Goal: Task Accomplishment & Management: Manage account settings

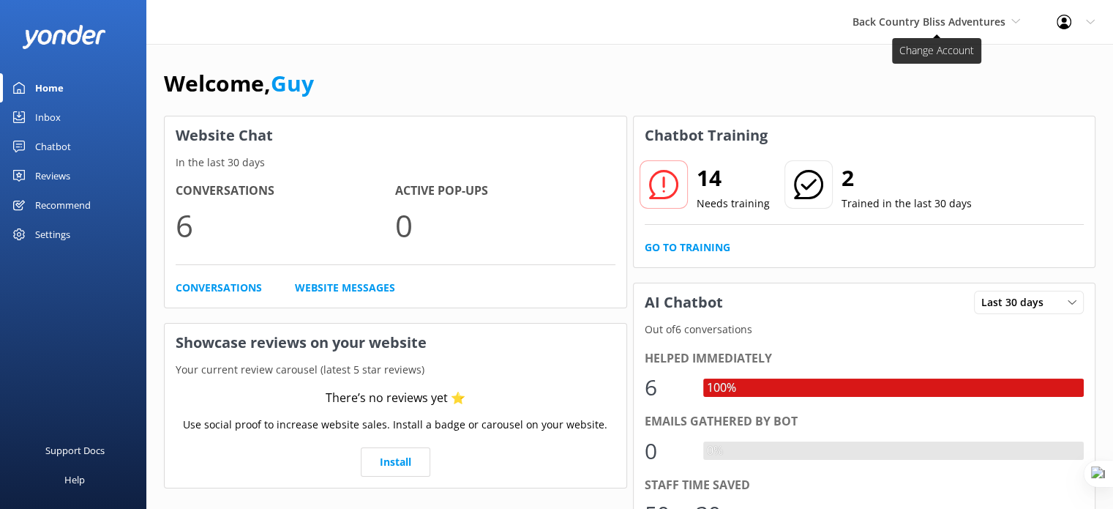
click at [1012, 23] on icon at bounding box center [1016, 21] width 9 height 9
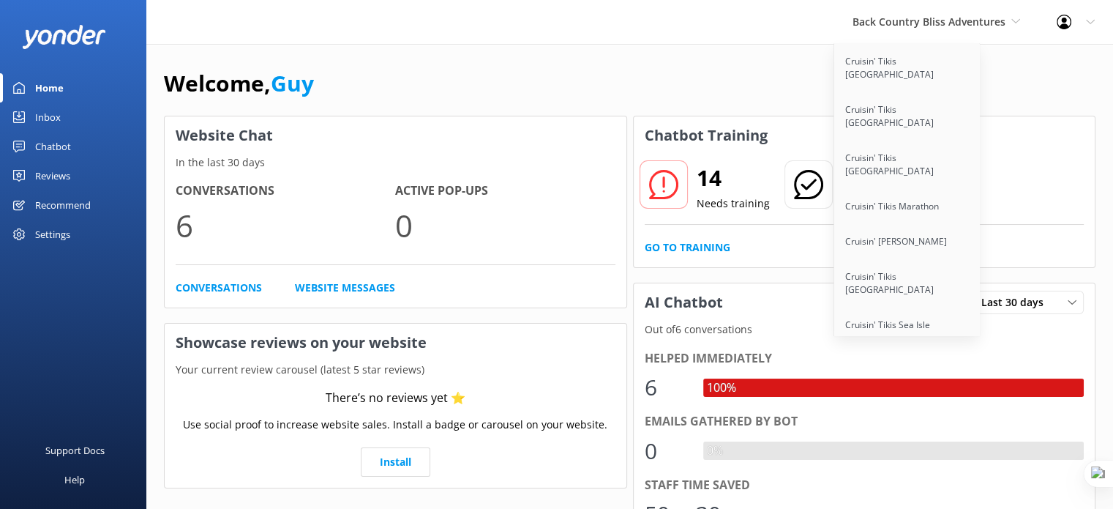
scroll to position [11395, 0]
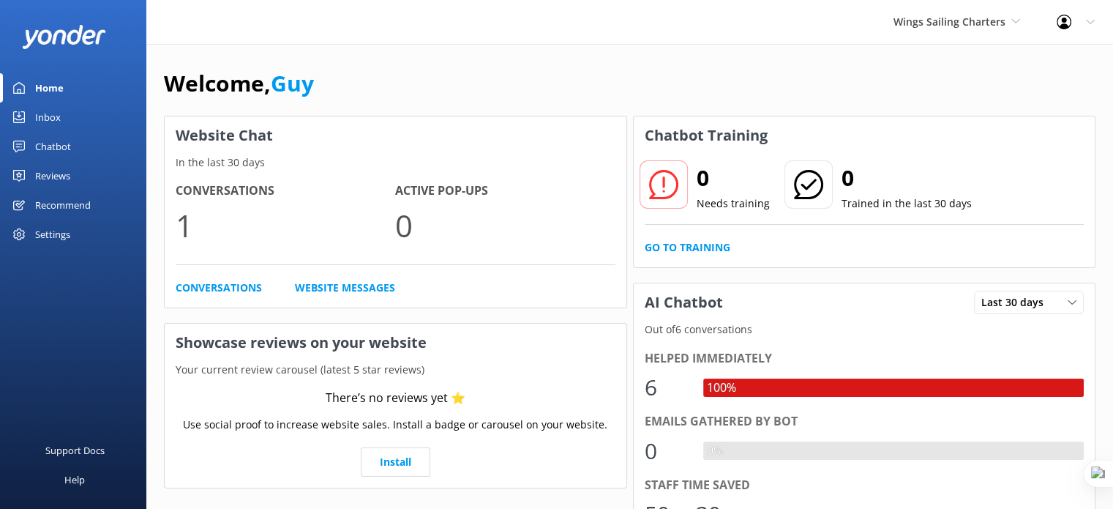
click at [63, 141] on div "Chatbot" at bounding box center [53, 146] width 36 height 29
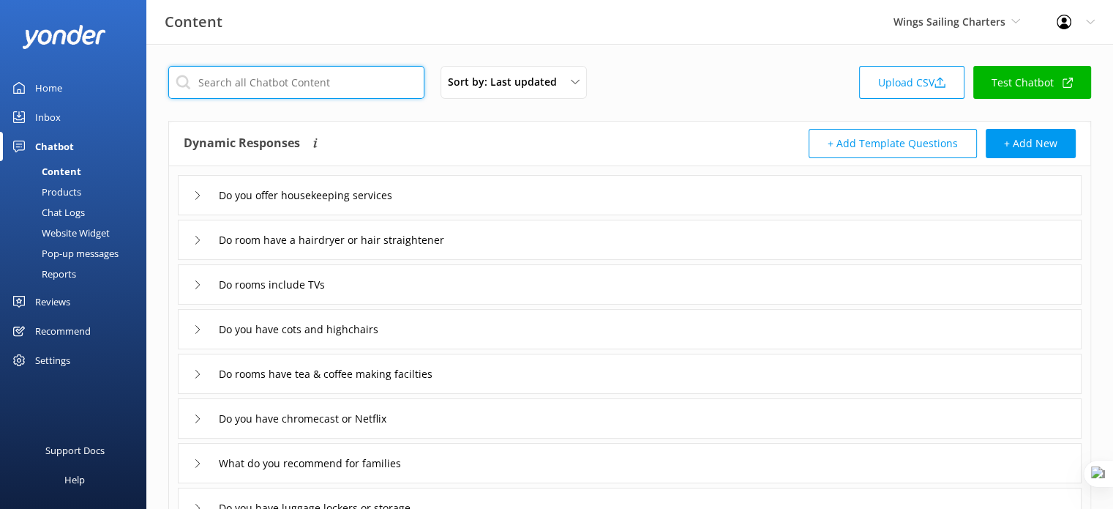
click at [338, 86] on input "text" at bounding box center [296, 82] width 256 height 33
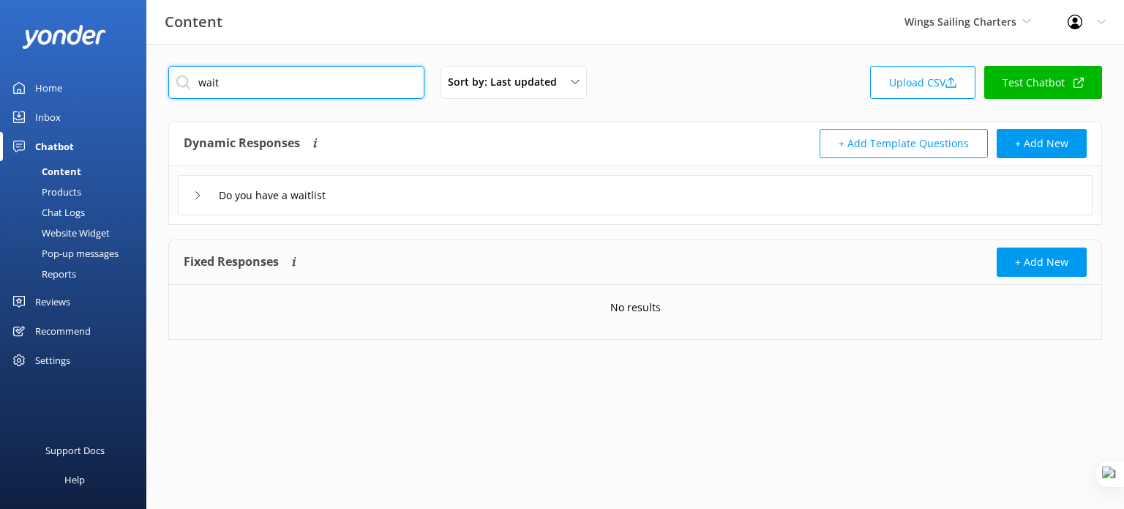
type input "wait"
click at [456, 195] on div "Do you have a waitlist" at bounding box center [635, 195] width 915 height 40
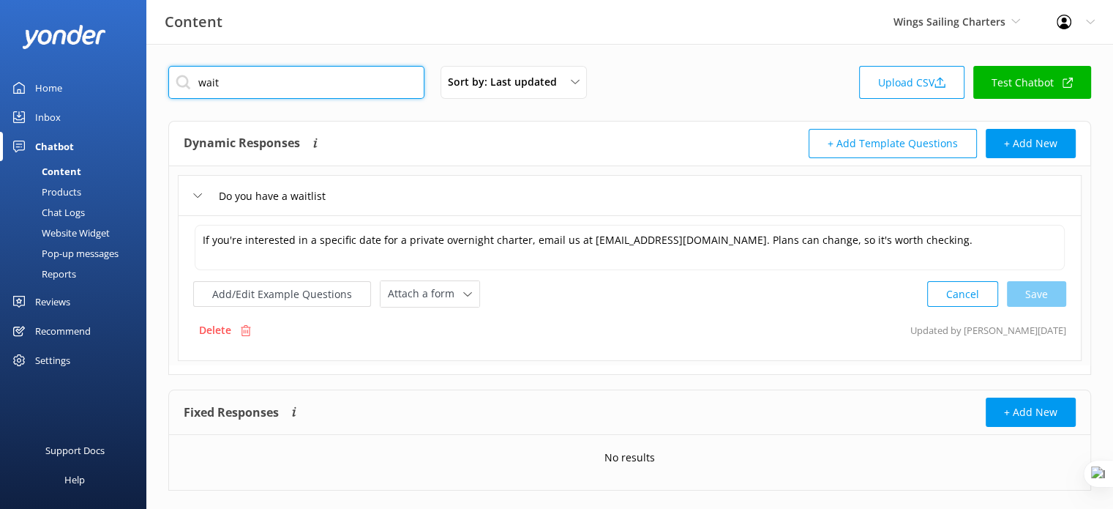
click at [381, 75] on input "wait" at bounding box center [296, 82] width 256 height 33
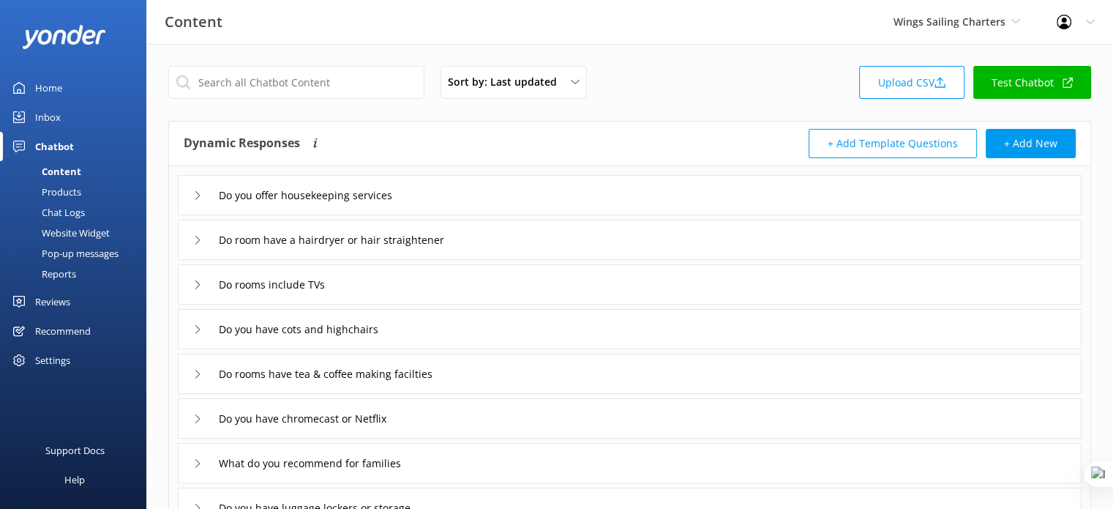
click at [741, 198] on div "Do you offer housekeeping services" at bounding box center [630, 195] width 904 height 40
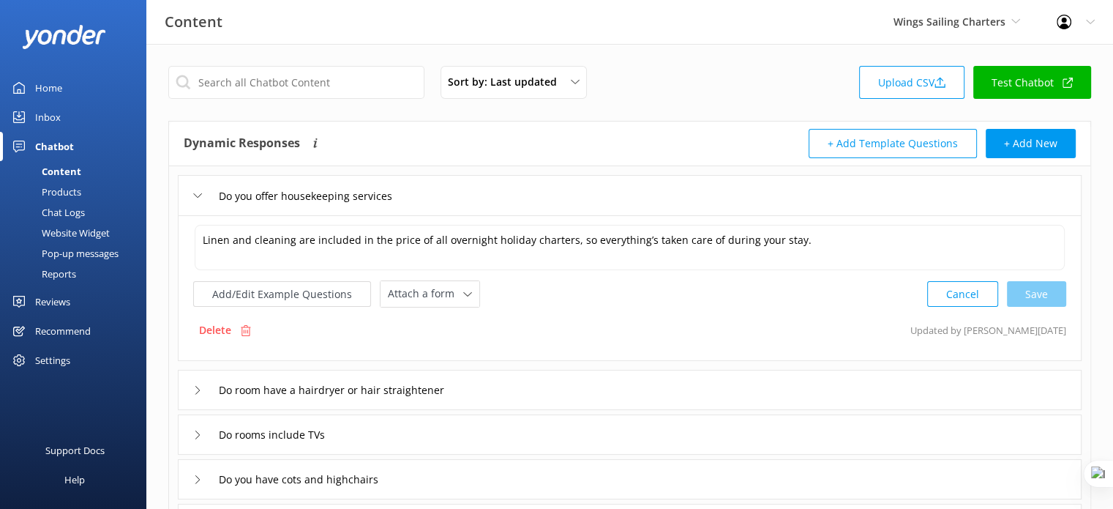
click at [741, 198] on div "Do you offer housekeeping services" at bounding box center [630, 195] width 904 height 40
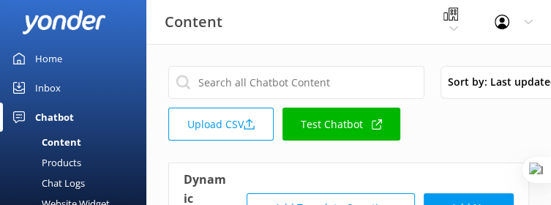
click at [343, 123] on link "Test Chatbot" at bounding box center [342, 124] width 118 height 33
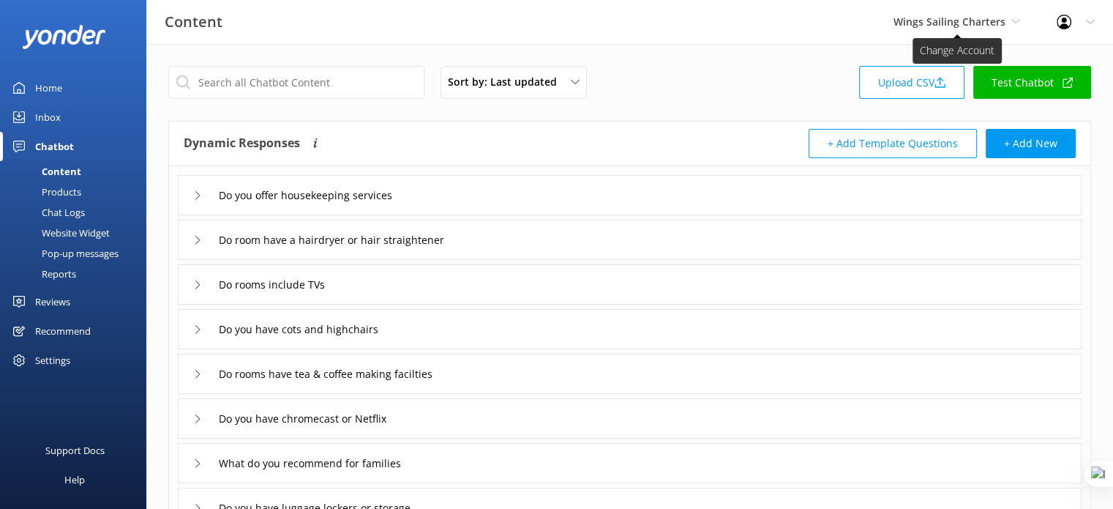
click at [1013, 23] on icon at bounding box center [1016, 21] width 9 height 9
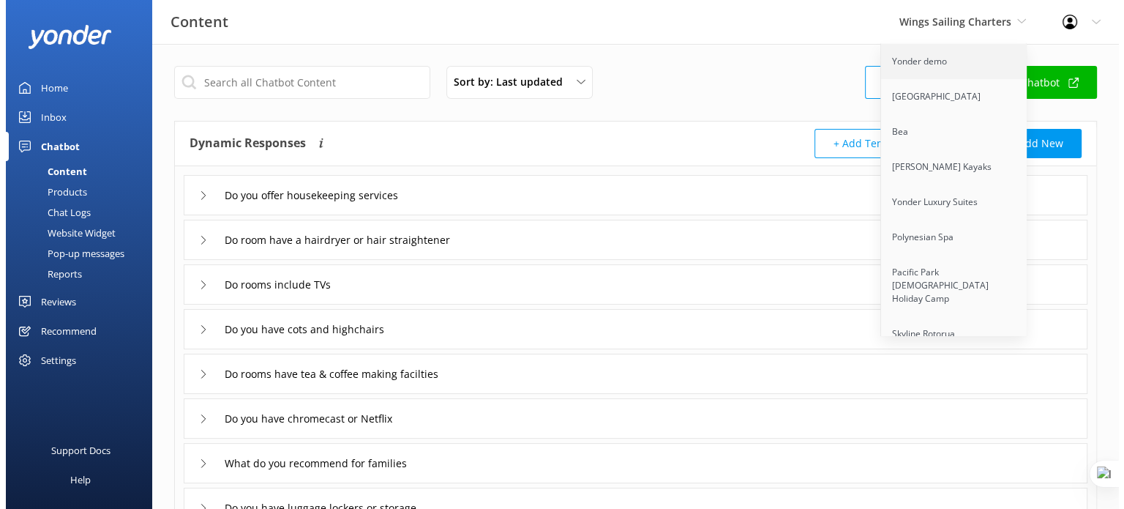
scroll to position [3007, 0]
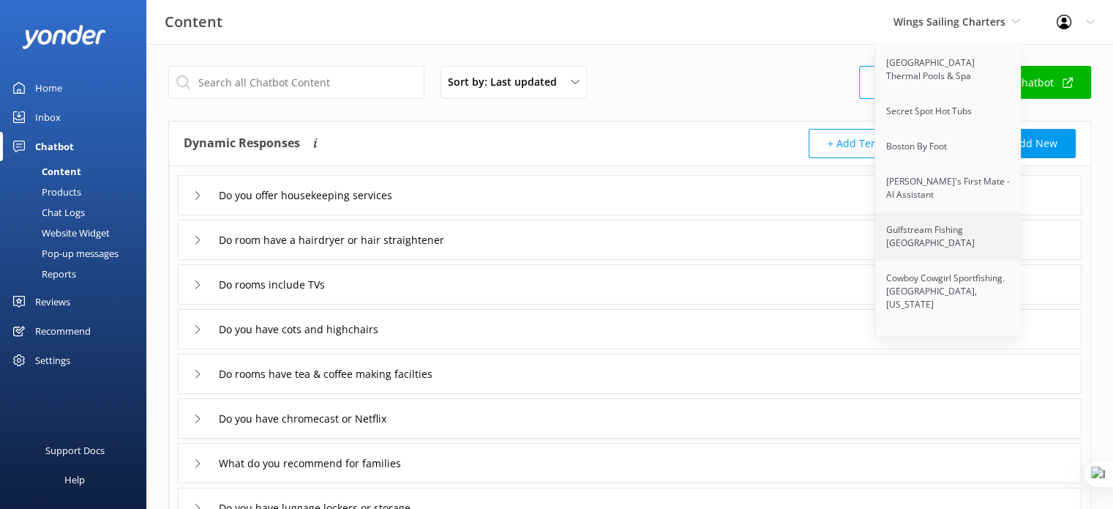
click at [972, 212] on link "Gulfstream Fishing [GEOGRAPHIC_DATA]" at bounding box center [948, 236] width 146 height 48
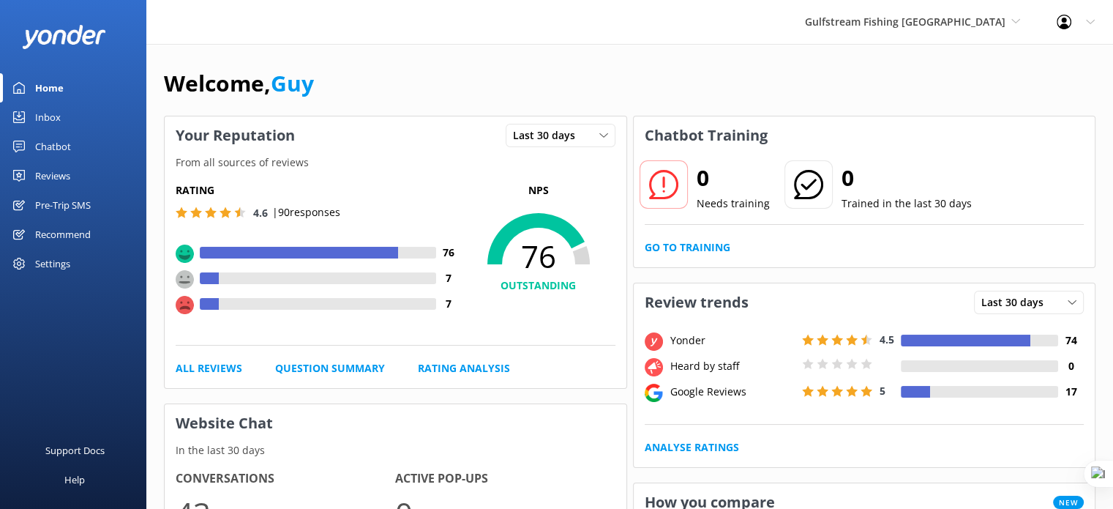
click at [59, 197] on div "Pre-Trip SMS" at bounding box center [63, 204] width 56 height 29
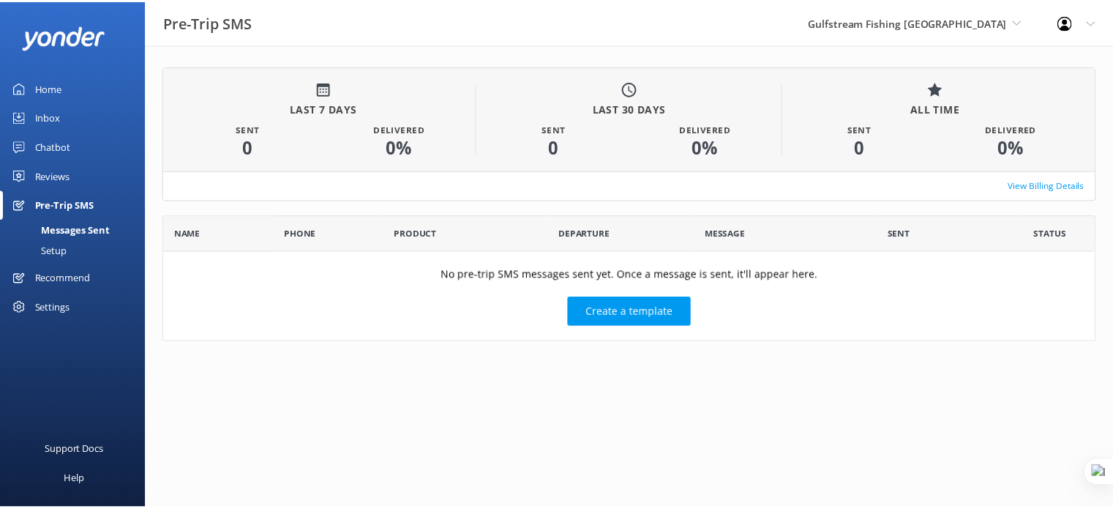
scroll to position [12, 12]
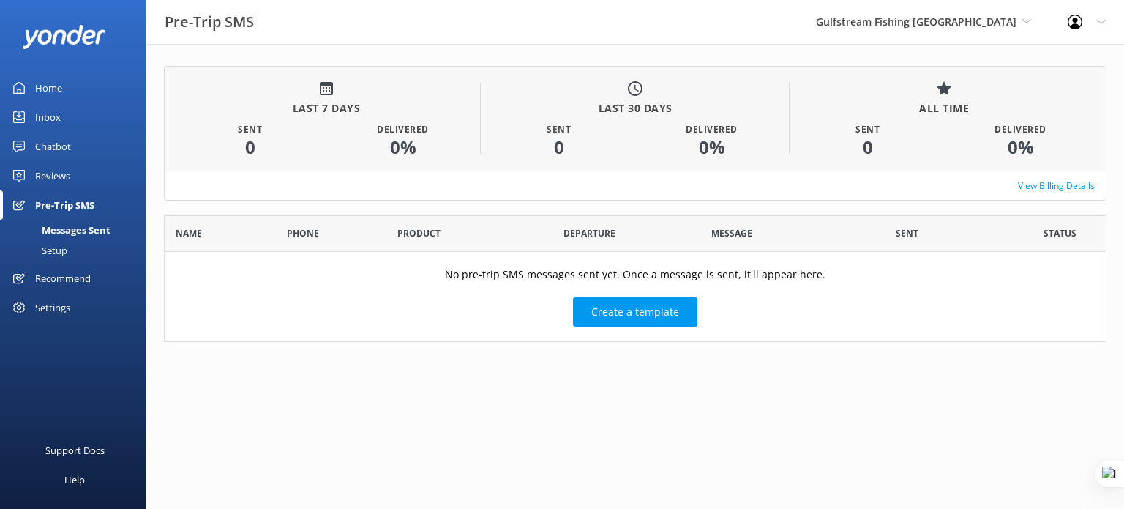
click at [53, 248] on div "Setup" at bounding box center [38, 250] width 59 height 20
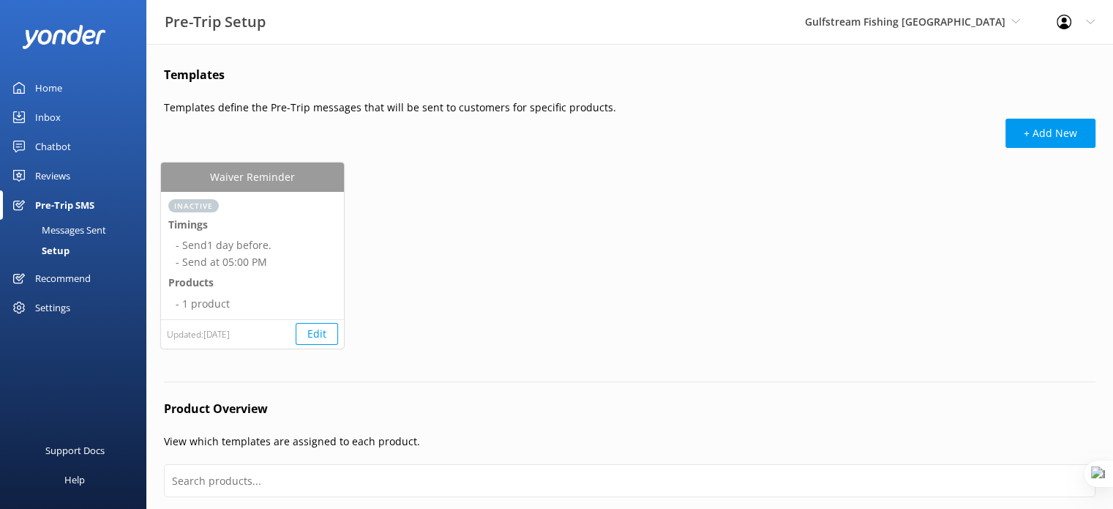
click at [955, 36] on div "Gulfstream Fishing [GEOGRAPHIC_DATA] demo [GEOGRAPHIC_DATA] Bea [PERSON_NAME] K…" at bounding box center [913, 22] width 252 height 44
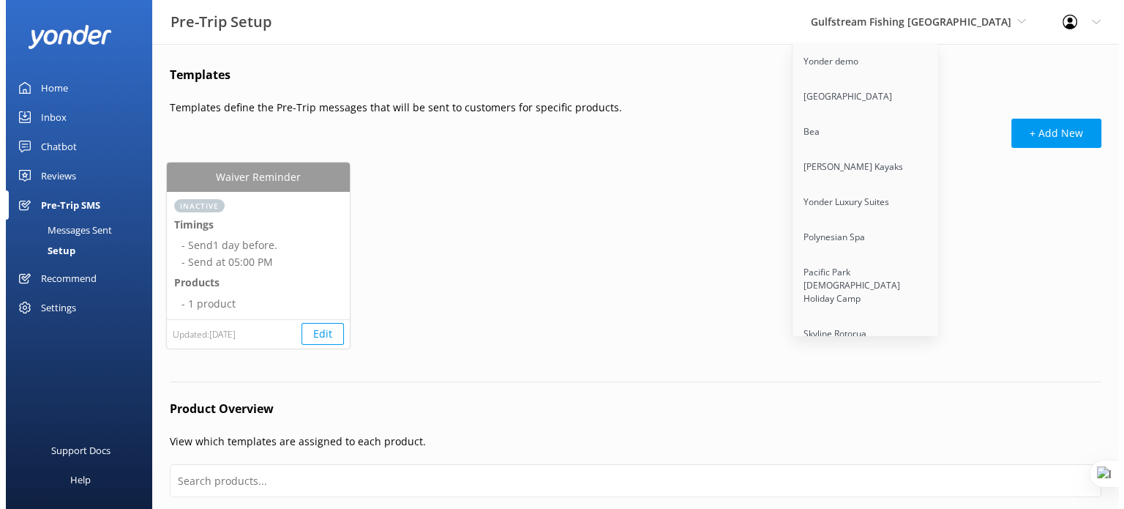
scroll to position [6318, 0]
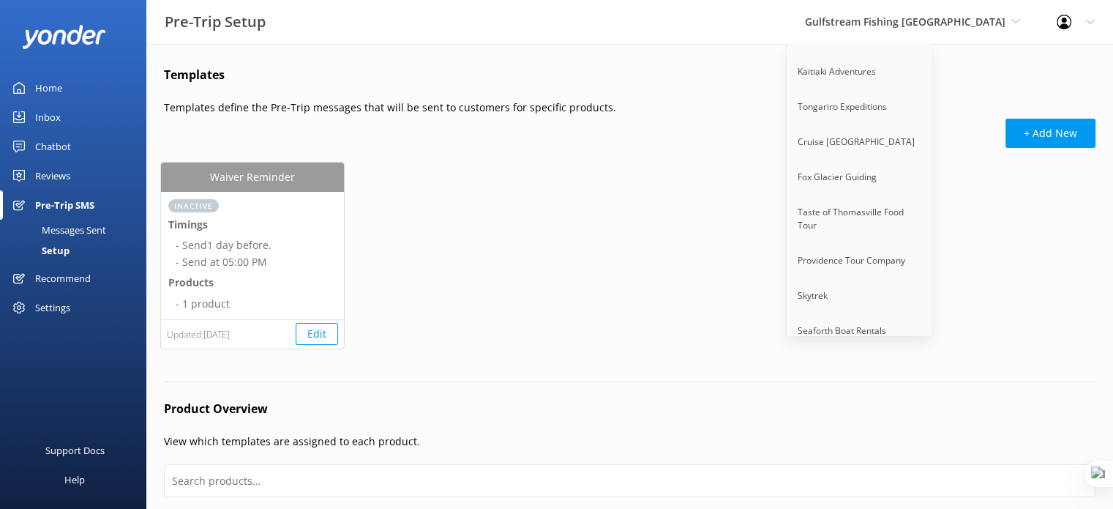
click at [933, 384] on link "Quarry Park Adventures" at bounding box center [860, 401] width 146 height 35
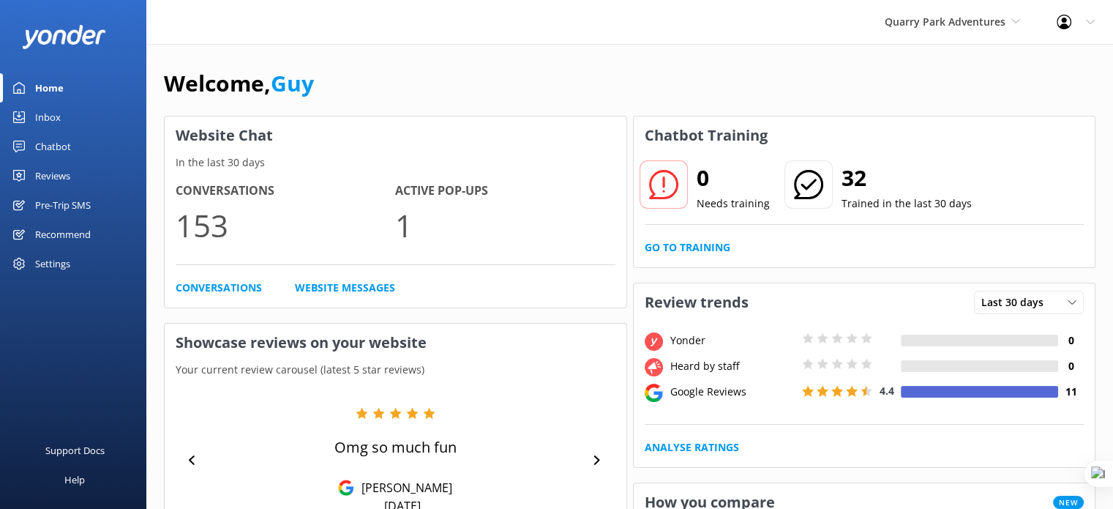
click at [59, 203] on div "Pre-Trip SMS" at bounding box center [63, 204] width 56 height 29
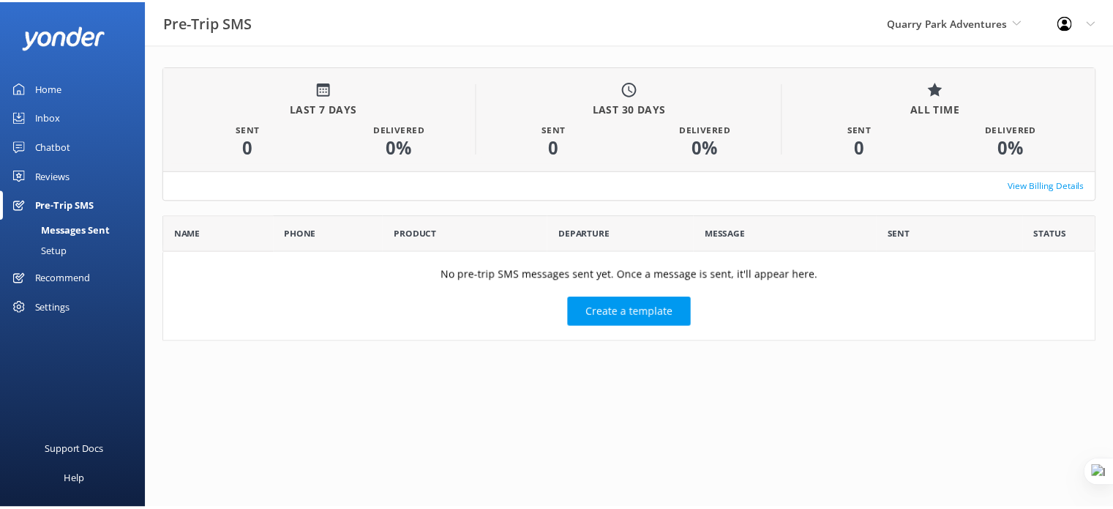
scroll to position [12, 12]
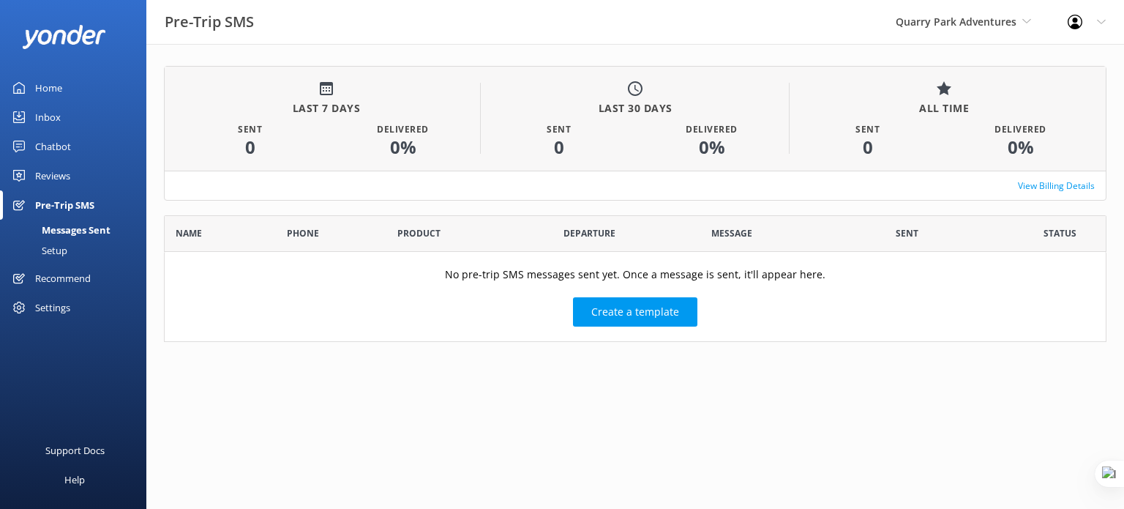
click at [53, 248] on div "Setup" at bounding box center [38, 250] width 59 height 20
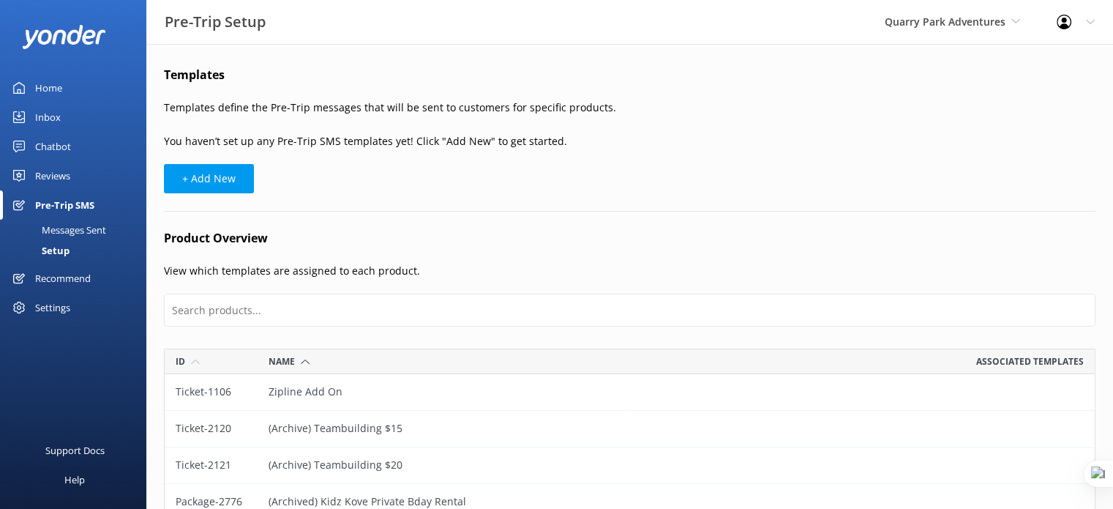
scroll to position [2357, 920]
click at [51, 93] on div "Home" at bounding box center [48, 87] width 27 height 29
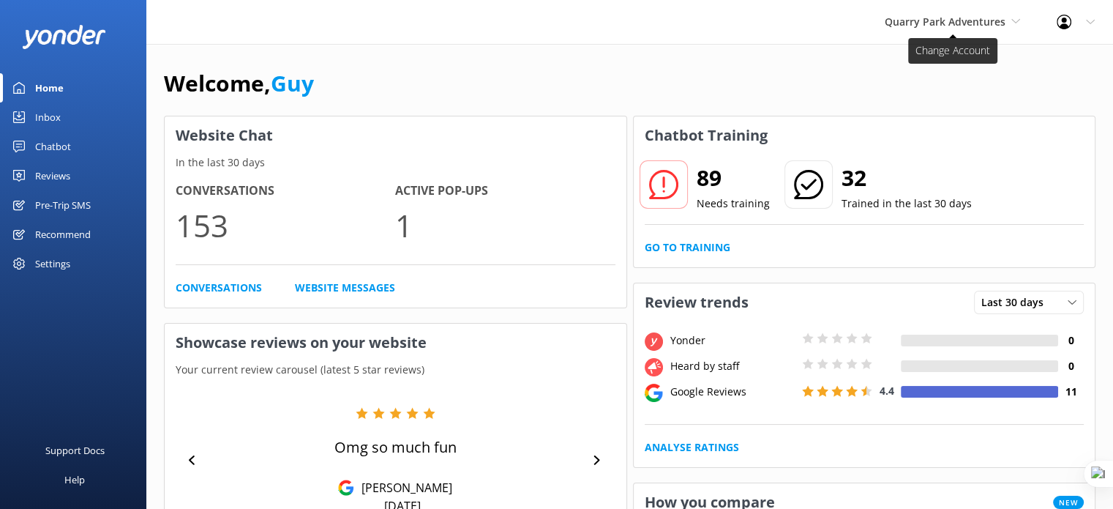
click at [957, 29] on span "Quarry Park Adventures" at bounding box center [945, 22] width 121 height 14
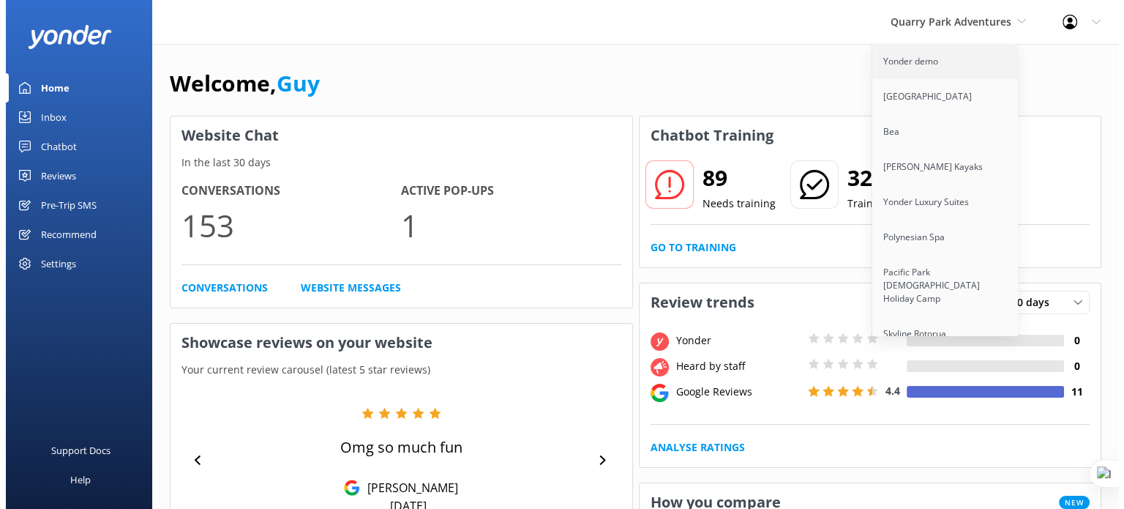
scroll to position [8769, 0]
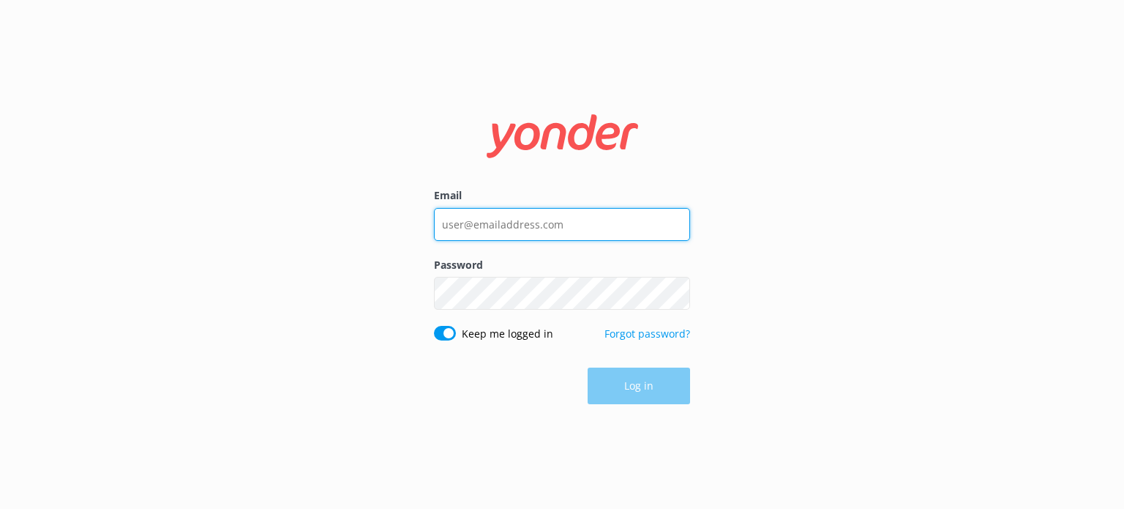
type input "[EMAIL_ADDRESS][DOMAIN_NAME]"
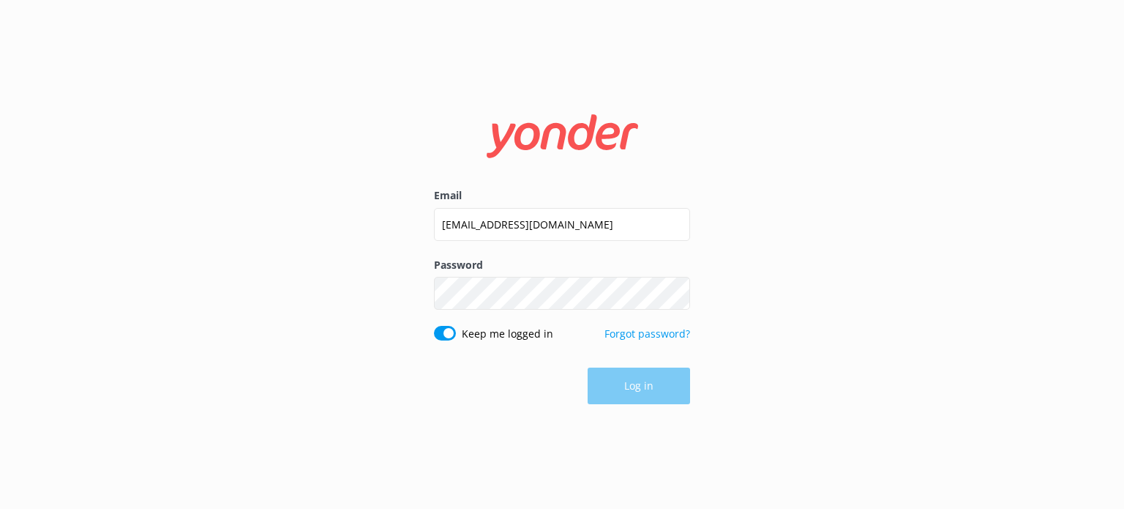
click at [741, 271] on div "Email [EMAIL_ADDRESS][DOMAIN_NAME] Password Show password Keep me logged in For…" at bounding box center [562, 254] width 1124 height 509
click at [638, 385] on button "Log in" at bounding box center [639, 386] width 102 height 37
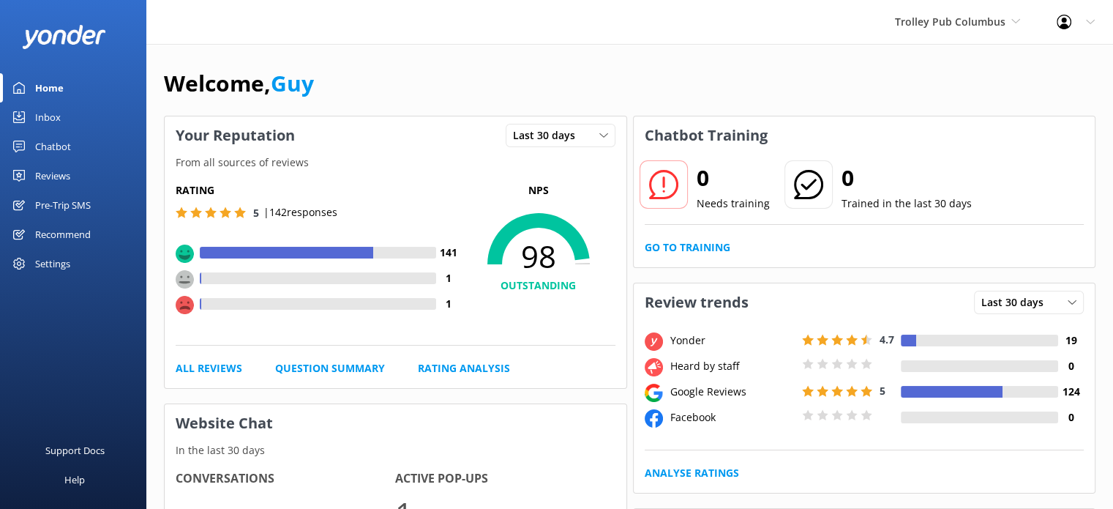
click at [70, 207] on div "Pre-Trip SMS" at bounding box center [63, 204] width 56 height 29
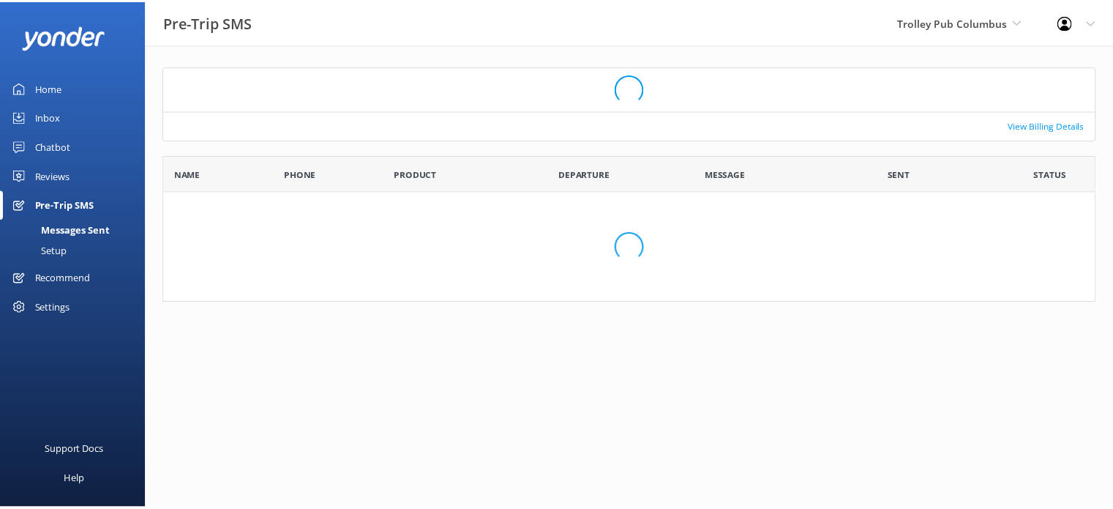
scroll to position [115, 931]
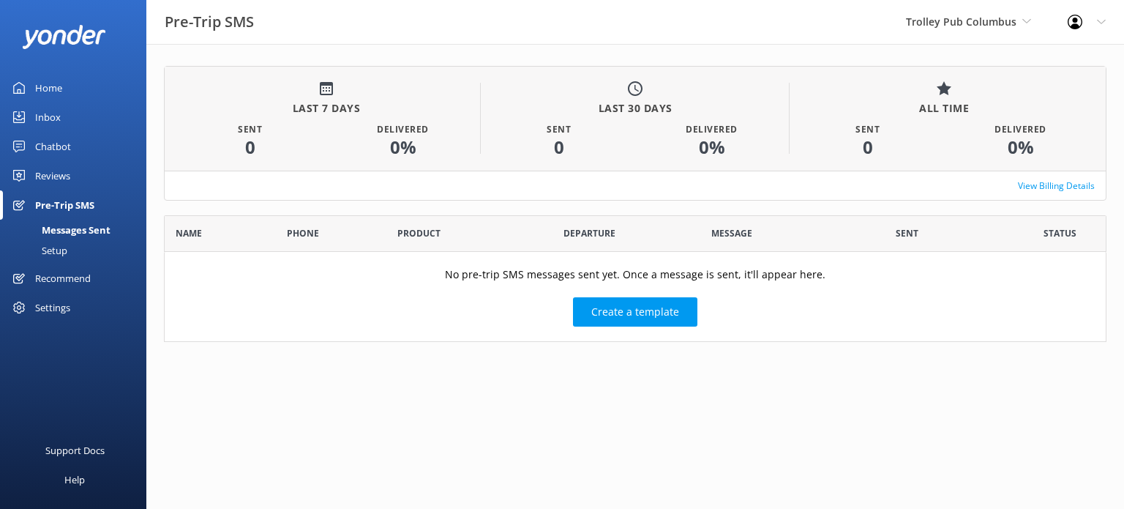
click at [51, 247] on div "Setup" at bounding box center [38, 250] width 59 height 20
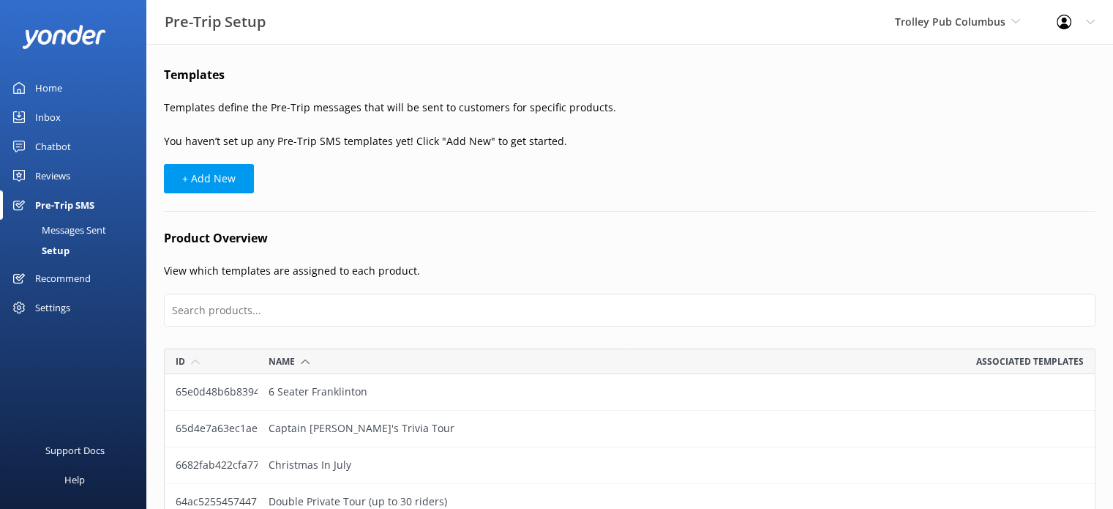
scroll to position [673, 920]
click at [36, 83] on div "Home" at bounding box center [48, 87] width 27 height 29
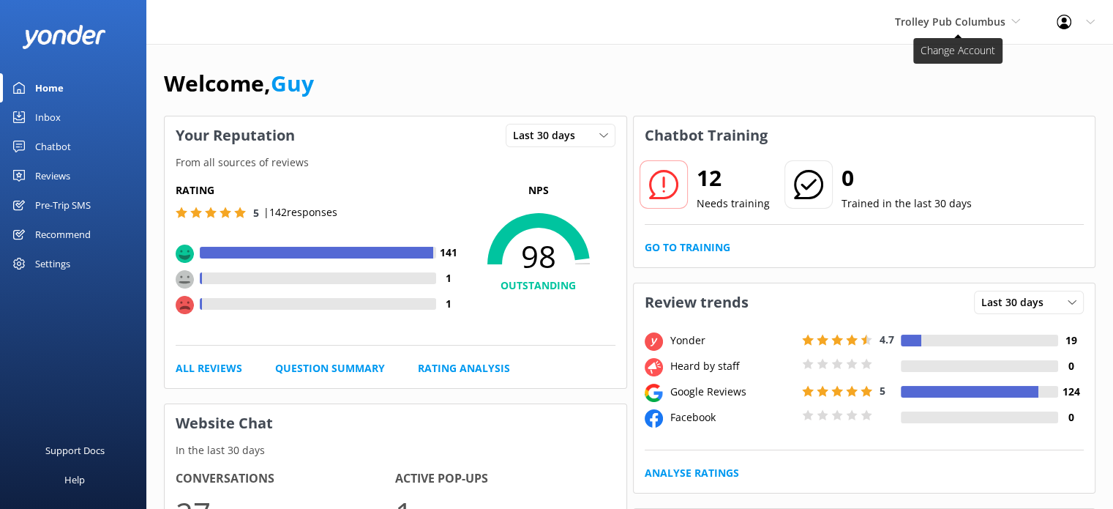
click at [968, 24] on span "Trolley Pub Columbus" at bounding box center [950, 22] width 111 height 14
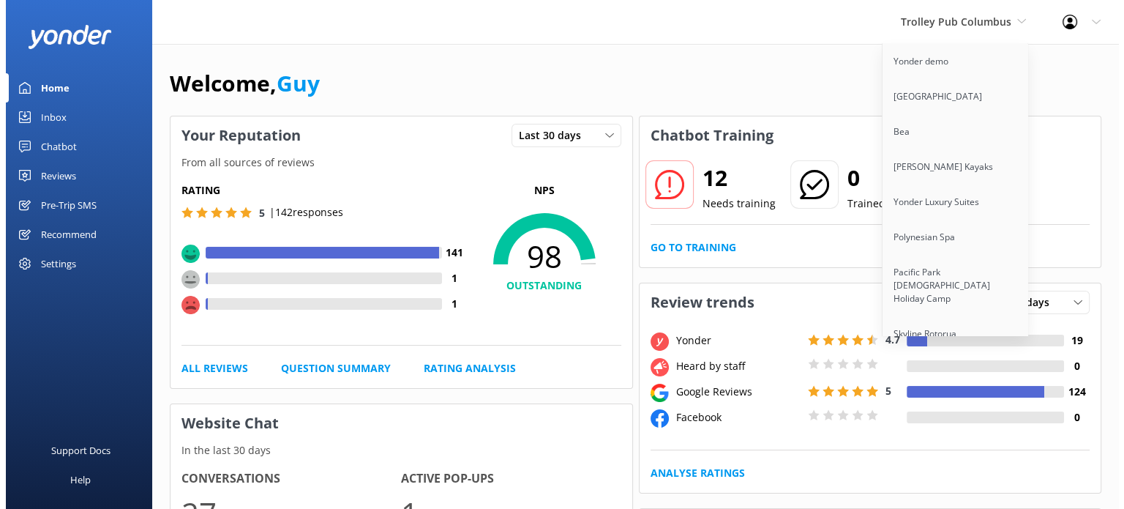
scroll to position [2370, 0]
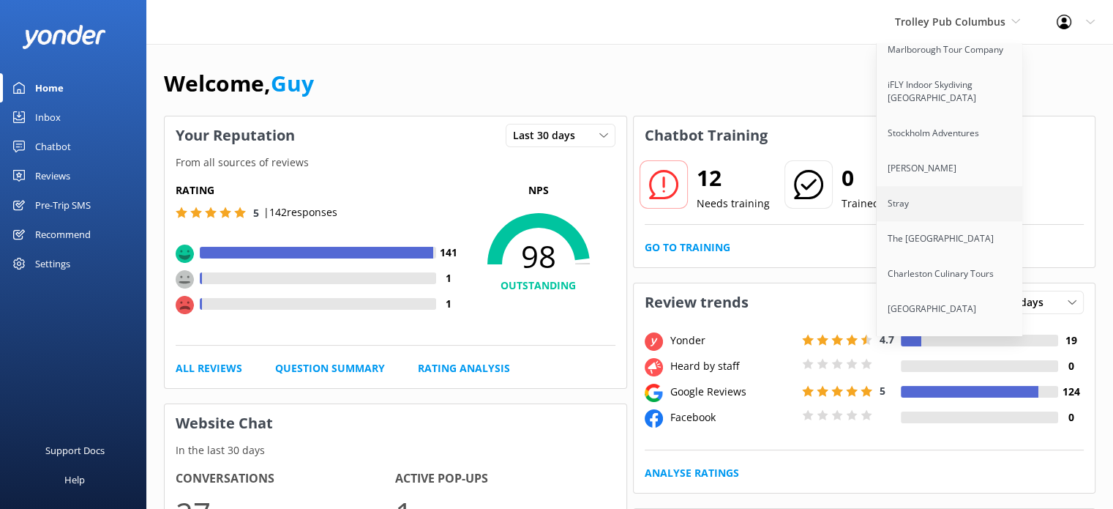
click at [955, 195] on link "Stray" at bounding box center [950, 203] width 146 height 35
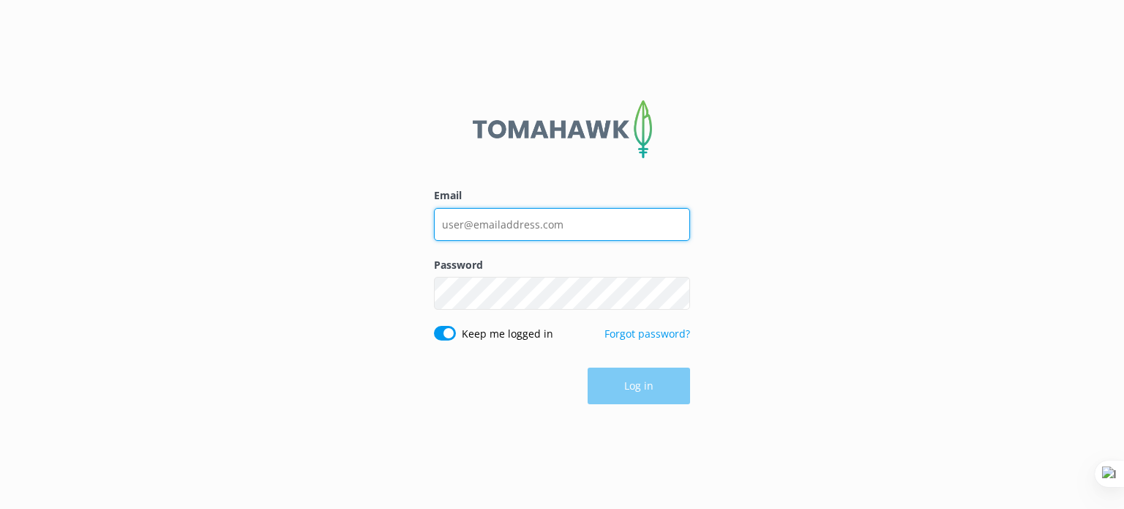
type input "guy@yonderhq.com"
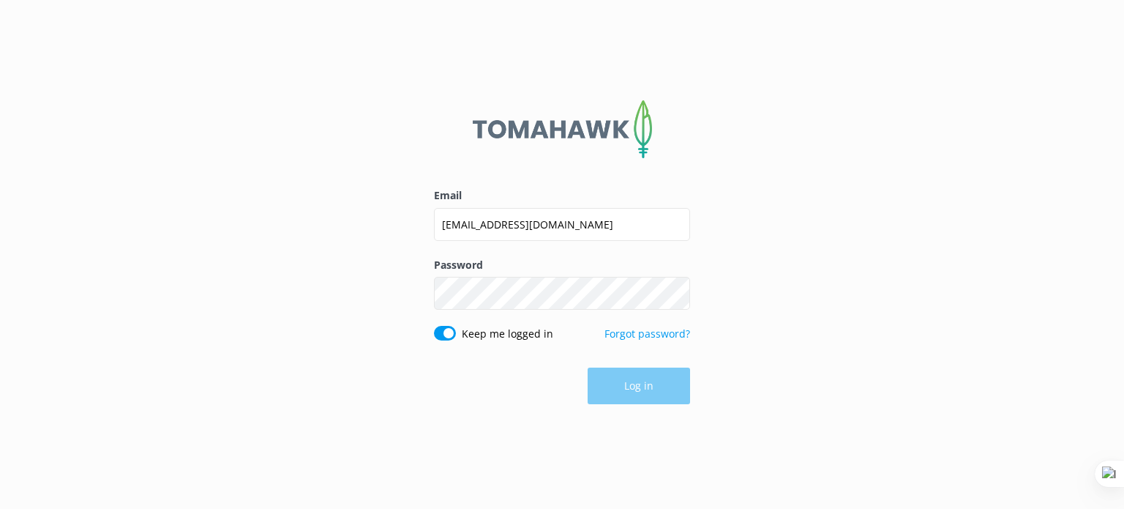
click at [727, 250] on div "Email guy@yonderhq.com Password Show password Keep me logged in Forgot password…" at bounding box center [562, 254] width 1124 height 509
click at [628, 389] on button "Log in" at bounding box center [639, 386] width 102 height 37
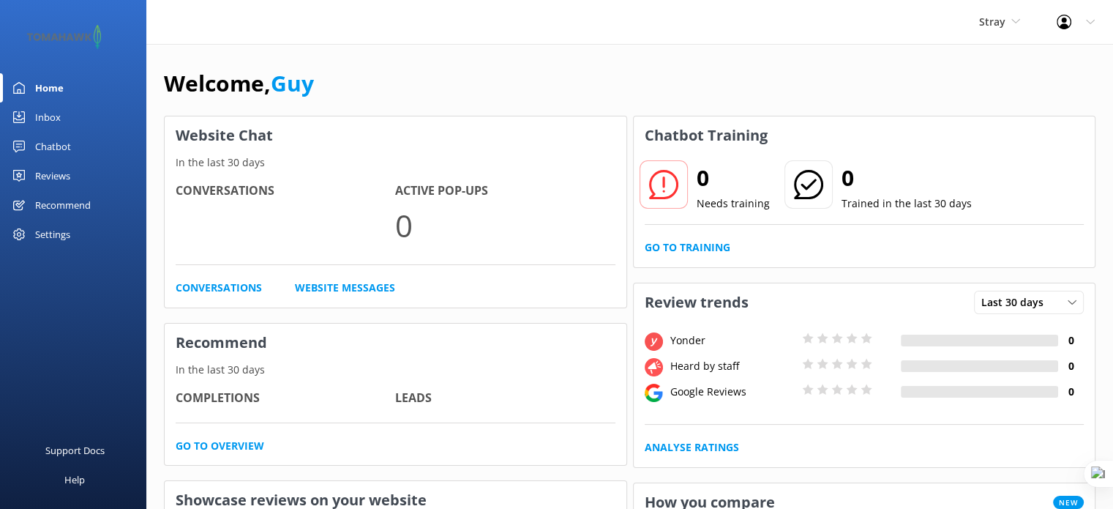
click at [75, 231] on div "Settings" at bounding box center [73, 234] width 146 height 29
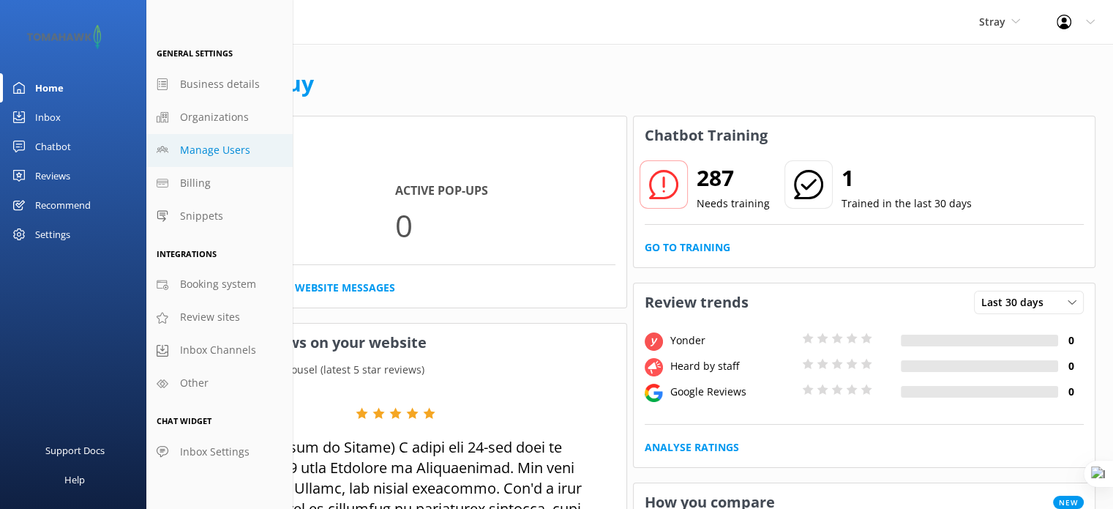
click at [203, 149] on span "Manage Users" at bounding box center [215, 150] width 70 height 16
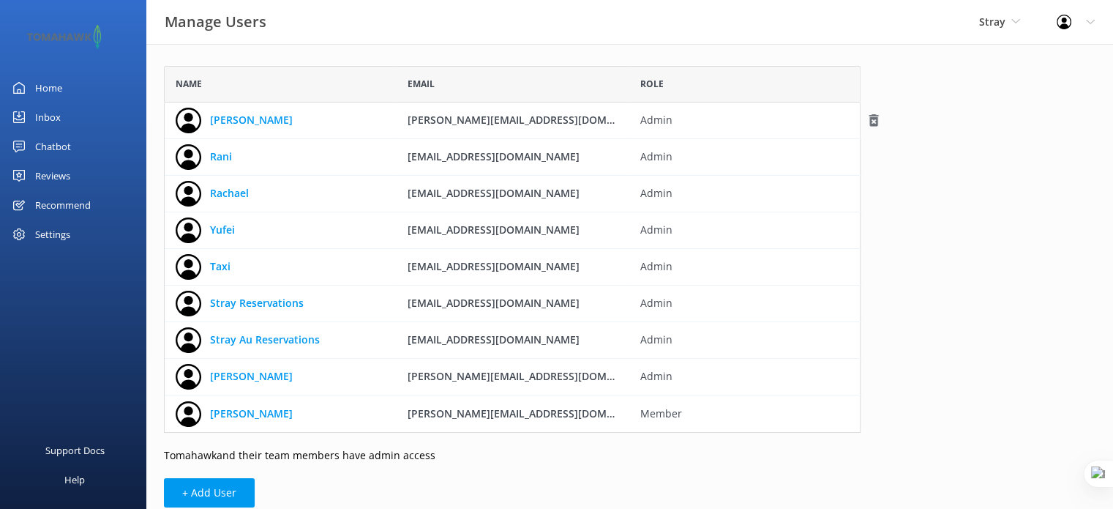
scroll to position [355, 685]
click at [223, 489] on button "+ Add User" at bounding box center [209, 492] width 91 height 29
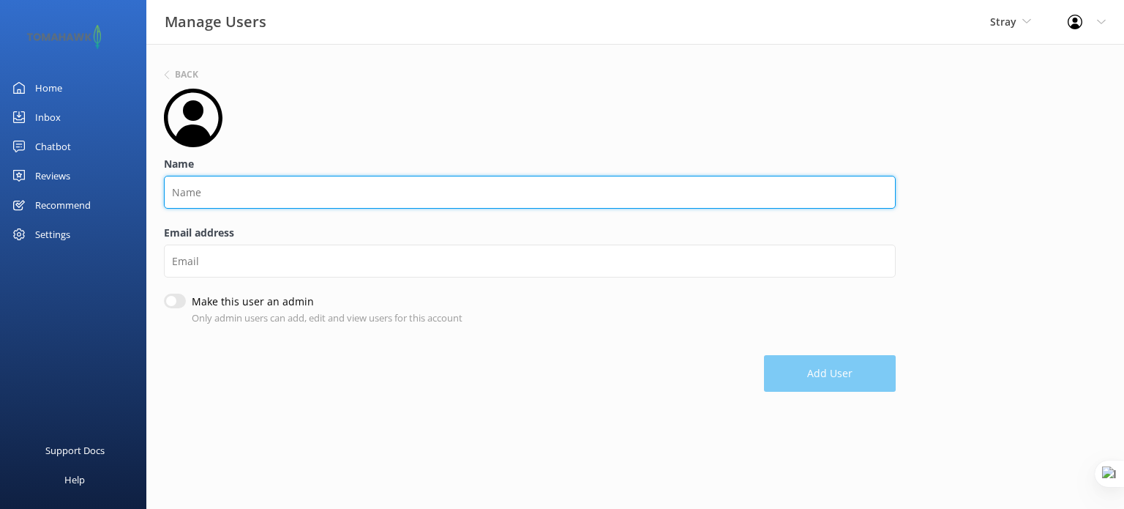
click at [264, 193] on input "Name" at bounding box center [530, 192] width 732 height 33
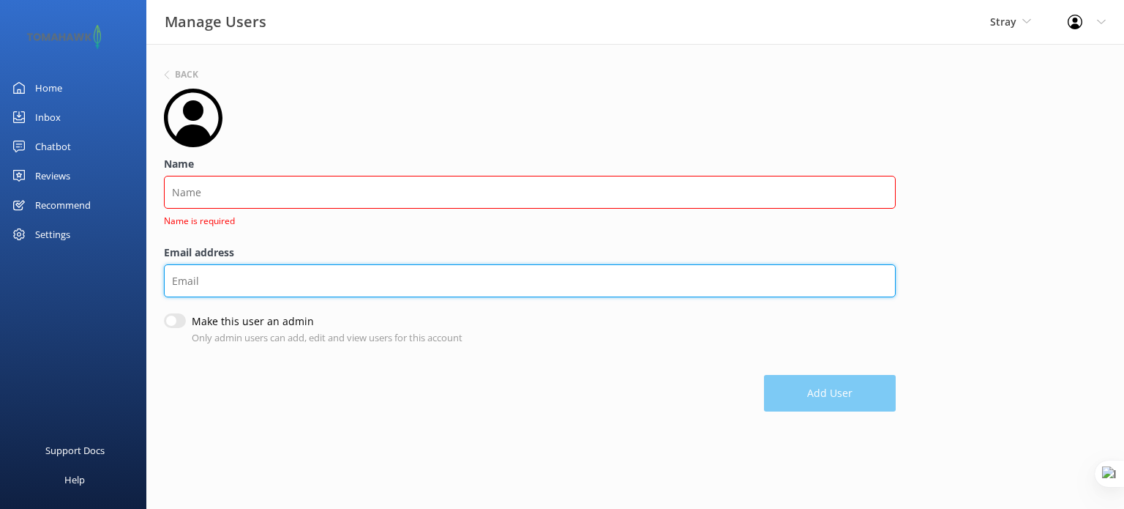
click at [214, 258] on div "Email address" at bounding box center [530, 278] width 732 height 69
paste input "rory@straytravel.com"
type input "rory@straytravel.com"
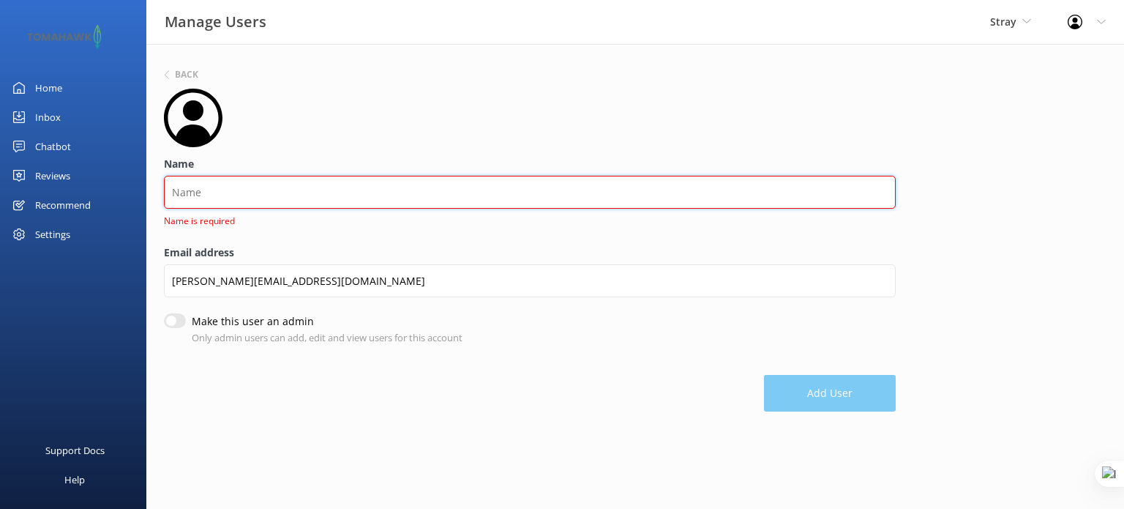
click at [216, 193] on input "Name" at bounding box center [530, 192] width 732 height 33
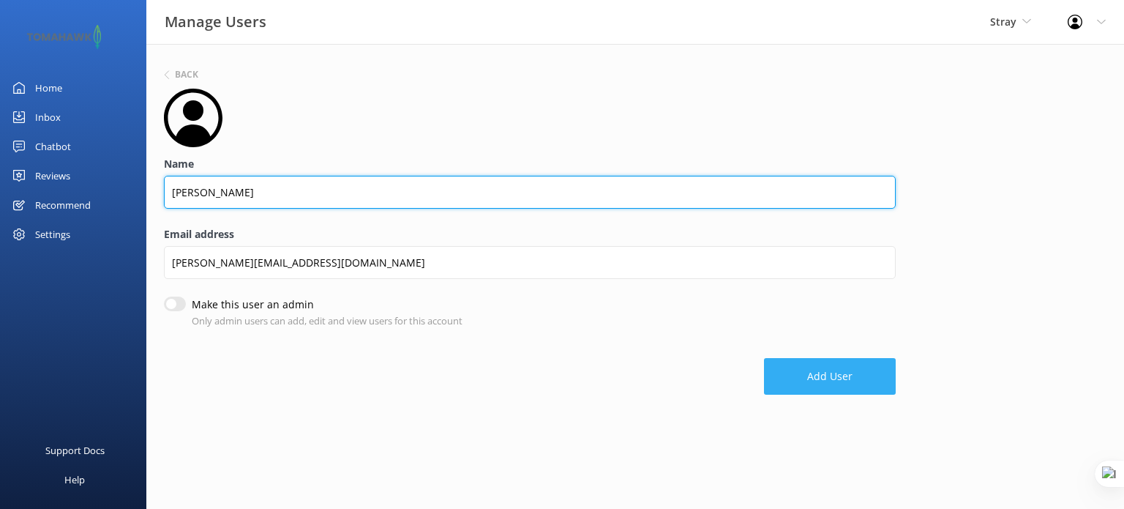
type input "Rory"
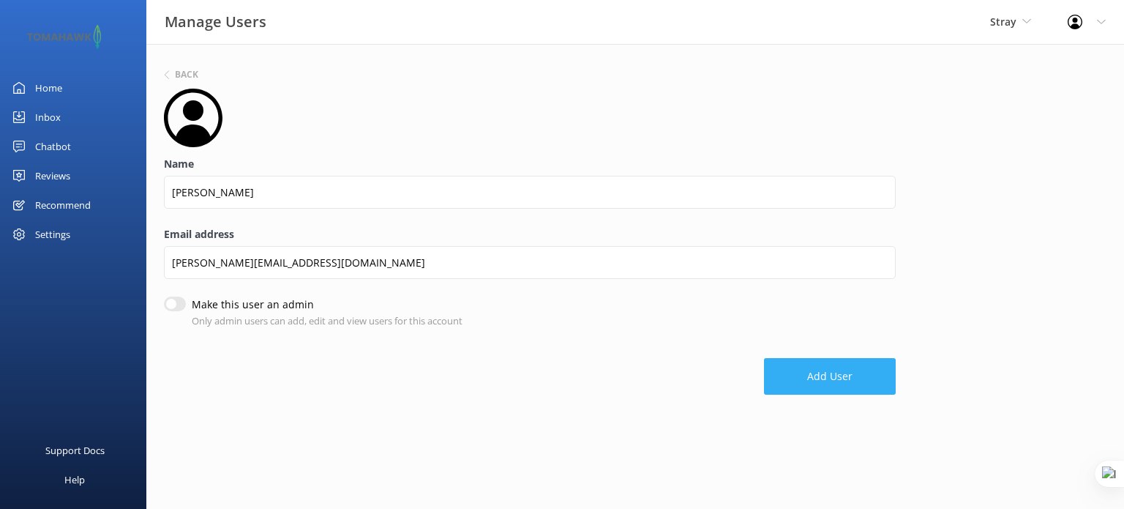
click at [808, 380] on button "Add User" at bounding box center [830, 376] width 132 height 37
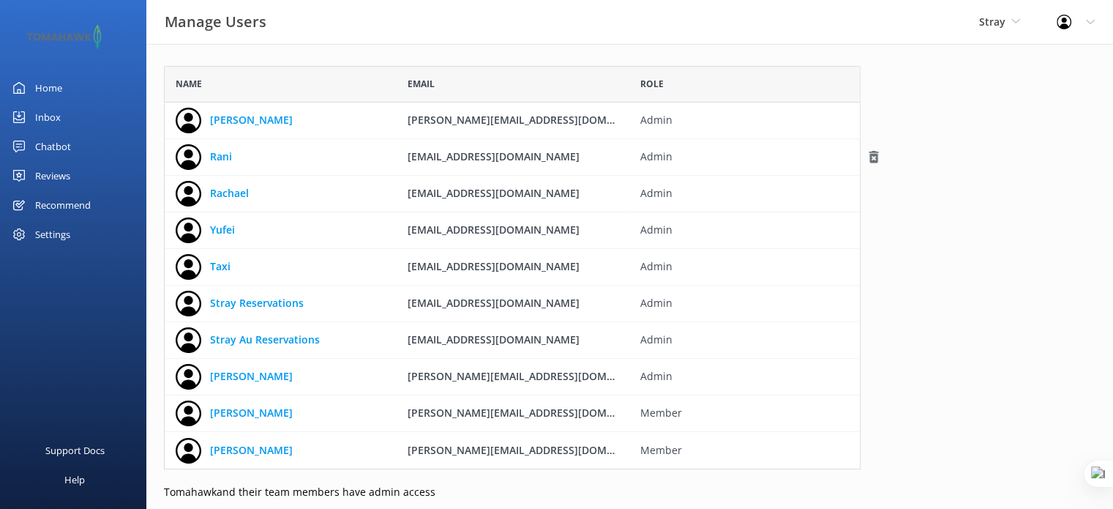
scroll to position [392, 685]
click at [1003, 34] on div "Stray Yonder demo Musket Cove Island Resort & Marina Bea Abel Tasman Kayaks Yon…" at bounding box center [1000, 22] width 78 height 44
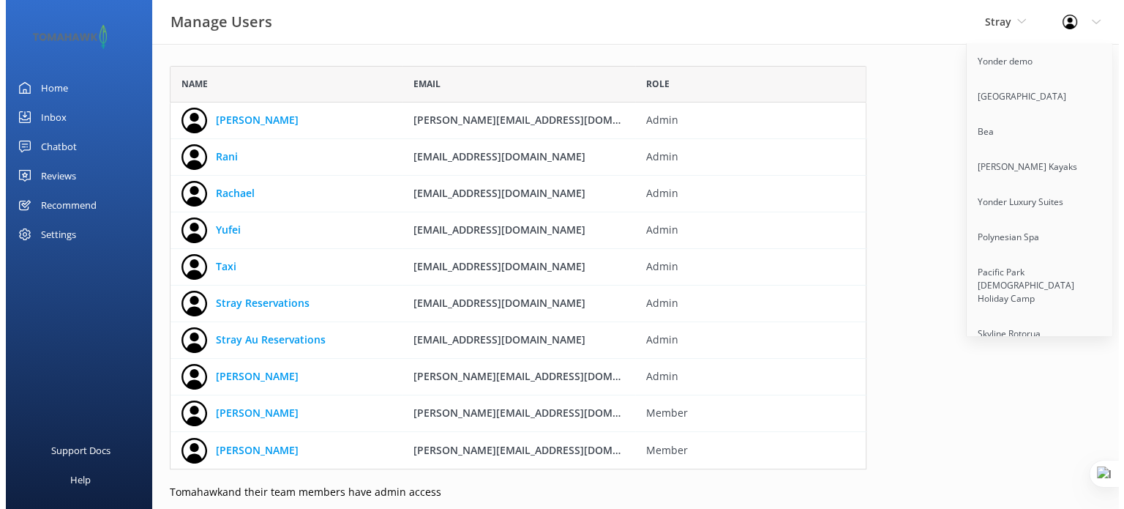
scroll to position [6881, 0]
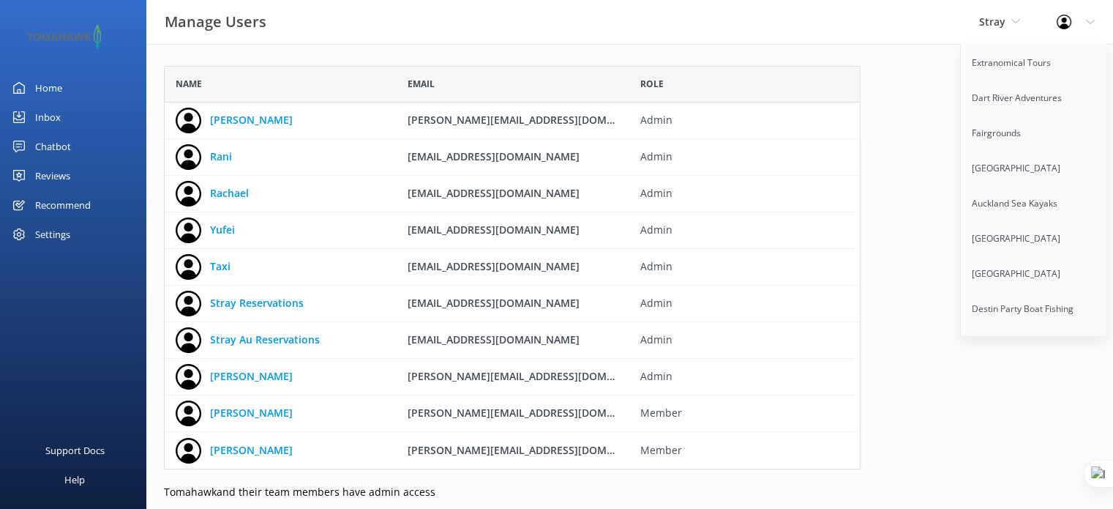
click at [1023, 410] on link "Flying Kiwi" at bounding box center [1034, 427] width 146 height 35
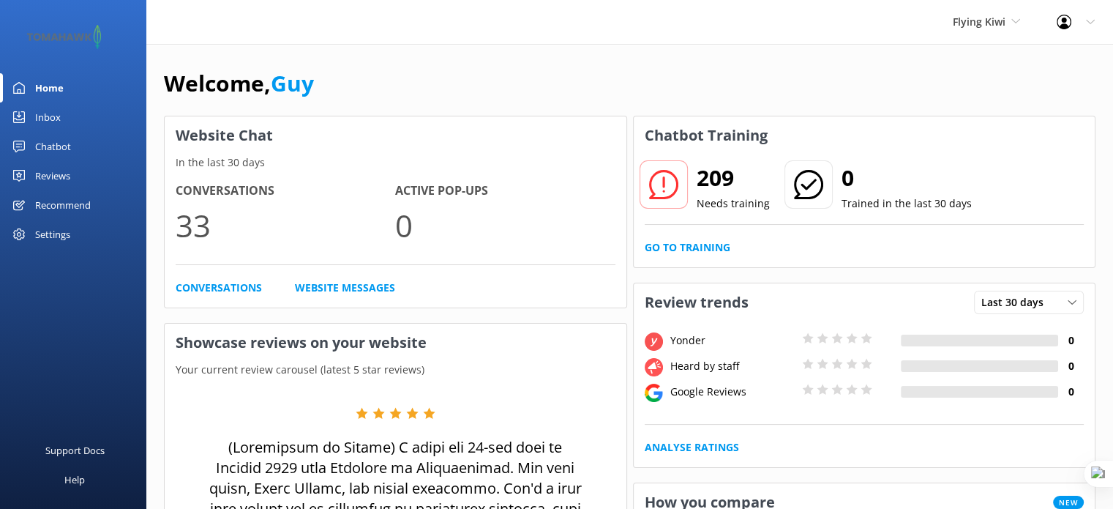
click at [70, 242] on div "Settings" at bounding box center [52, 234] width 35 height 29
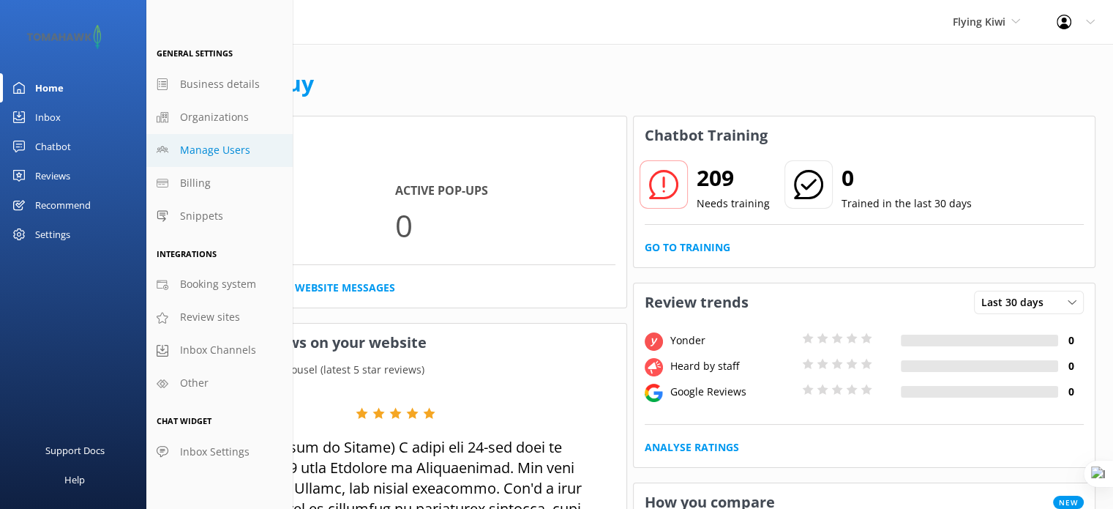
click at [206, 144] on span "Manage Users" at bounding box center [215, 150] width 70 height 16
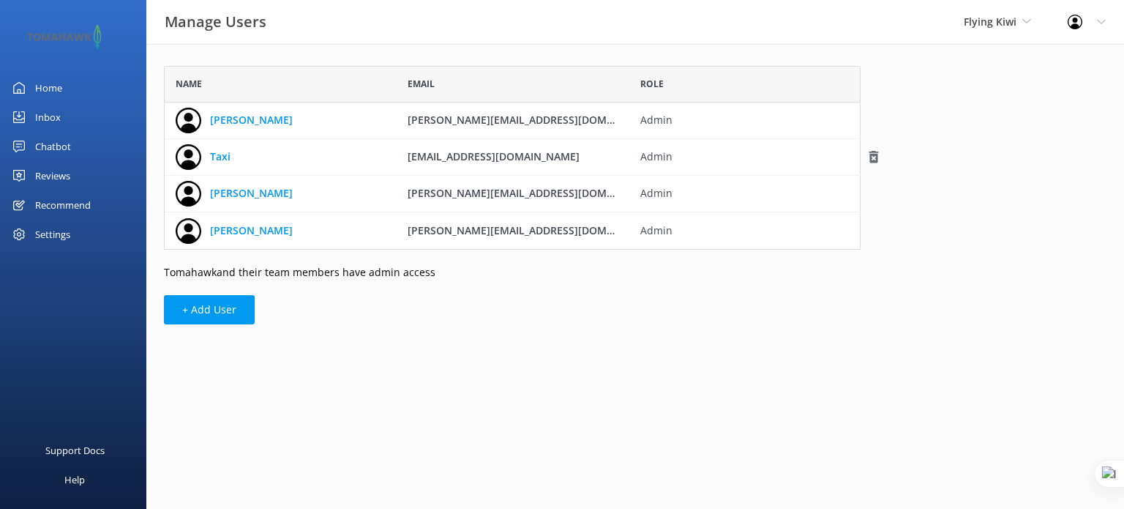
scroll to position [172, 685]
click at [221, 317] on button "+ Add User" at bounding box center [209, 309] width 91 height 29
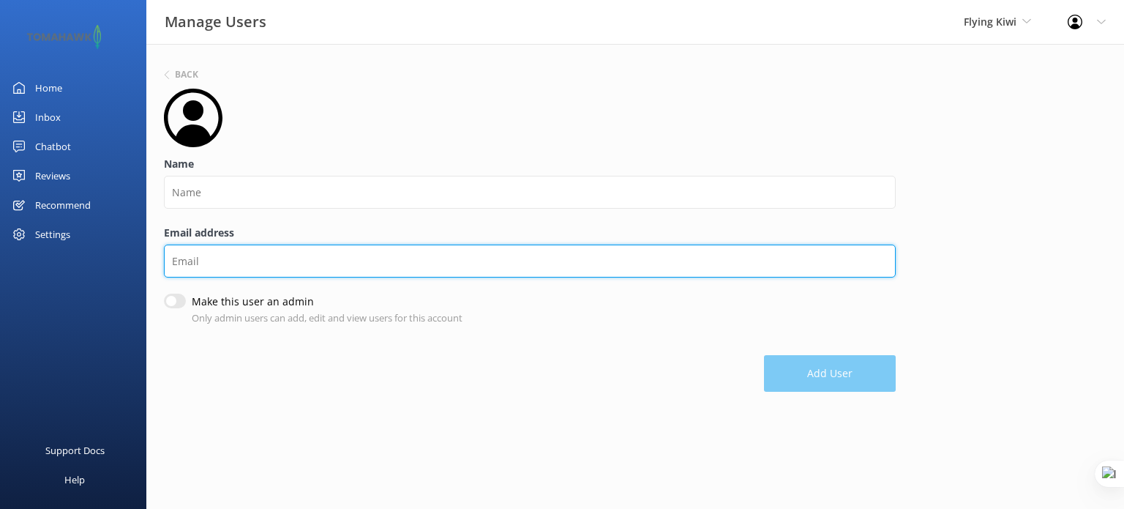
click at [225, 263] on input "Email address" at bounding box center [530, 260] width 732 height 33
paste input "rory@straytravel.com"
type input "rory@straytravel.com"
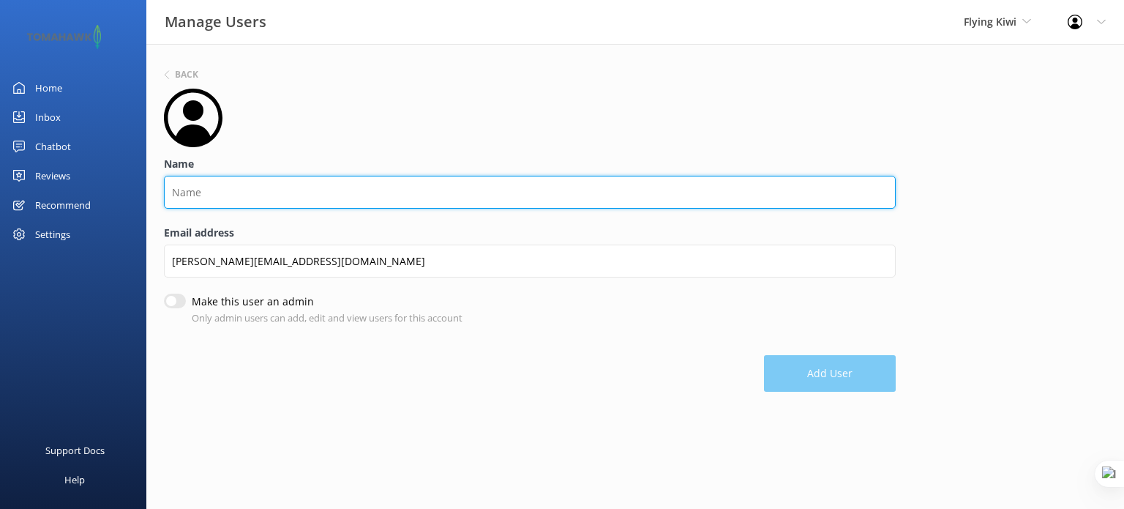
click at [217, 196] on input "Name" at bounding box center [530, 192] width 732 height 33
type input "Rory"
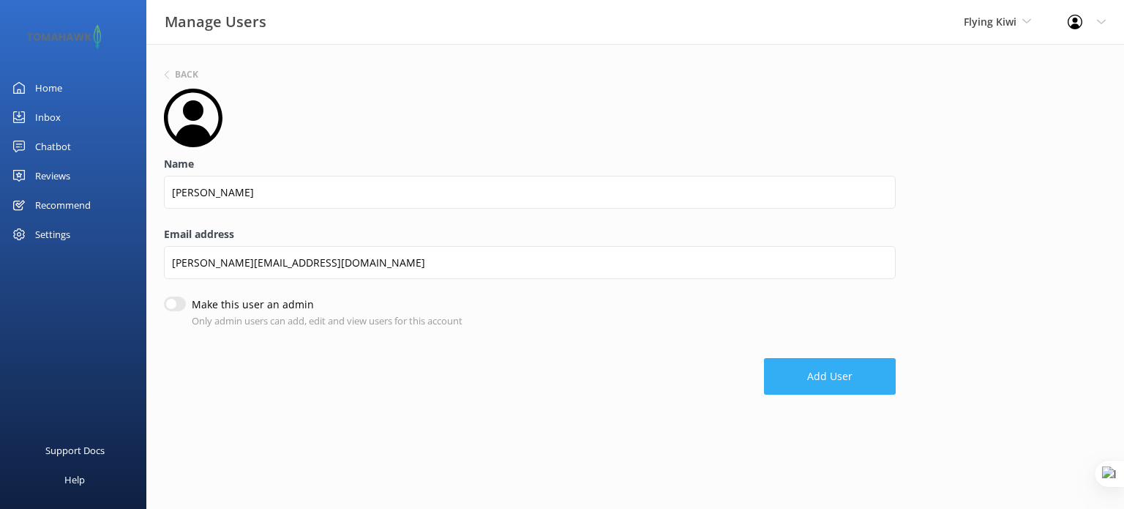
click at [821, 370] on button "Add User" at bounding box center [830, 376] width 132 height 37
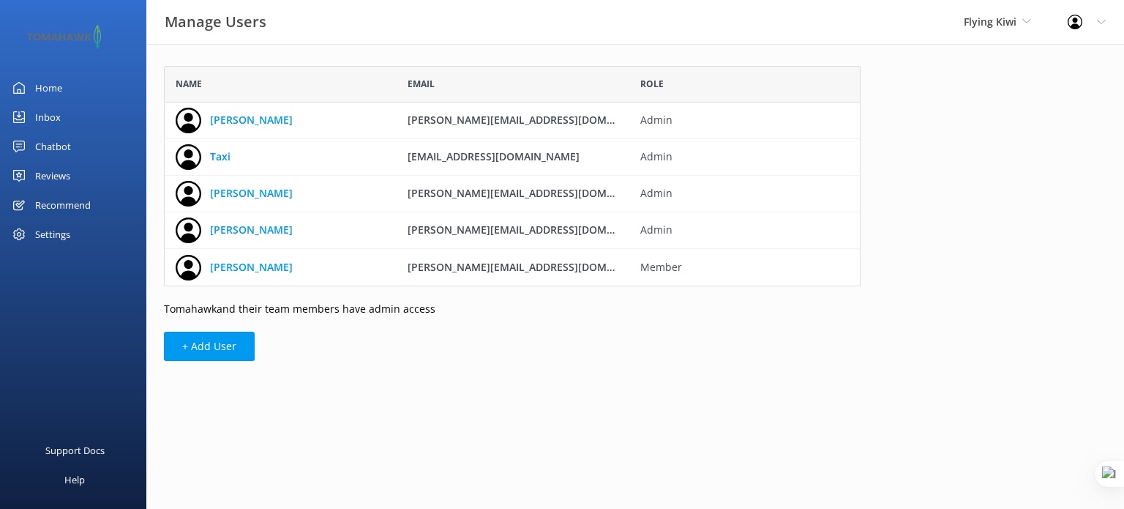
scroll to position [209, 685]
click at [986, 26] on span "Flying Kiwi" at bounding box center [990, 22] width 53 height 14
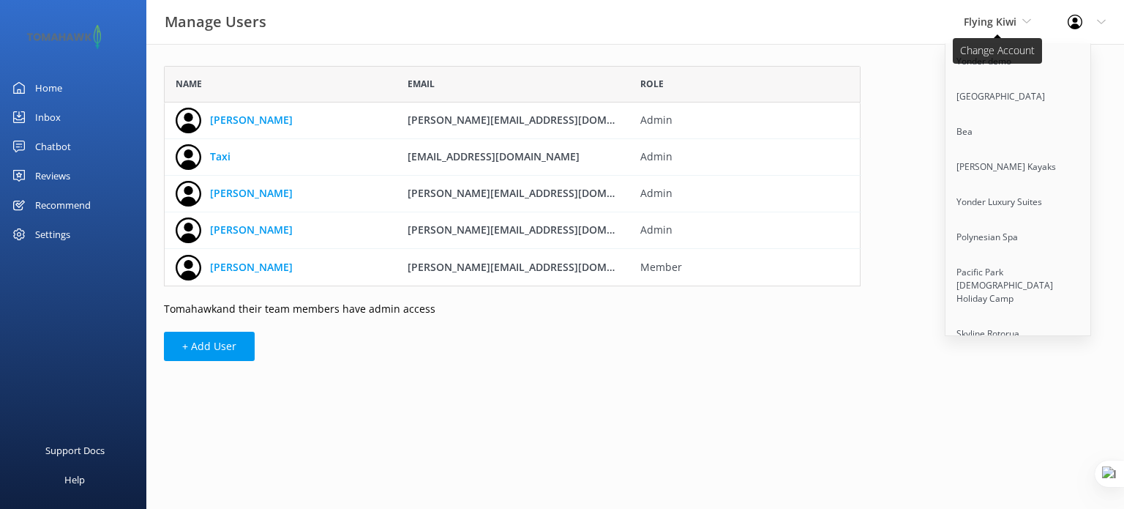
scroll to position [5089, 0]
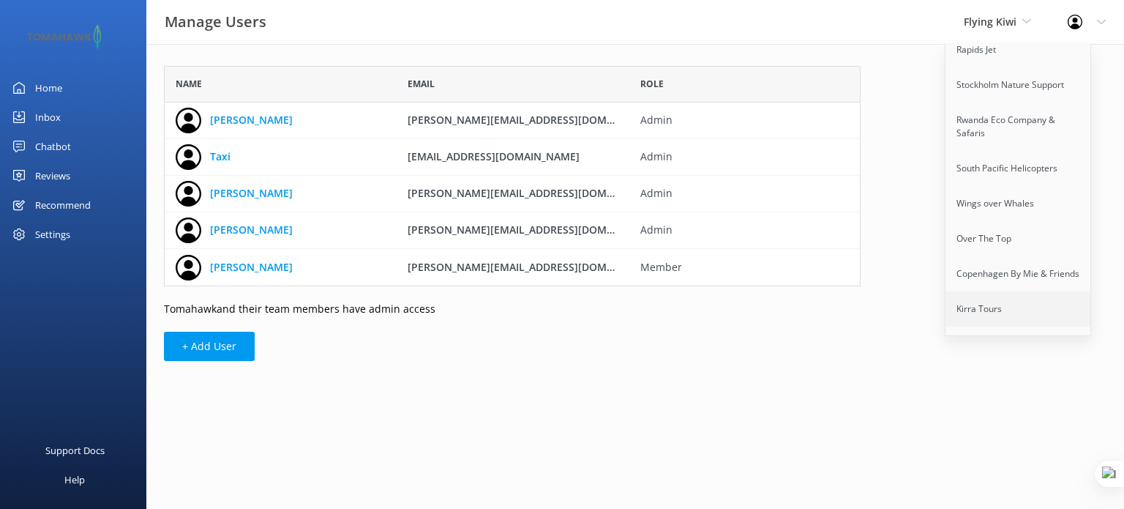
click at [998, 291] on link "Kirra Tours" at bounding box center [1019, 308] width 146 height 35
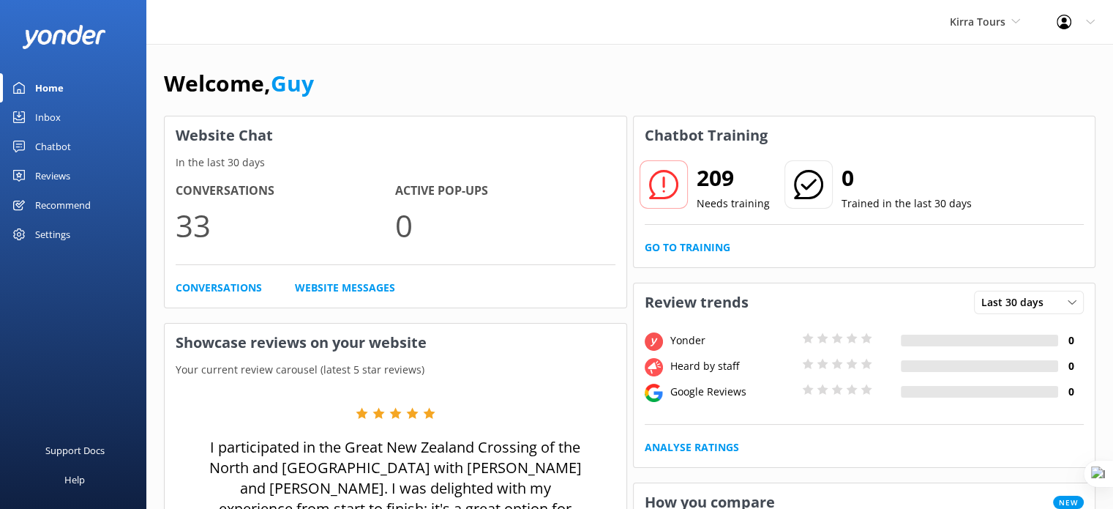
click at [53, 228] on div "Settings" at bounding box center [52, 234] width 35 height 29
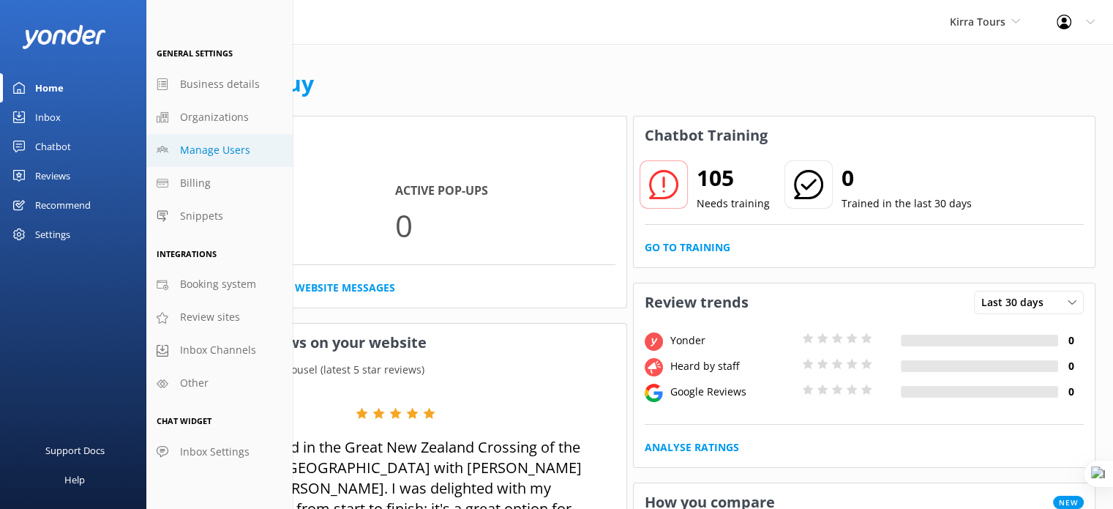
click at [234, 151] on span "Manage Users" at bounding box center [215, 150] width 70 height 16
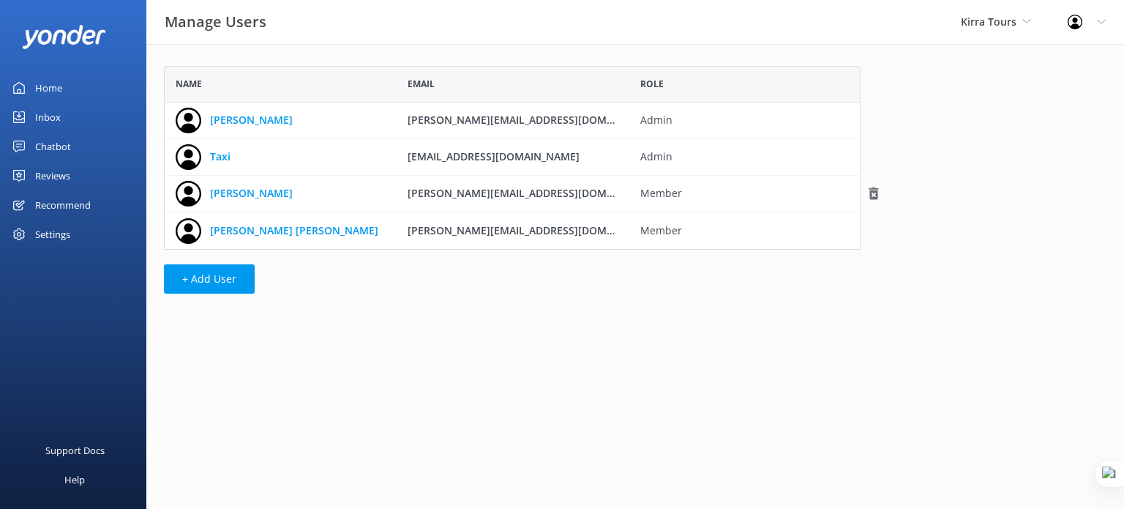
scroll to position [172, 685]
click at [209, 277] on button "+ Add User" at bounding box center [209, 278] width 91 height 29
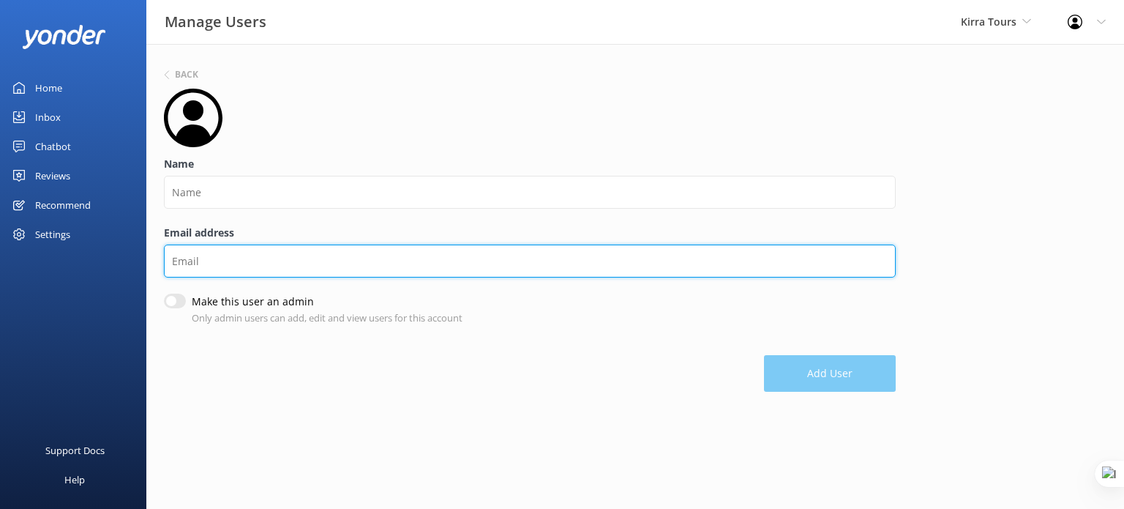
click at [264, 266] on input "Email address" at bounding box center [530, 260] width 732 height 33
paste input "rory@straytravel.com"
type input "rory@straytravel.com"
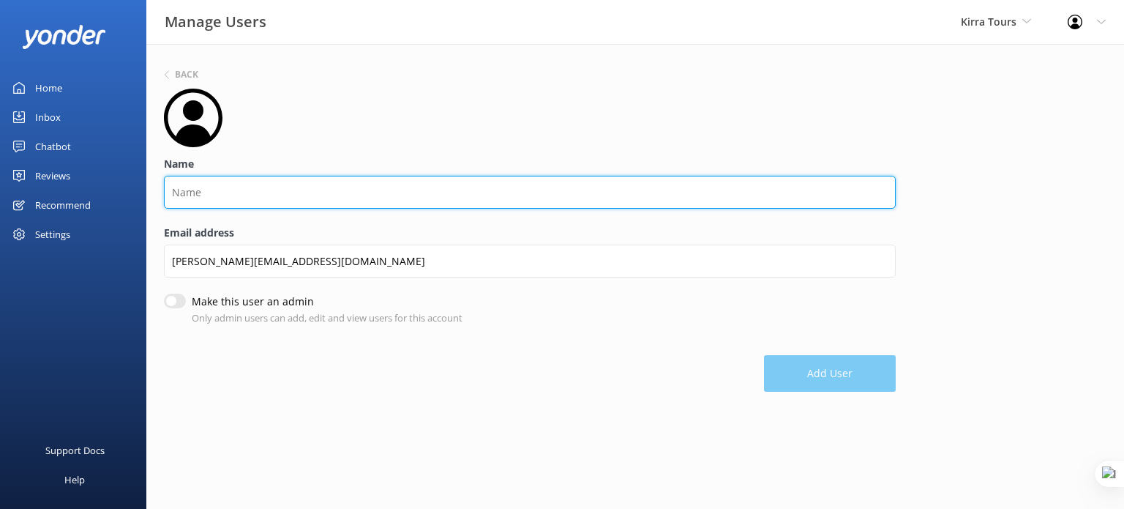
click at [258, 200] on input "Name" at bounding box center [530, 192] width 732 height 33
type input "Rory"
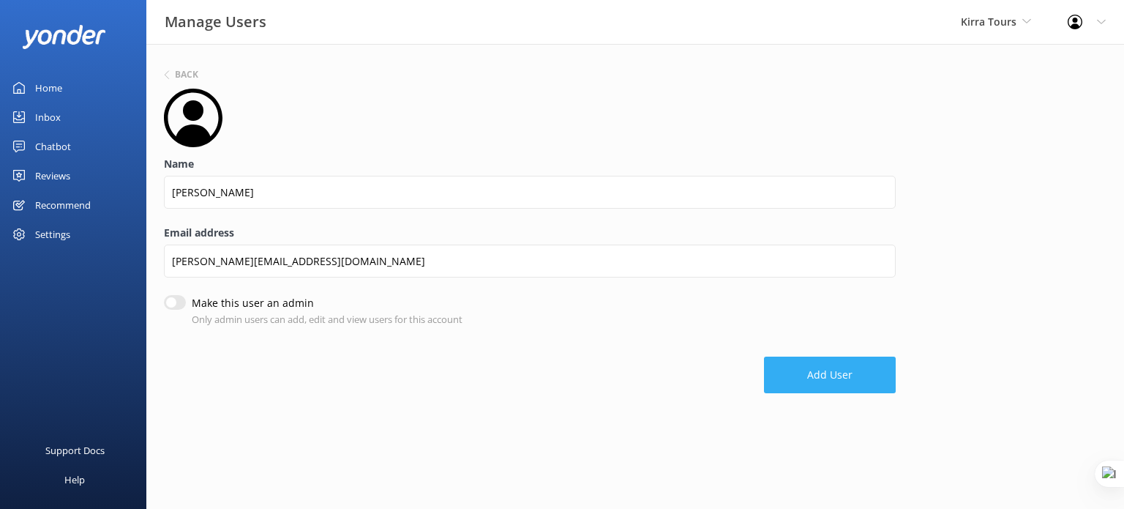
click at [829, 372] on button "Add User" at bounding box center [830, 374] width 132 height 37
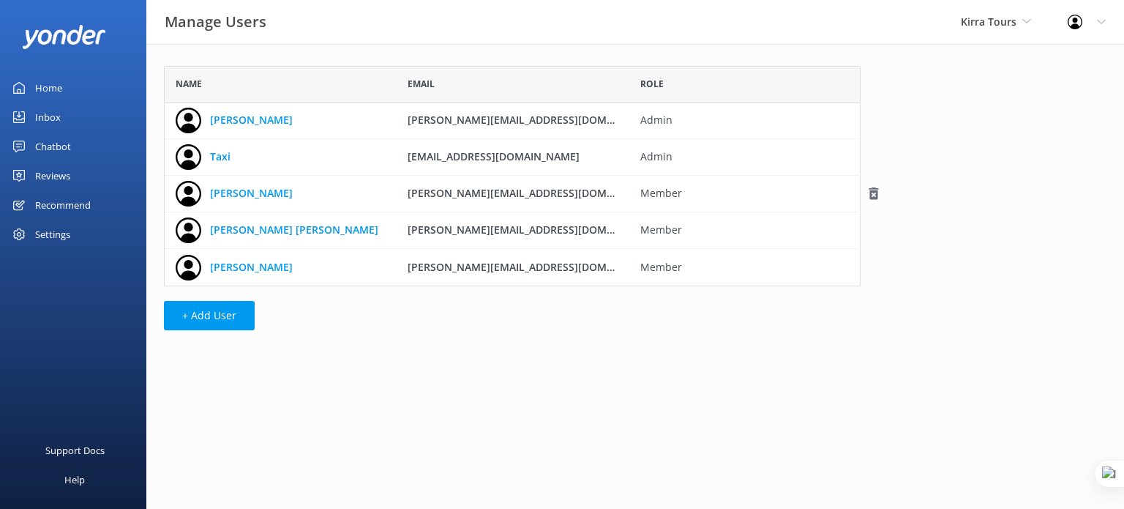
scroll to position [209, 685]
click at [228, 195] on link "Sam" at bounding box center [251, 193] width 83 height 16
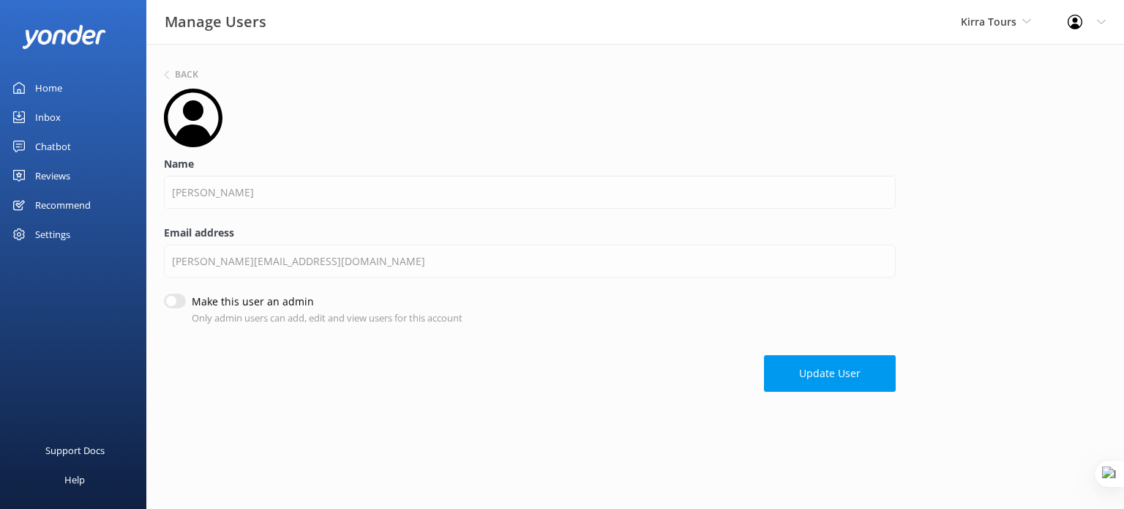
click at [171, 298] on input "Make this user an admin" at bounding box center [175, 301] width 22 height 15
checkbox input "true"
click at [851, 371] on button "Update User" at bounding box center [830, 373] width 132 height 37
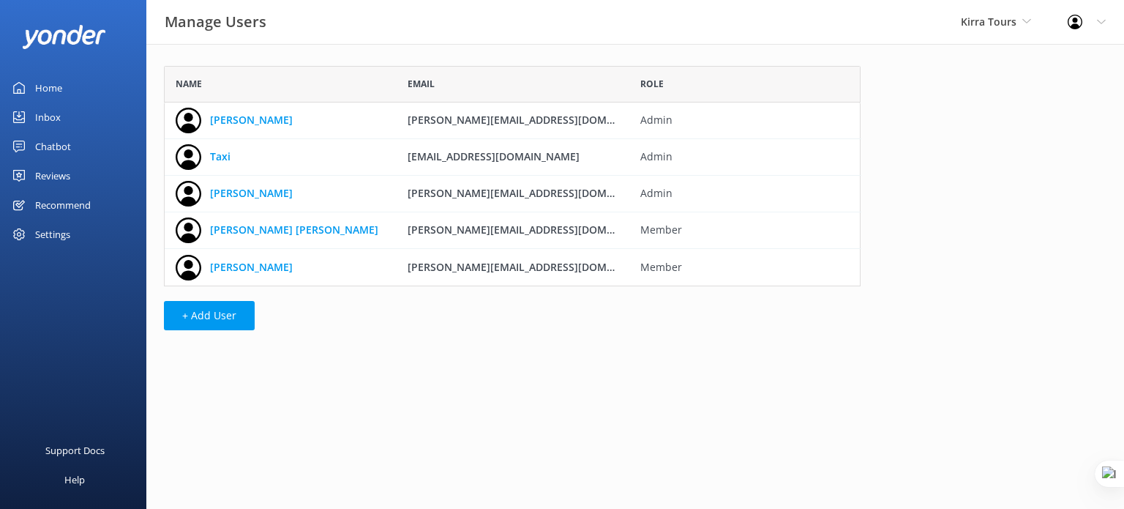
scroll to position [209, 685]
click at [1001, 23] on span "Kirra Tours" at bounding box center [989, 22] width 56 height 14
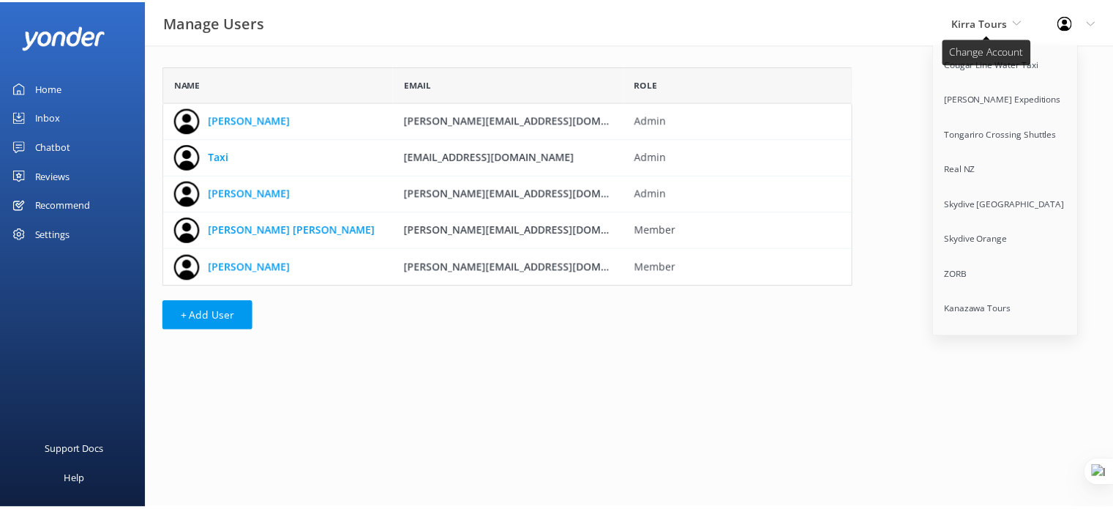
scroll to position [2370, 0]
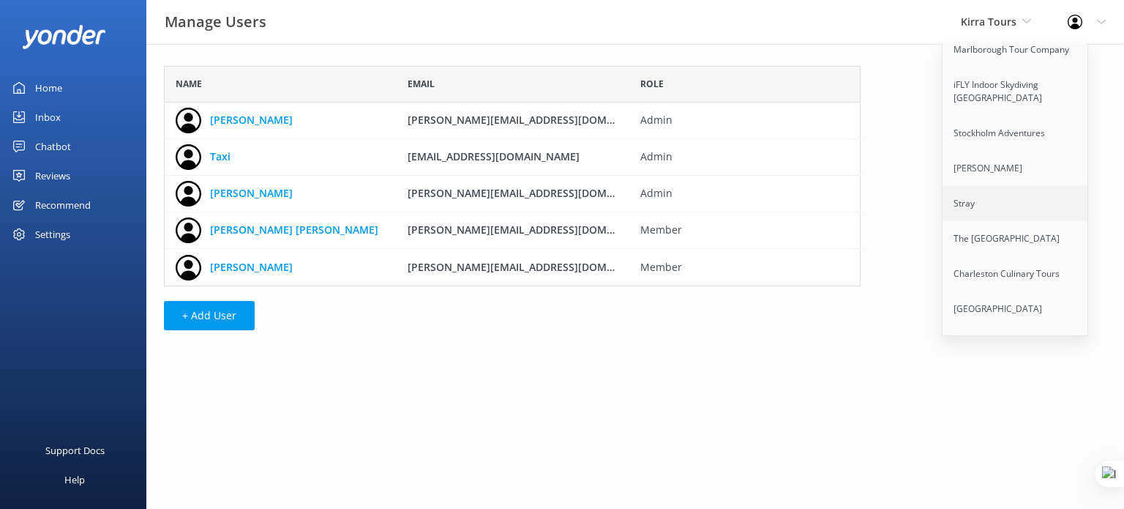
click at [992, 189] on link "Stray" at bounding box center [1016, 203] width 146 height 35
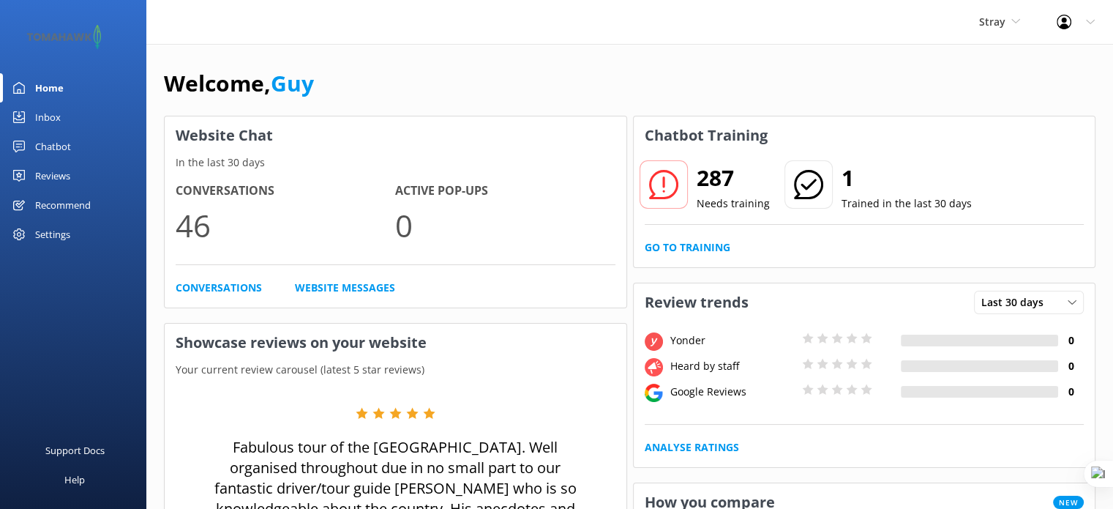
click at [62, 233] on div "Settings" at bounding box center [52, 234] width 35 height 29
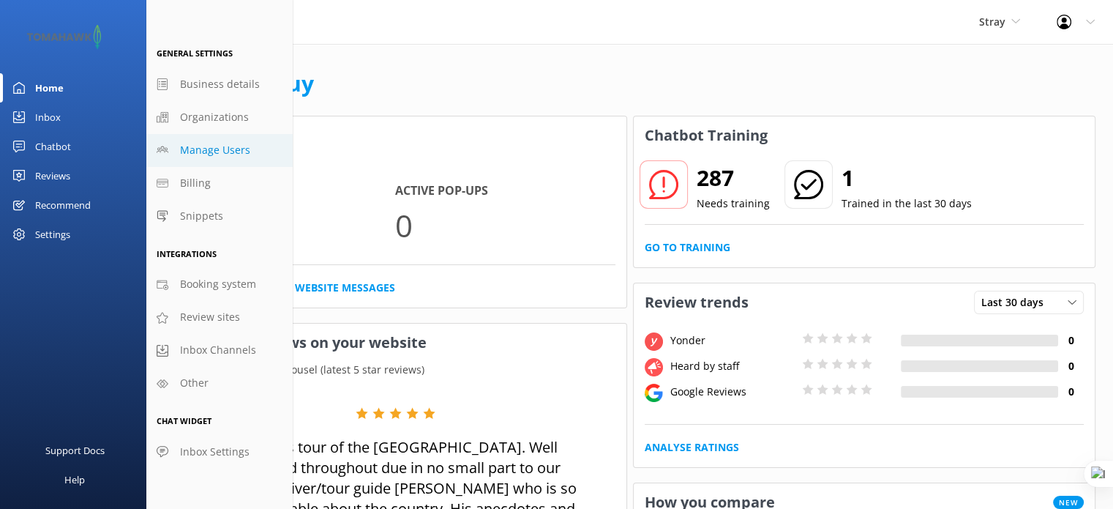
click at [228, 149] on span "Manage Users" at bounding box center [215, 150] width 70 height 16
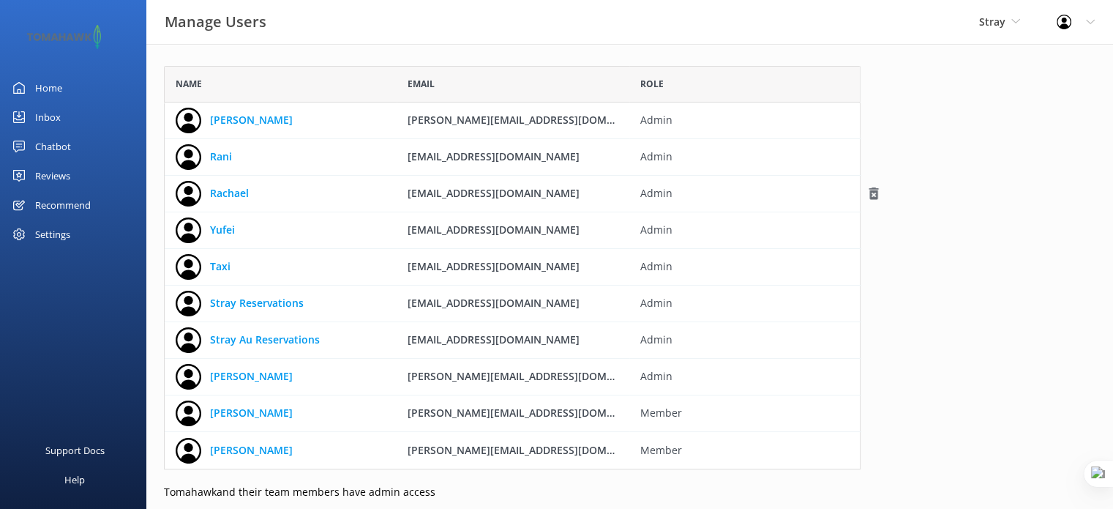
scroll to position [392, 685]
click at [228, 414] on link "Sam" at bounding box center [251, 413] width 83 height 16
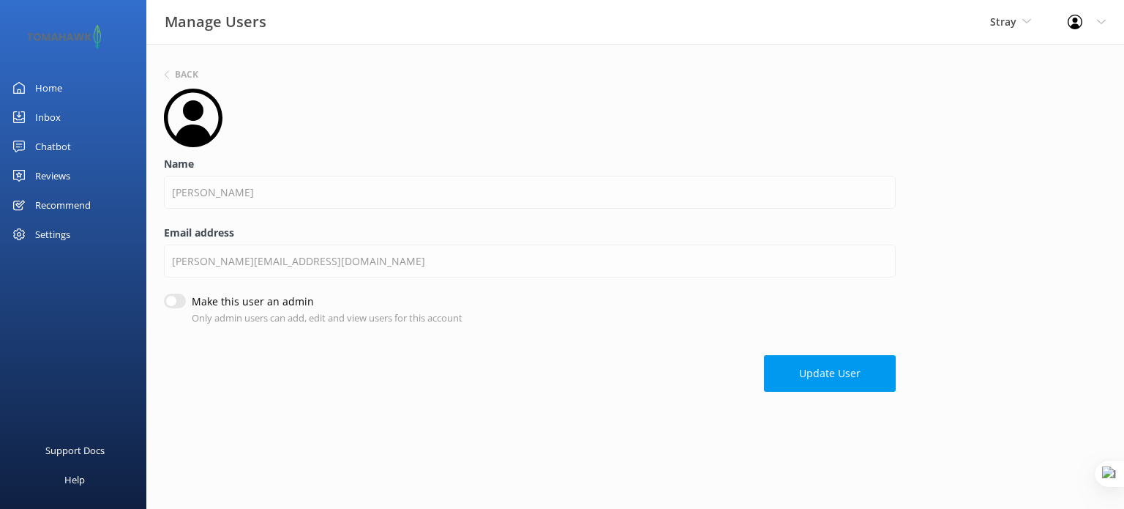
click at [182, 300] on input "Make this user an admin" at bounding box center [175, 301] width 22 height 15
checkbox input "true"
click at [872, 375] on button "Update User" at bounding box center [830, 373] width 132 height 37
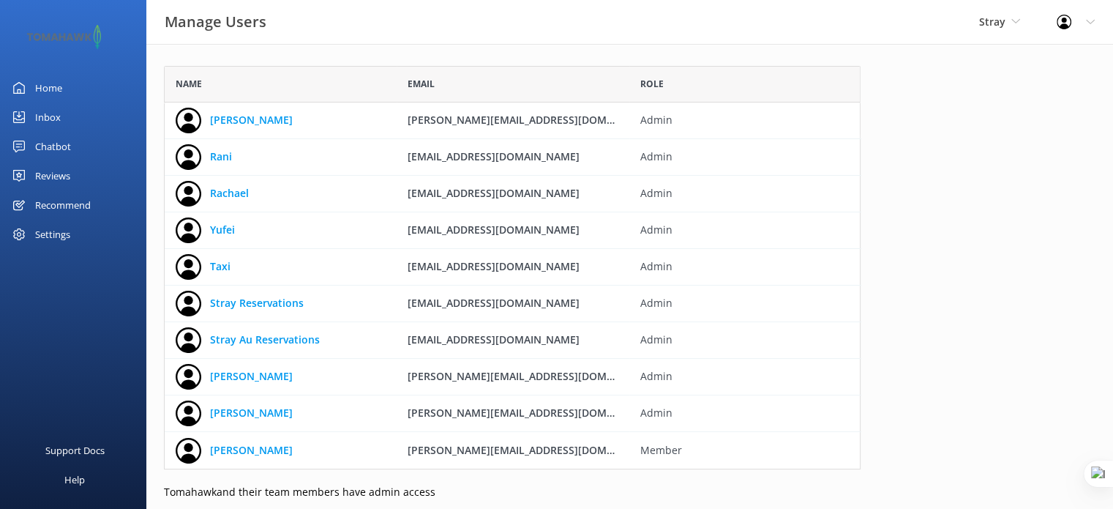
scroll to position [392, 685]
click at [53, 91] on div "Home" at bounding box center [48, 87] width 27 height 29
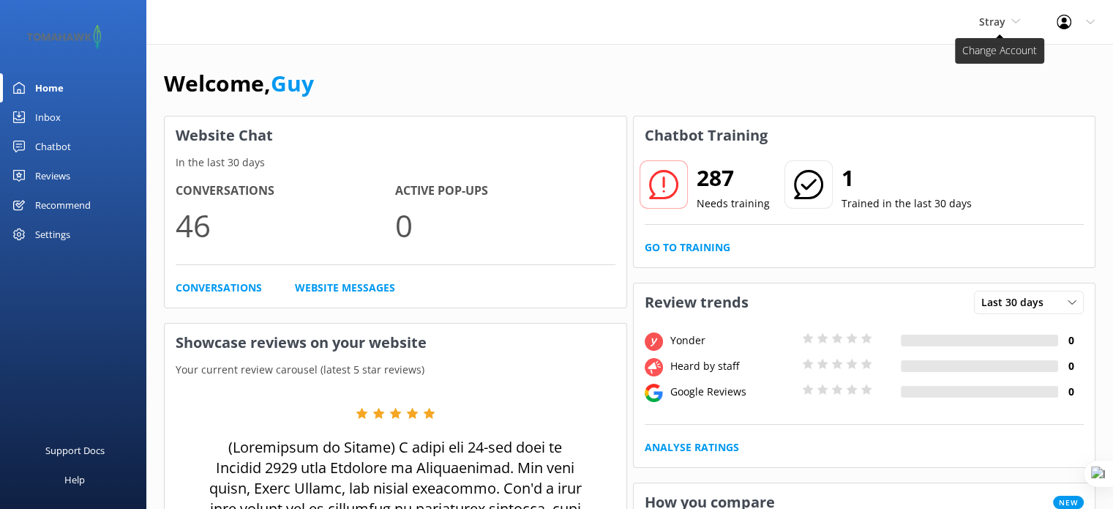
click at [1013, 24] on icon at bounding box center [1016, 21] width 9 height 9
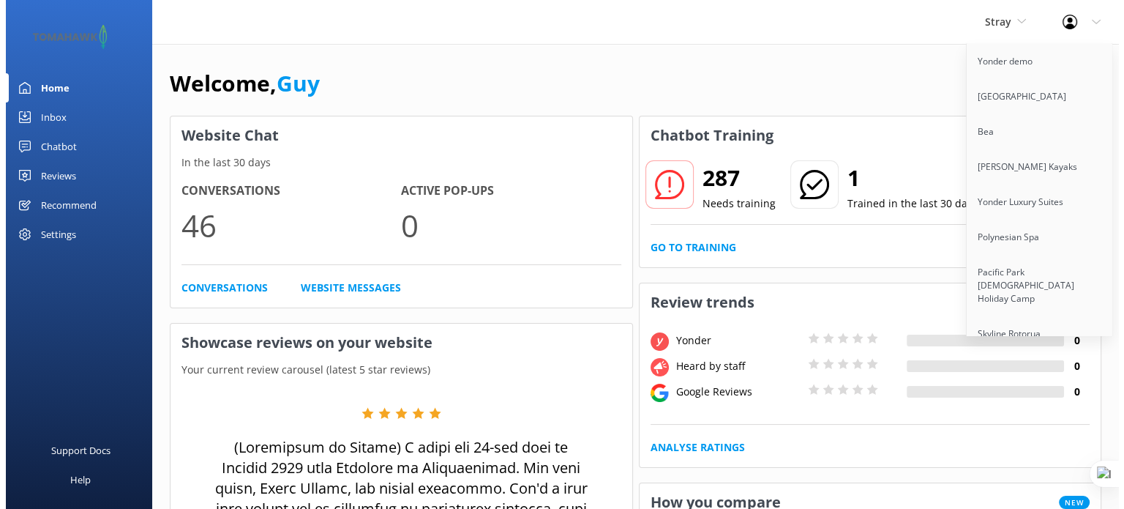
scroll to position [11395, 0]
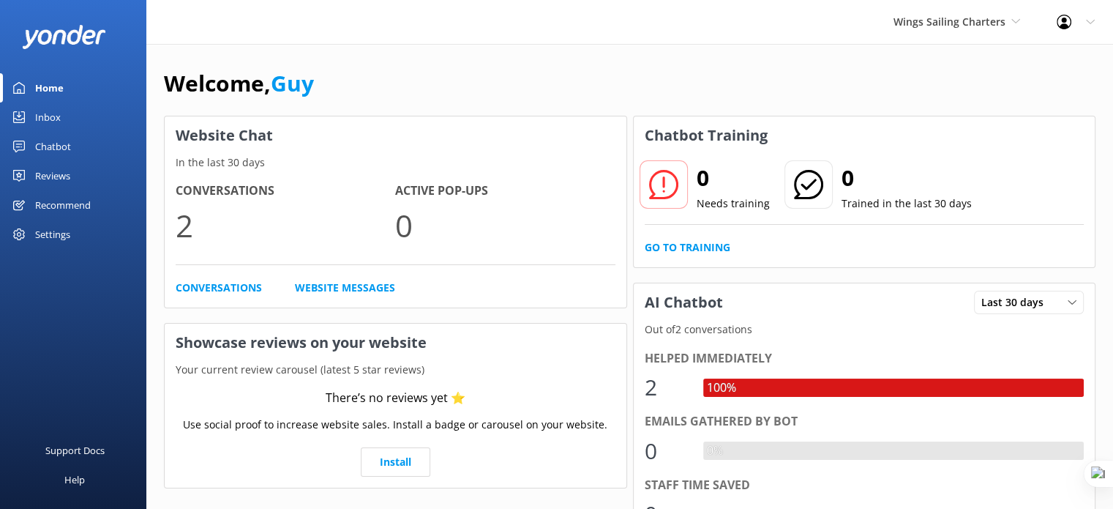
click at [51, 235] on div "Settings" at bounding box center [52, 234] width 35 height 29
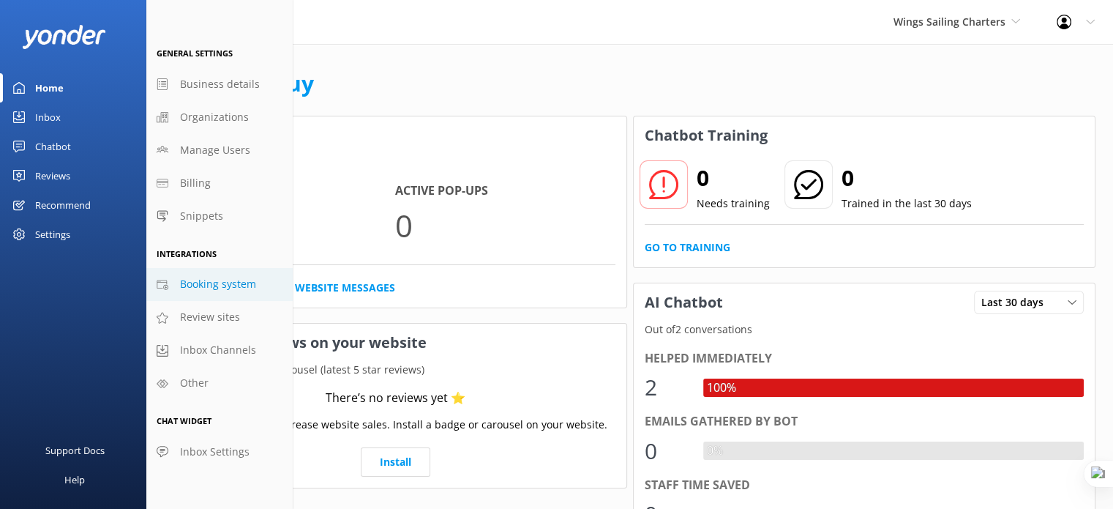
click at [187, 286] on span "Booking system" at bounding box center [218, 284] width 76 height 16
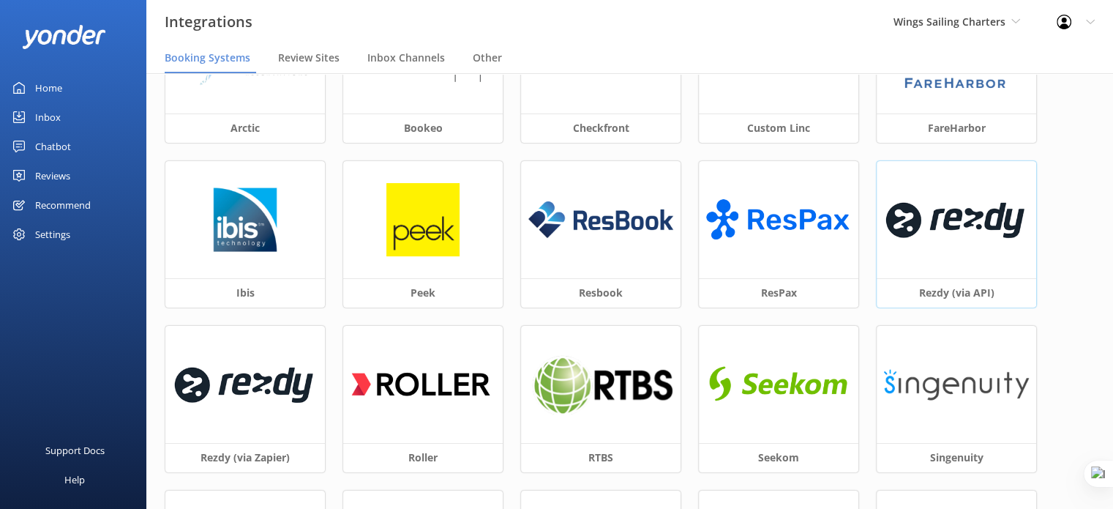
scroll to position [146, 0]
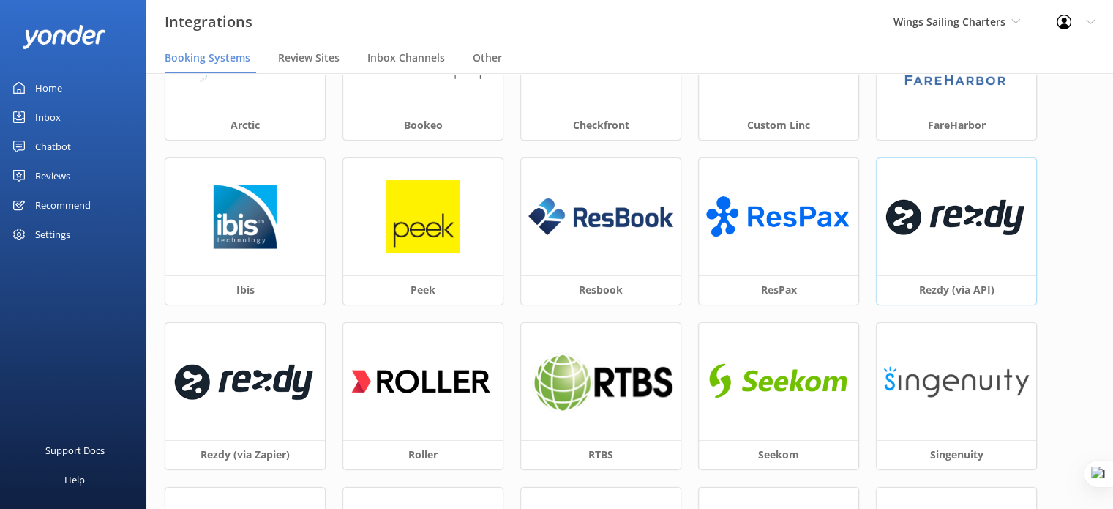
click at [951, 214] on img at bounding box center [956, 216] width 145 height 62
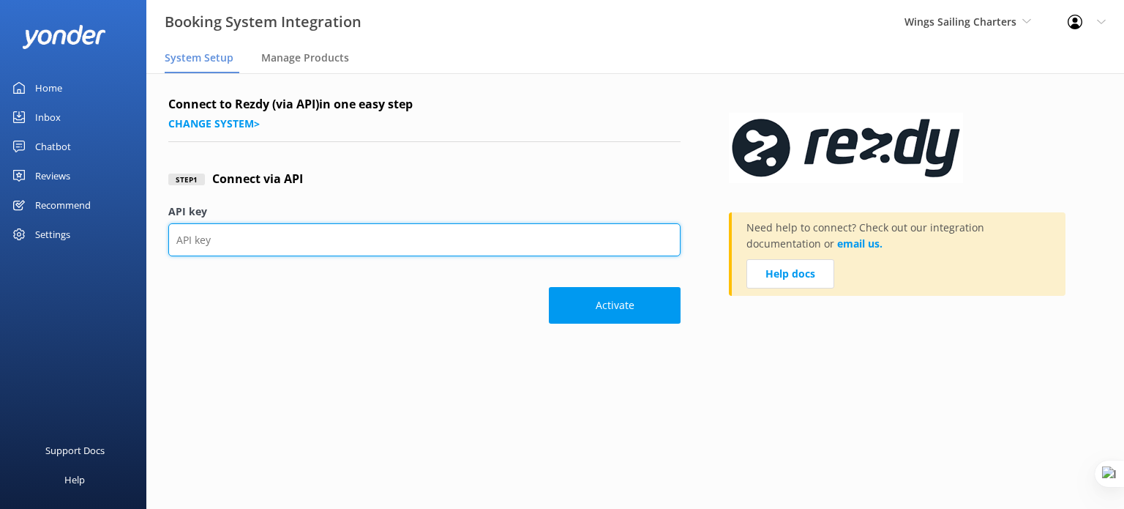
click at [369, 238] on input "API key" at bounding box center [424, 239] width 512 height 33
paste input "20f24ddfb09a4507abf694b644f24b91"
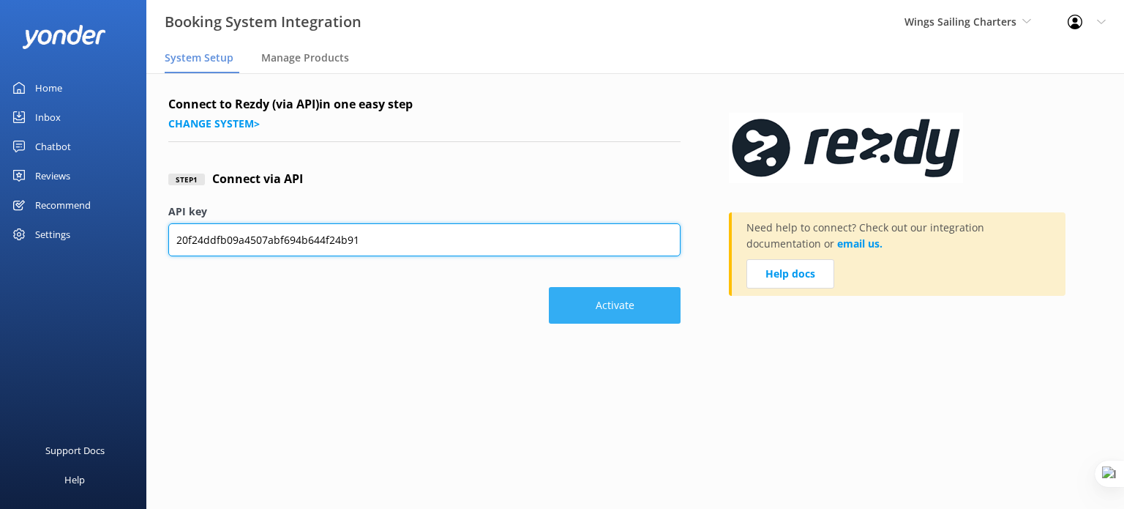
type input "20f24ddfb09a4507abf694b644f24b91"
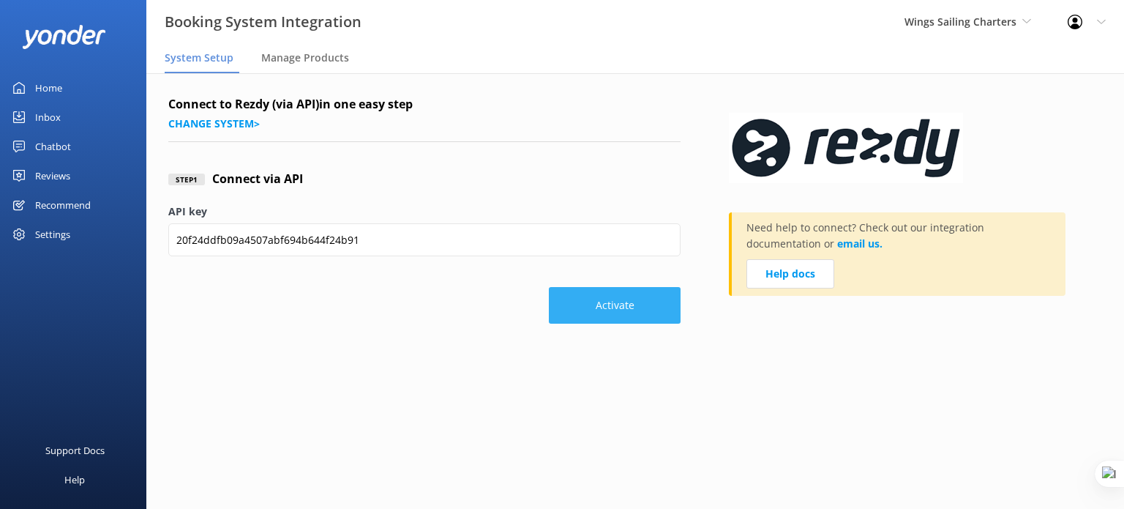
click at [624, 315] on button "Activate" at bounding box center [615, 305] width 132 height 37
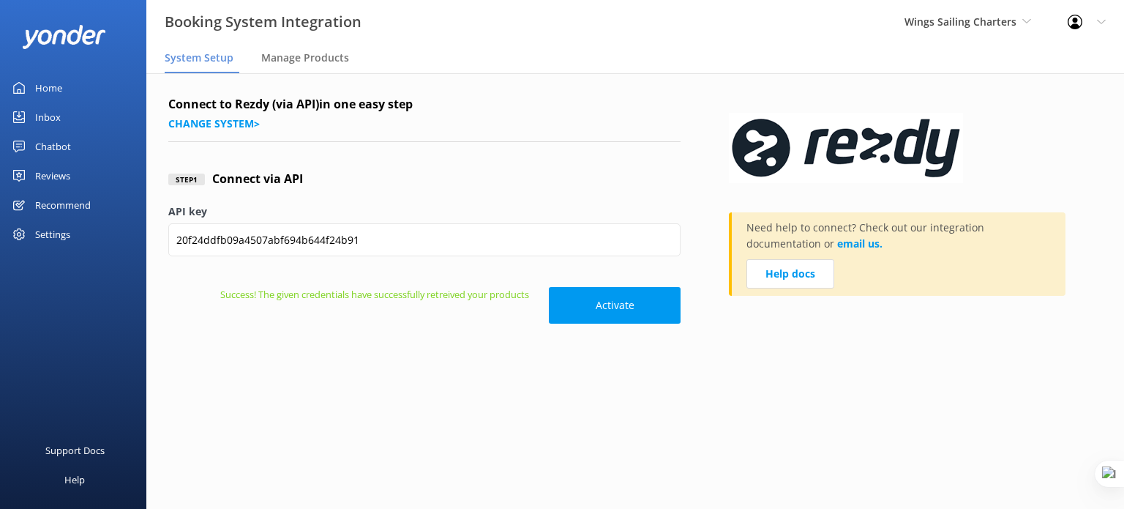
click at [57, 87] on div "Home" at bounding box center [48, 87] width 27 height 29
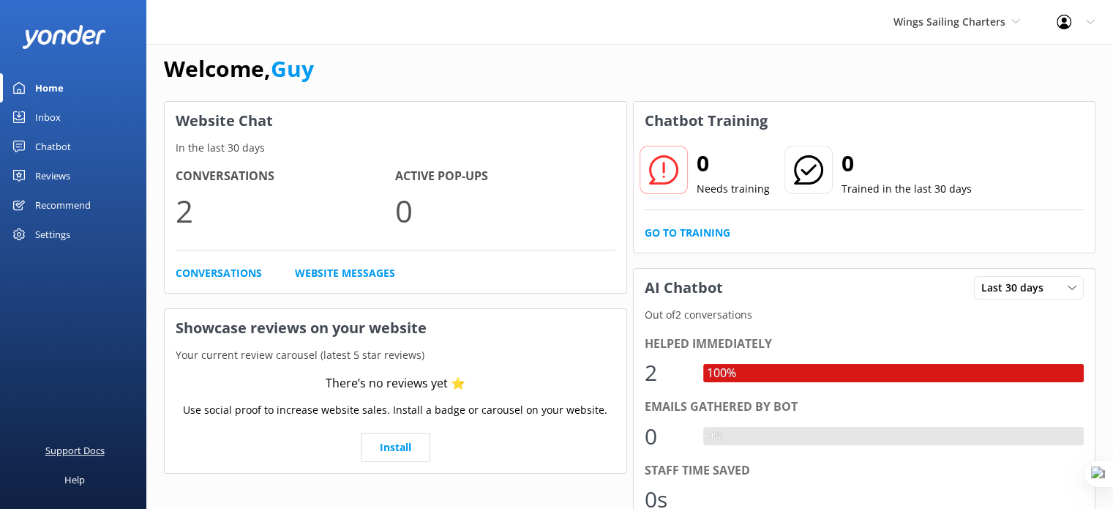
scroll to position [18, 0]
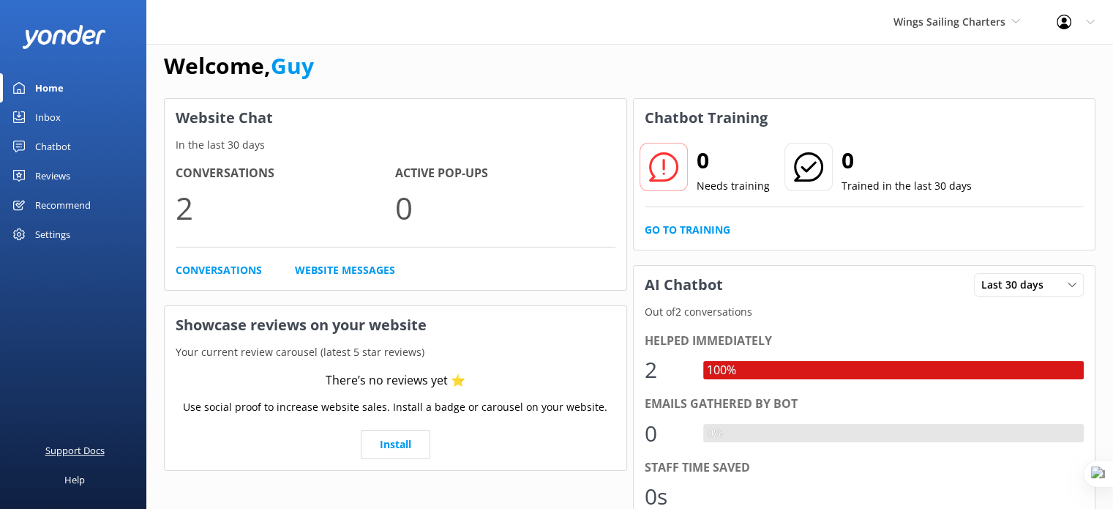
click at [66, 454] on div "Support Docs" at bounding box center [74, 450] width 59 height 29
click at [1090, 19] on icon at bounding box center [1090, 22] width 9 height 9
click at [1053, 56] on link "Profile Settings" at bounding box center [1041, 62] width 146 height 37
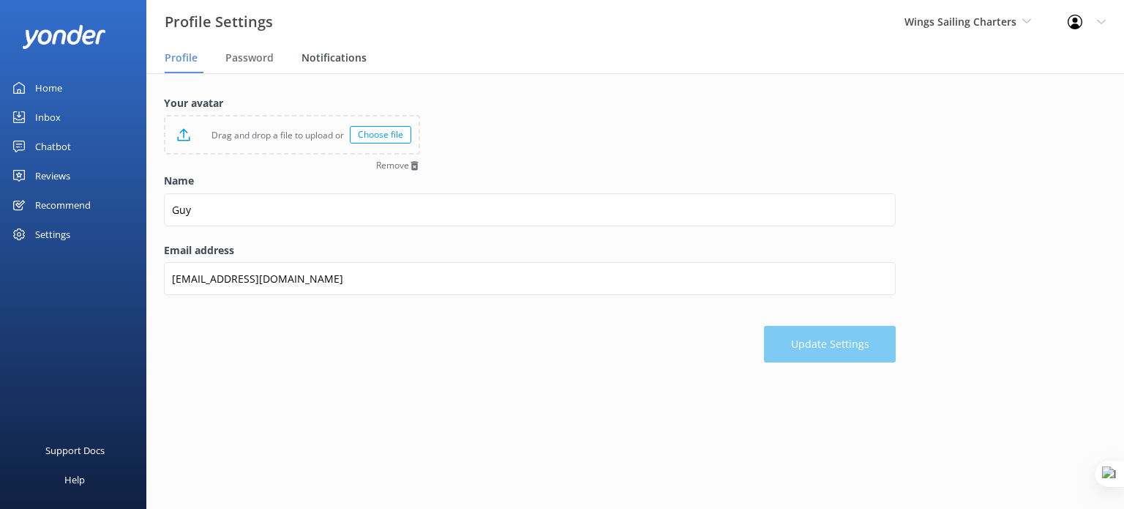
click at [330, 55] on span "Notifications" at bounding box center [334, 58] width 65 height 15
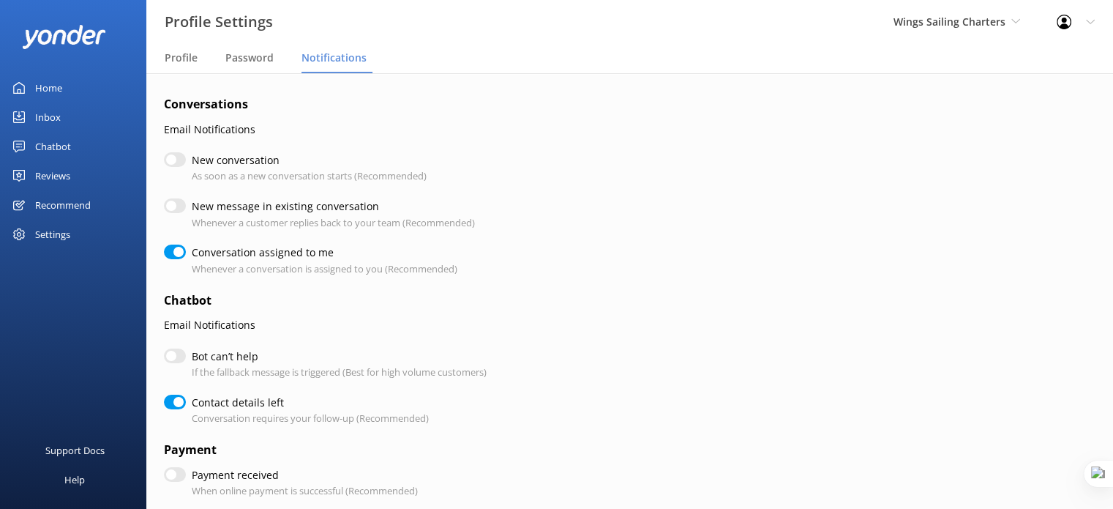
checkbox input "true"
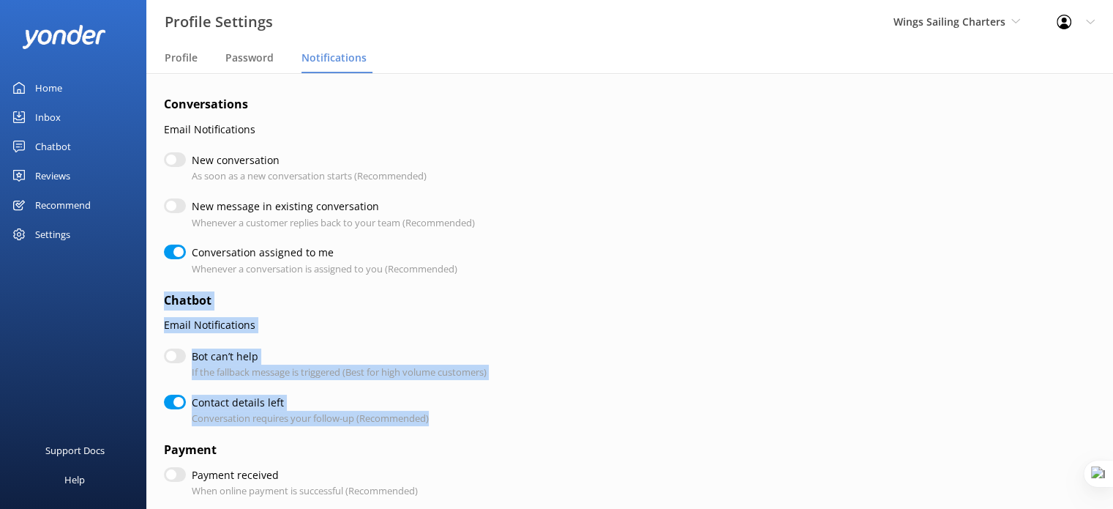
drag, startPoint x: 164, startPoint y: 296, endPoint x: 438, endPoint y: 418, distance: 300.2
click at [438, 418] on form "Conversations Email Notifications New conversation As soon as a new conversatio…" at bounding box center [530, 504] width 732 height 818
click at [299, 362] on label "Bot can’t help" at bounding box center [336, 356] width 288 height 16
click at [186, 362] on input "Bot can’t help" at bounding box center [175, 355] width 22 height 15
checkbox input "true"
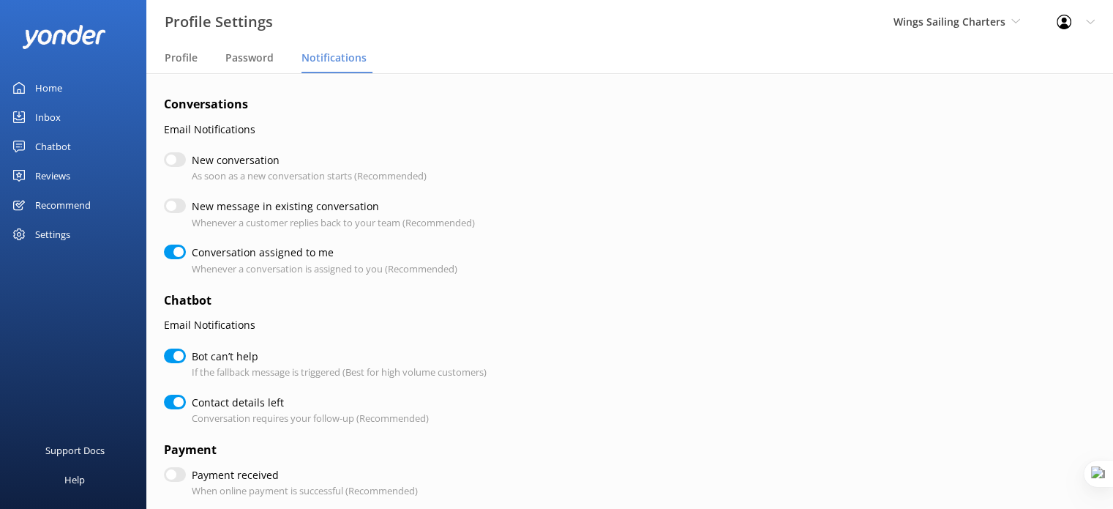
click at [57, 223] on div "Settings" at bounding box center [52, 234] width 35 height 29
checkbox input "true"
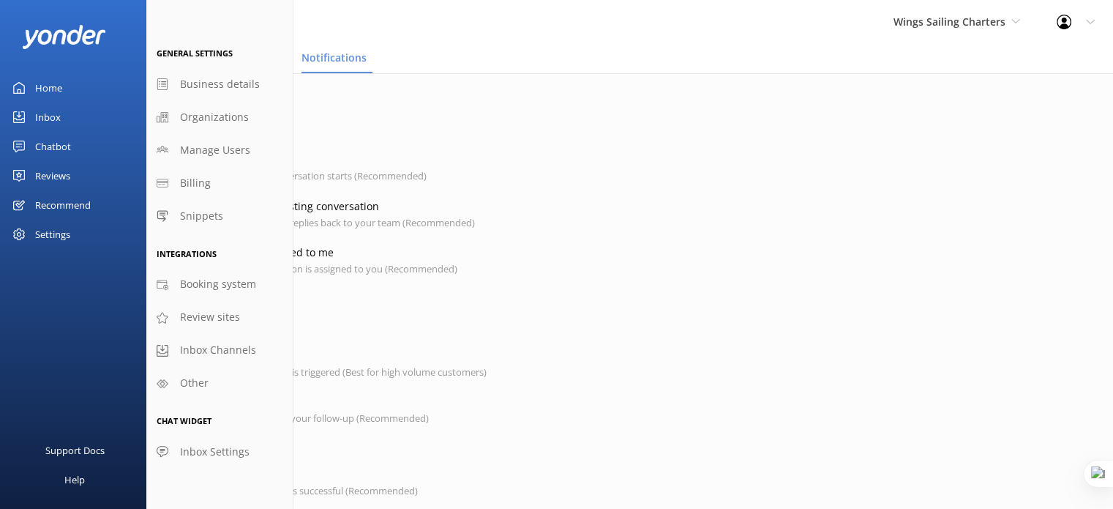
drag, startPoint x: 228, startPoint y: 145, endPoint x: 632, endPoint y: 44, distance: 416.5
click at [228, 145] on span "Manage Users" at bounding box center [215, 150] width 70 height 16
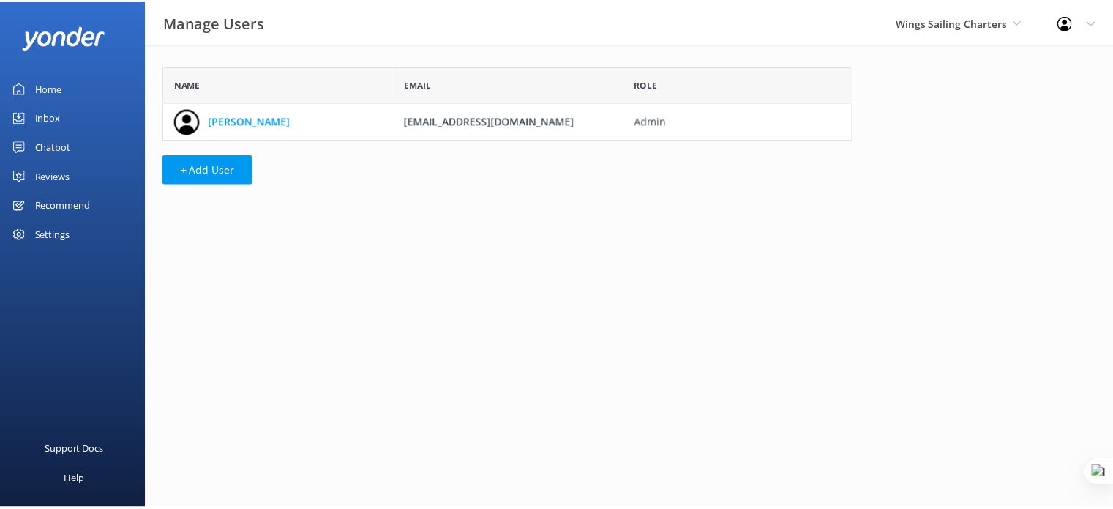
scroll to position [62, 685]
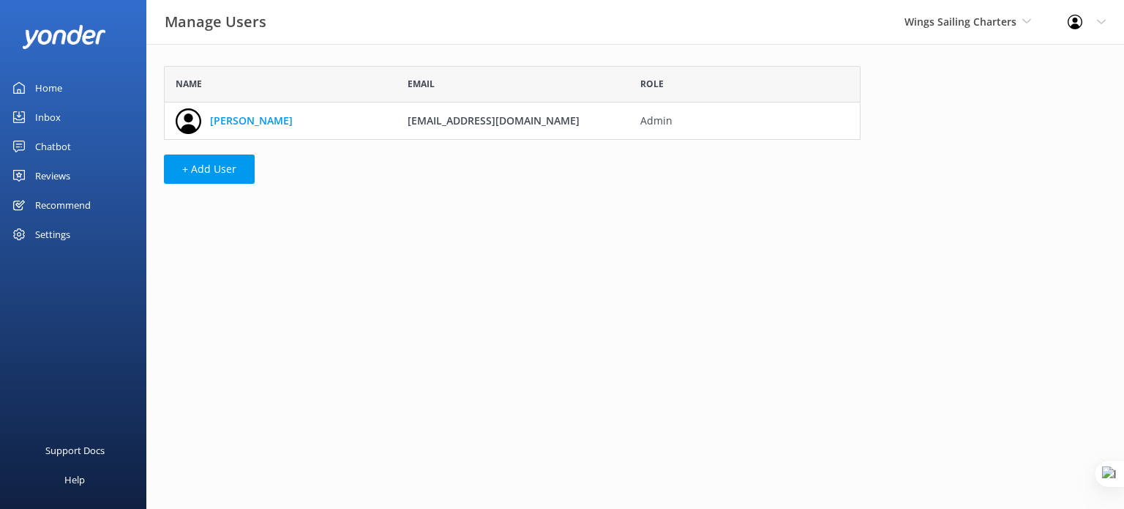
click at [1098, 28] on div "Profile Settings Logout" at bounding box center [1087, 22] width 75 height 44
click at [1087, 51] on link "Profile Settings" at bounding box center [1052, 62] width 146 height 37
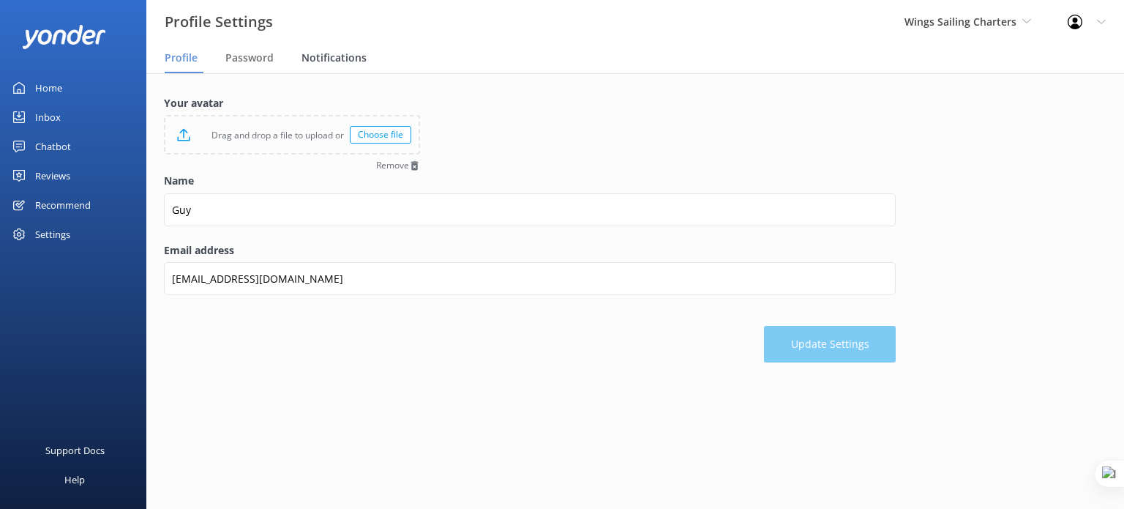
click at [324, 64] on span "Notifications" at bounding box center [334, 58] width 65 height 15
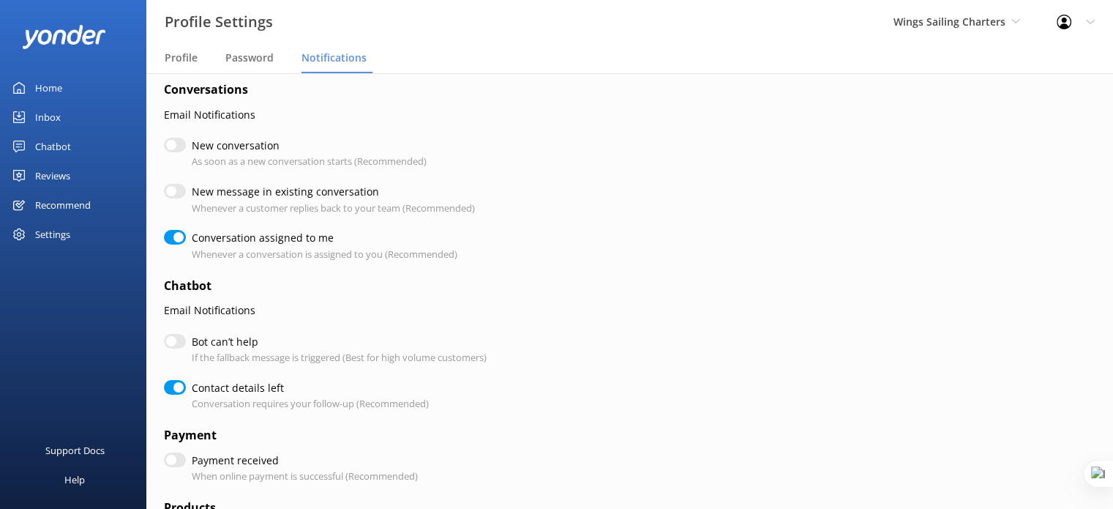
scroll to position [18, 0]
click at [181, 143] on input "New conversation" at bounding box center [175, 142] width 22 height 15
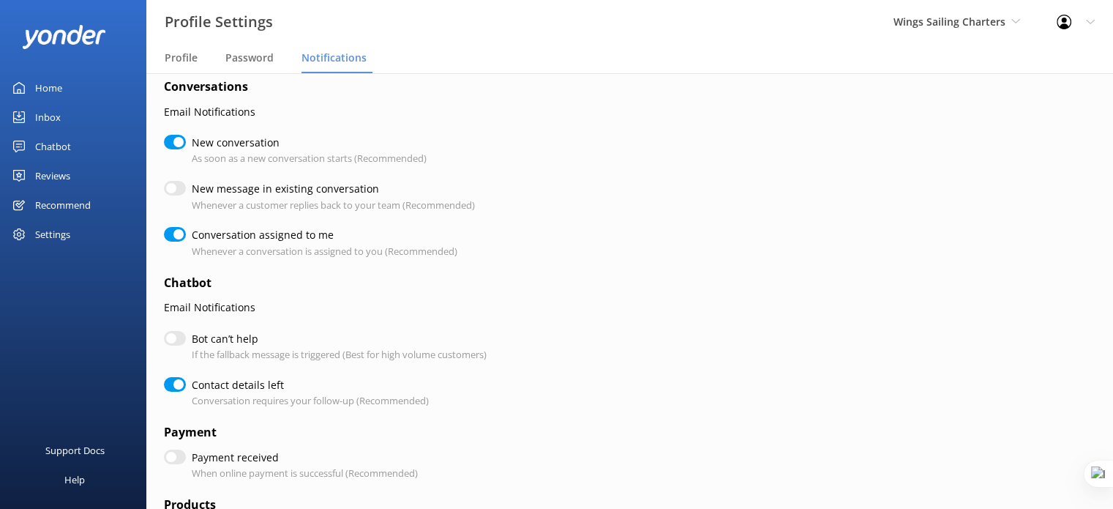
checkbox input "true"
click at [181, 143] on input "New conversation" at bounding box center [175, 142] width 22 height 15
checkbox input "false"
checkbox input "true"
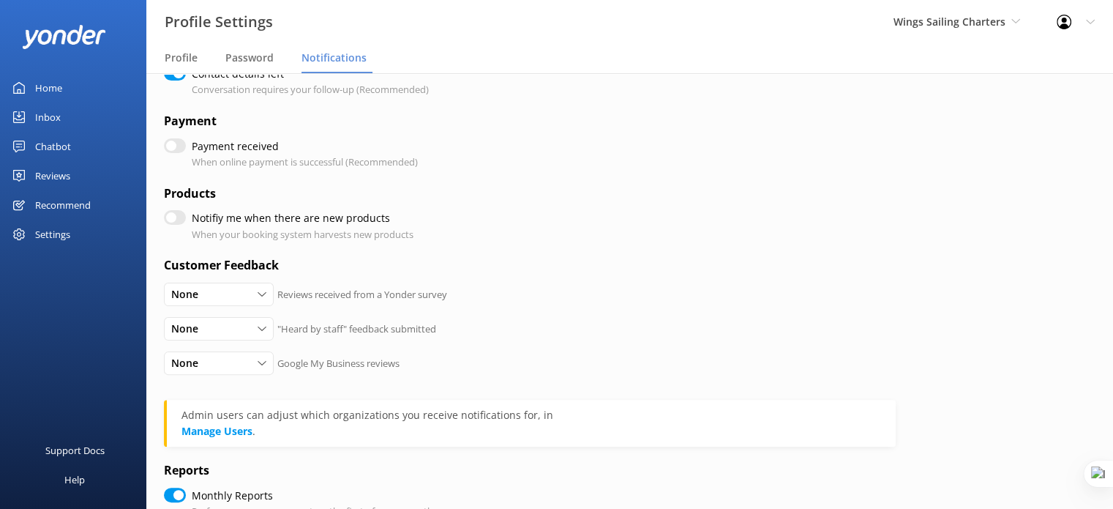
scroll to position [329, 0]
click at [174, 218] on input "Notifiy me when there are new products" at bounding box center [175, 216] width 22 height 15
checkbox input "true"
click at [174, 218] on input "Notifiy me when there are new products" at bounding box center [175, 216] width 22 height 15
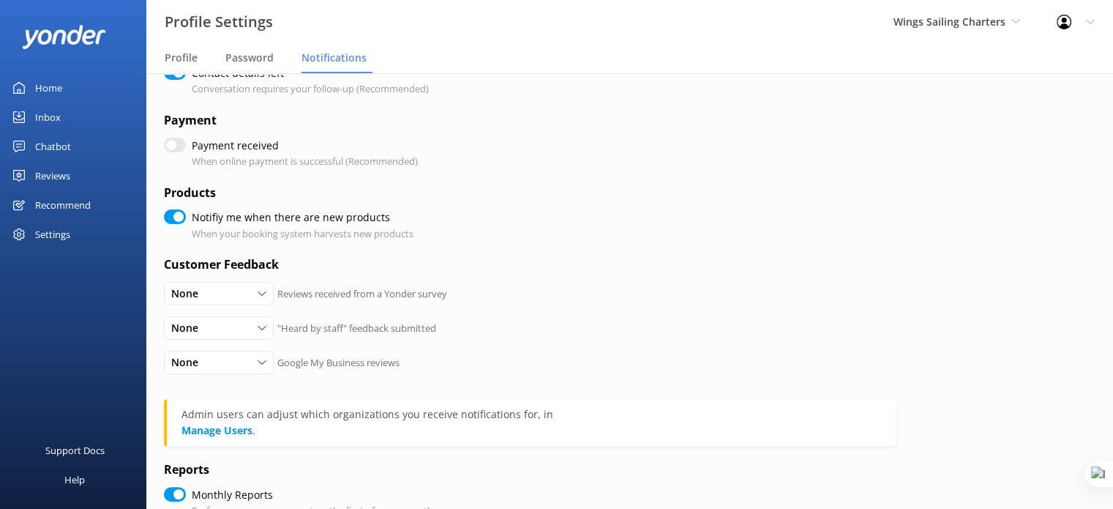
checkbox input "false"
checkbox input "true"
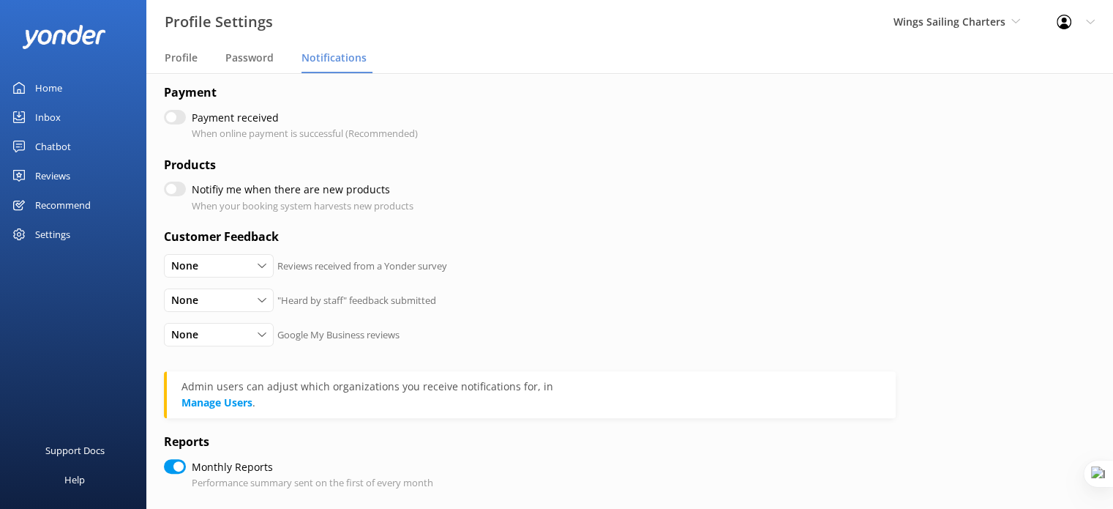
scroll to position [160, 0]
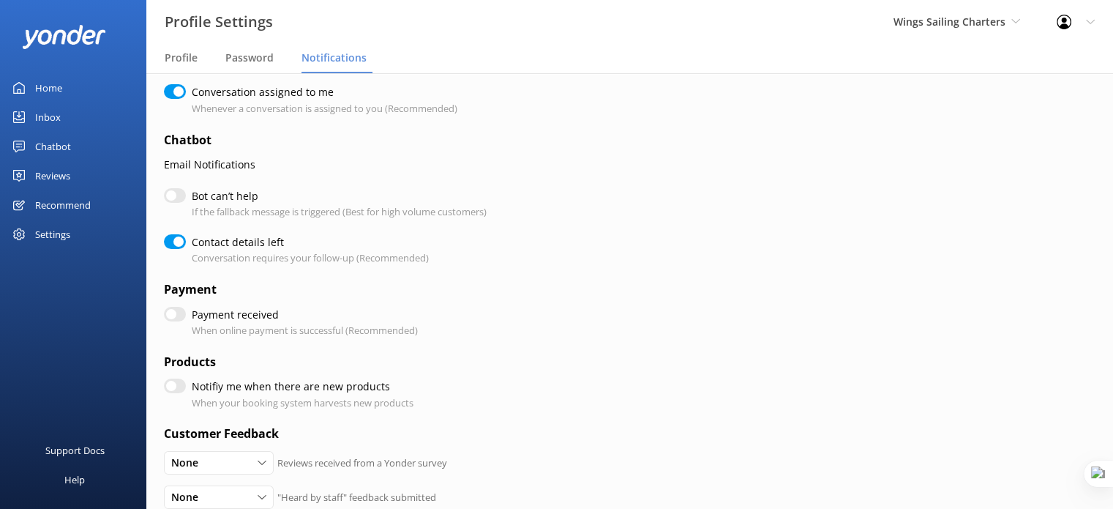
click at [53, 86] on div "Home" at bounding box center [48, 87] width 27 height 29
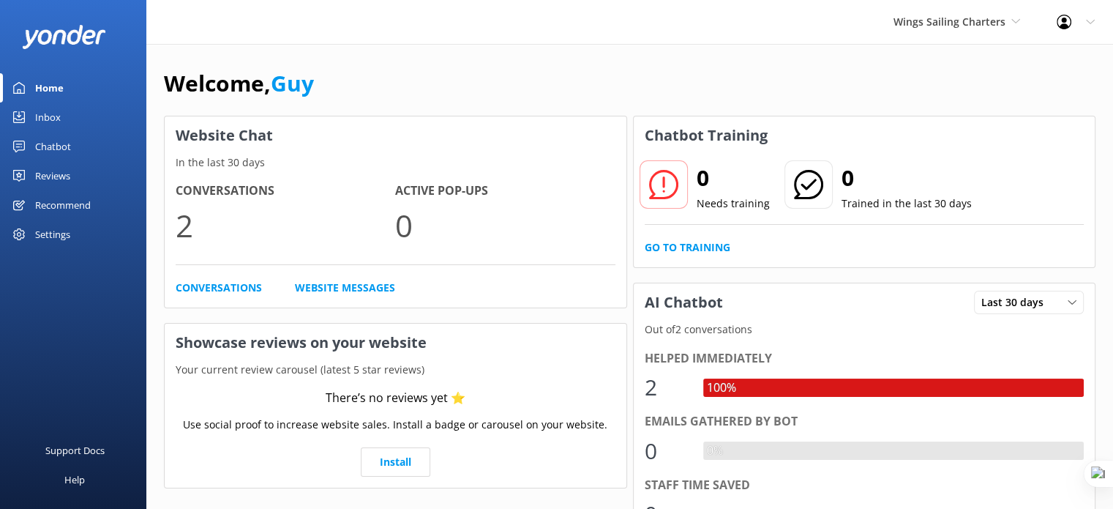
click at [47, 147] on div "Chatbot" at bounding box center [53, 146] width 36 height 29
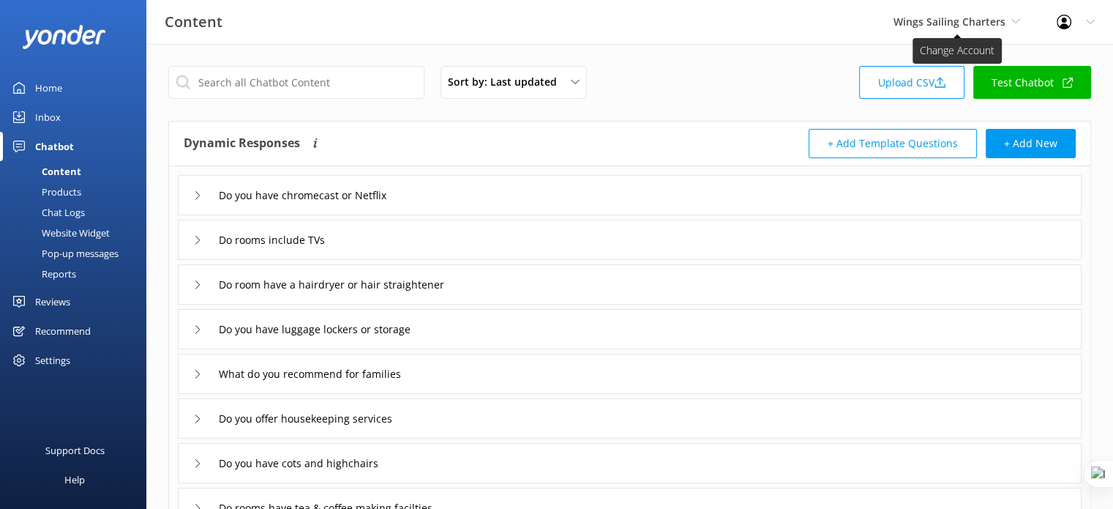
click at [946, 14] on span "Wings Sailing Charters" at bounding box center [957, 22] width 127 height 16
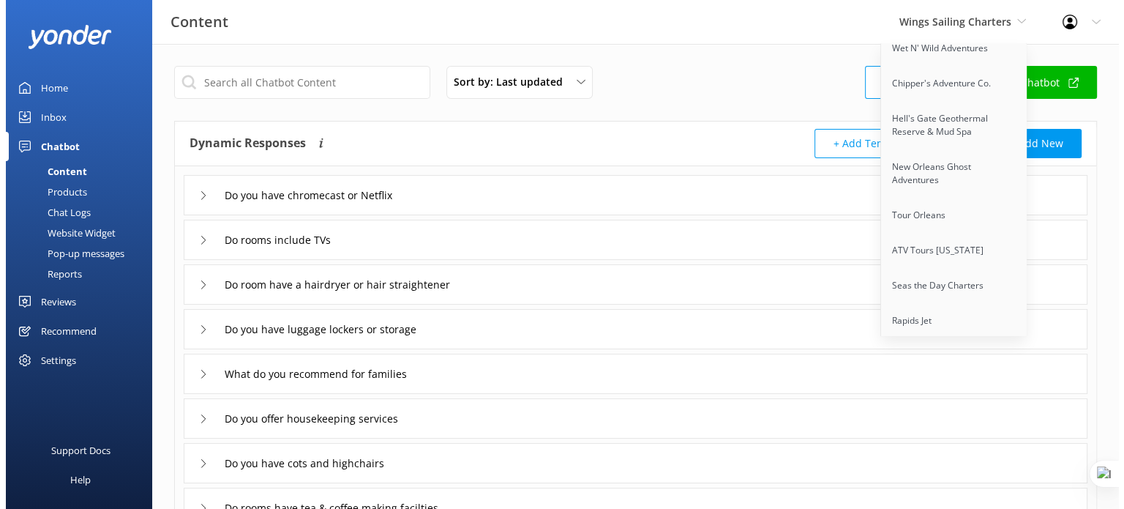
scroll to position [11395, 0]
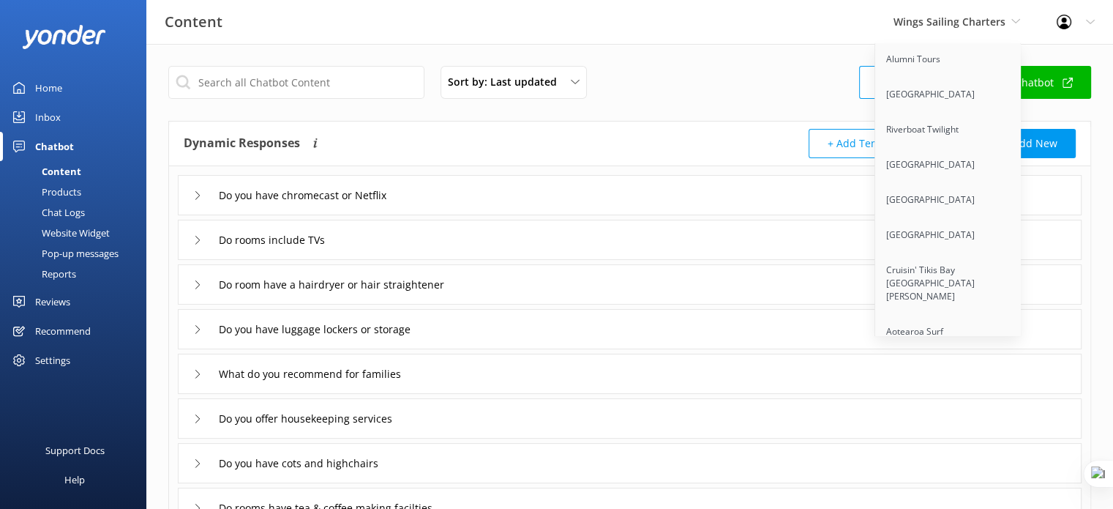
click at [710, 87] on div "Sort by: Last updated Title Last updated Upload CSV Test Chatbot" at bounding box center [629, 87] width 923 height 42
click at [938, 23] on span "Wings Sailing Charters" at bounding box center [950, 22] width 112 height 14
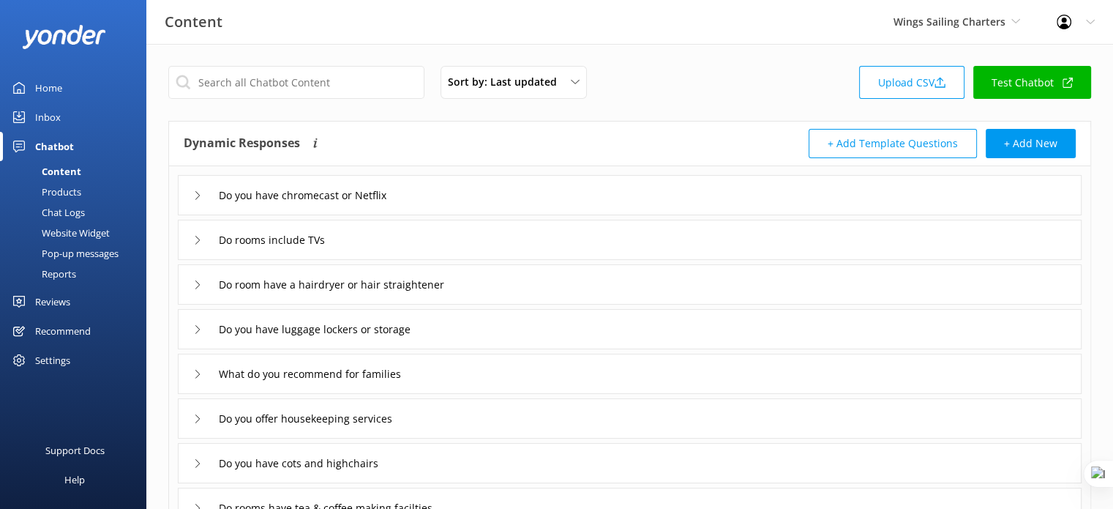
click at [711, 172] on div "Do you have chromecast or Netflix Do rooms include TVs Do room have a hairdryer…" at bounding box center [630, 391] width 922 height 451
click at [728, 185] on div "Do you have chromecast or Netflix" at bounding box center [630, 195] width 904 height 40
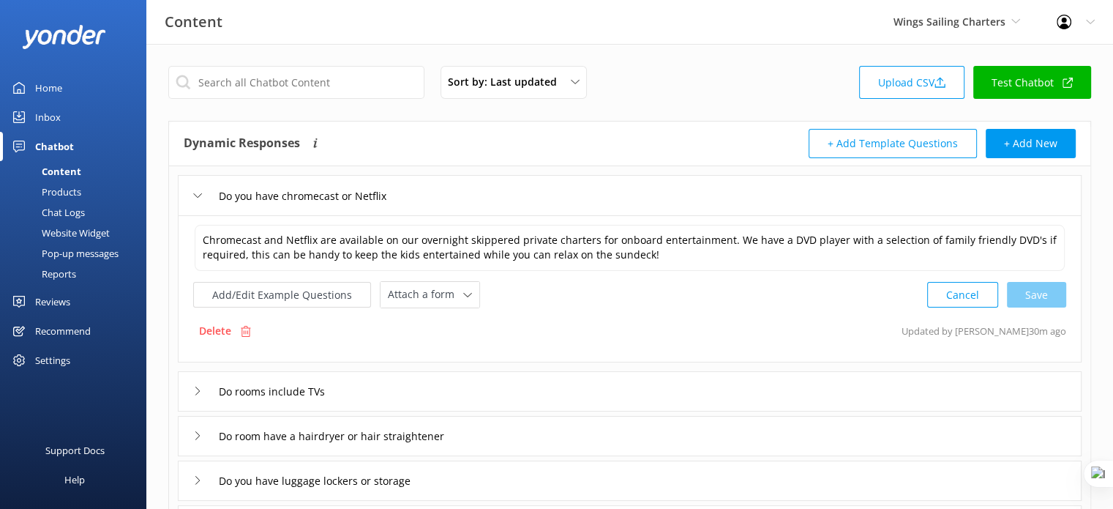
click at [644, 198] on div "Do you have chromecast or Netflix" at bounding box center [630, 195] width 904 height 40
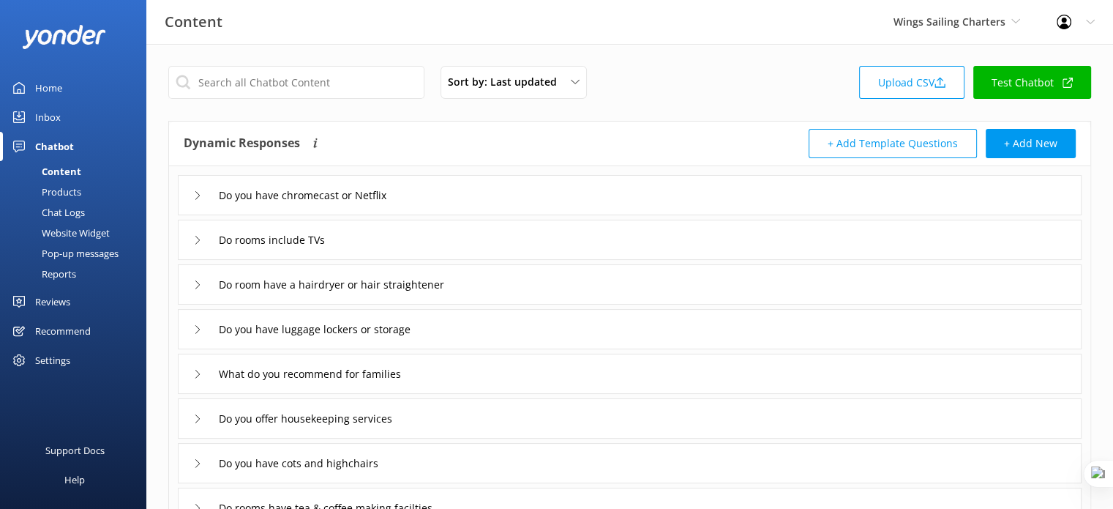
click at [61, 190] on div "Products" at bounding box center [45, 192] width 72 height 20
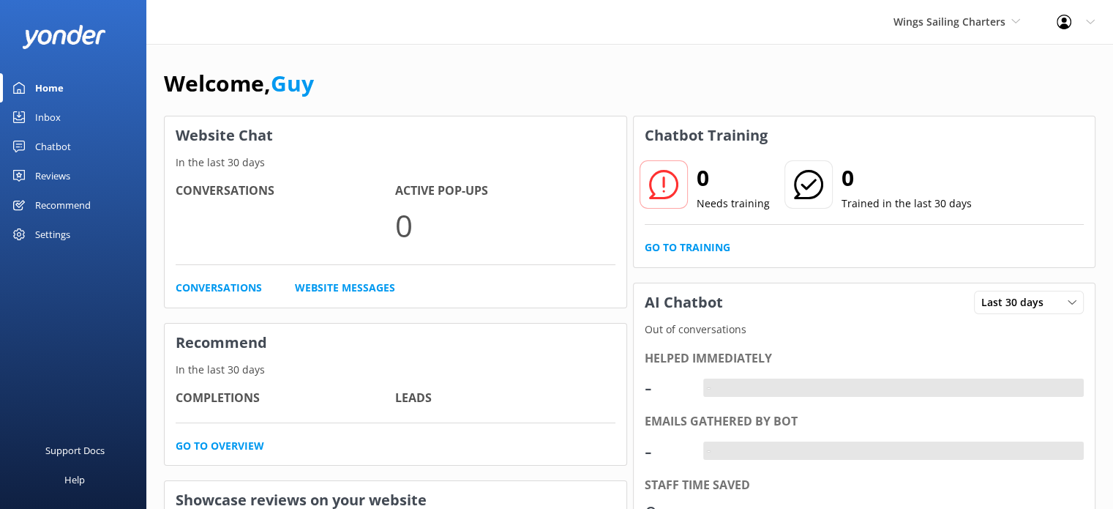
click at [59, 149] on div "Chatbot" at bounding box center [53, 146] width 36 height 29
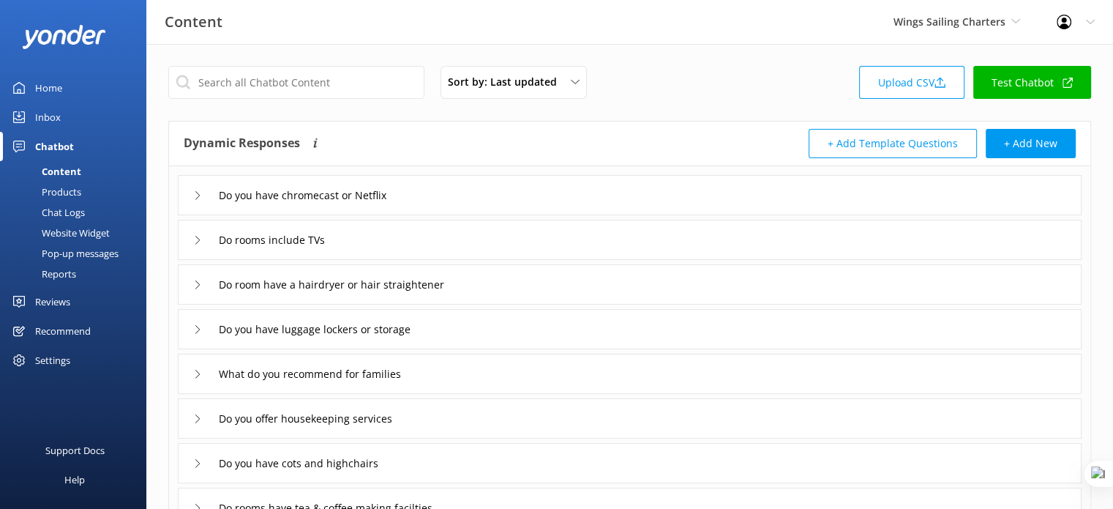
click at [69, 193] on div "Products" at bounding box center [45, 192] width 72 height 20
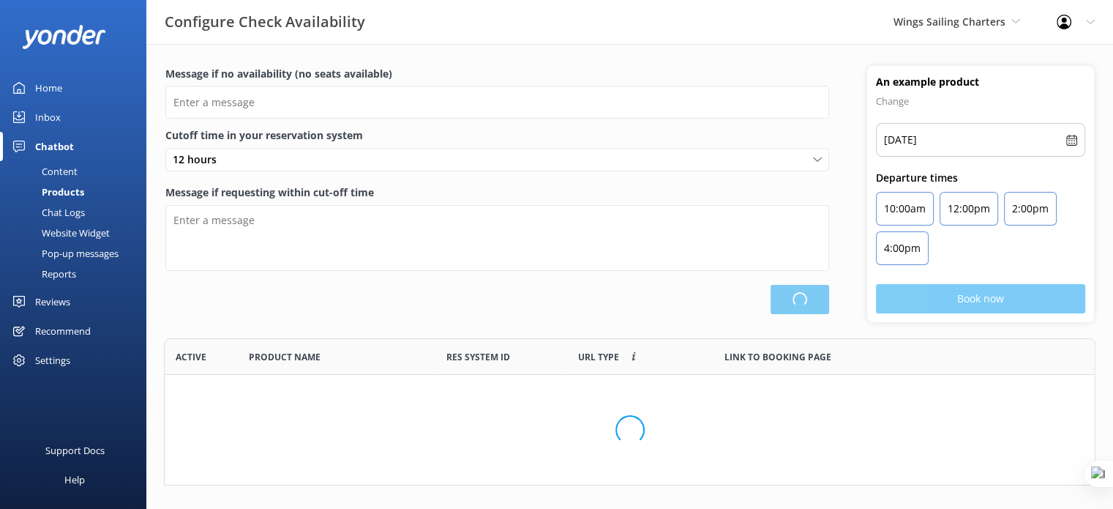
type input "There are no seats available, please check an alternative day"
type textarea "Our online booking system closes {hours} prior to departure. Please contact us …"
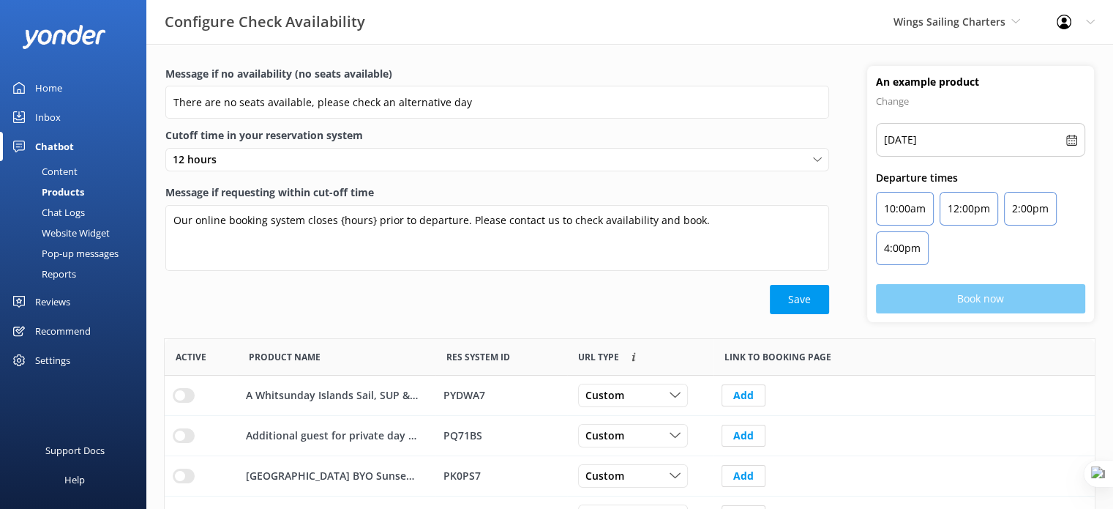
click at [47, 174] on div "Content" at bounding box center [43, 171] width 69 height 20
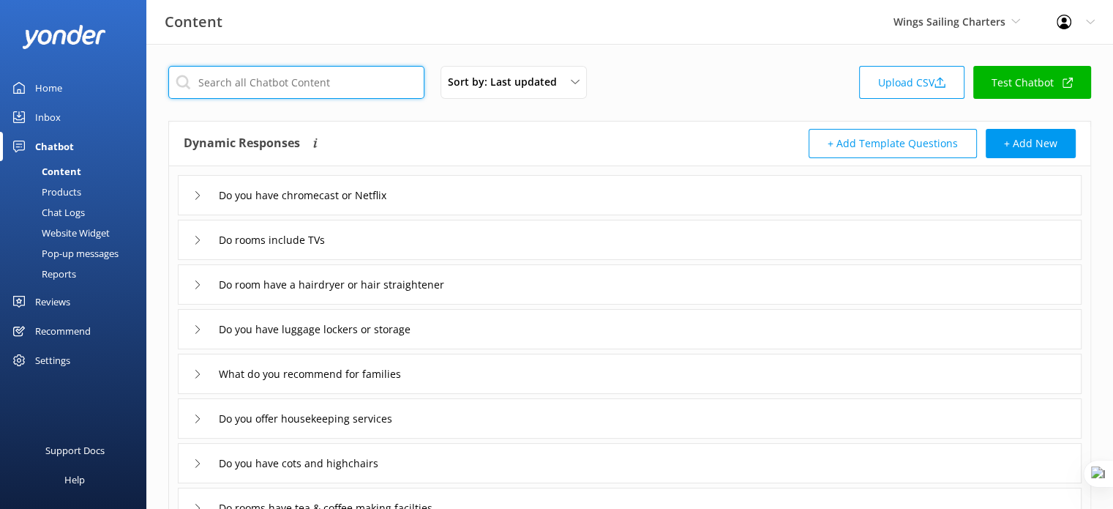
click at [283, 81] on input "text" at bounding box center [296, 82] width 256 height 33
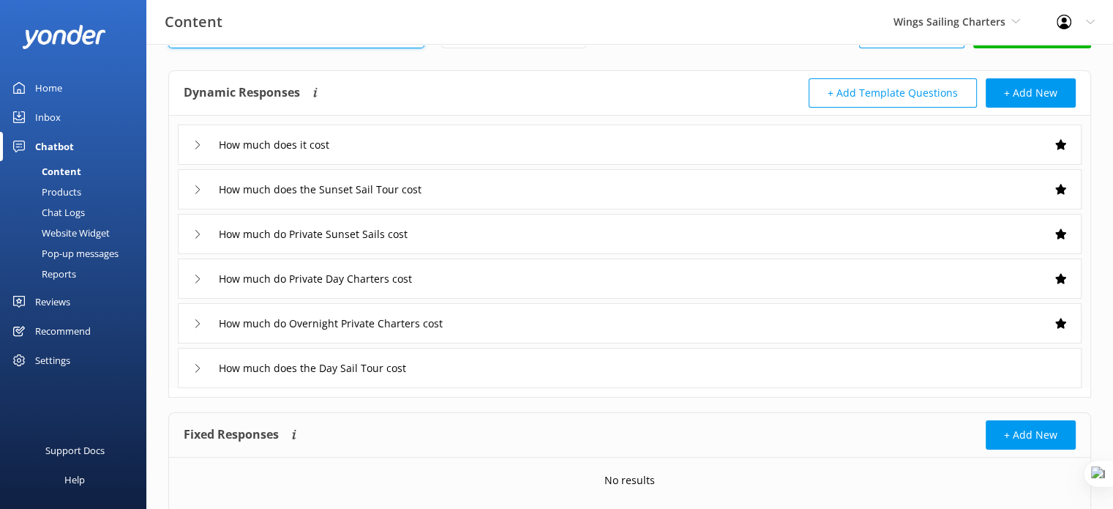
scroll to position [42, 0]
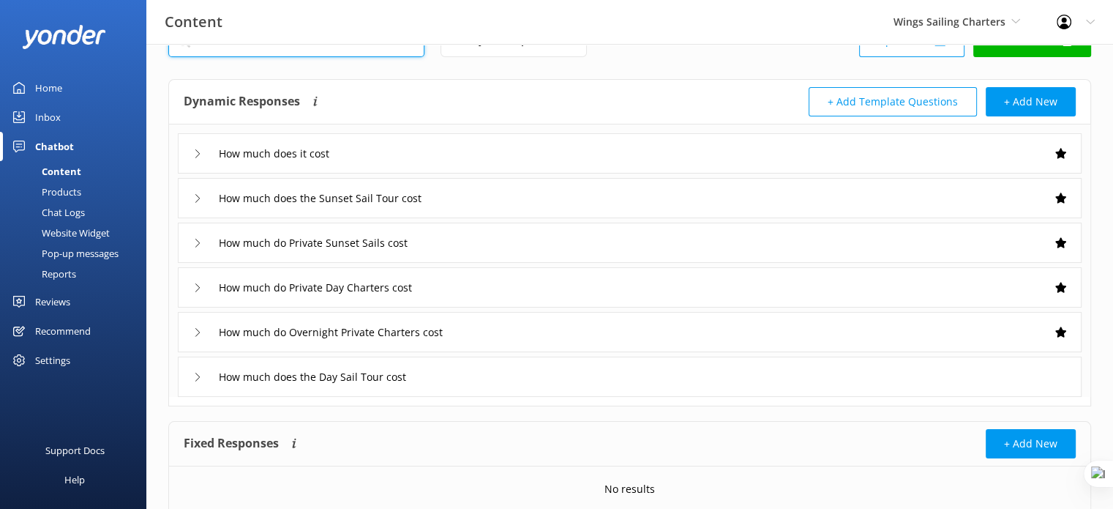
type input "cost"
click at [460, 149] on div "How much does it cost" at bounding box center [630, 153] width 904 height 40
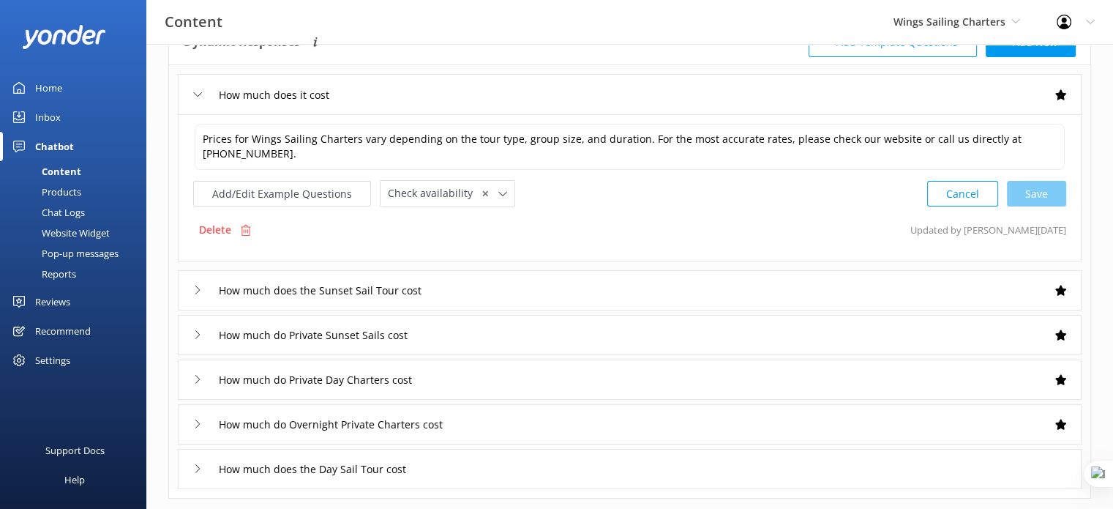
scroll to position [134, 0]
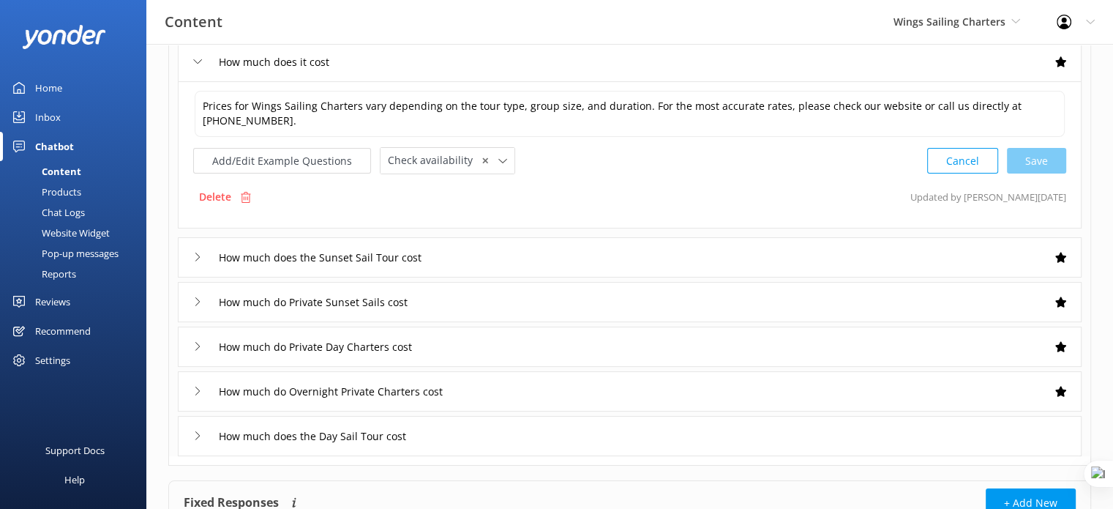
click at [524, 251] on div "How much does the Sunset Sail Tour cost" at bounding box center [630, 257] width 904 height 40
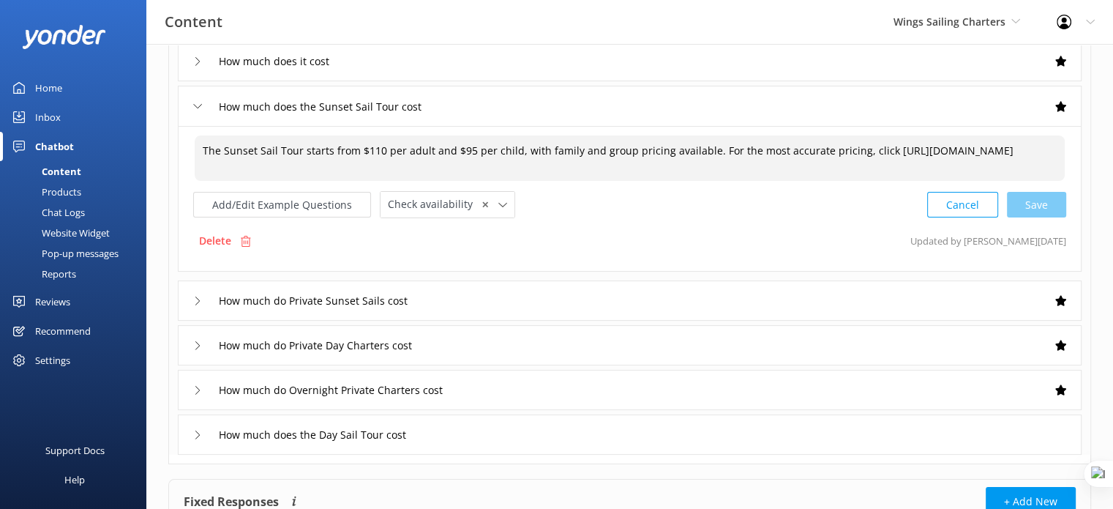
click at [377, 146] on textarea "The Sunset Sail Tour starts from $110 per adult and $95 per child, with family …" at bounding box center [630, 157] width 870 height 45
type textarea "The Sunset Sail Tour starts from $110 per adult and $95 per child, with family …"
click at [717, 99] on div "How much does the Sunset Sail Tour cost" at bounding box center [630, 106] width 904 height 40
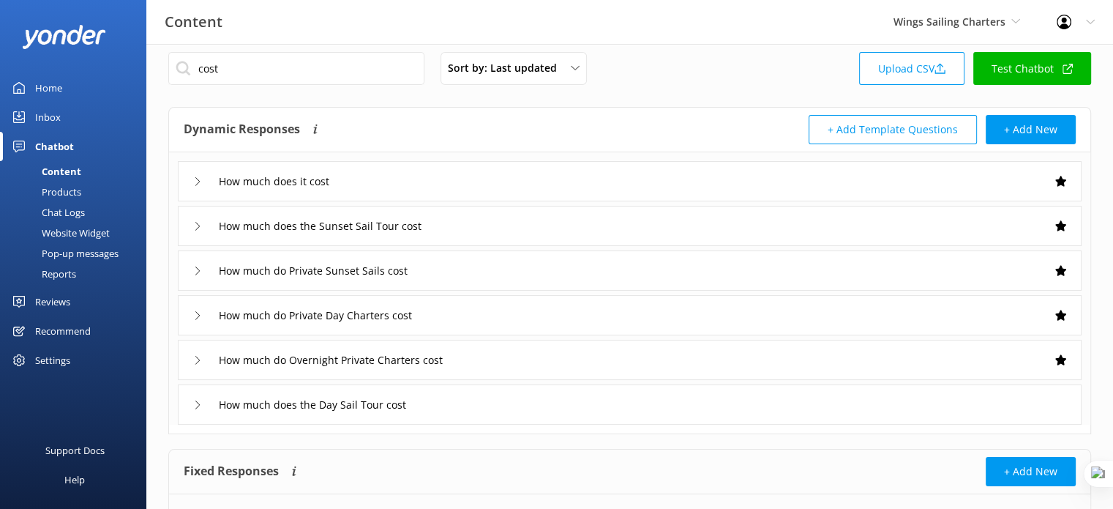
scroll to position [5, 0]
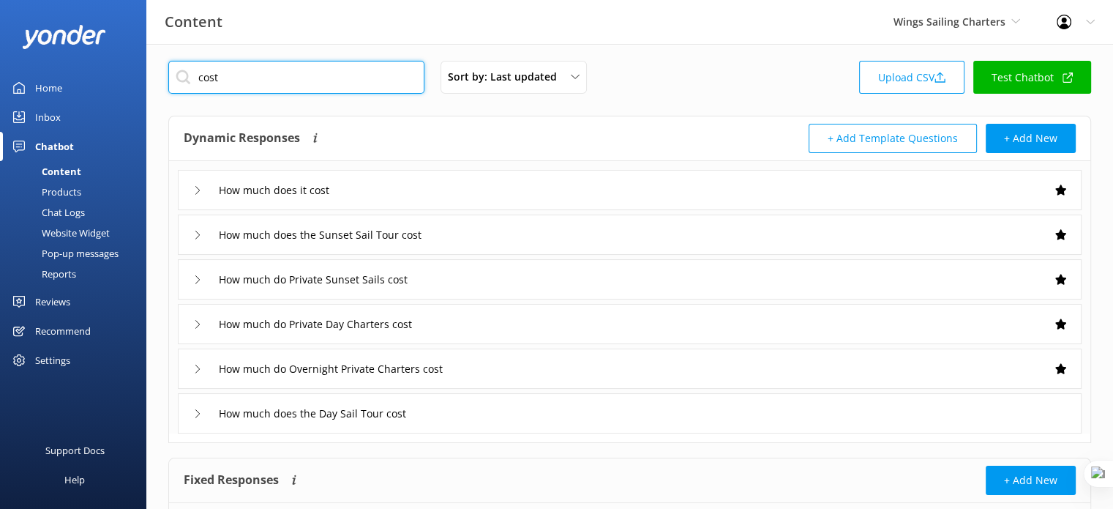
drag, startPoint x: 224, startPoint y: 78, endPoint x: 187, endPoint y: 85, distance: 37.3
click at [187, 85] on input "cost" at bounding box center [296, 77] width 256 height 33
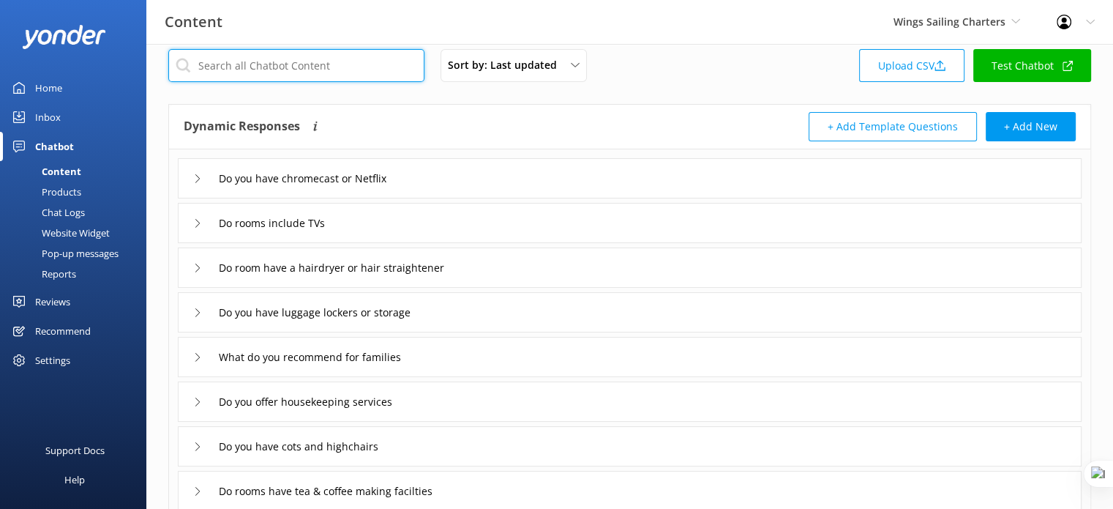
scroll to position [0, 0]
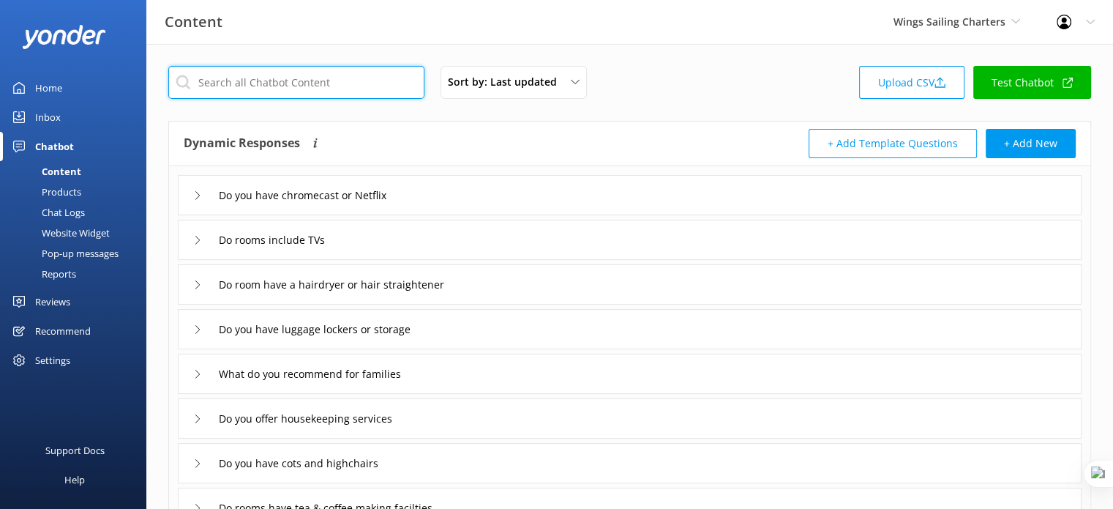
click at [317, 87] on input "text" at bounding box center [296, 82] width 256 height 33
type input "h"
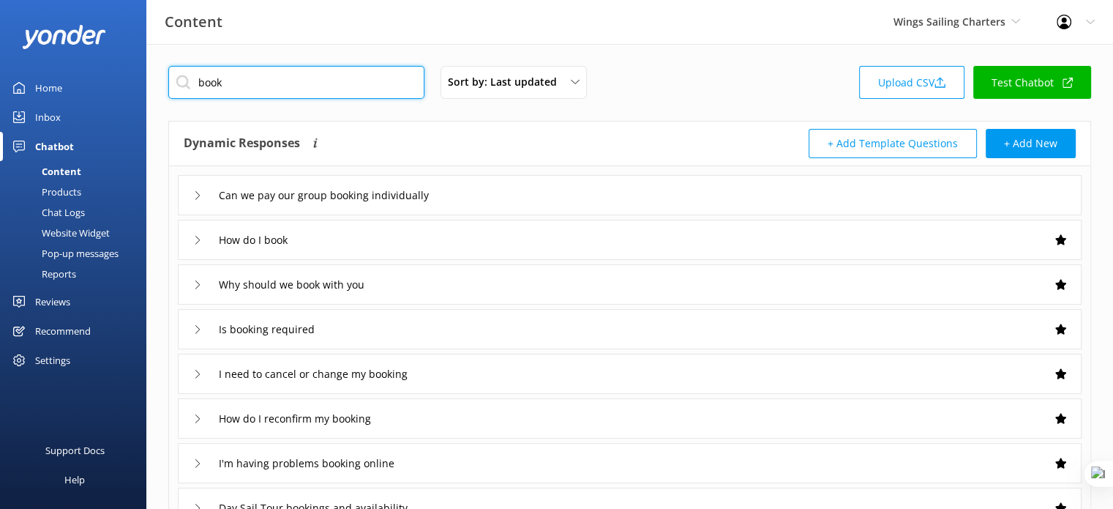
type input "book"
click at [400, 246] on div "How do I book" at bounding box center [630, 240] width 904 height 40
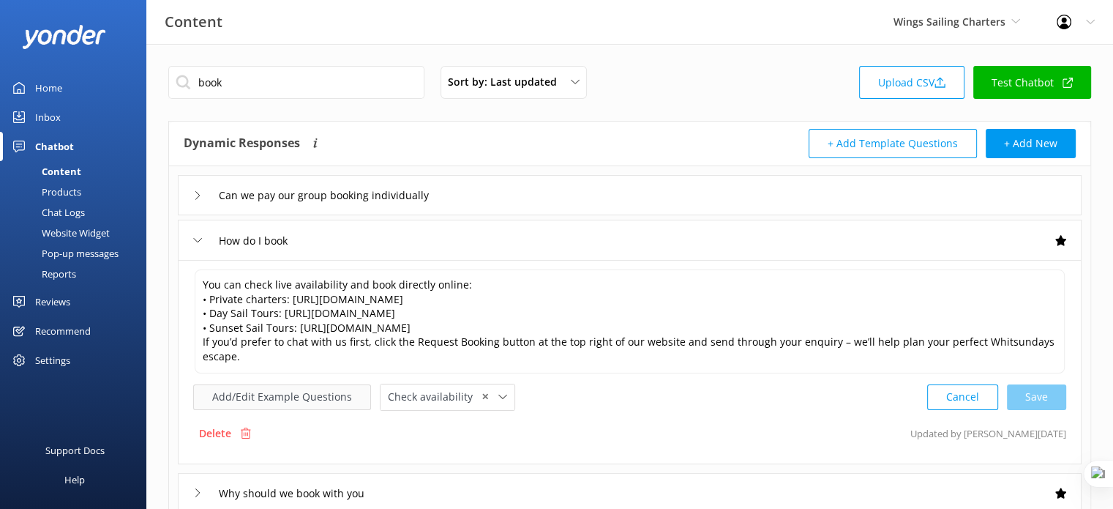
click at [305, 397] on button "Add/Edit Example Questions" at bounding box center [282, 397] width 178 height 26
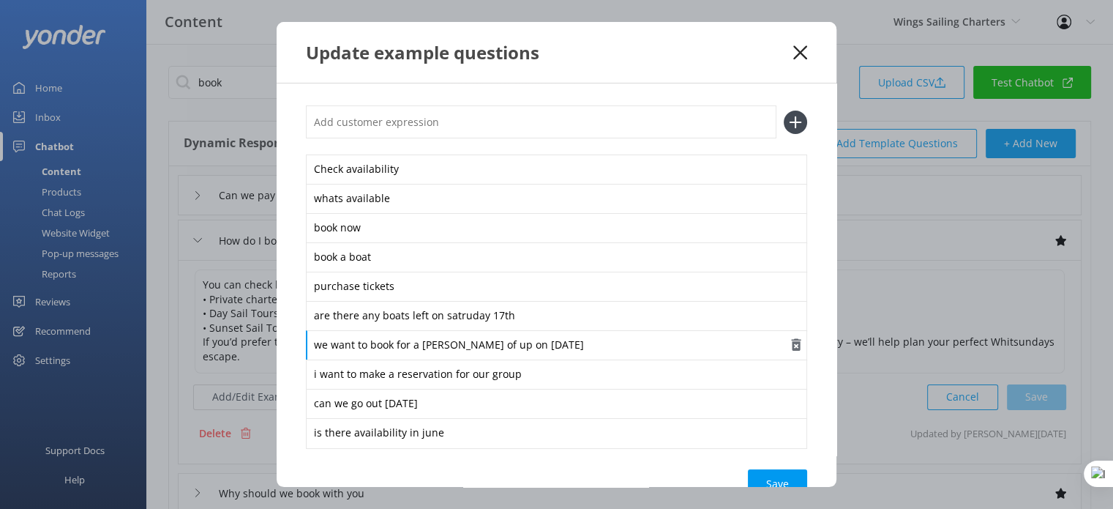
click at [518, 345] on div "we want to book for a [PERSON_NAME] of up on [DATE]" at bounding box center [556, 345] width 501 height 31
click at [433, 347] on div "we want to book for a [PERSON_NAME] of up on [DATE]" at bounding box center [556, 345] width 501 height 31
click at [452, 313] on div "are there any boats left on satruday 17th" at bounding box center [556, 316] width 501 height 31
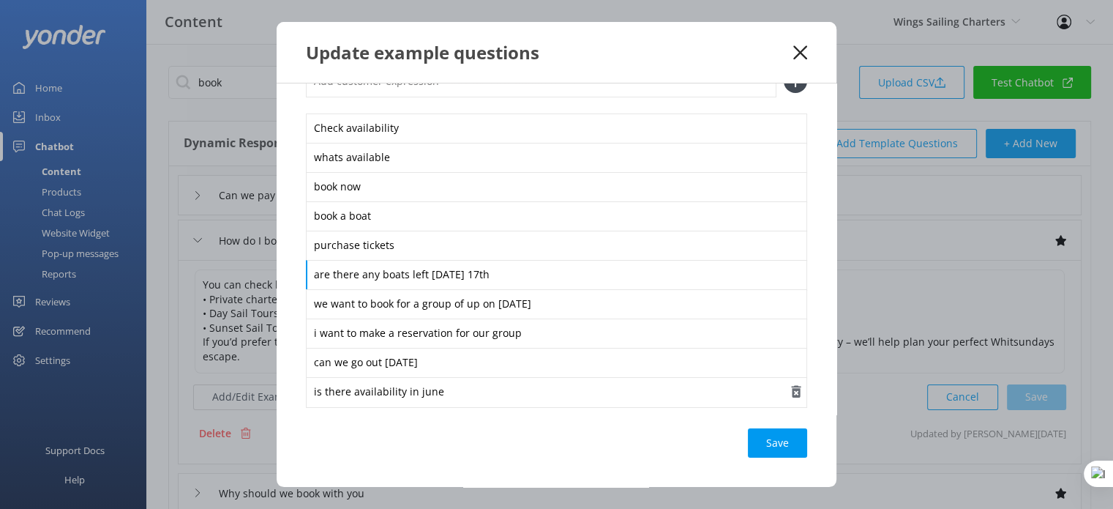
scroll to position [42, 0]
click at [777, 442] on div "Save" at bounding box center [777, 441] width 59 height 29
click at [802, 46] on icon at bounding box center [800, 52] width 14 height 15
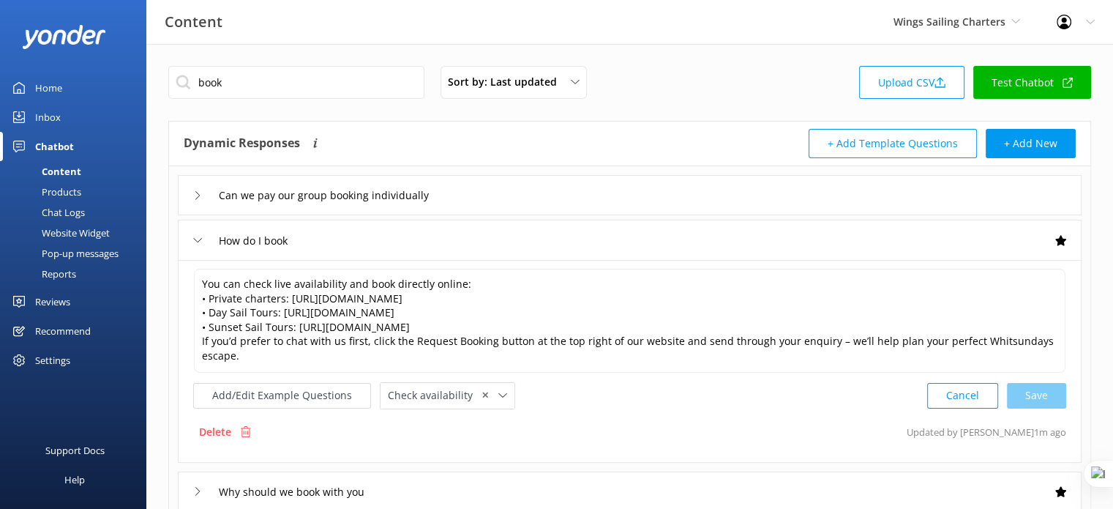
click at [59, 195] on div "Products" at bounding box center [45, 192] width 72 height 20
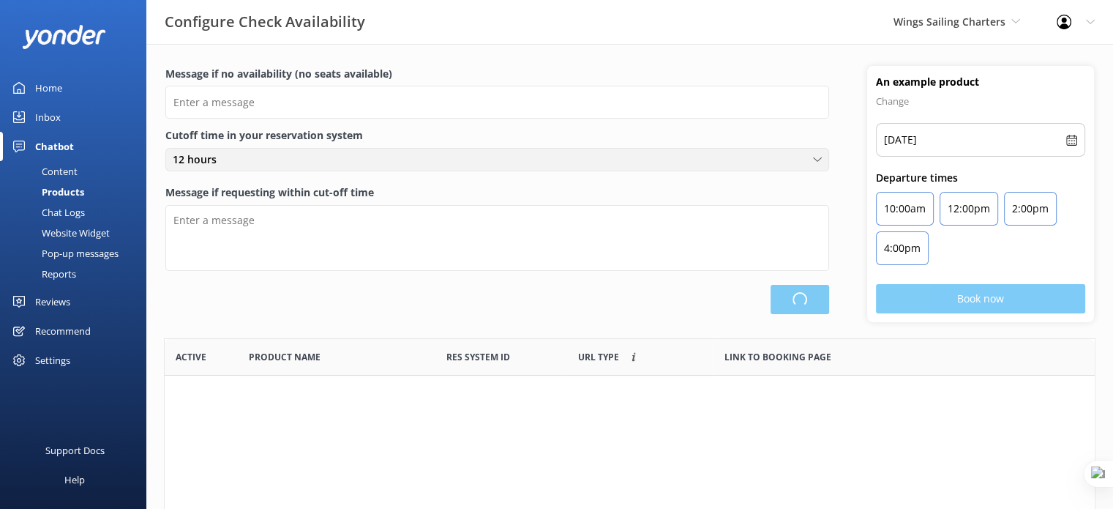
type input "There are no seats available, please check an alternative day"
type textarea "Our online booking system closes {hours} prior to departure. Please contact us …"
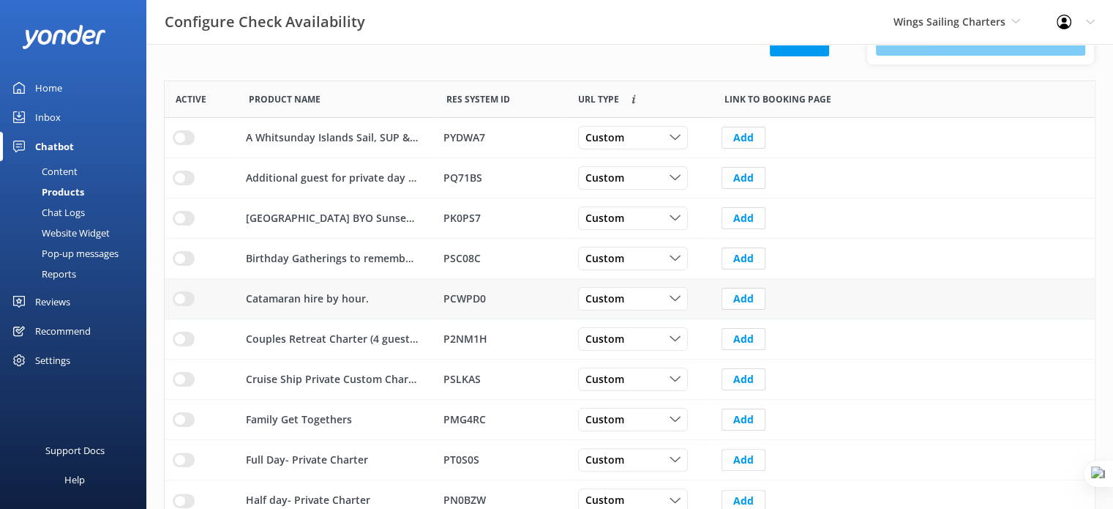
scroll to position [293, 0]
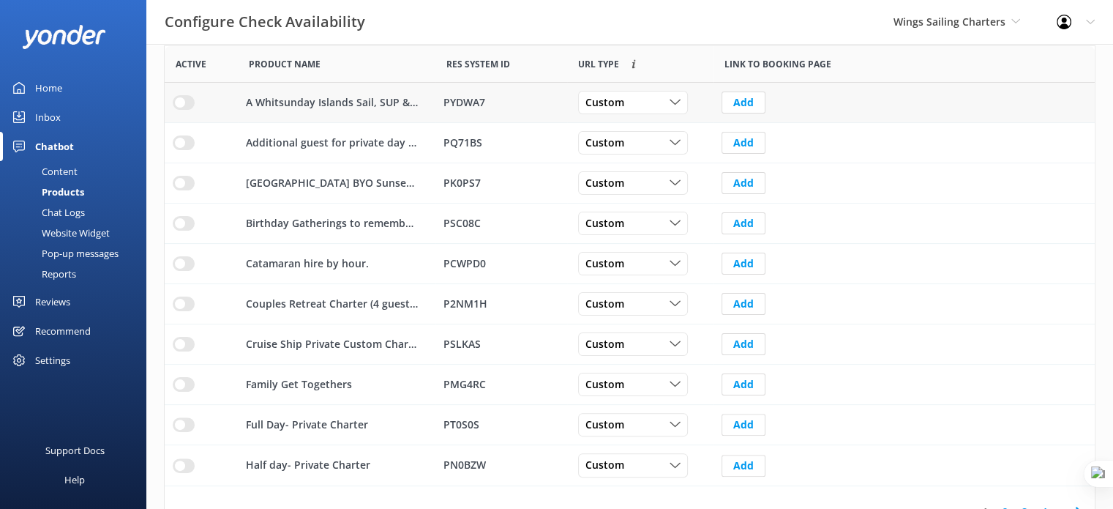
click at [176, 104] on input "row" at bounding box center [184, 102] width 22 height 15
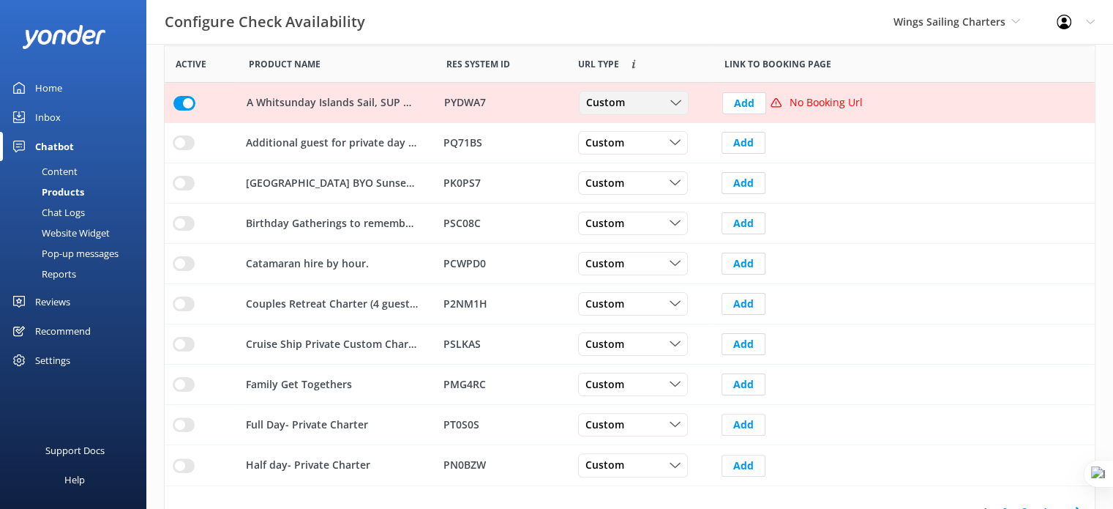
click at [662, 98] on div "Custom" at bounding box center [634, 103] width 102 height 16
click at [666, 160] on link "Dynamic" at bounding box center [645, 162] width 130 height 29
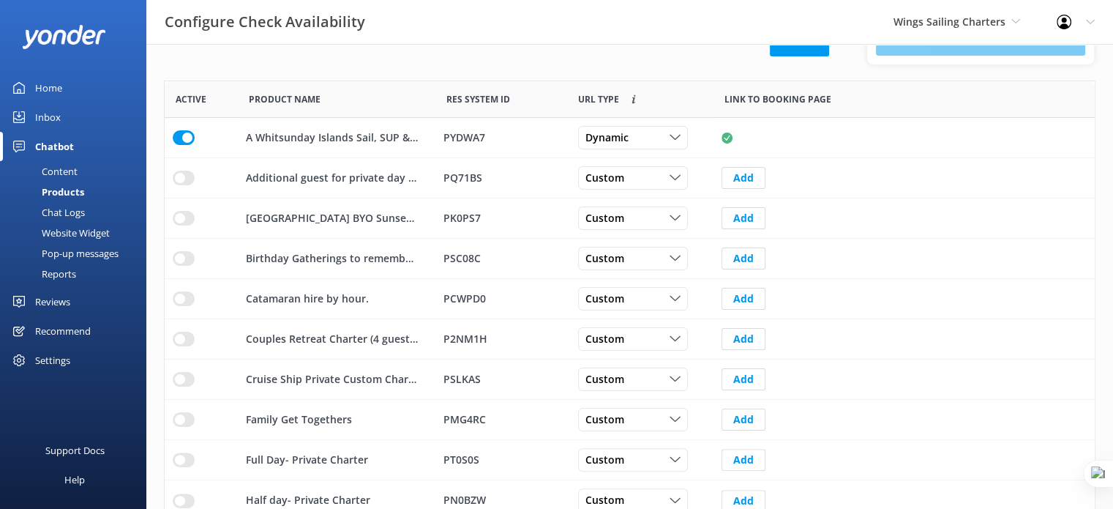
scroll to position [256, 0]
click at [187, 221] on input "row" at bounding box center [184, 219] width 22 height 15
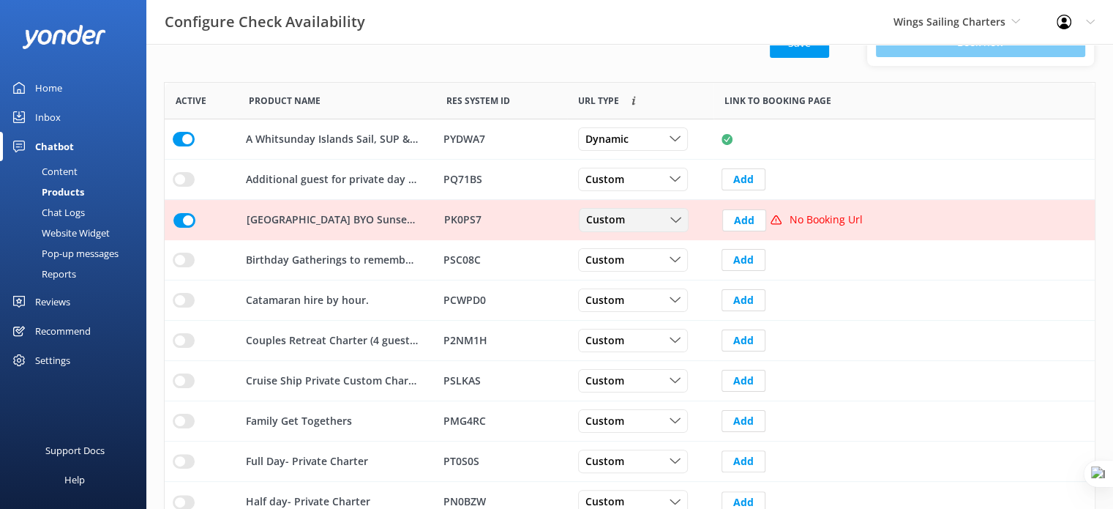
click at [656, 222] on div "Custom" at bounding box center [634, 220] width 102 height 16
click at [634, 281] on link "Dynamic" at bounding box center [645, 279] width 130 height 29
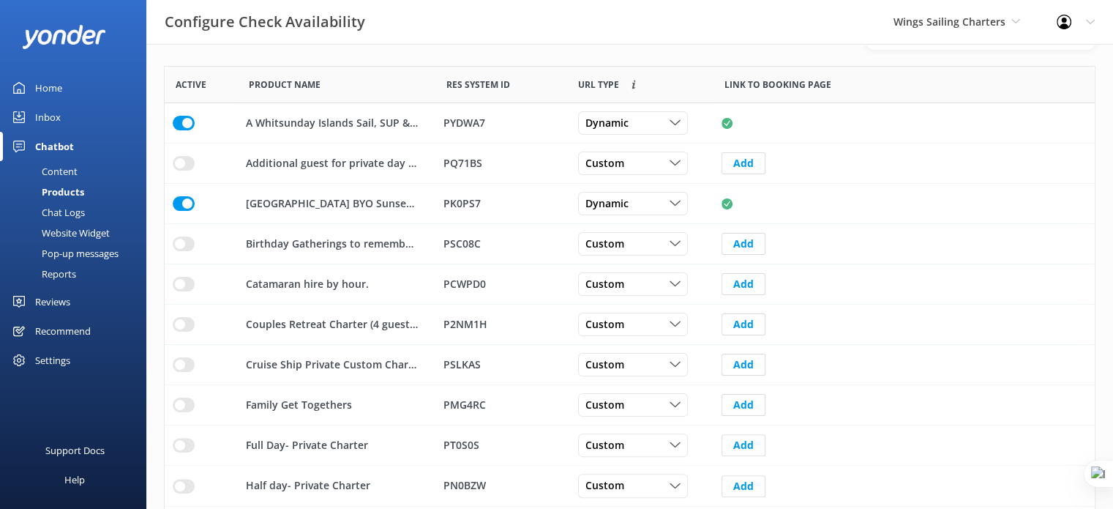
scroll to position [274, 0]
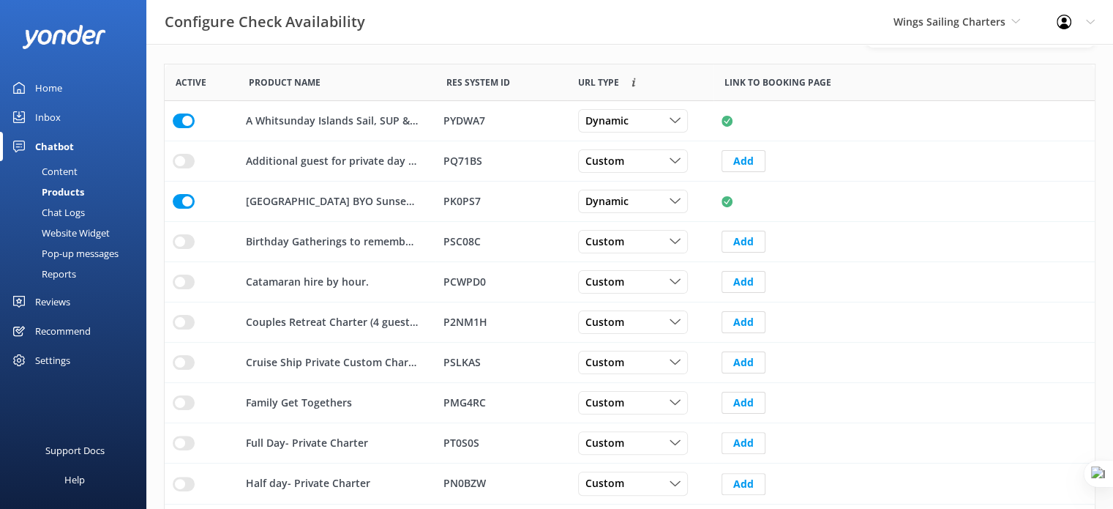
click at [73, 193] on div "Products" at bounding box center [46, 192] width 75 height 20
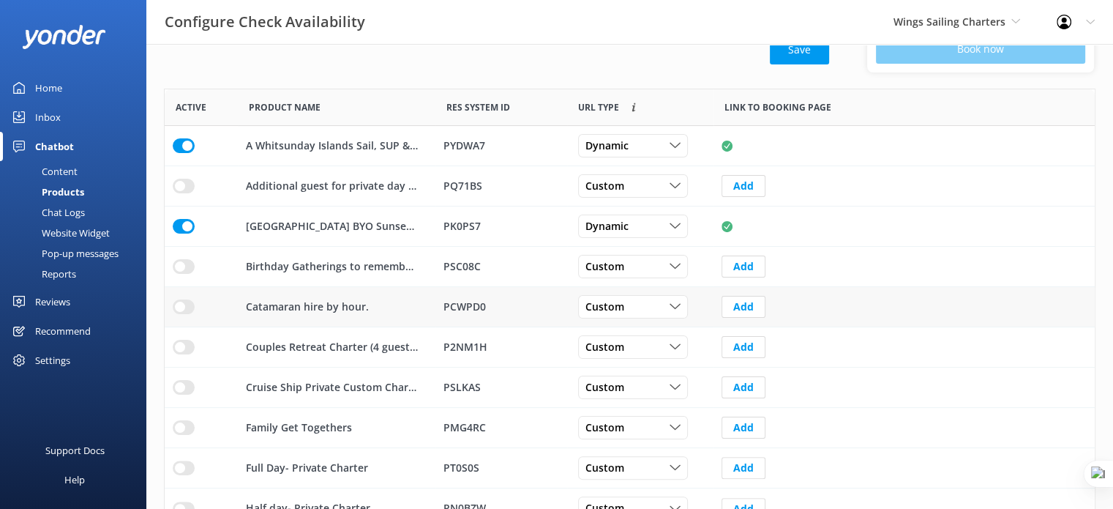
scroll to position [256, 0]
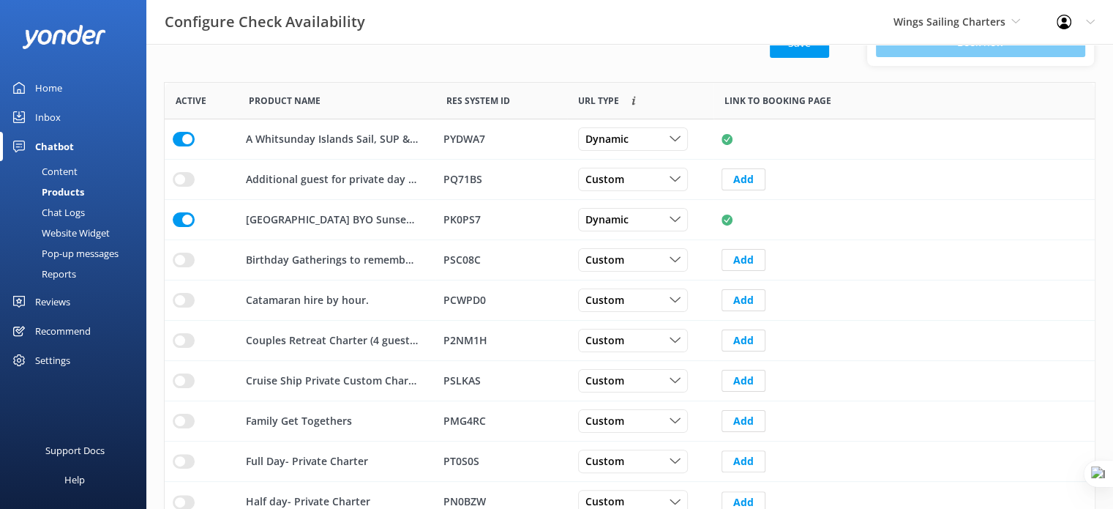
click at [58, 169] on div "Content" at bounding box center [43, 171] width 69 height 20
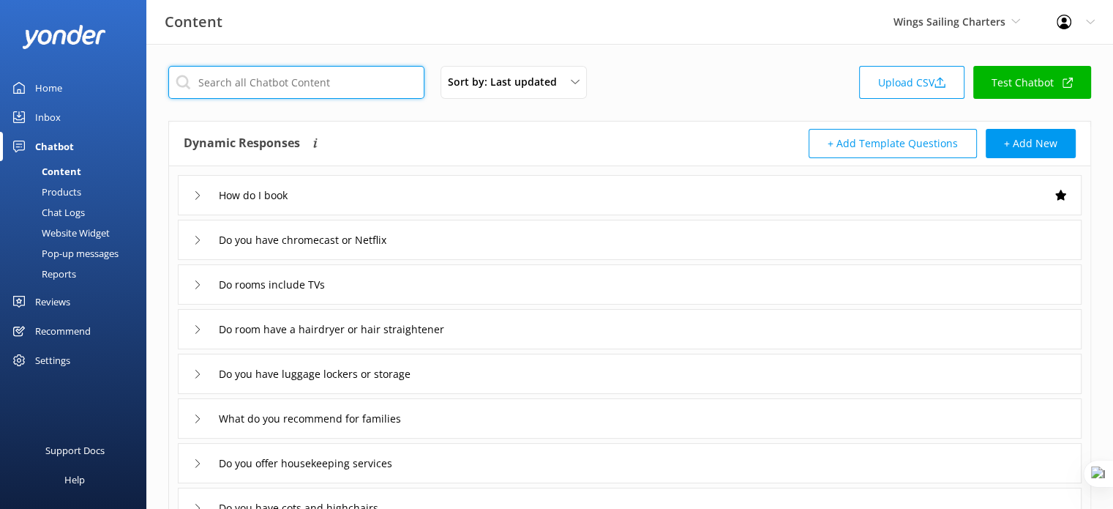
click at [310, 88] on input "text" at bounding box center [296, 82] width 256 height 33
click at [601, 204] on div "How do I book" at bounding box center [630, 195] width 904 height 40
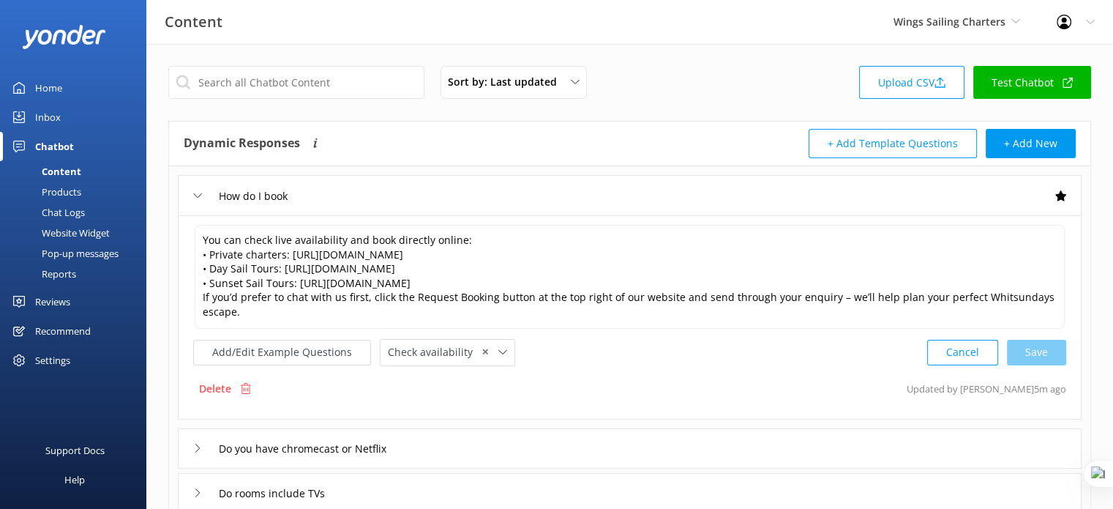
click at [61, 172] on div "Content" at bounding box center [45, 171] width 72 height 20
click at [386, 216] on div "You can check live availability and book directly online: • Private charters: h…" at bounding box center [630, 317] width 904 height 204
click at [372, 204] on div "How do I book" at bounding box center [630, 195] width 904 height 40
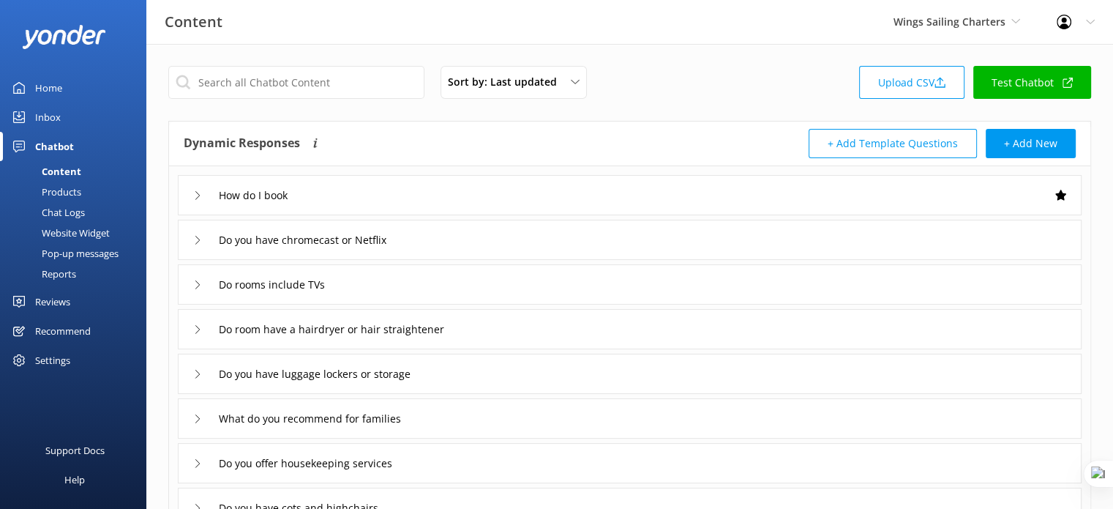
click at [335, 189] on div "How do I book" at bounding box center [630, 195] width 904 height 40
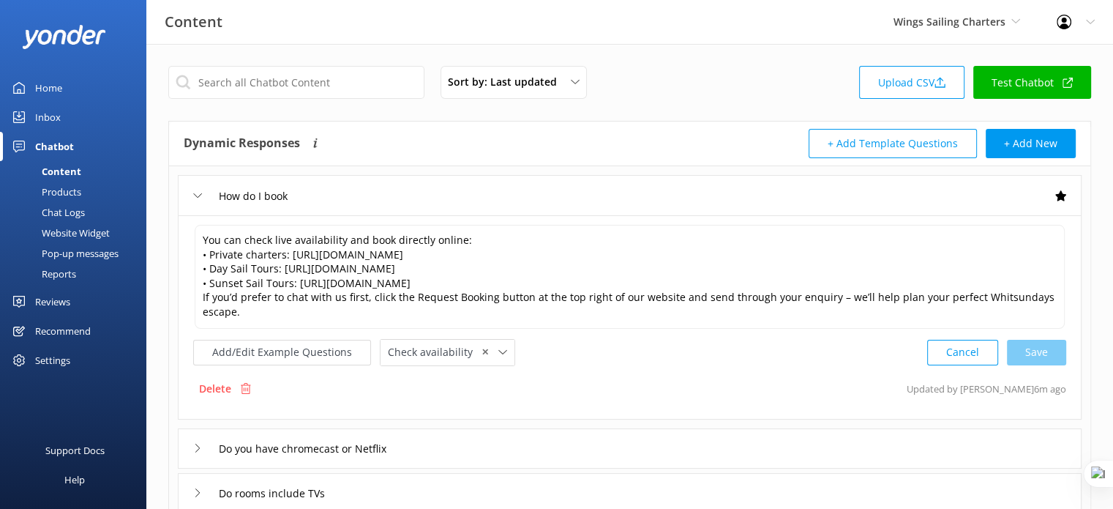
click at [42, 86] on div "Home" at bounding box center [48, 87] width 27 height 29
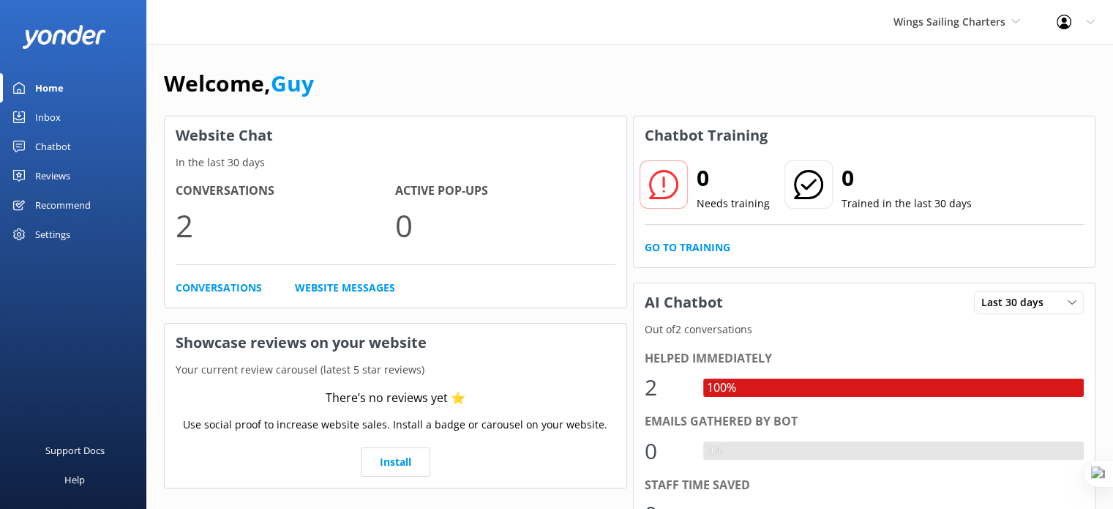
click at [61, 148] on div "Chatbot" at bounding box center [53, 146] width 36 height 29
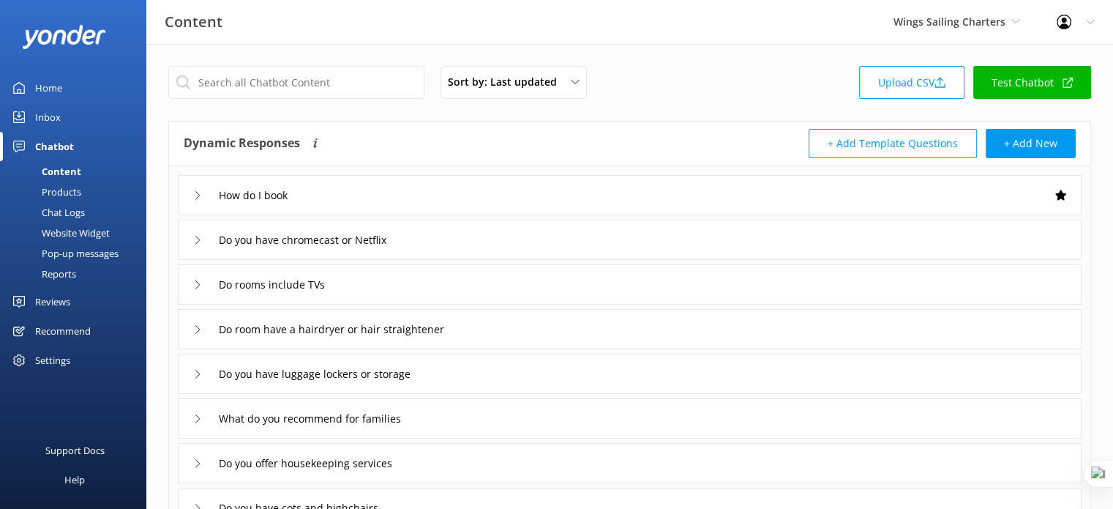
click at [70, 236] on div "Website Widget" at bounding box center [59, 233] width 101 height 20
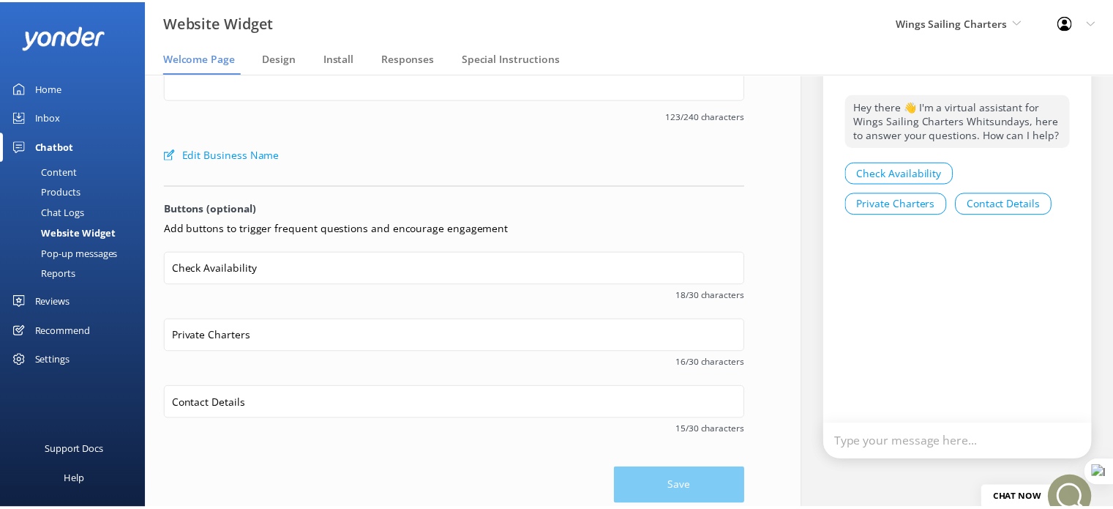
scroll to position [123, 0]
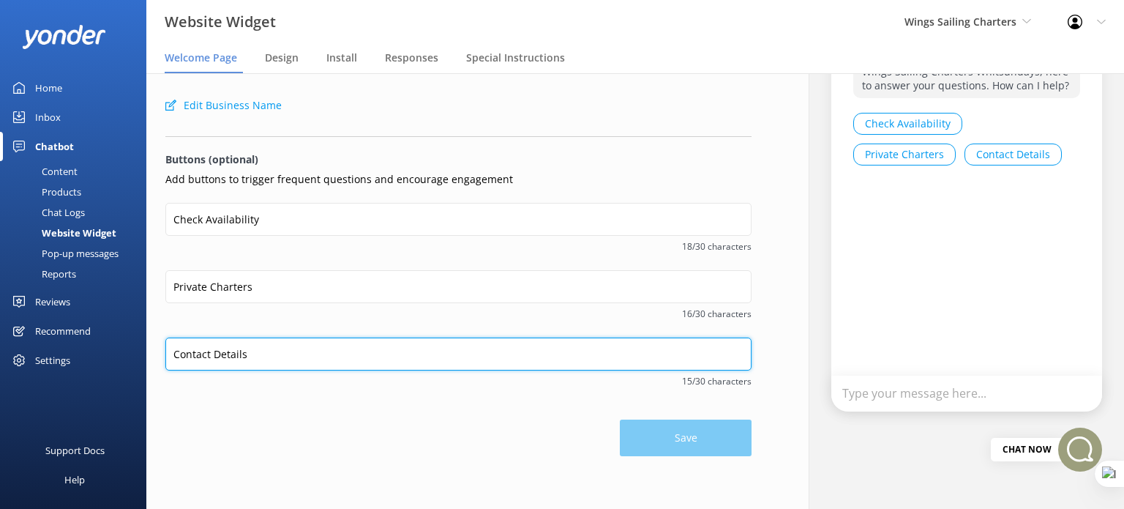
drag, startPoint x: 250, startPoint y: 354, endPoint x: 143, endPoint y: 343, distance: 108.2
click at [143, 343] on div "Website Widget Wings Sailing Charters Yonder demo Musket Cove Island Resort & M…" at bounding box center [562, 291] width 1124 height 436
drag, startPoint x: 252, startPoint y: 357, endPoint x: 171, endPoint y: 353, distance: 80.6
click at [171, 353] on input "Public Charters" at bounding box center [458, 353] width 586 height 33
click at [278, 349] on input "Public Charters" at bounding box center [458, 353] width 586 height 33
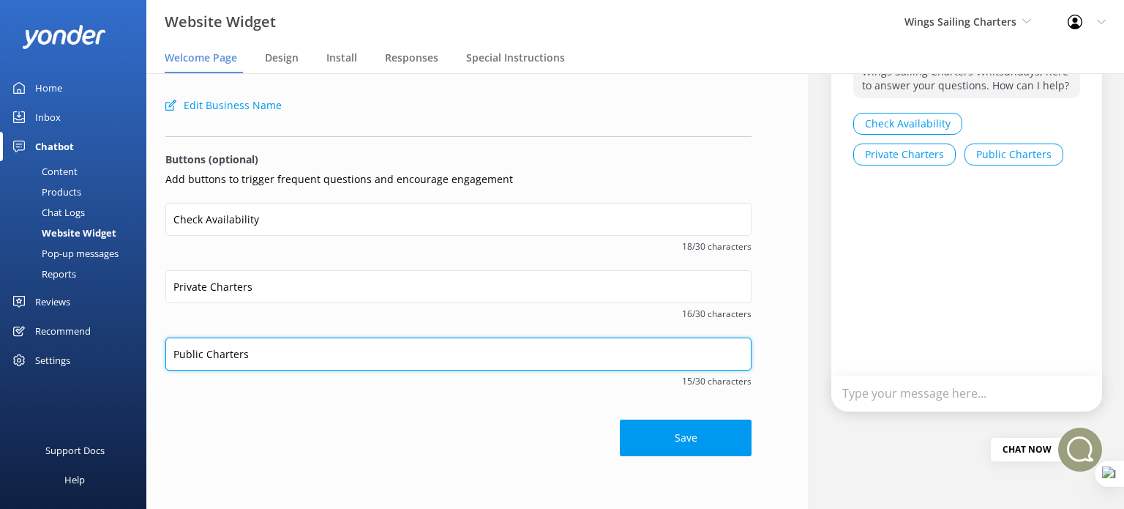
type input "Public Charters"
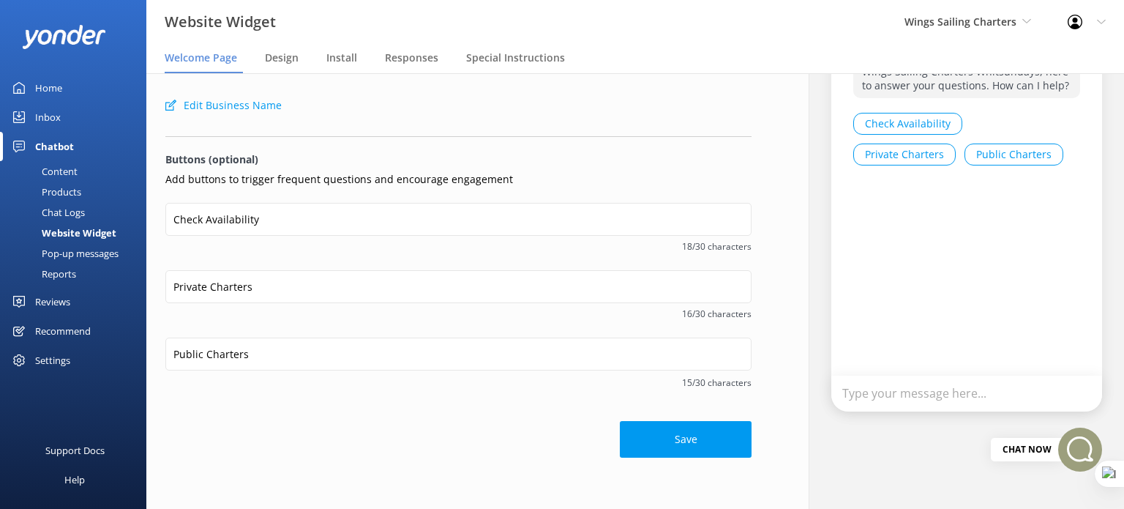
click at [64, 161] on div "Content" at bounding box center [43, 171] width 69 height 20
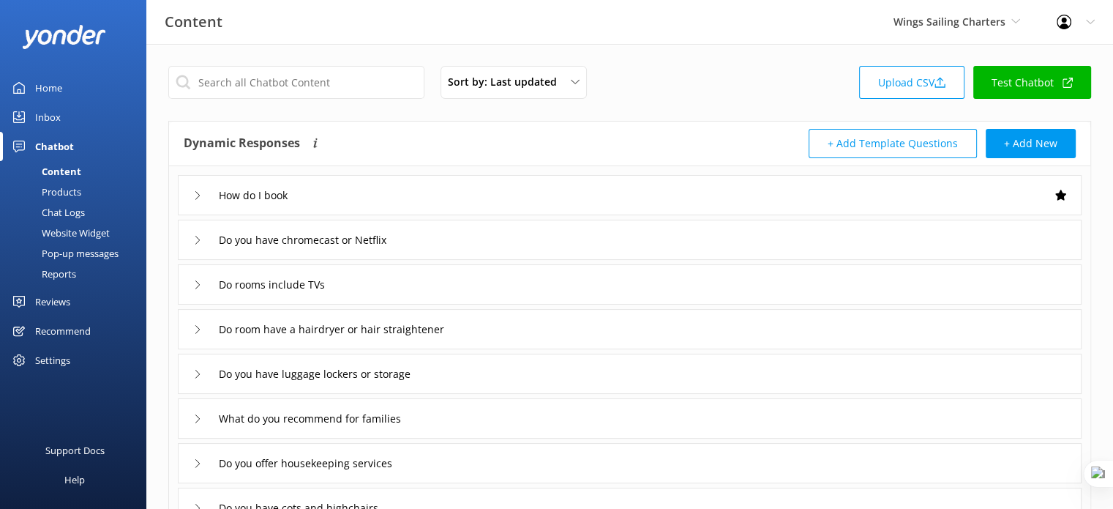
click at [353, 194] on div "How do I book" at bounding box center [630, 195] width 904 height 40
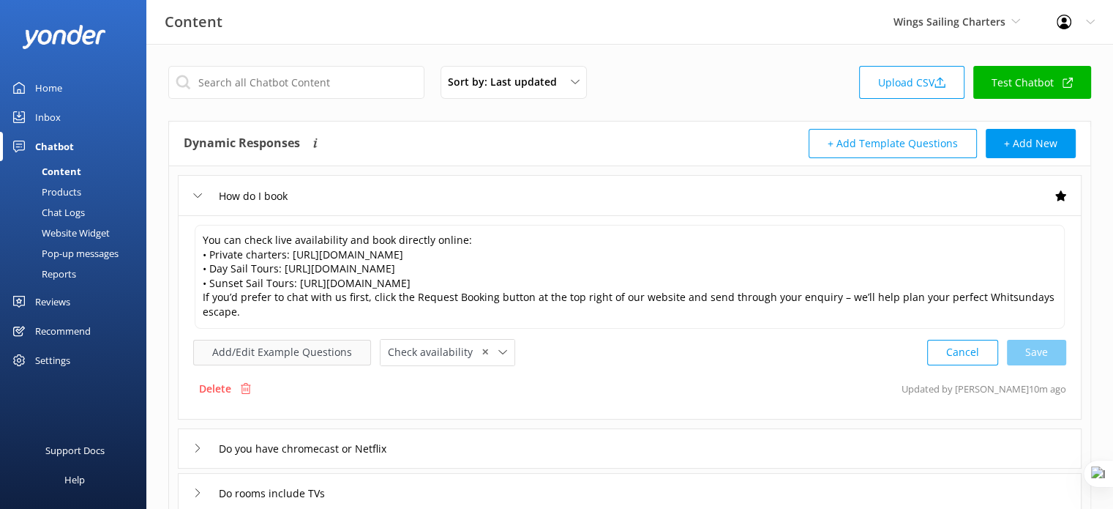
click at [256, 359] on button "Add/Edit Example Questions" at bounding box center [282, 353] width 178 height 26
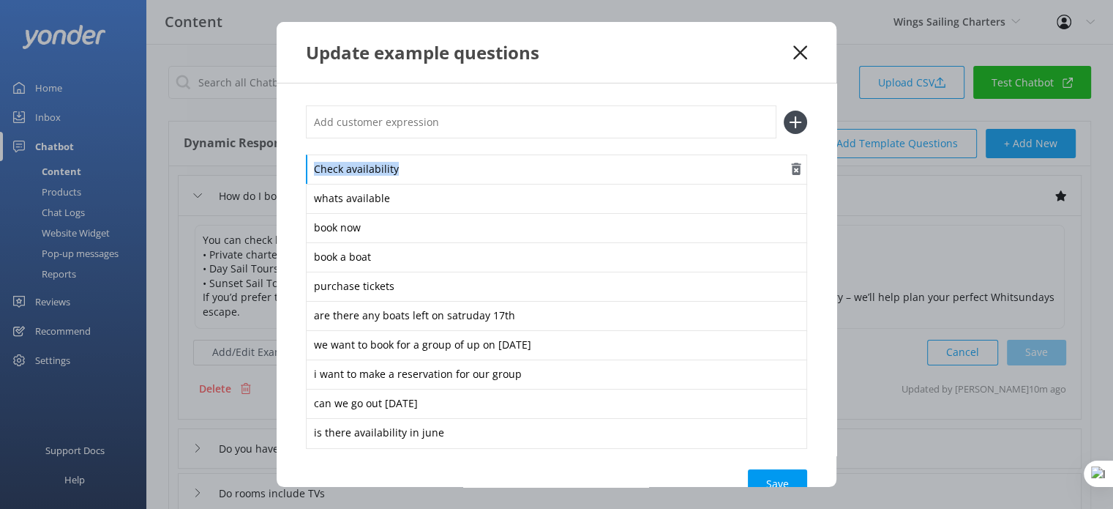
drag, startPoint x: 308, startPoint y: 169, endPoint x: 405, endPoint y: 172, distance: 96.7
click at [405, 172] on div "Check availability" at bounding box center [556, 169] width 501 height 31
click at [406, 168] on div "Check availability" at bounding box center [556, 169] width 501 height 31
click at [802, 51] on use at bounding box center [800, 52] width 14 height 14
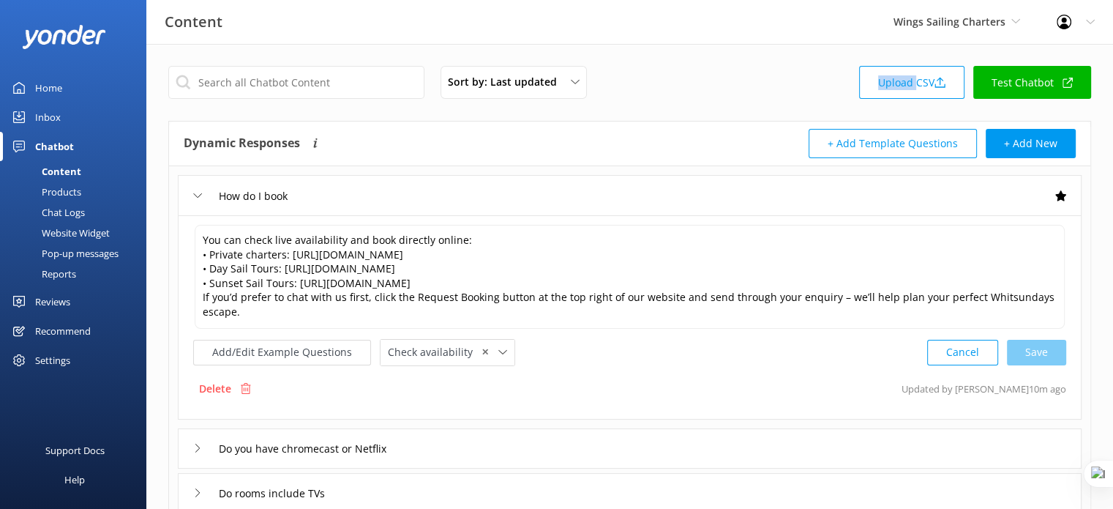
click at [729, 70] on div "Sort by: Last updated Title Last updated Upload CSV Test Chatbot" at bounding box center [629, 87] width 923 height 42
click at [48, 118] on div "Inbox" at bounding box center [48, 116] width 26 height 29
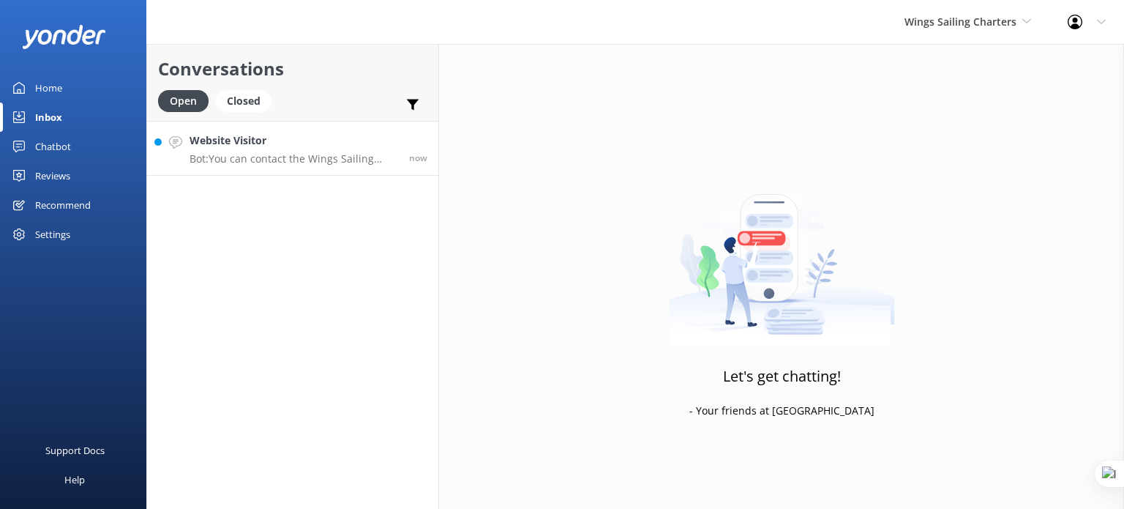
click at [296, 152] on p "Bot: You can contact the Wings Sailing Charters Whitsundays team at 0418 757 08…" at bounding box center [294, 158] width 209 height 13
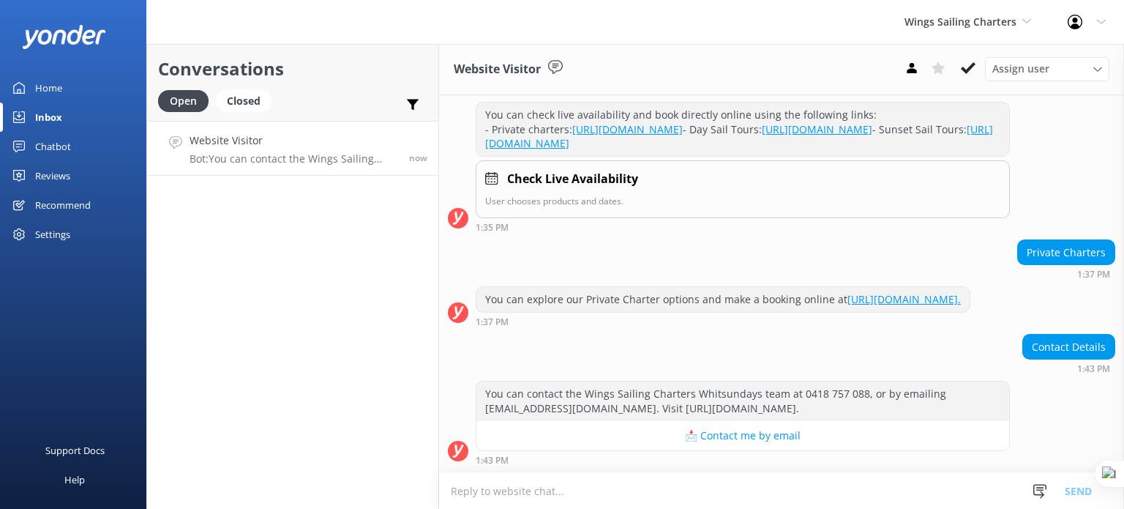
scroll to position [533, 0]
click at [617, 485] on textarea at bounding box center [781, 491] width 685 height 36
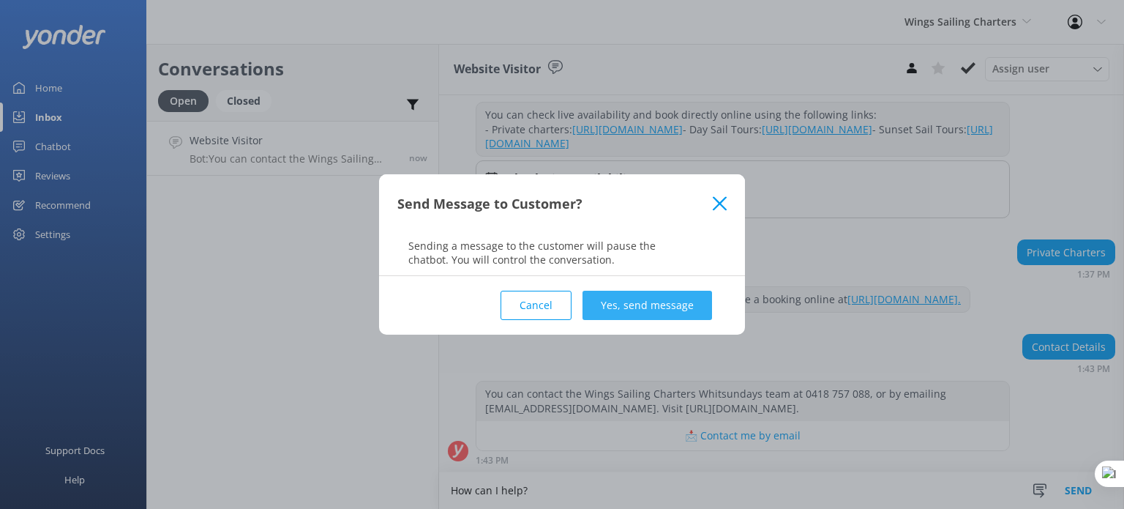
type textarea "How can I help?"
click at [671, 305] on button "Yes, send message" at bounding box center [648, 305] width 130 height 29
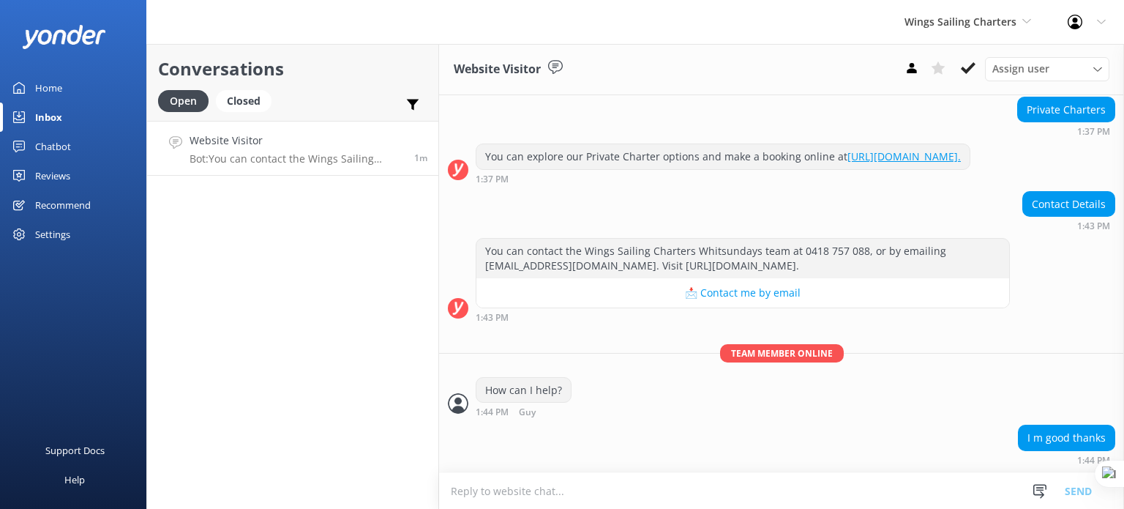
scroll to position [676, 0]
click at [968, 64] on icon at bounding box center [968, 68] width 15 height 15
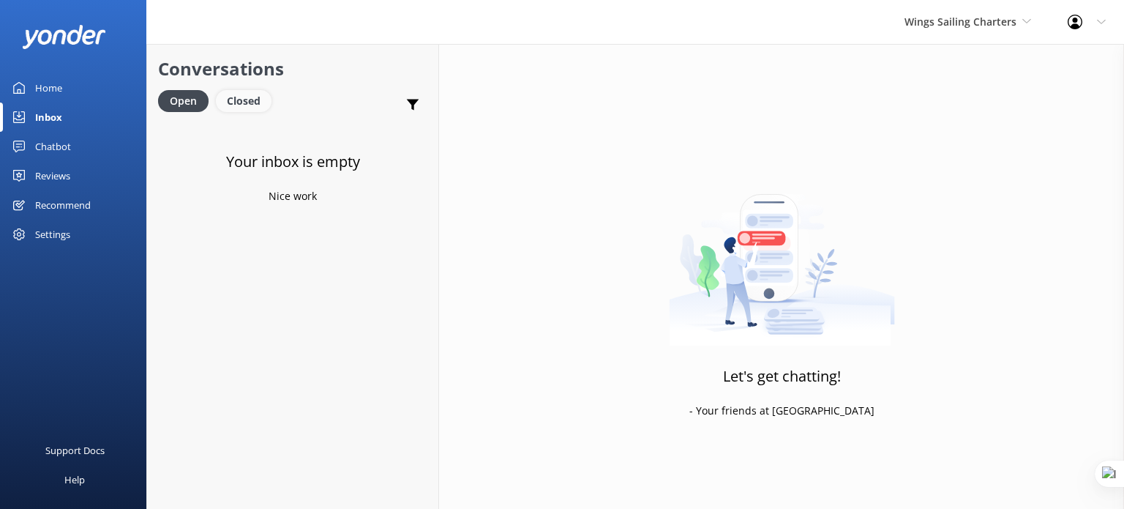
click at [253, 106] on div "Closed" at bounding box center [244, 101] width 56 height 22
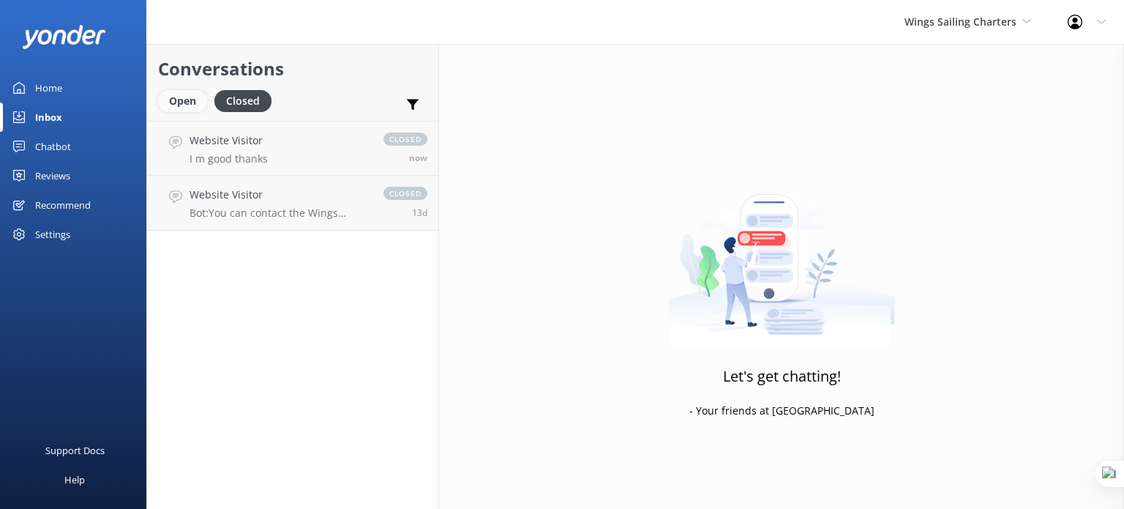
click at [190, 108] on div "Open" at bounding box center [182, 101] width 49 height 22
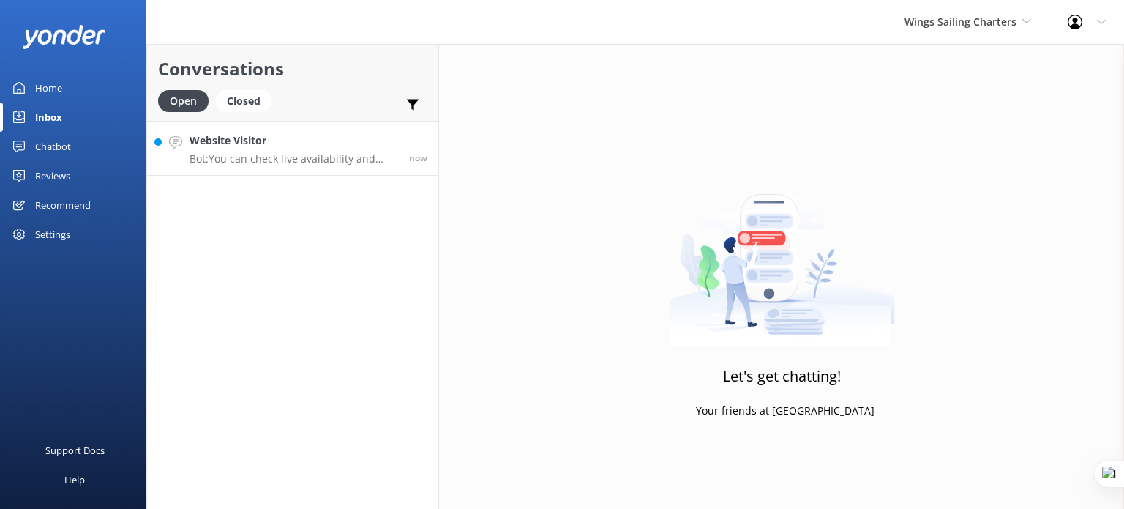
click at [313, 143] on h4 "Website Visitor" at bounding box center [294, 140] width 209 height 16
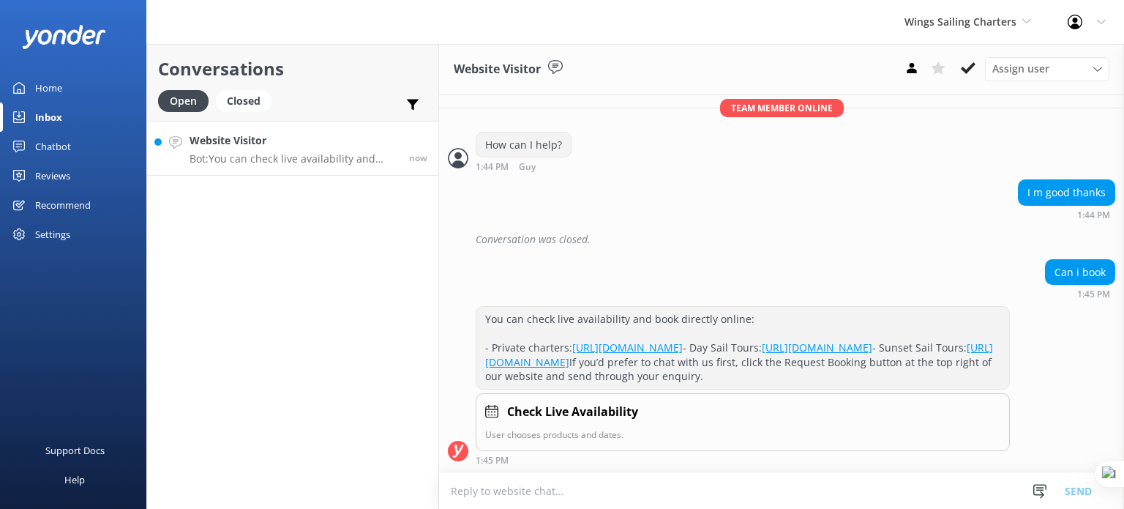
scroll to position [963, 0]
click at [1087, 70] on div "Assign user" at bounding box center [1047, 69] width 117 height 16
click at [940, 68] on use at bounding box center [938, 67] width 14 height 13
click at [422, 94] on div "Important Assigned to me Unassigned" at bounding box center [412, 107] width 29 height 35
click at [421, 99] on div "Important Assigned to me Unassigned" at bounding box center [412, 107] width 29 height 35
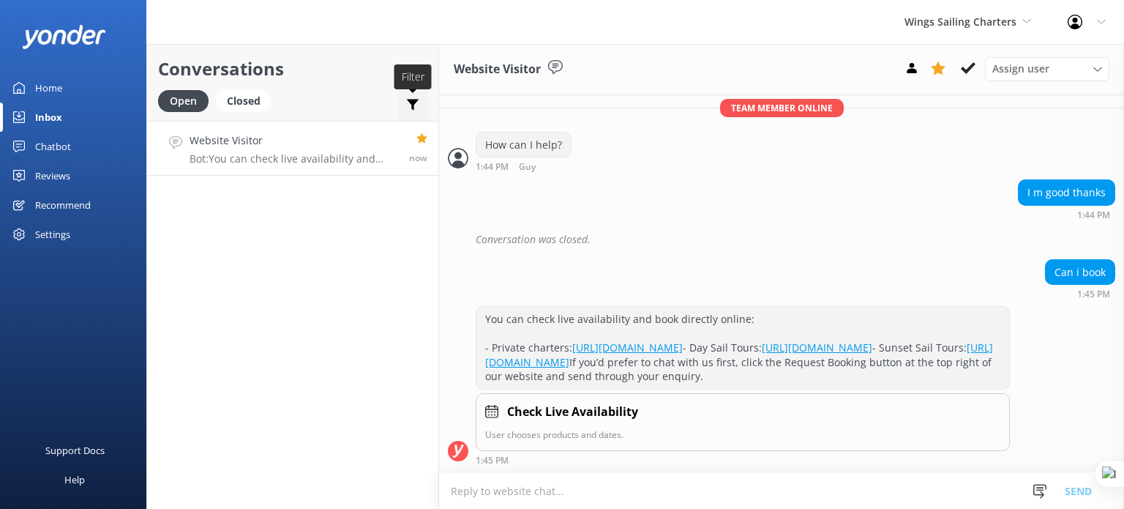
click at [419, 102] on icon at bounding box center [413, 104] width 15 height 15
click at [408, 105] on icon at bounding box center [413, 104] width 15 height 15
click at [935, 74] on use at bounding box center [938, 68] width 15 height 14
click at [600, 485] on textarea at bounding box center [781, 491] width 685 height 36
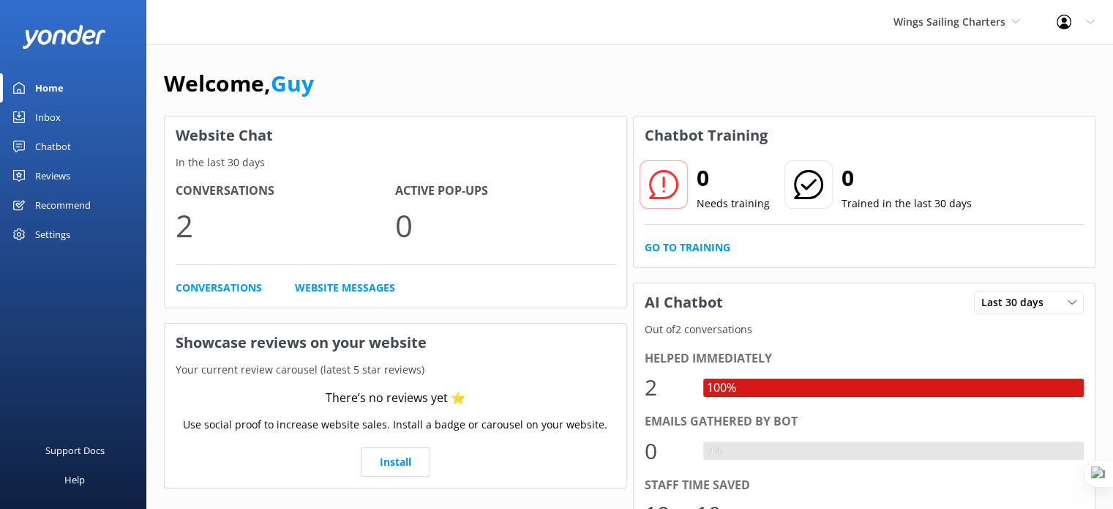
click at [47, 112] on div "Inbox" at bounding box center [48, 116] width 26 height 29
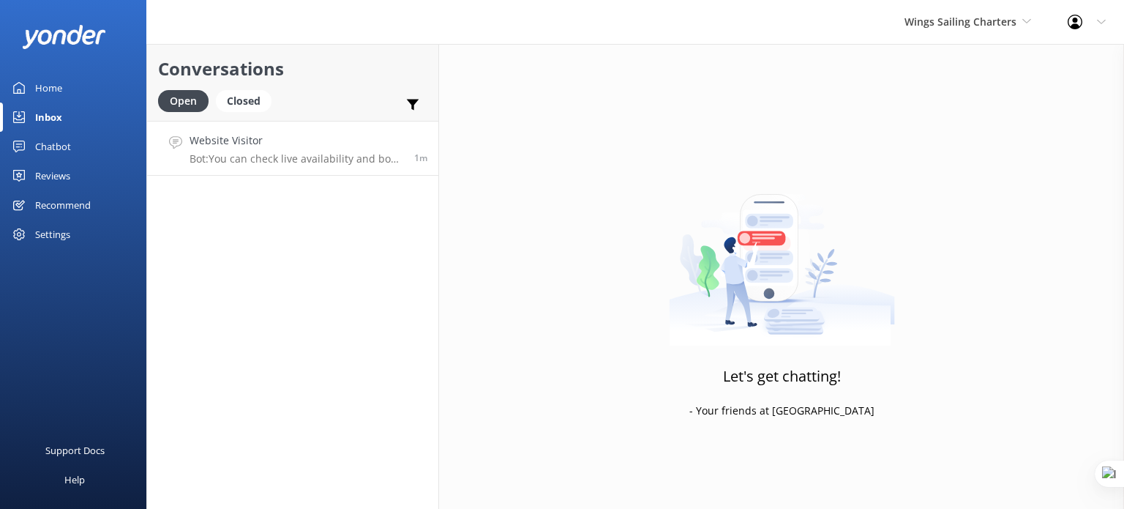
click at [294, 143] on h4 "Website Visitor" at bounding box center [297, 140] width 214 height 16
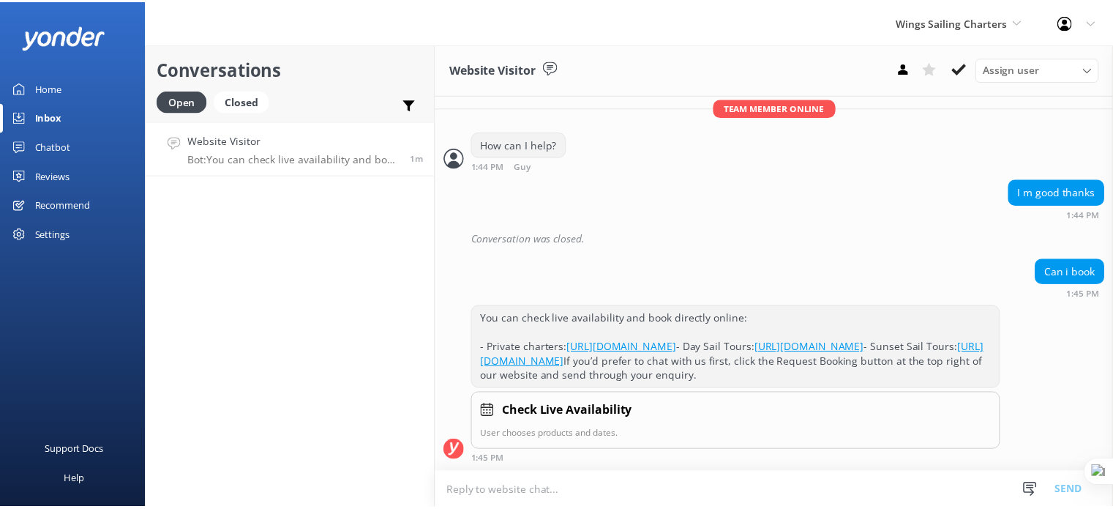
scroll to position [963, 0]
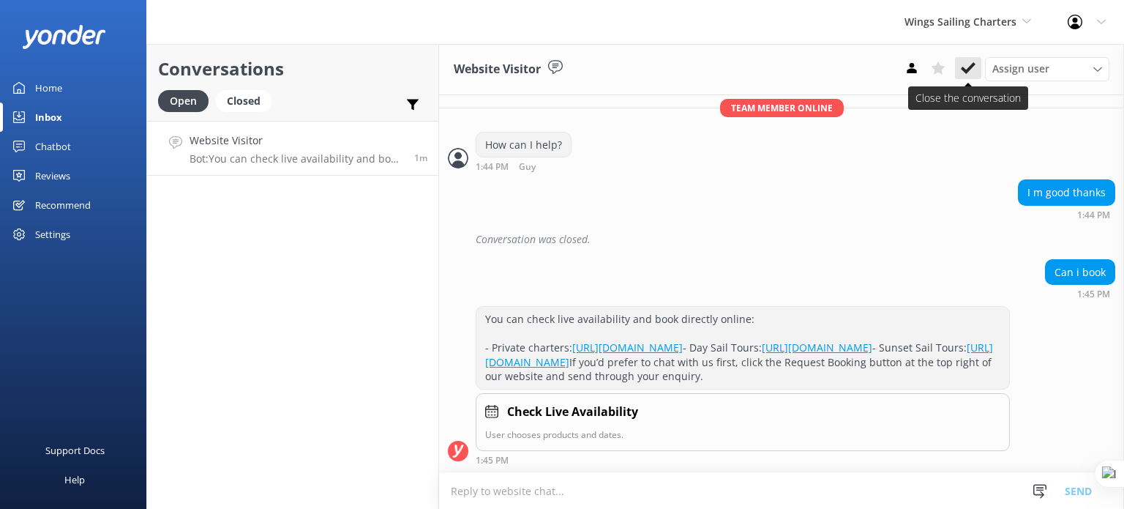
click at [963, 67] on icon at bounding box center [968, 68] width 15 height 15
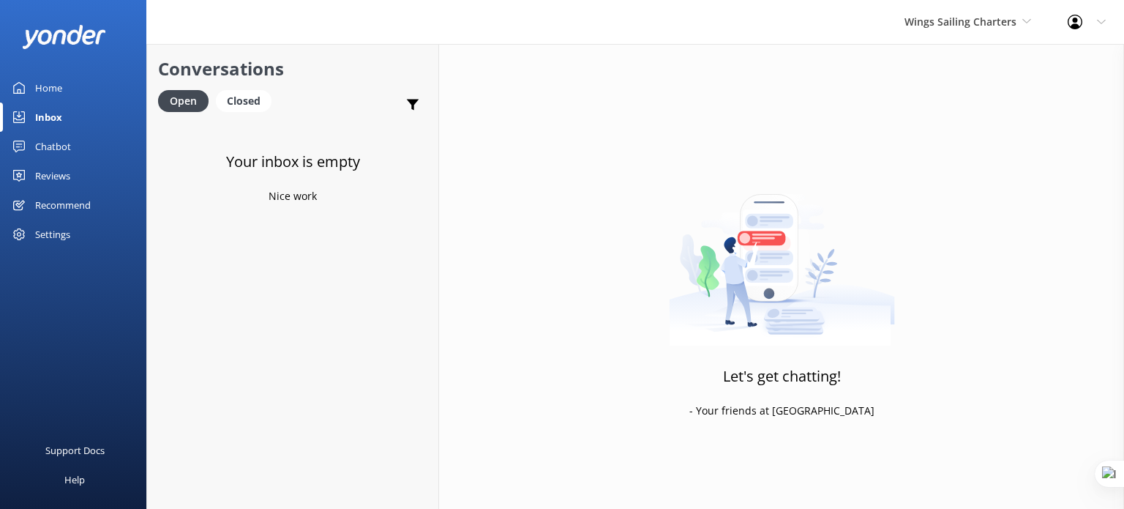
click at [50, 149] on div "Chatbot" at bounding box center [53, 146] width 36 height 29
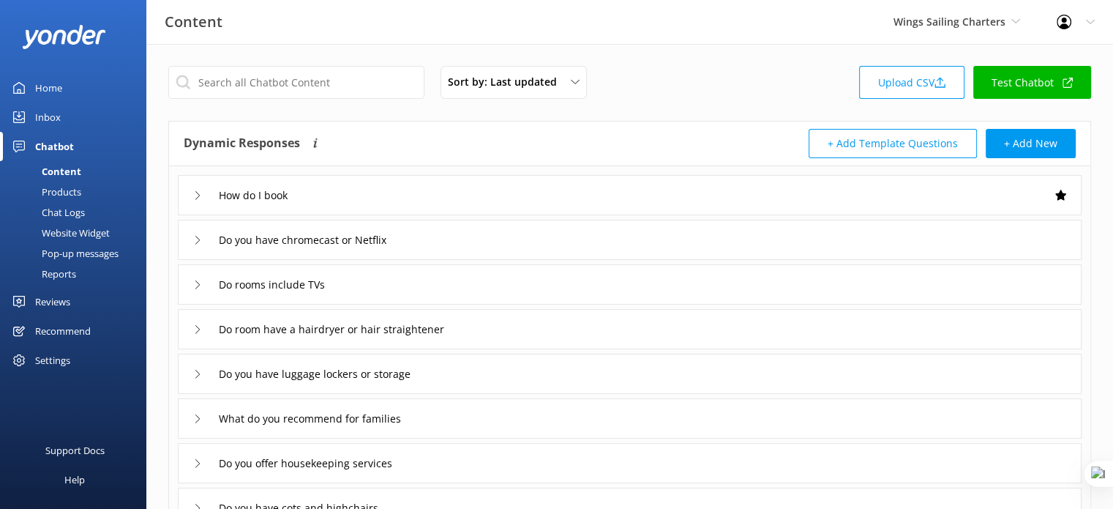
click at [468, 244] on div "Do you have chromecast or Netflix" at bounding box center [630, 240] width 904 height 40
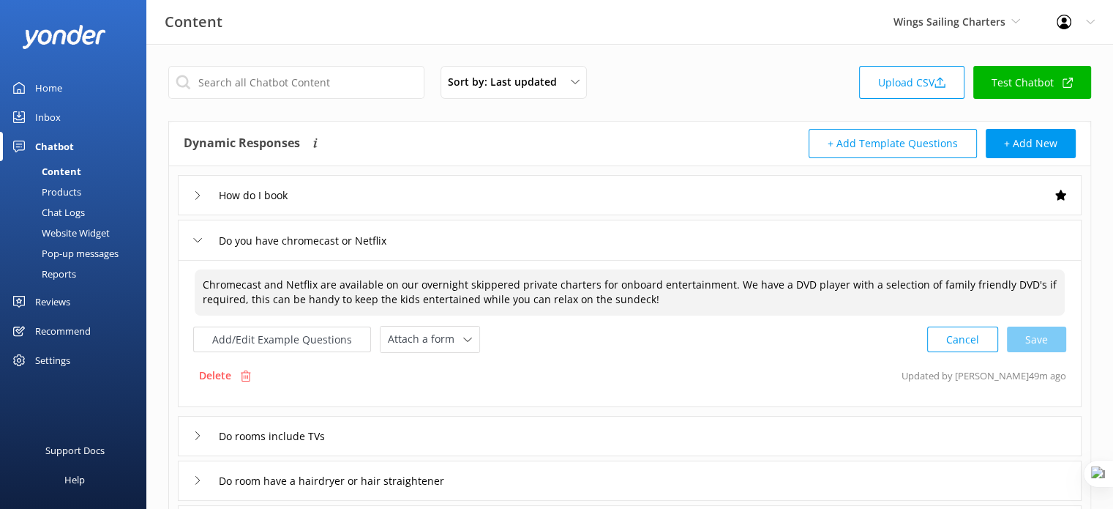
click at [334, 291] on textarea "Chromecast and Netflix are available on our overnight skippered private charter…" at bounding box center [630, 292] width 870 height 46
click at [345, 283] on textarea "Chromecast and Netflix are available on our overnight skippered private charter…" at bounding box center [630, 292] width 870 height 46
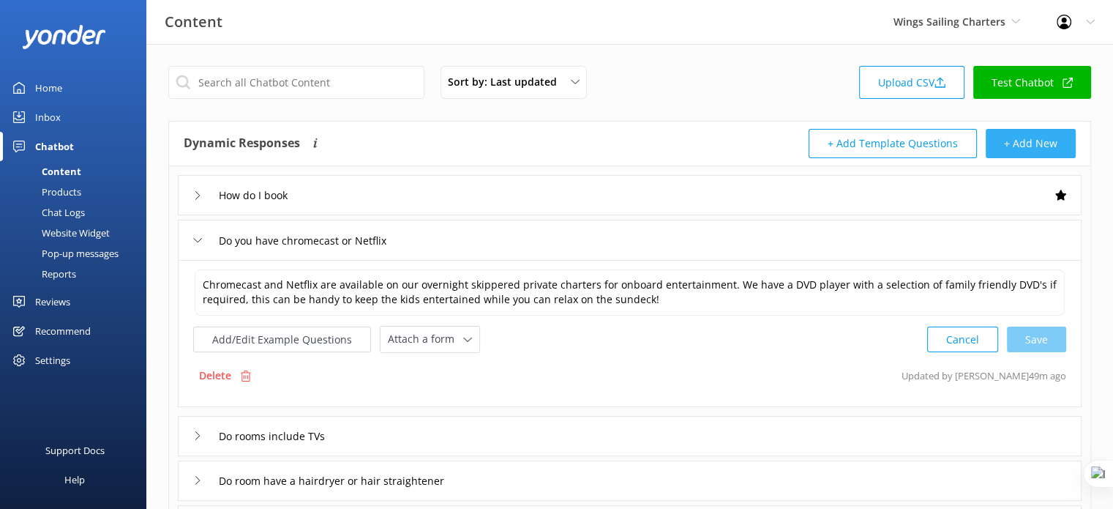
click at [1036, 143] on button "+ Add New" at bounding box center [1031, 143] width 90 height 29
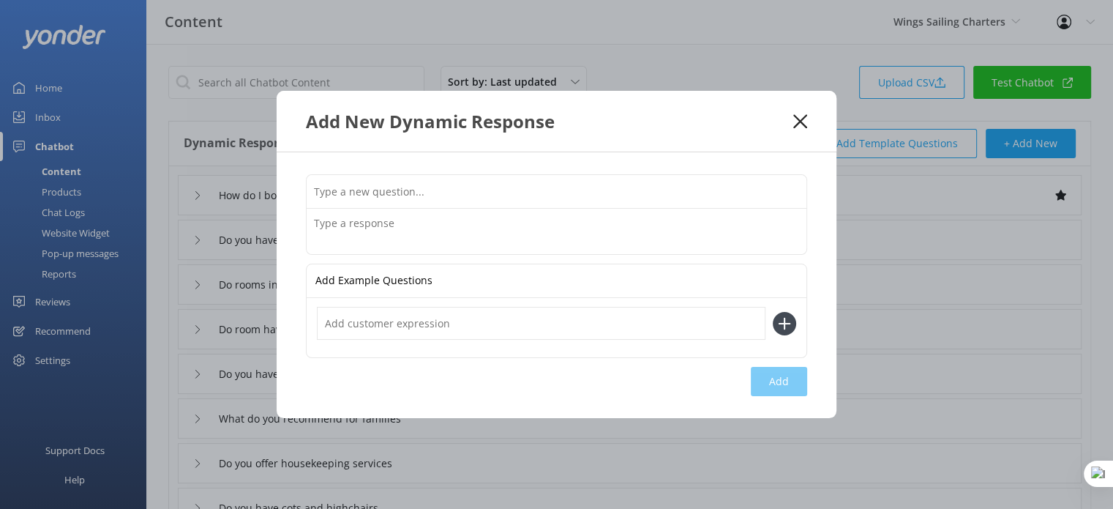
click at [408, 195] on input "text" at bounding box center [557, 191] width 500 height 33
type input "Can I come if I'm pregnant"
click at [393, 231] on textarea at bounding box center [557, 231] width 500 height 45
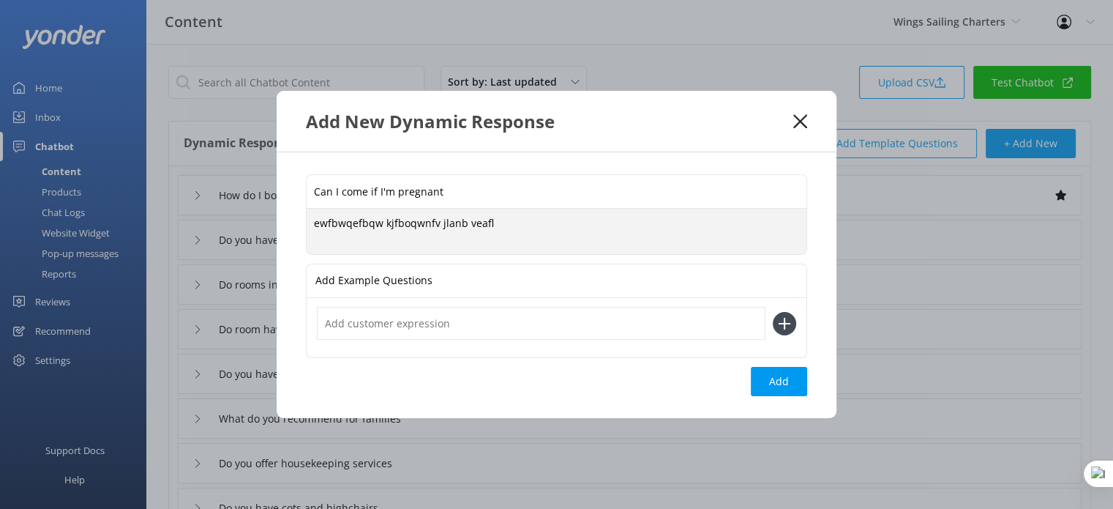
type textarea "ewfbwqefbqw kjfboqwnfv jlanb veafl"
click at [410, 329] on input "text" at bounding box center [541, 323] width 449 height 33
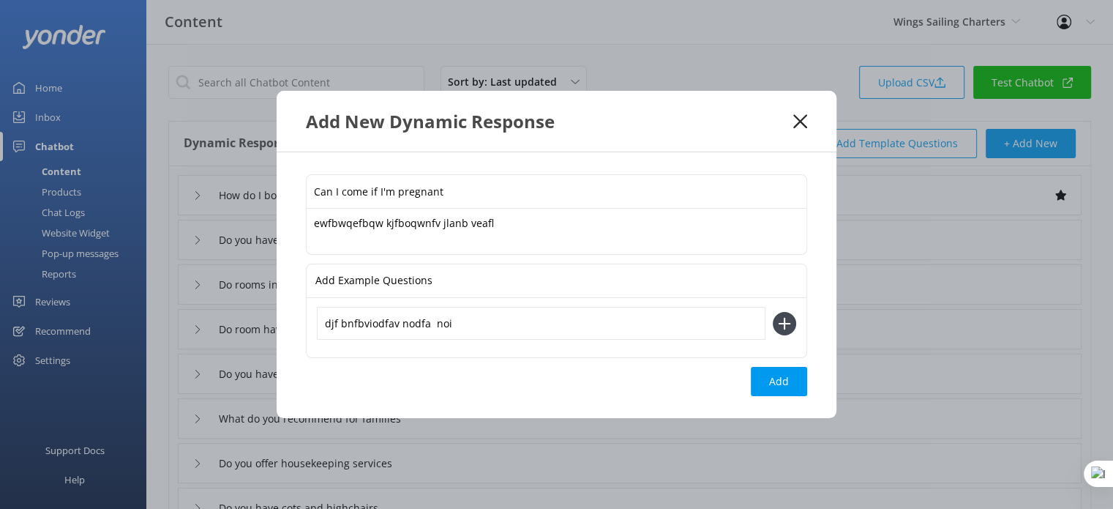
type input "djf bnfbviodfav nodfa noi"
click at [785, 325] on use at bounding box center [785, 323] width 12 height 12
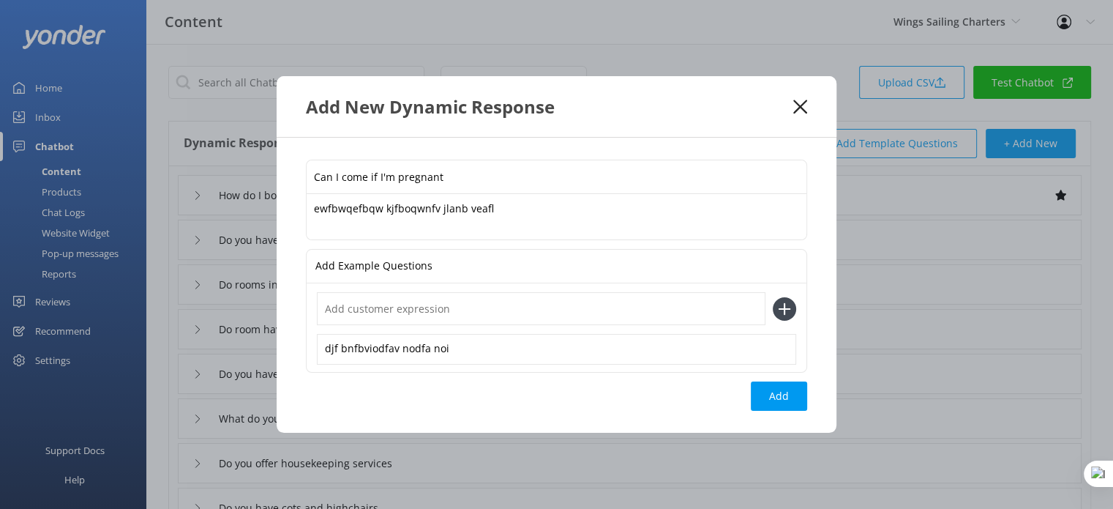
click at [785, 300] on icon at bounding box center [784, 308] width 23 height 23
click at [794, 400] on button "Add" at bounding box center [779, 395] width 56 height 29
type input "Can I come if I'm pregnant"
type input "How do I book"
type input "Do you have chromecast or Netflix"
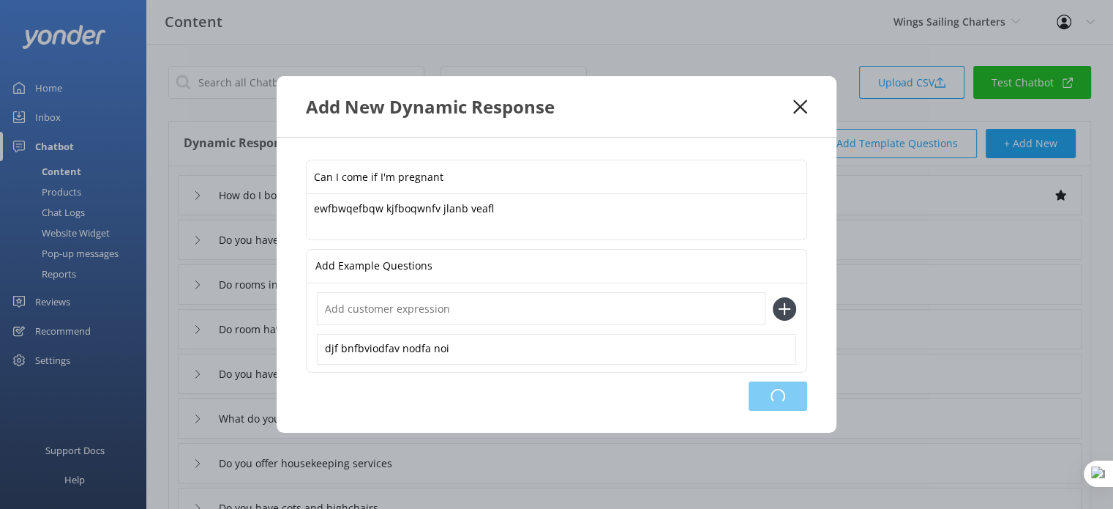
type input "Do rooms include TVs"
type input "Do room have a hairdryer or hair straightener"
type input "Do you have luggage lockers or storage"
type input "What do you recommend for families"
type input "Do you offer housekeeping services"
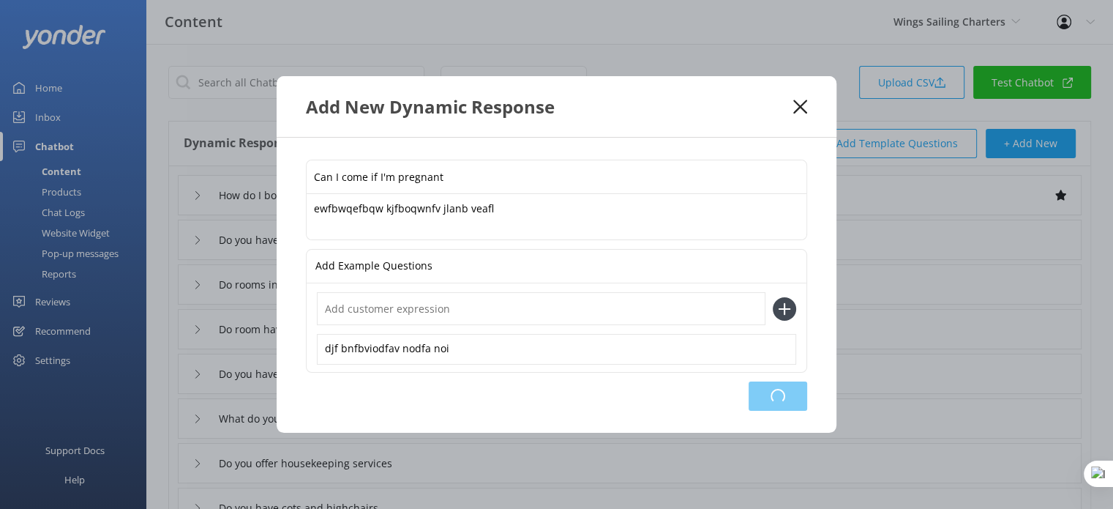
type input "Do you have cots and highchairs"
type input "Do rooms have tea & coffee making facilties"
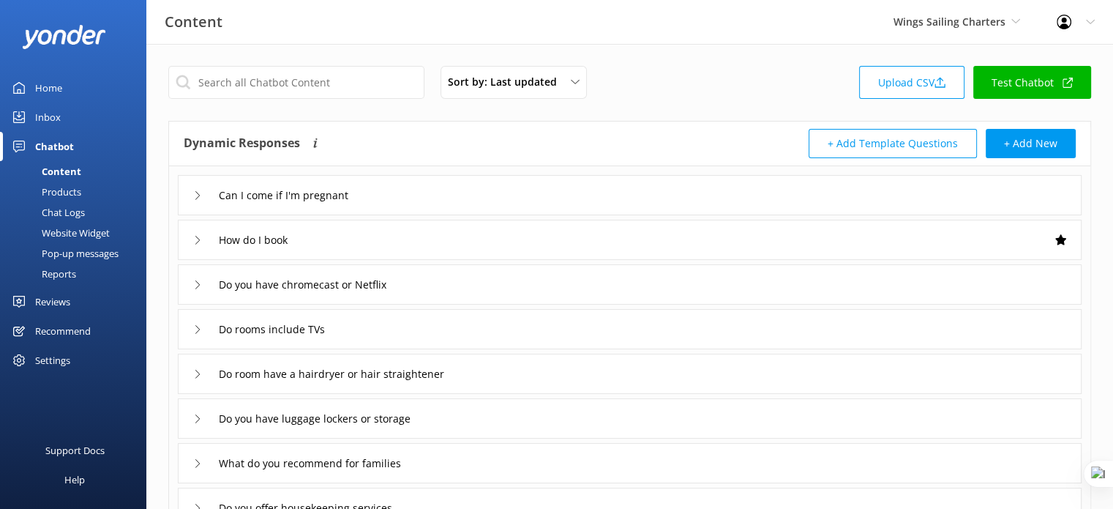
click at [495, 190] on div "Can I come if I'm pregnant" at bounding box center [630, 195] width 904 height 40
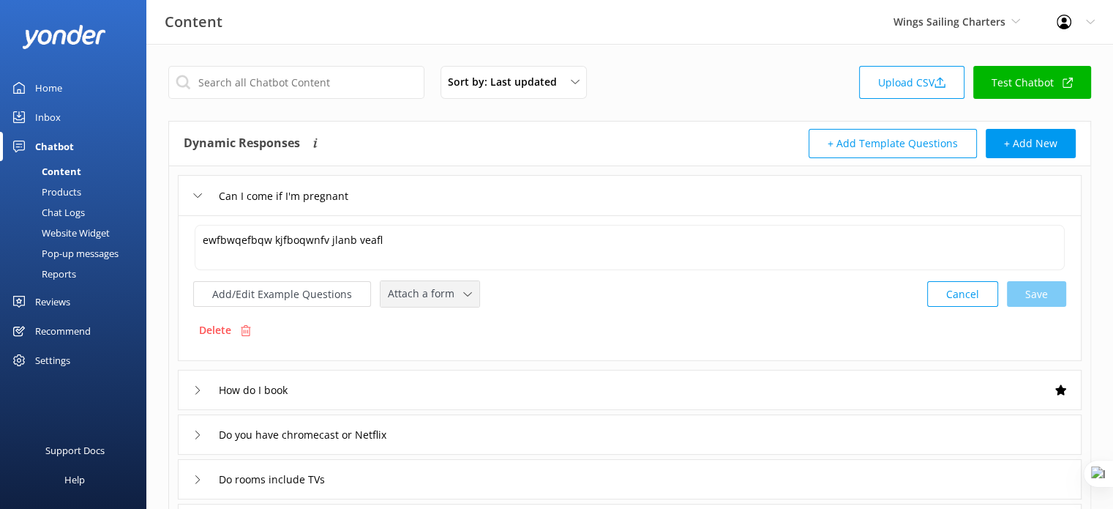
click at [436, 294] on span "Attach a form" at bounding box center [425, 293] width 75 height 16
click at [463, 321] on div "Leave contact details" at bounding box center [433, 325] width 89 height 15
click at [224, 329] on p "Delete" at bounding box center [215, 329] width 32 height 16
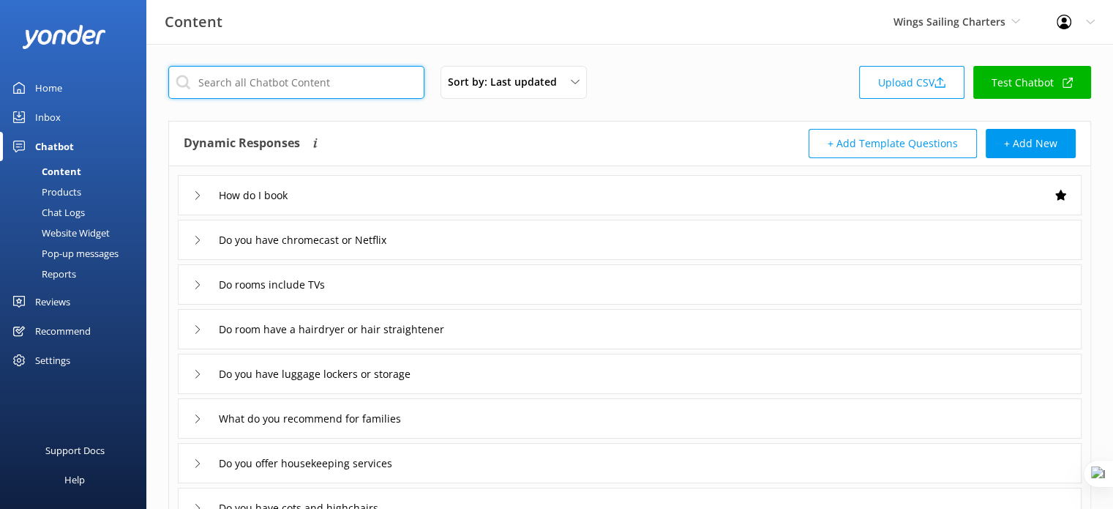
click at [374, 84] on input "text" at bounding box center [296, 82] width 256 height 33
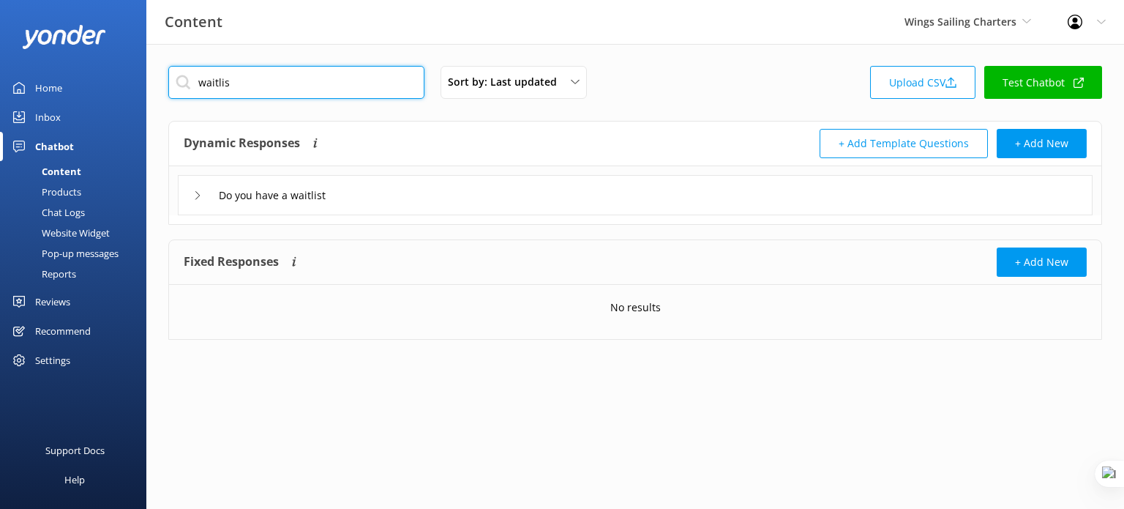
type input "waitlis"
click at [395, 190] on div "Do you have a waitlist" at bounding box center [635, 195] width 915 height 40
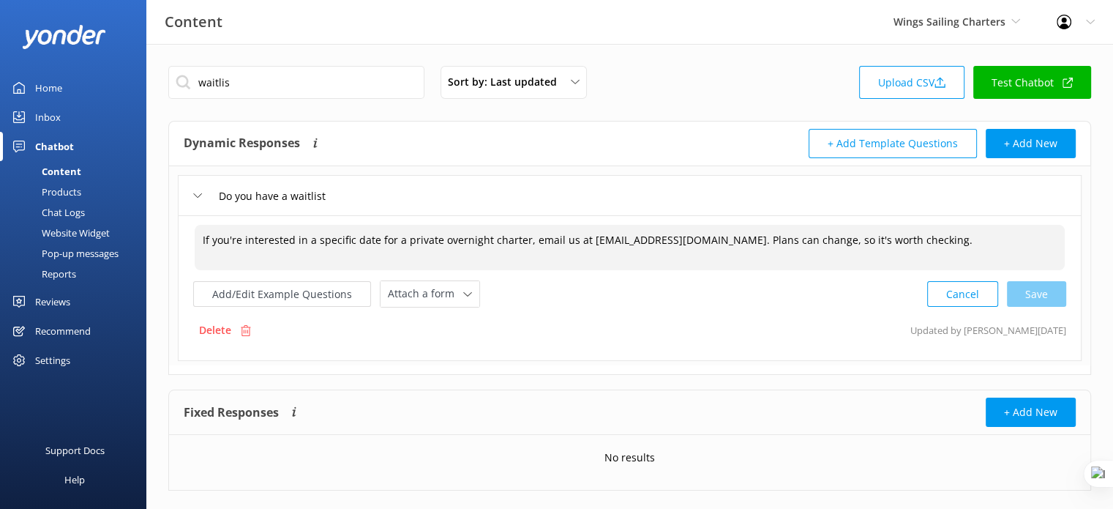
click at [340, 241] on textarea "If you're interested in a specific date for a private overnight charter, email …" at bounding box center [630, 247] width 870 height 45
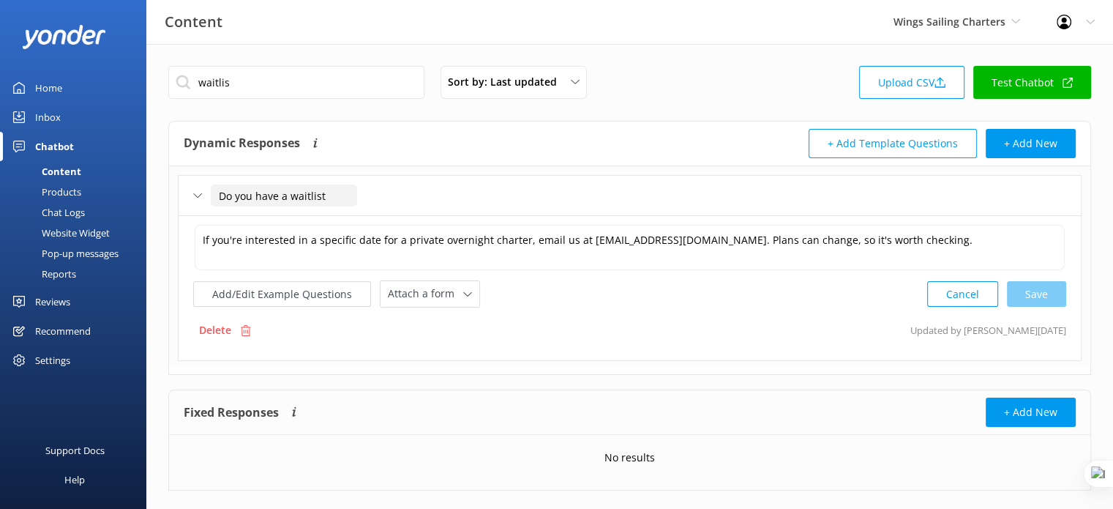
click at [335, 193] on input "Do you have a waitlist" at bounding box center [284, 195] width 146 height 22
click at [395, 190] on div "Do you have a waitlist" at bounding box center [630, 195] width 904 height 40
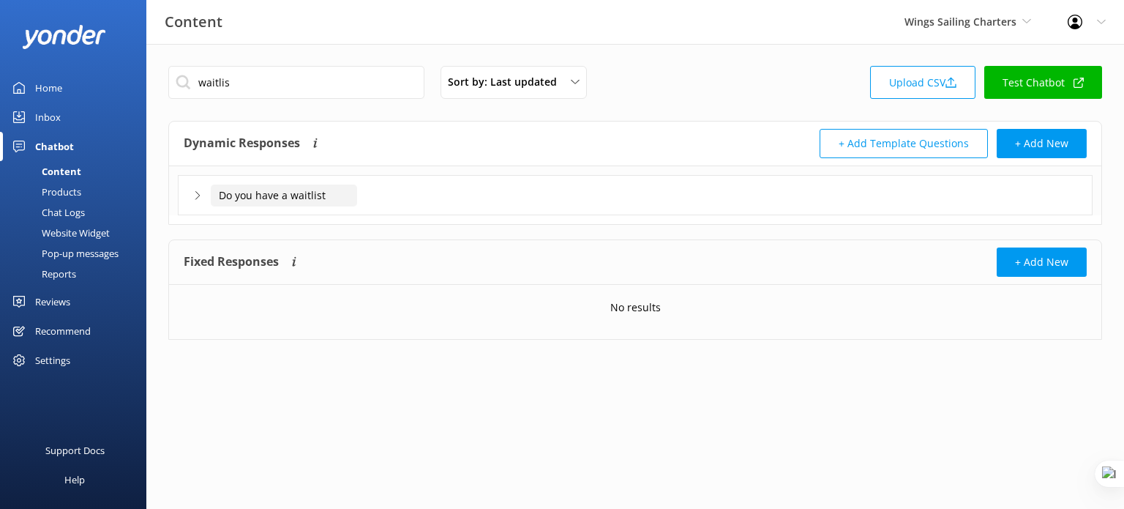
click at [335, 190] on input "Do you have a waitlist" at bounding box center [284, 195] width 146 height 22
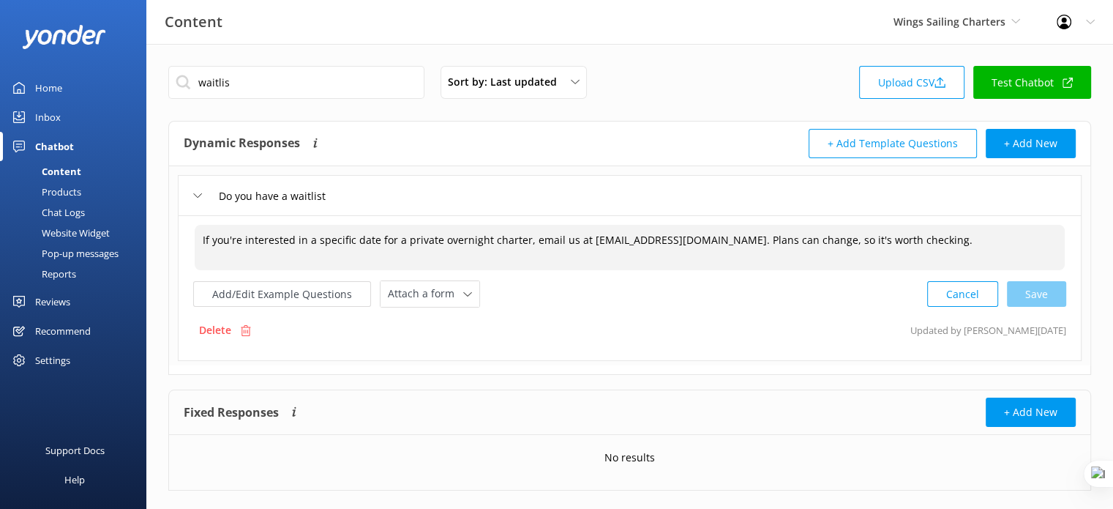
drag, startPoint x: 231, startPoint y: 236, endPoint x: 358, endPoint y: 243, distance: 127.5
click at [358, 243] on textarea "If you're interested in a specific date for a private overnight charter, email …" at bounding box center [630, 247] width 870 height 45
click at [564, 245] on textarea "If you're interested in a specific date for a private overnight charter, email …" at bounding box center [630, 247] width 870 height 45
click at [435, 292] on span "Attach a form" at bounding box center [425, 293] width 75 height 16
click at [445, 325] on div "Leave contact details" at bounding box center [433, 325] width 89 height 15
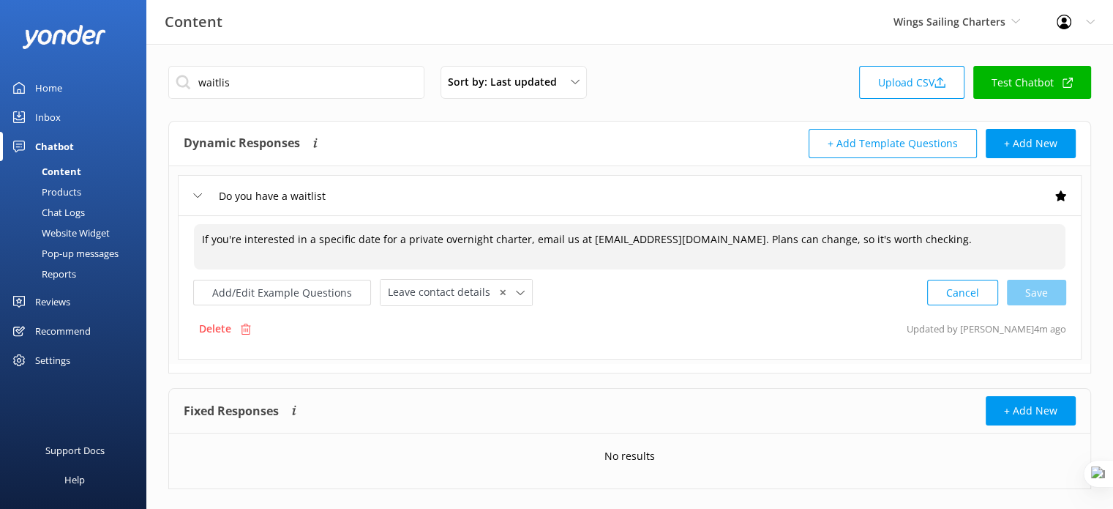
click at [67, 193] on div "Products" at bounding box center [45, 192] width 72 height 20
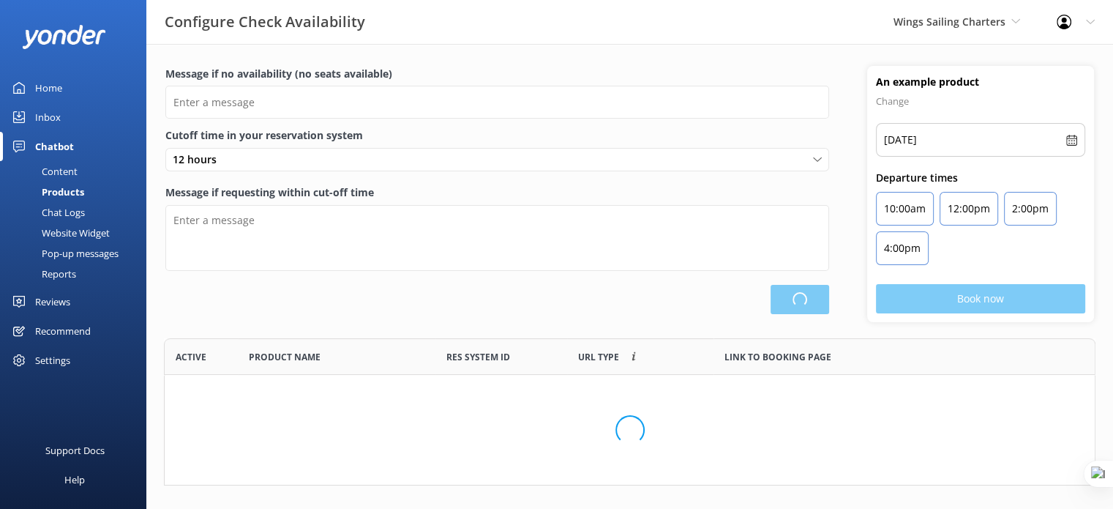
type input "There are no seats available, please check an alternative day"
type textarea "Our online booking system closes {hours} prior to departure. Please contact us …"
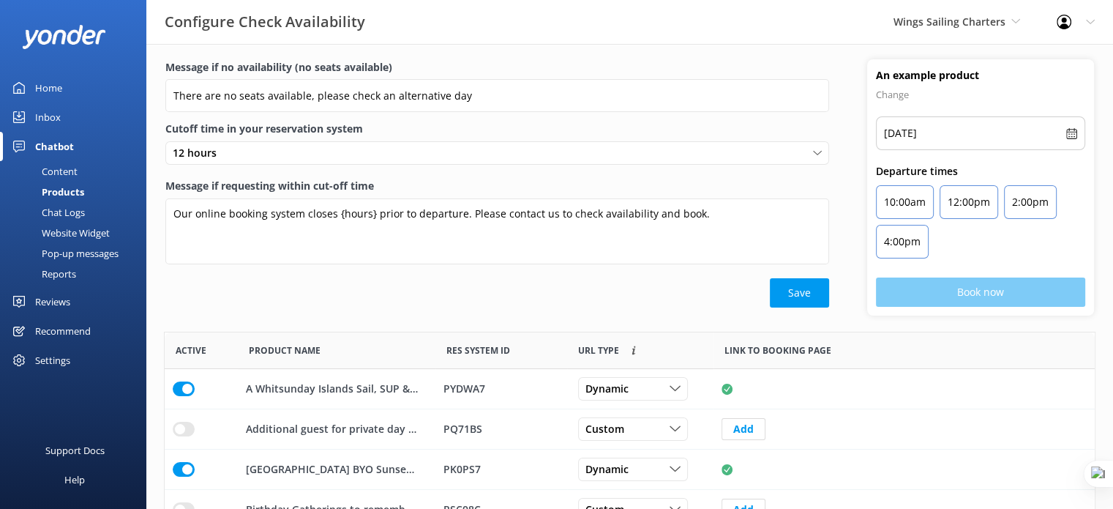
scroll to position [18, 0]
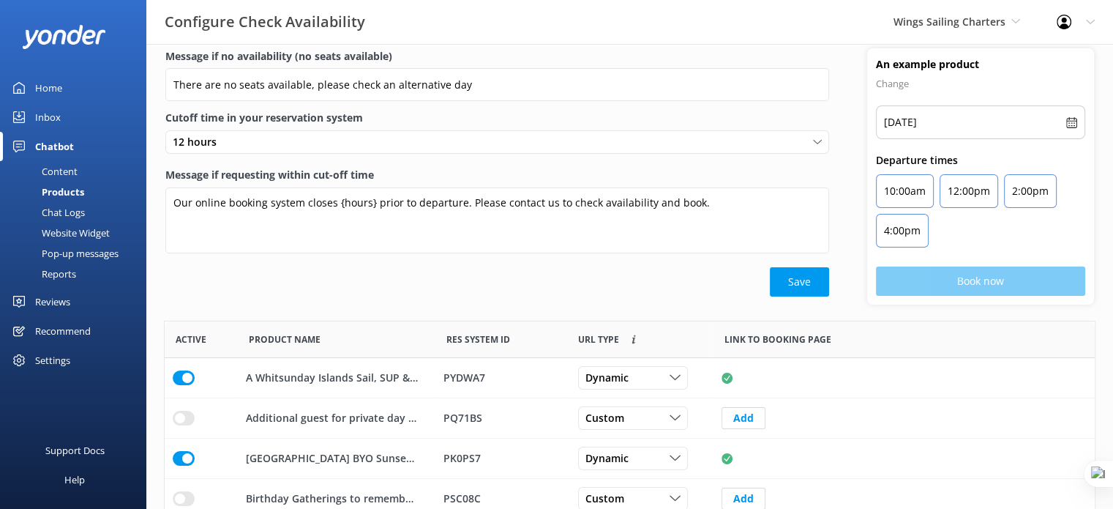
click at [65, 162] on div "Content" at bounding box center [43, 171] width 69 height 20
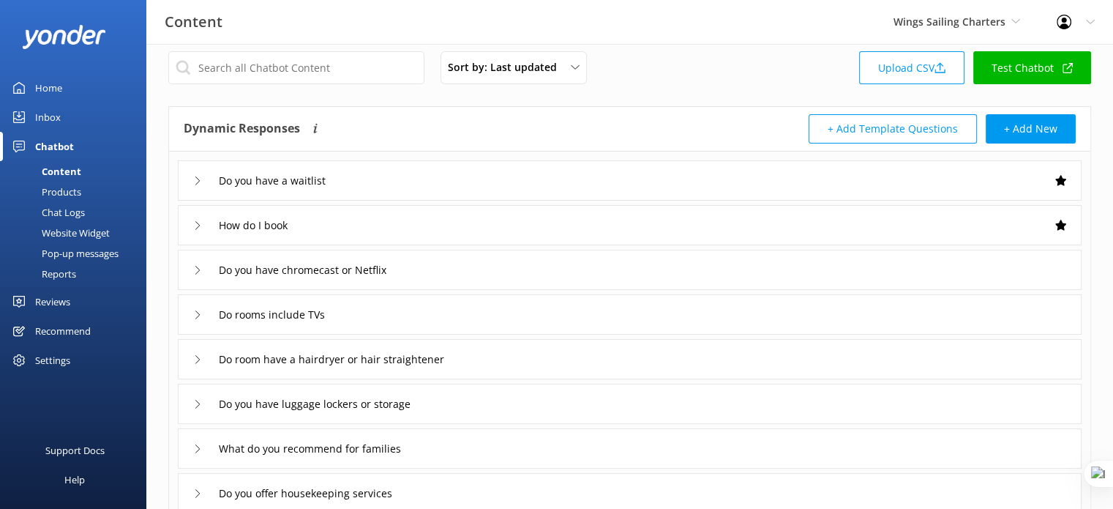
scroll to position [18, 0]
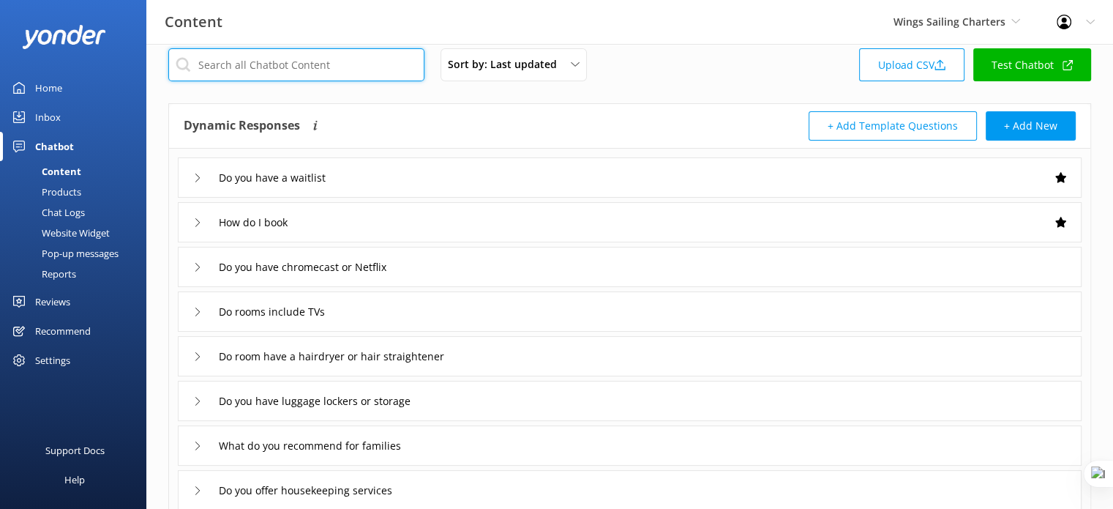
click at [354, 66] on input "text" at bounding box center [296, 64] width 256 height 33
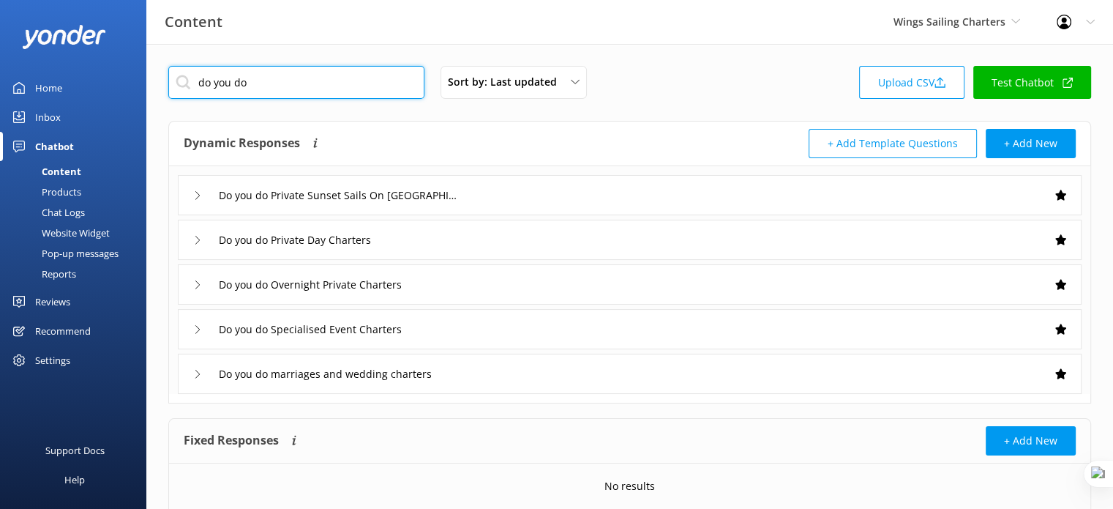
type input "do you do"
click at [521, 239] on div "Do you do Private Day Charters" at bounding box center [630, 240] width 904 height 40
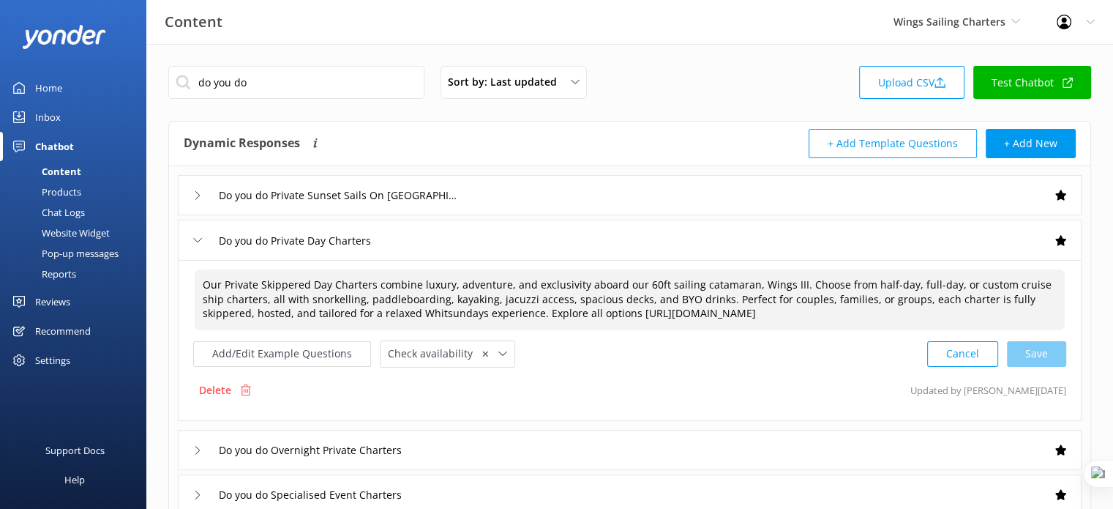
drag, startPoint x: 830, startPoint y: 311, endPoint x: 577, endPoint y: 318, distance: 253.4
click at [577, 318] on textarea "Our Private Skippered Day Charters combine luxury, adventure, and exclusivity a…" at bounding box center [630, 299] width 870 height 61
click at [311, 299] on textarea "Our Private Skippered Day Charters combine luxury, adventure, and exclusivity a…" at bounding box center [630, 299] width 870 height 61
click at [1028, 358] on div "Cancel Loading.." at bounding box center [997, 352] width 138 height 27
drag, startPoint x: 820, startPoint y: 313, endPoint x: 576, endPoint y: 309, distance: 243.8
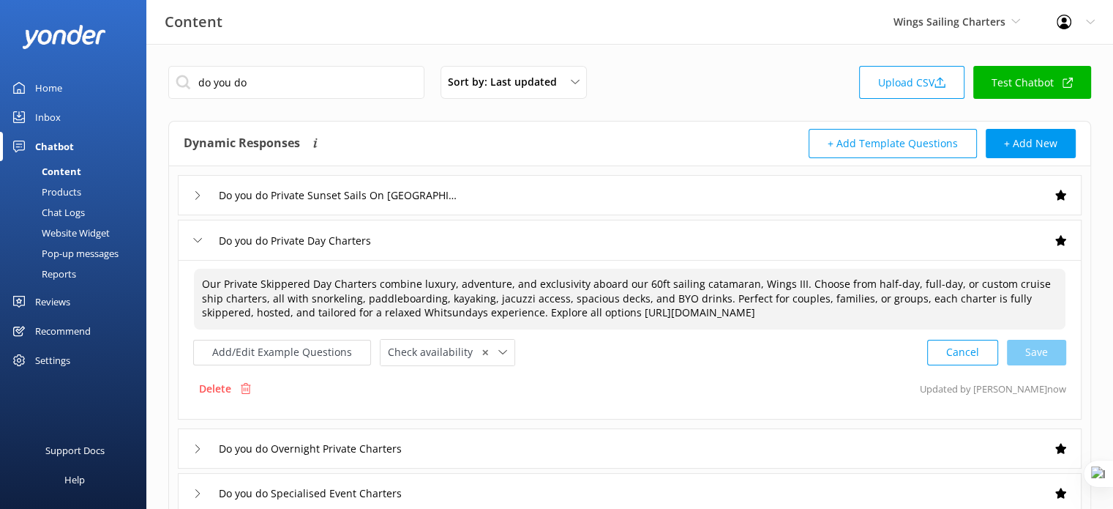
click at [576, 309] on textarea "Our Private Skippered Day Charters combine luxury, adventure, and exclusivity a…" at bounding box center [630, 299] width 872 height 61
paste textarea "marry-me-on-a-catamaran"
type textarea "Our Private Skippered Day Charters combine luxury, adventure, and exclusivity a…"
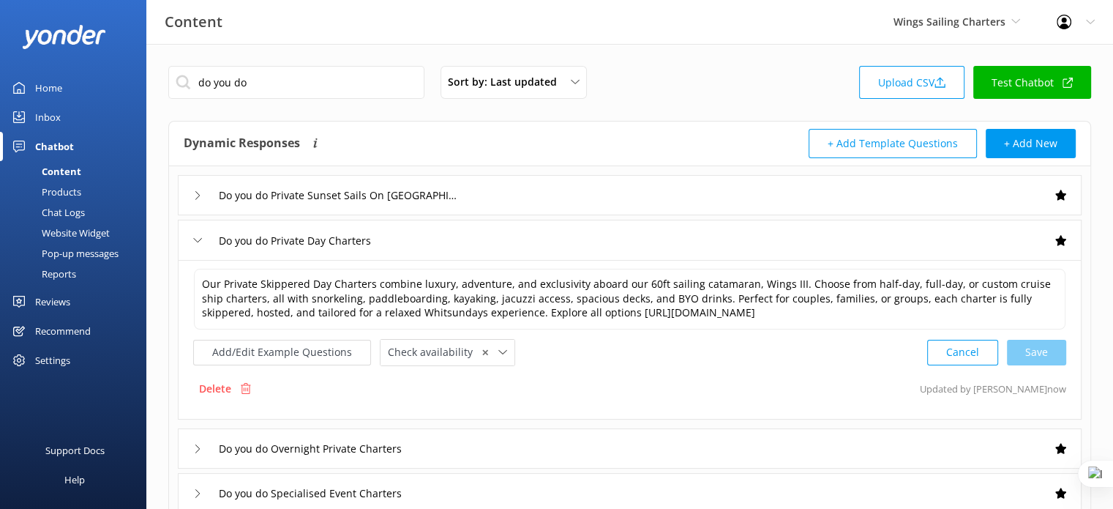
click at [524, 112] on div "do you do Sort by: Last updated Title Last updated Upload CSV Test Chatbot Dyna…" at bounding box center [629, 385] width 967 height 683
click at [66, 171] on div "Content" at bounding box center [45, 171] width 72 height 20
click at [69, 193] on div "Products" at bounding box center [45, 192] width 72 height 20
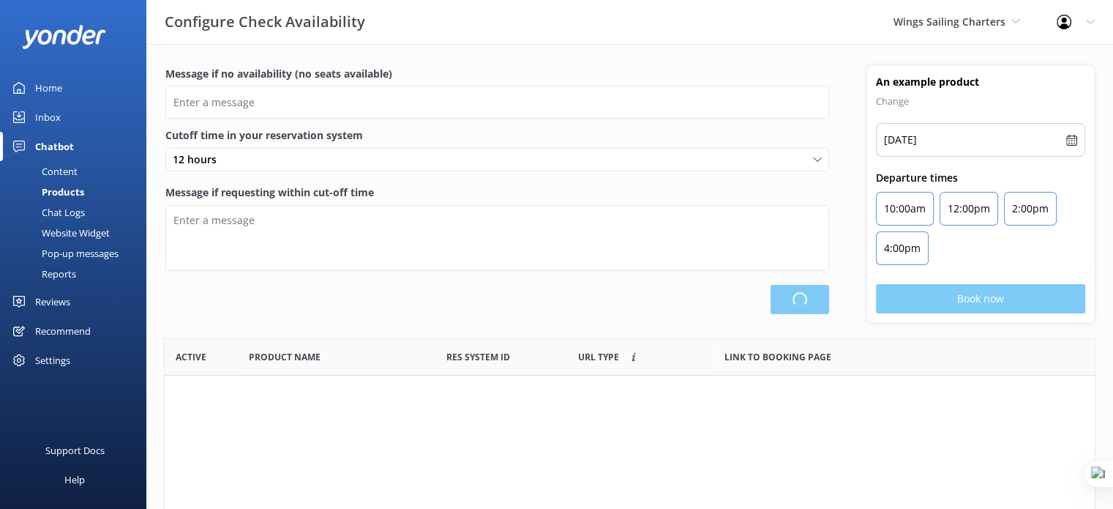
scroll to position [428, 919]
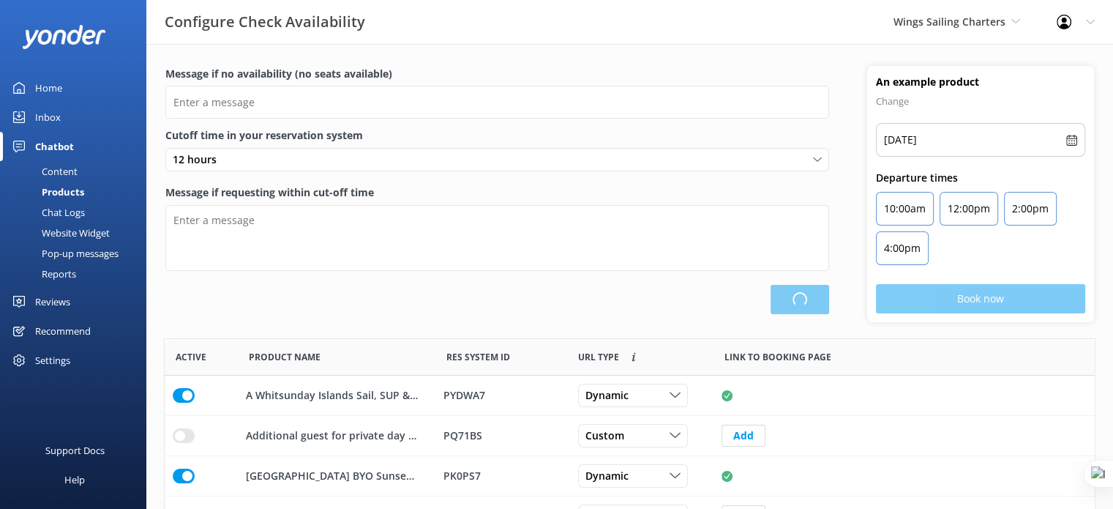
type input "There are no seats available, please check an alternative day"
type textarea "Our online booking system closes {hours} prior to departure. Please contact us …"
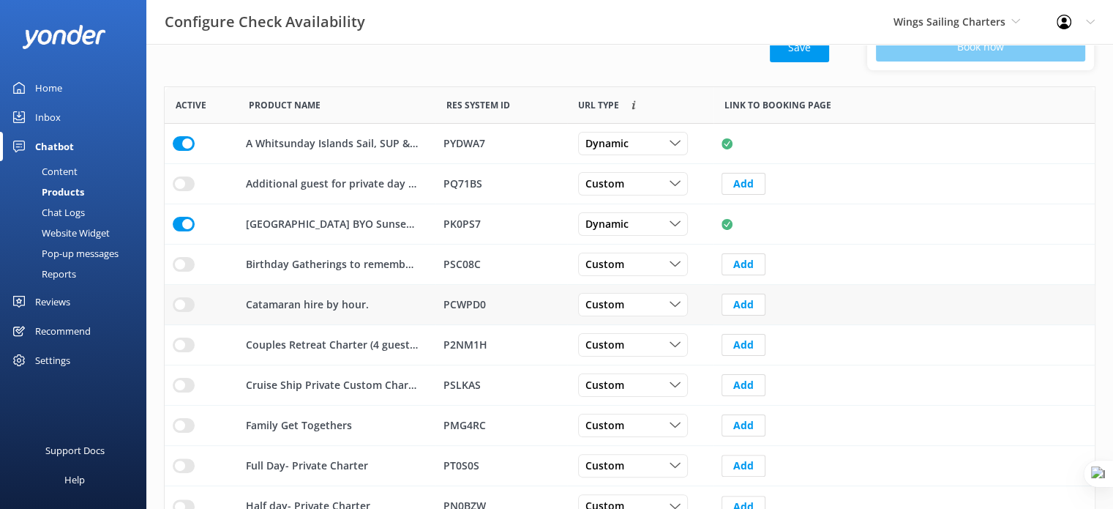
scroll to position [256, 0]
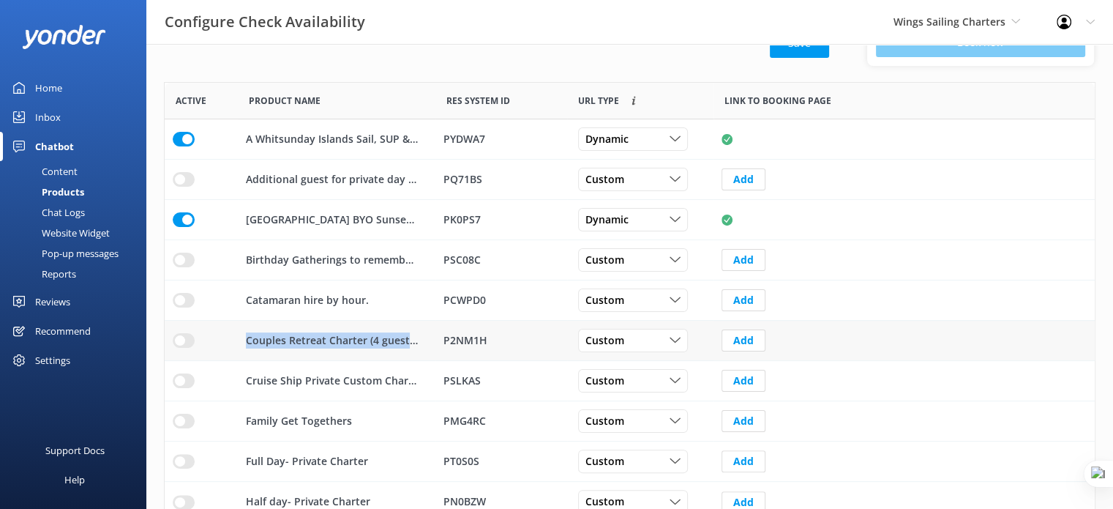
drag, startPoint x: 413, startPoint y: 339, endPoint x: 241, endPoint y: 339, distance: 172.0
click at [241, 339] on div "Couples Retreat Charter (4 guests only)" at bounding box center [337, 341] width 198 height 40
click at [275, 340] on p "Couples Retreat Charter (4 guests only)" at bounding box center [332, 340] width 173 height 16
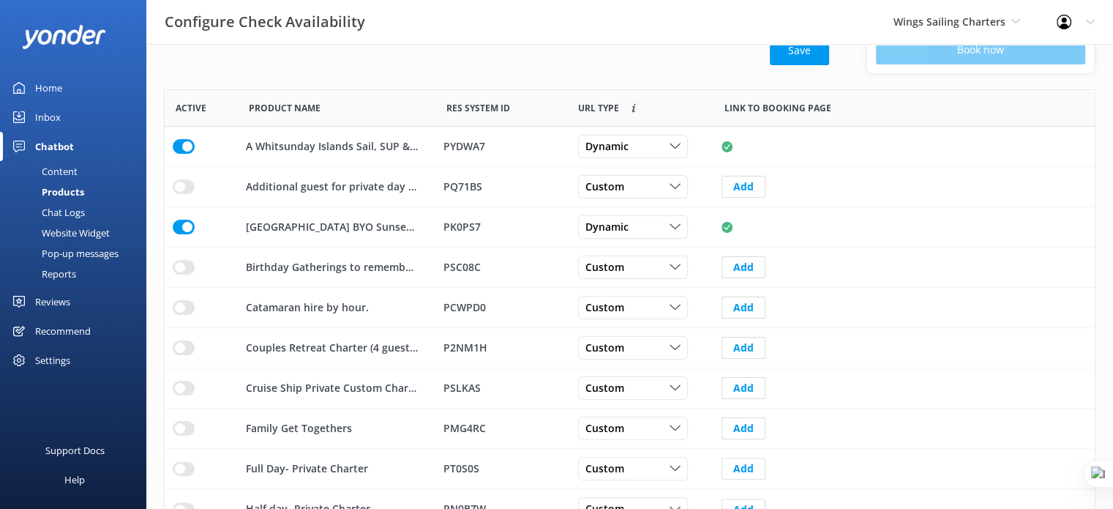
scroll to position [247, 0]
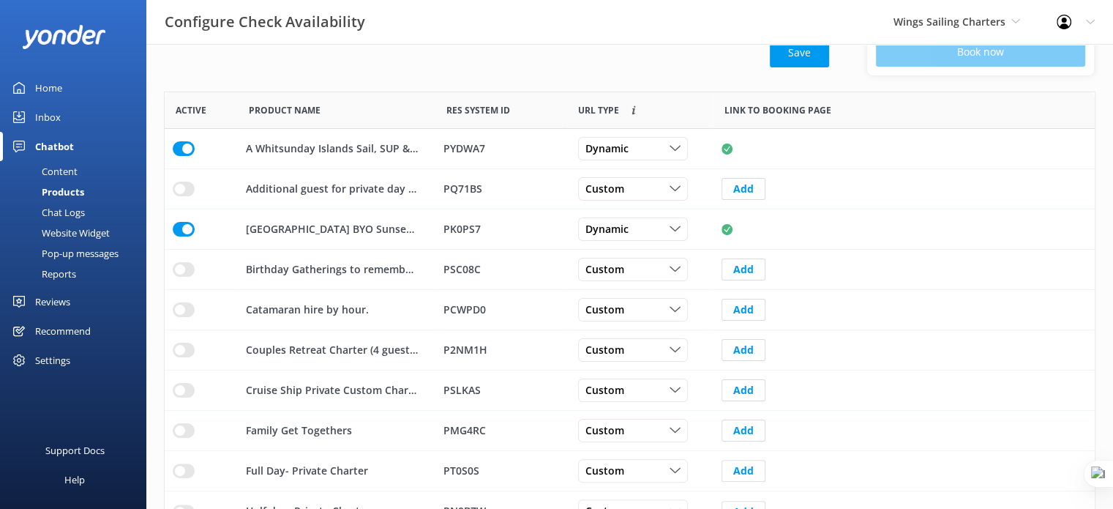
click at [70, 210] on div "Chat Logs" at bounding box center [47, 212] width 76 height 20
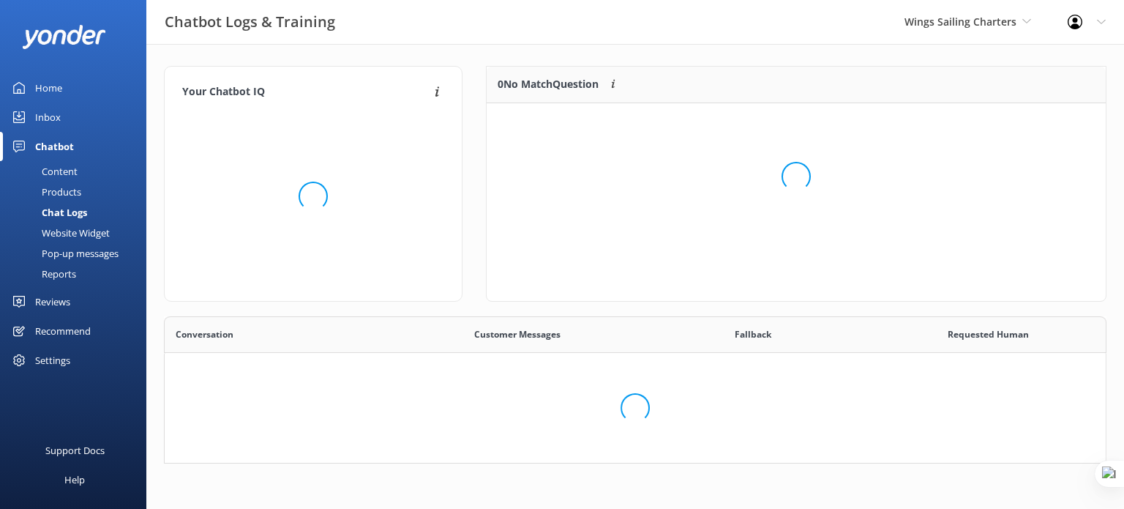
scroll to position [121, 931]
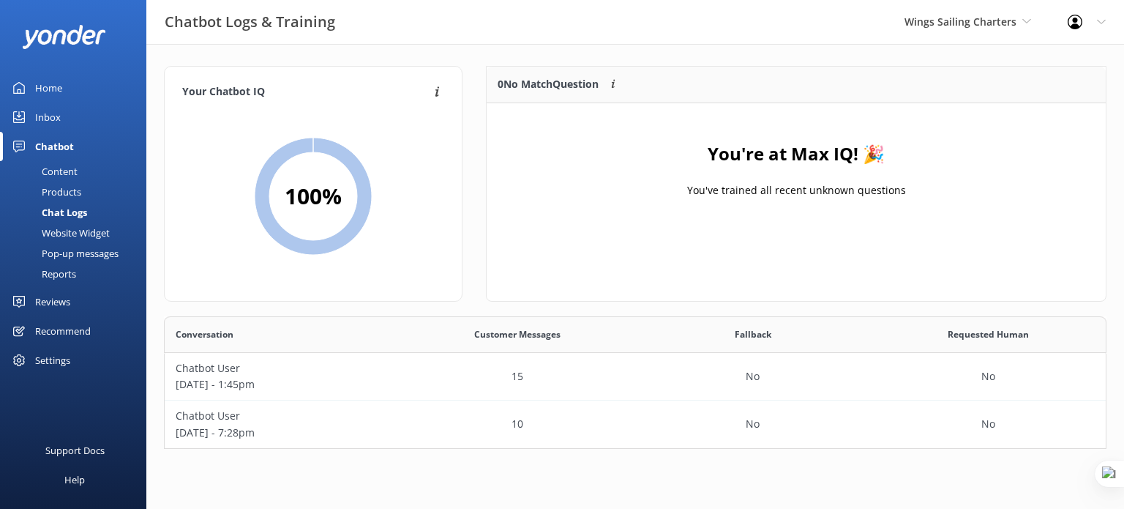
drag, startPoint x: 427, startPoint y: 163, endPoint x: 215, endPoint y: 187, distance: 212.8
click at [246, 184] on div "100 %" at bounding box center [313, 196] width 262 height 174
click at [983, 23] on span "Wings Sailing Charters" at bounding box center [961, 22] width 112 height 14
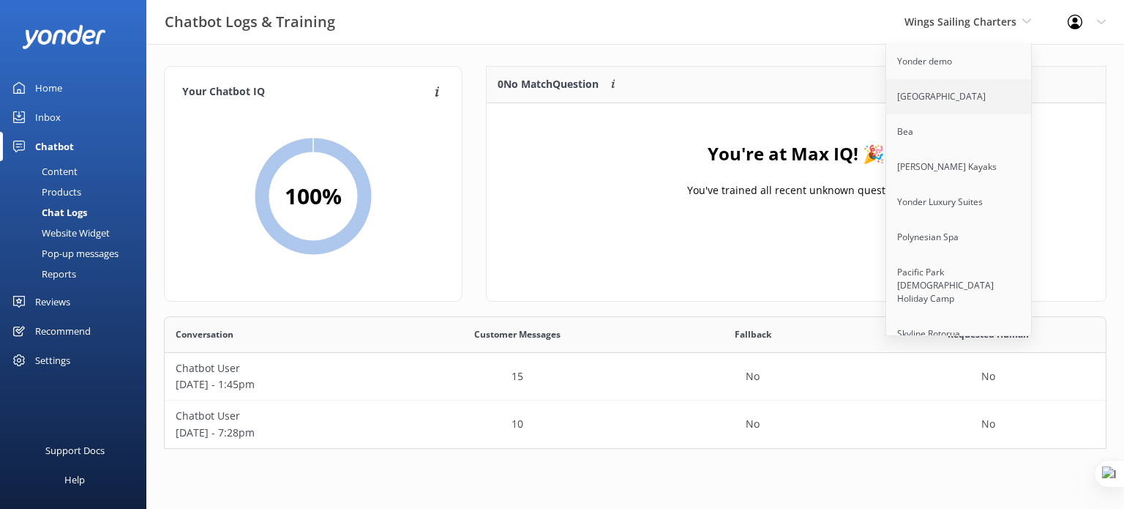
scroll to position [3385, 0]
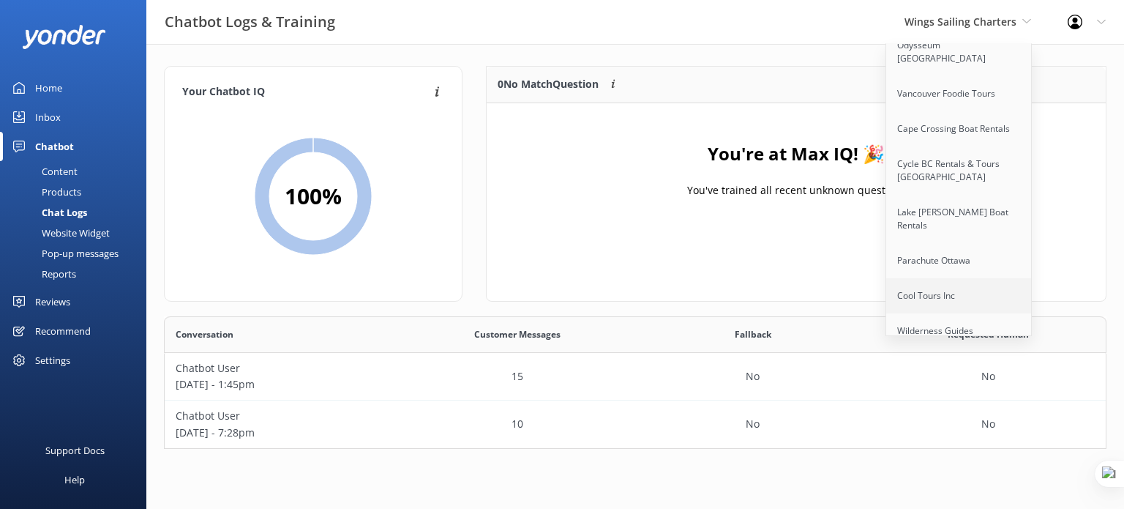
click at [957, 278] on link "Cool Tours Inc" at bounding box center [959, 295] width 146 height 35
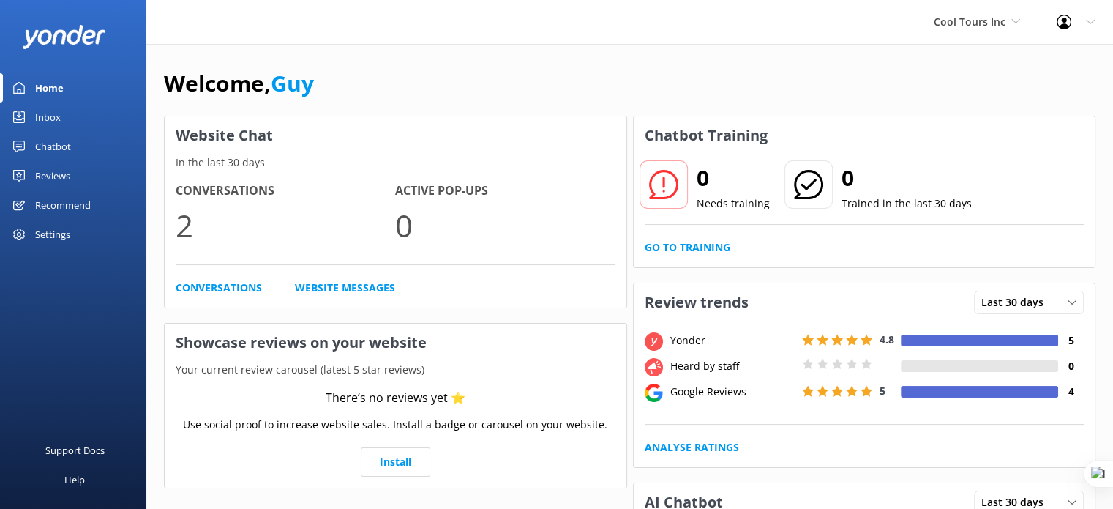
click at [64, 152] on div "Chatbot" at bounding box center [53, 146] width 36 height 29
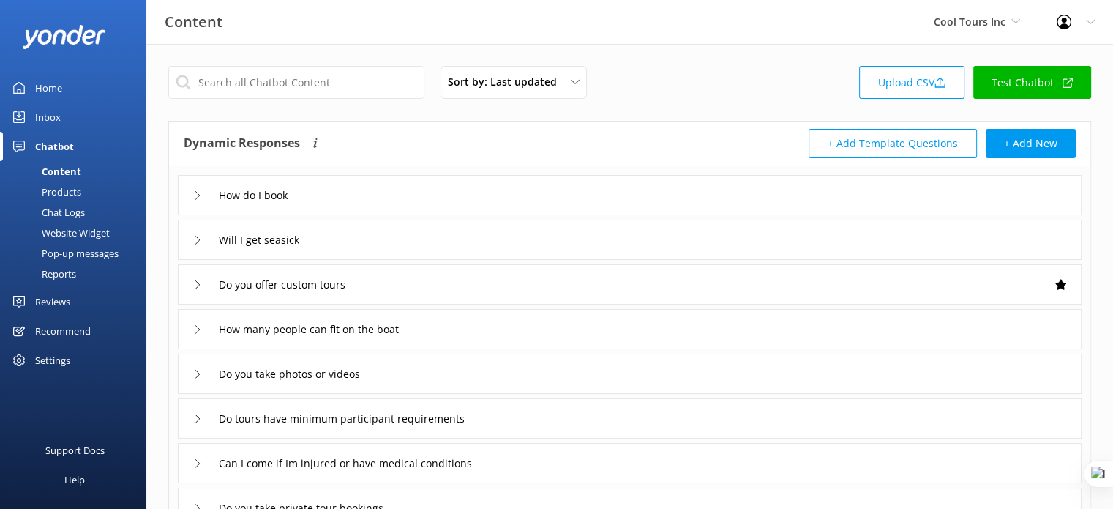
click at [71, 209] on div "Chat Logs" at bounding box center [47, 212] width 76 height 20
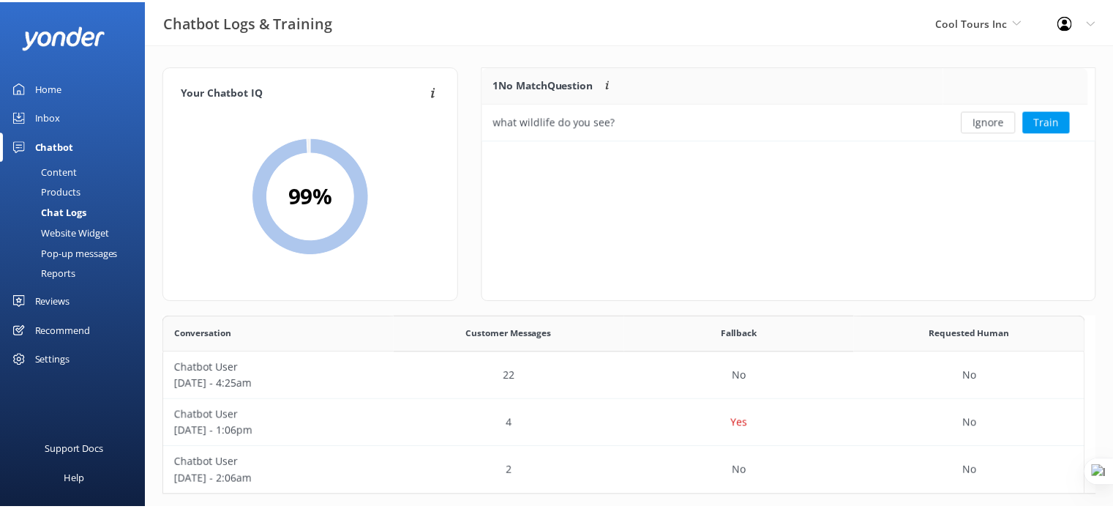
scroll to position [169, 920]
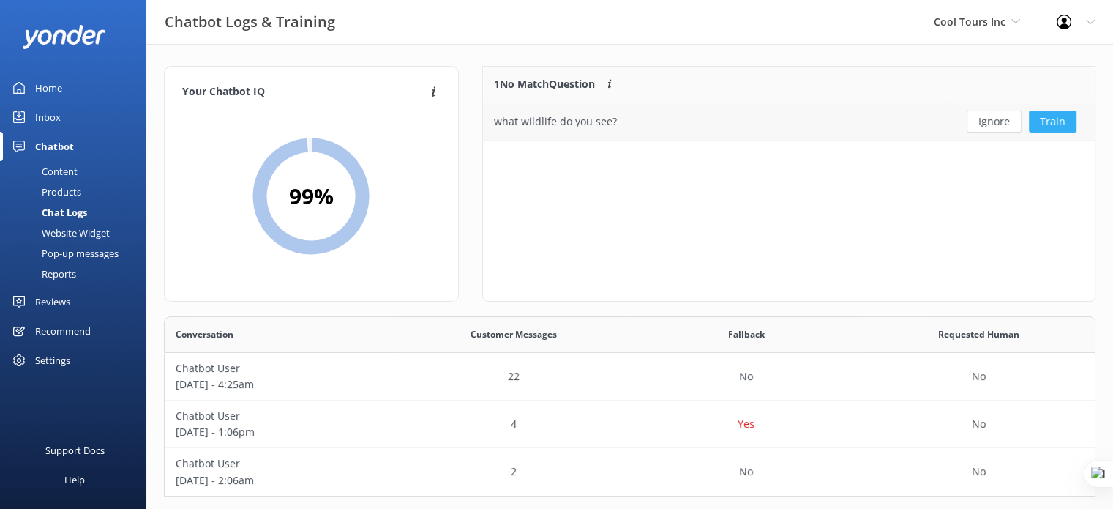
click at [1054, 118] on button "Train" at bounding box center [1053, 122] width 48 height 22
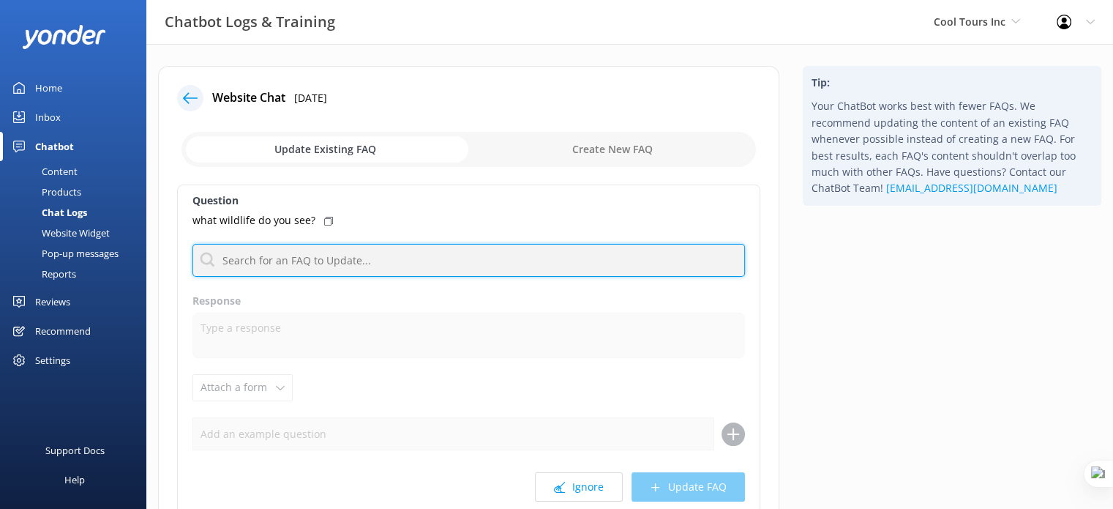
click at [413, 263] on input "text" at bounding box center [469, 260] width 553 height 33
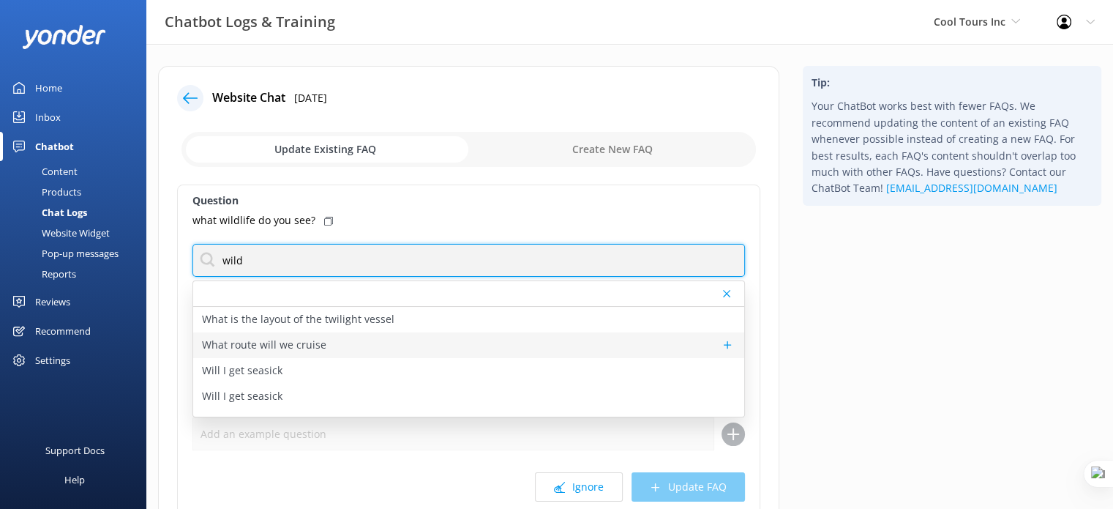
type input "wild"
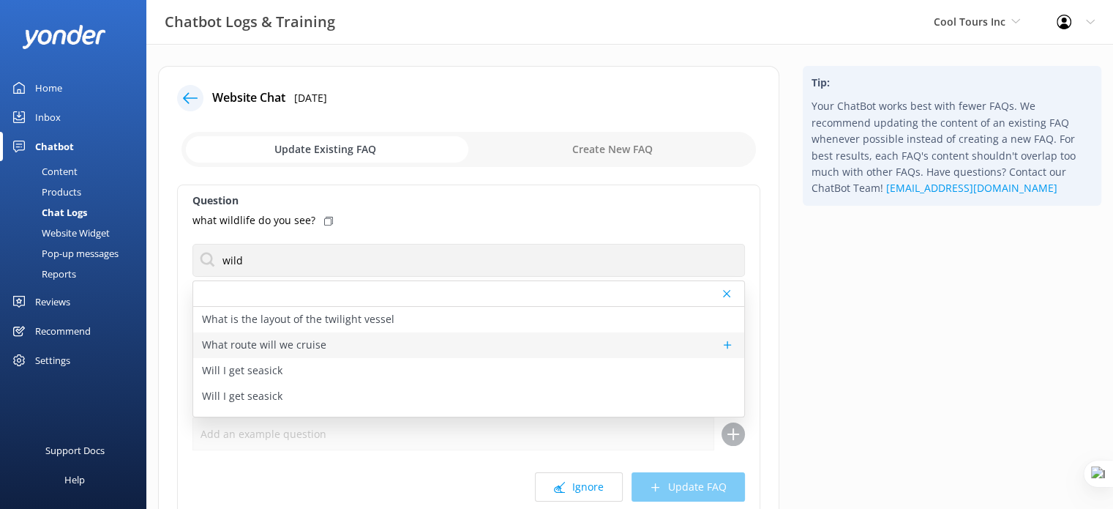
click at [243, 354] on div "What route will we cruise" at bounding box center [468, 345] width 551 height 26
type textarea "Your route depends on the cruise you choose. The Sightseeing Cruise travels 5–7…"
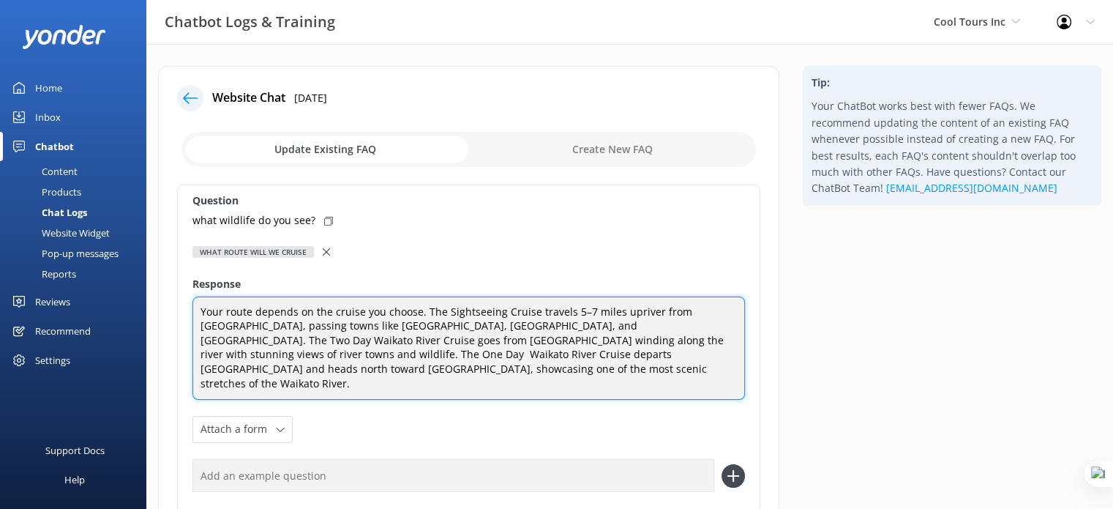
click at [292, 376] on textarea "Your route depends on the cruise you choose. The Sightseeing Cruise travels 5–7…" at bounding box center [469, 348] width 553 height 104
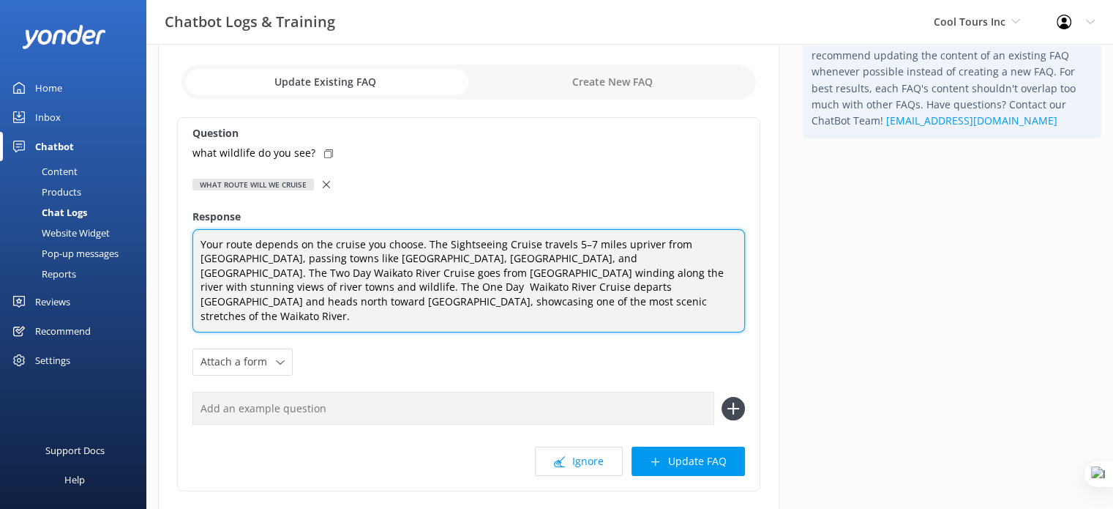
scroll to position [61, 0]
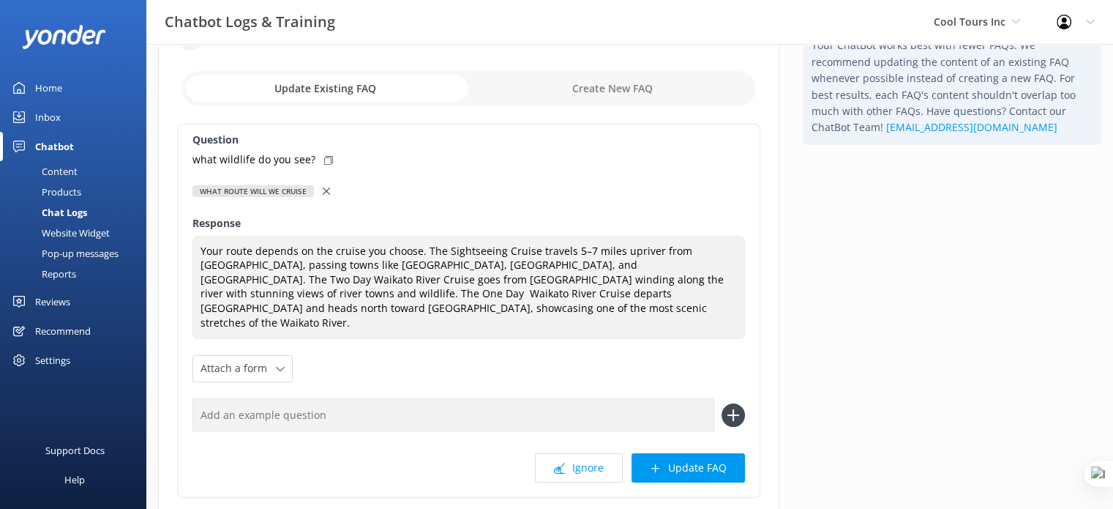
click at [324, 160] on icon at bounding box center [328, 160] width 9 height 9
click at [281, 398] on input "text" at bounding box center [454, 414] width 522 height 33
paste input "what wildlife do you see?"
type input "what wildlife do you see?"
click at [734, 403] on icon at bounding box center [733, 414] width 23 height 23
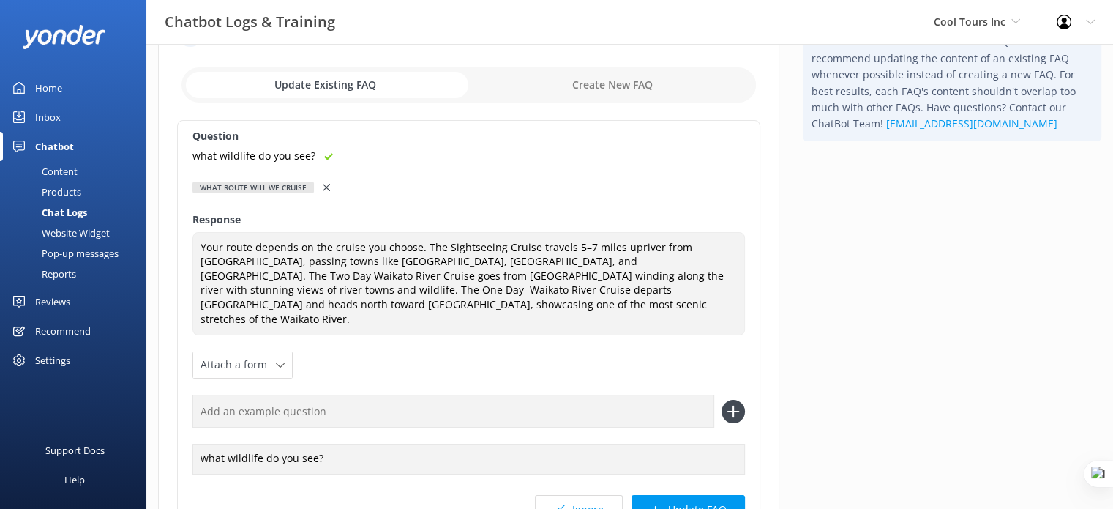
scroll to position [0, 0]
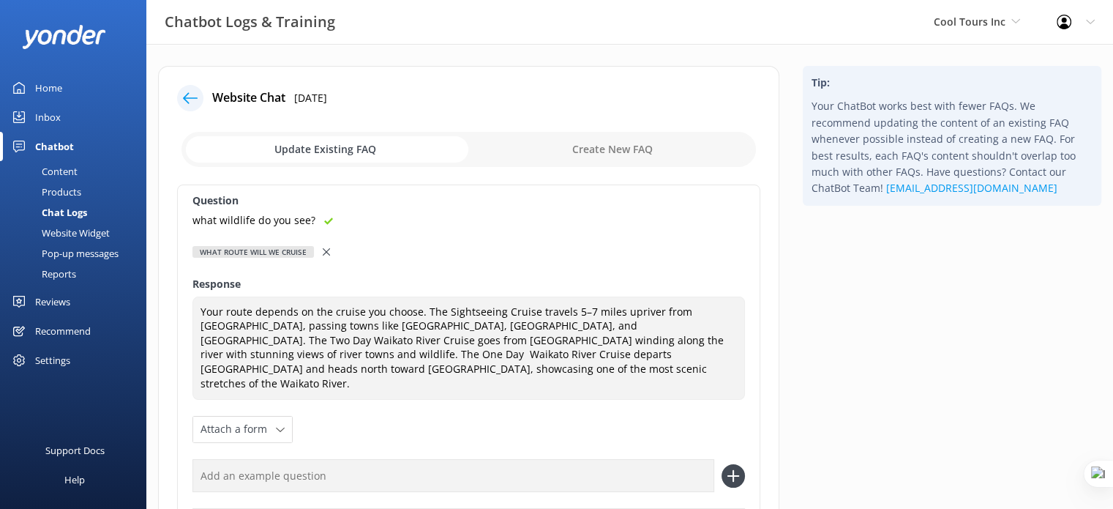
click at [183, 100] on icon at bounding box center [190, 98] width 15 height 15
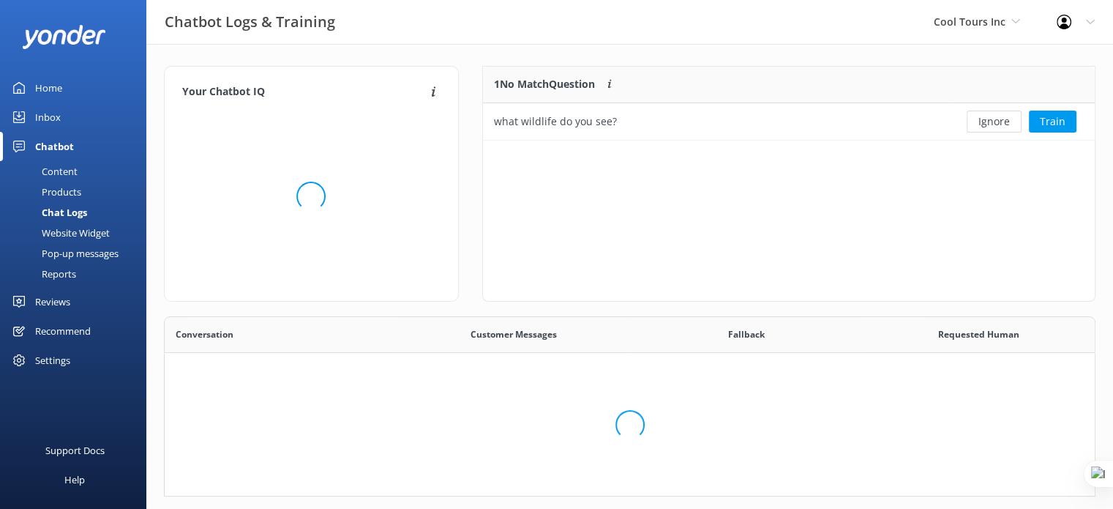
scroll to position [12, 12]
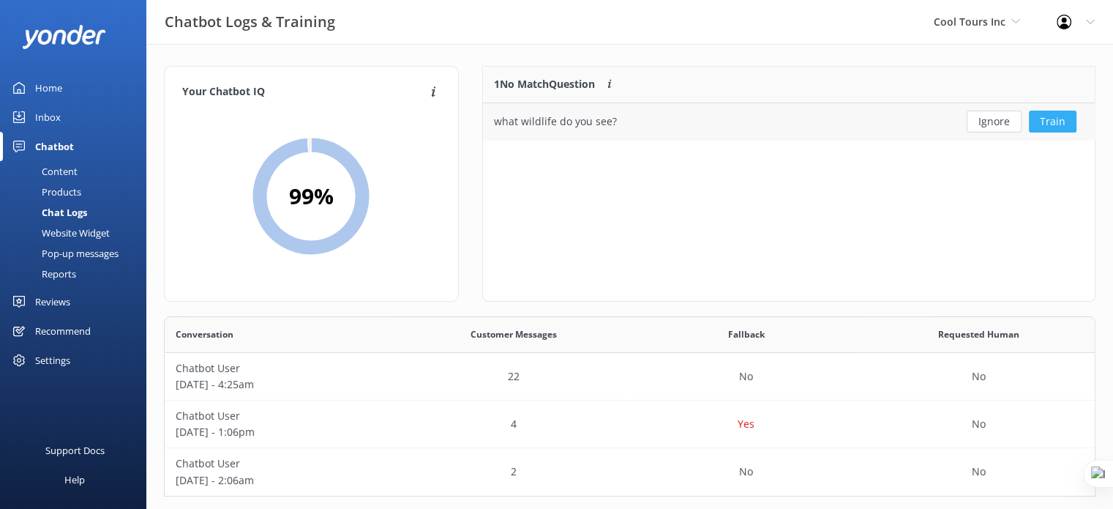
click at [1055, 119] on button "Train" at bounding box center [1053, 122] width 48 height 22
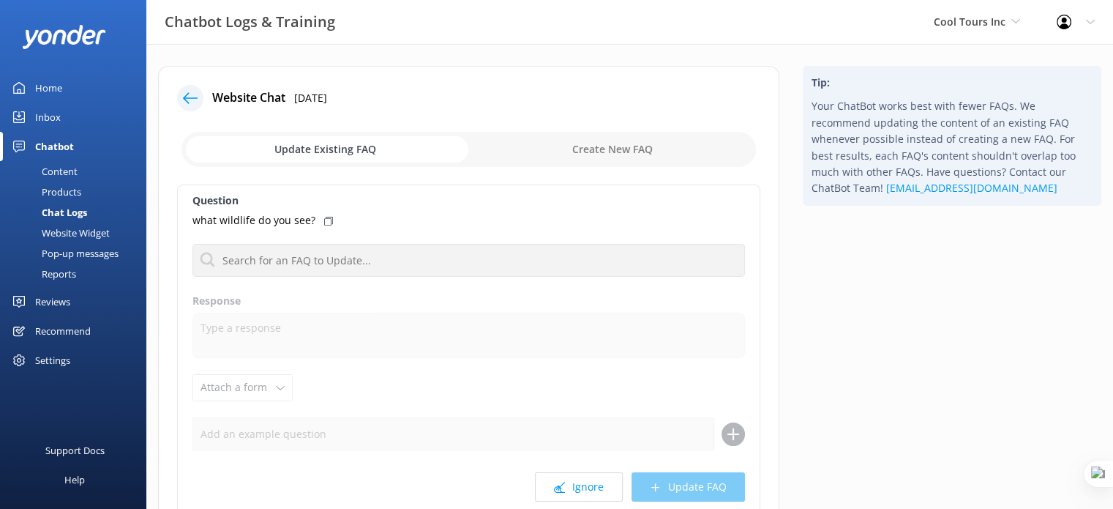
click at [627, 143] on input "checkbox" at bounding box center [469, 149] width 575 height 35
checkbox input "true"
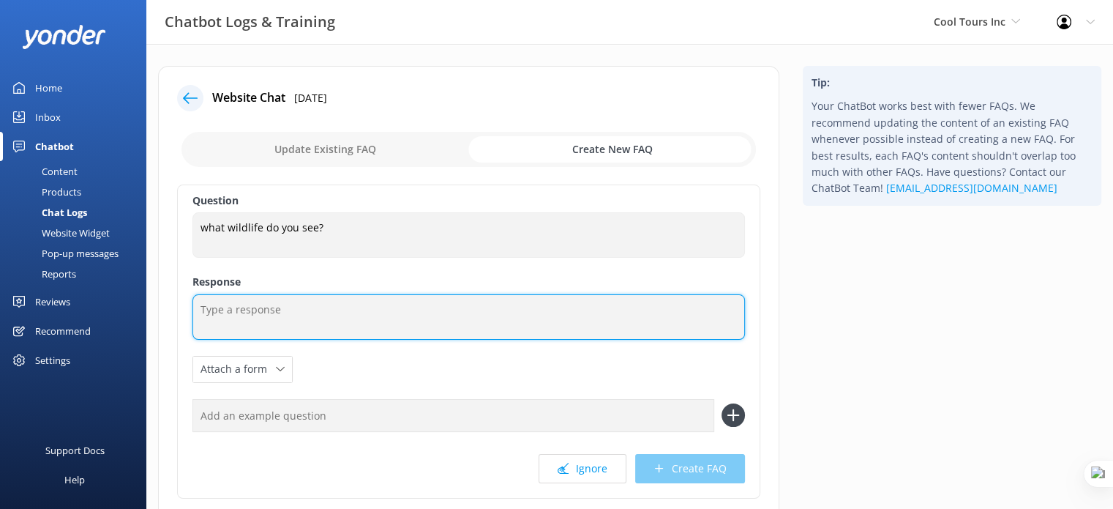
click at [332, 312] on textarea at bounding box center [469, 316] width 553 height 45
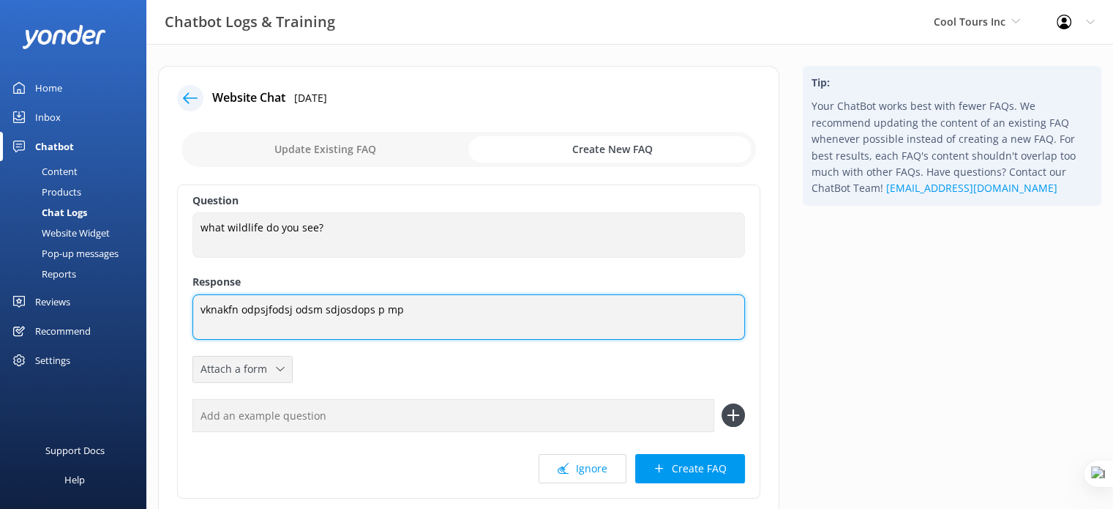
type textarea "vknakfn odpsjfodsj odsm sdjosdops p mp"
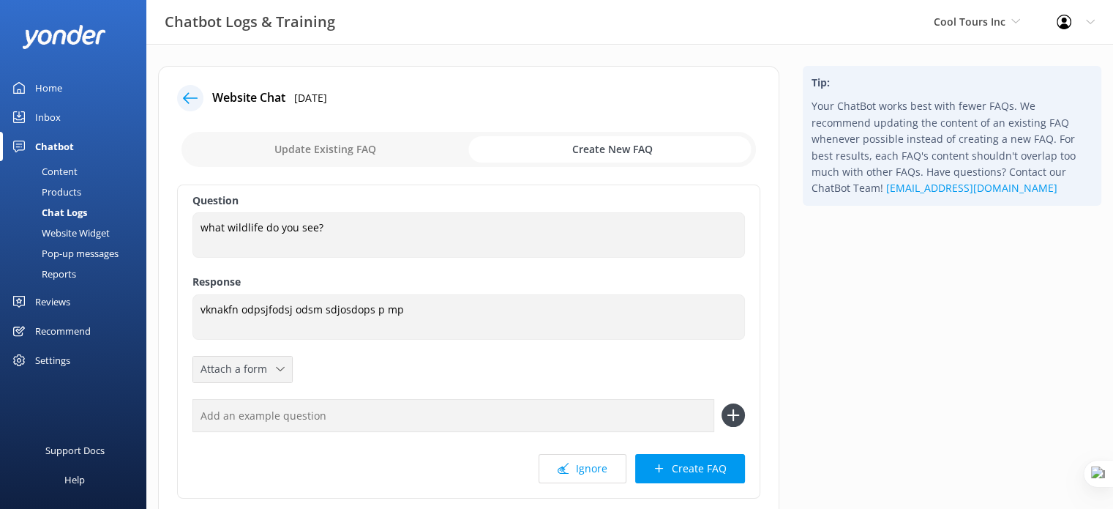
click at [272, 371] on span "Attach a form" at bounding box center [238, 369] width 75 height 16
click at [370, 364] on div "Question what wildlife do you see? what wildlife do you see? Response vknakfn o…" at bounding box center [468, 341] width 583 height 314
click at [968, 29] on span "Cool Tours Inc" at bounding box center [970, 22] width 72 height 14
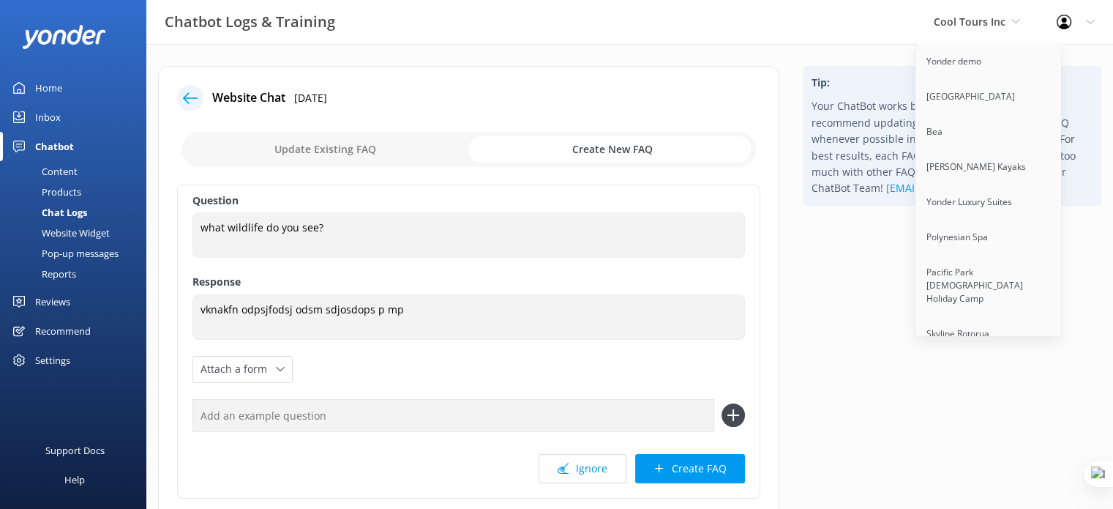
scroll to position [11395, 0]
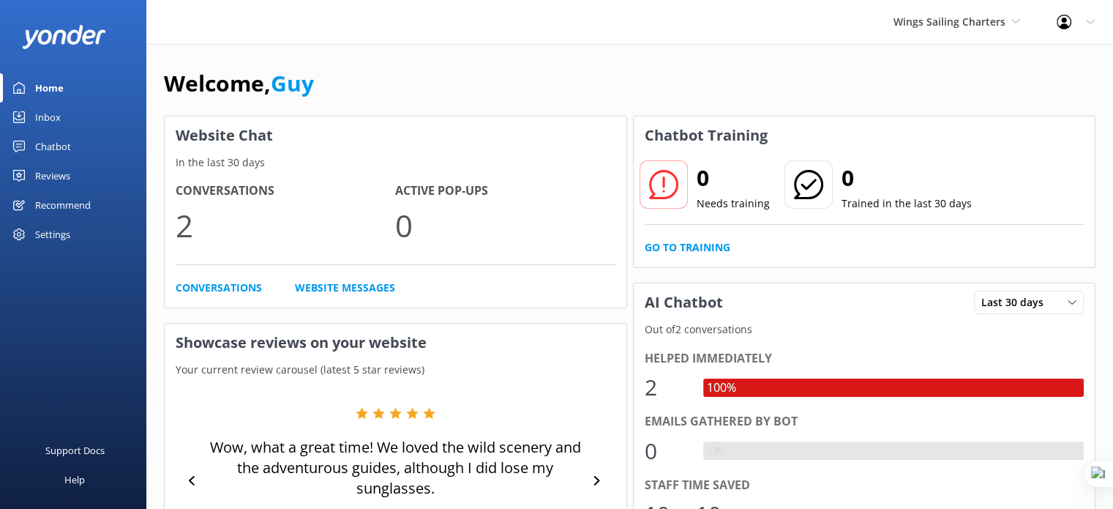
click at [68, 168] on div "Reviews" at bounding box center [52, 175] width 35 height 29
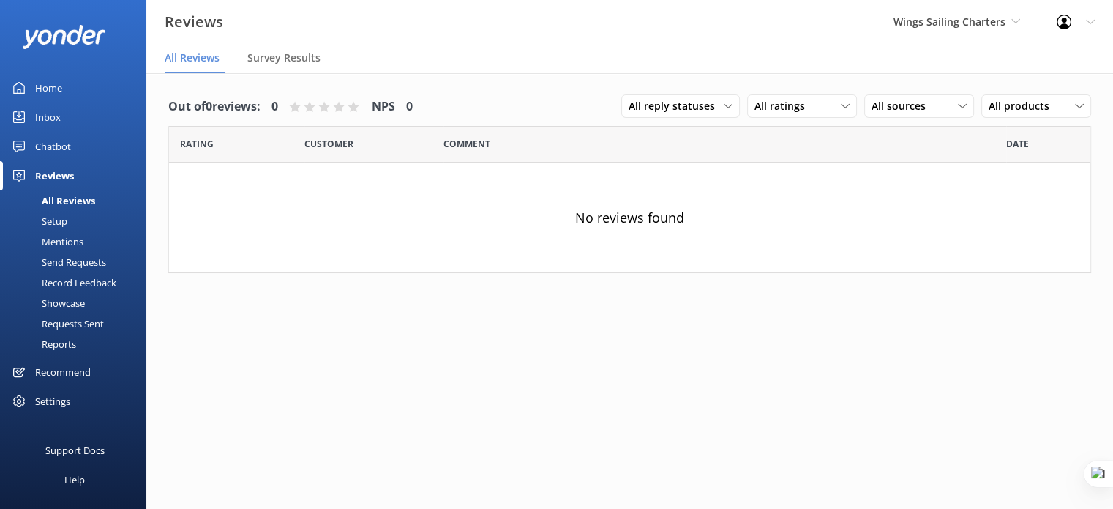
click at [61, 141] on div "Chatbot" at bounding box center [53, 146] width 36 height 29
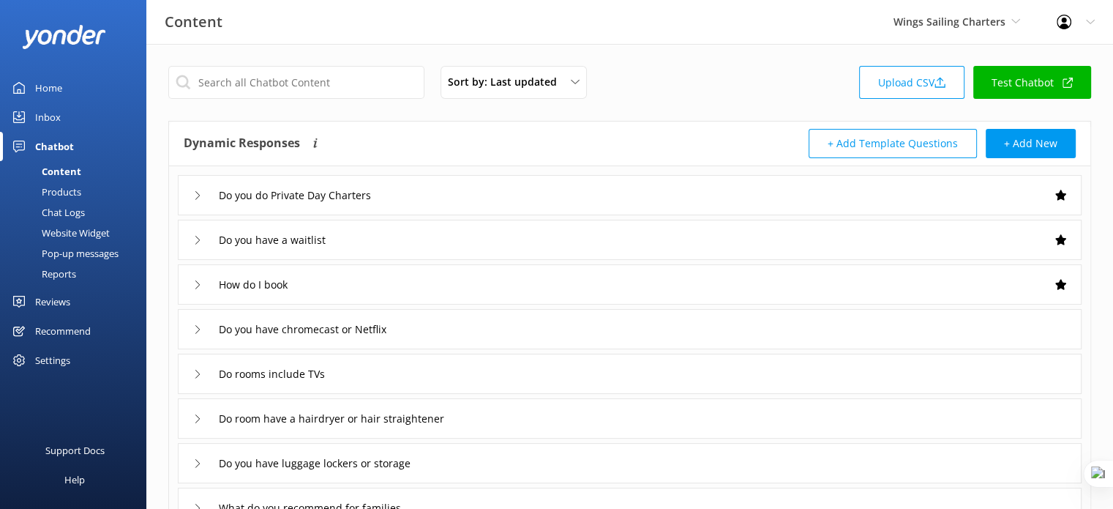
click at [59, 214] on div "Chat Logs" at bounding box center [47, 212] width 76 height 20
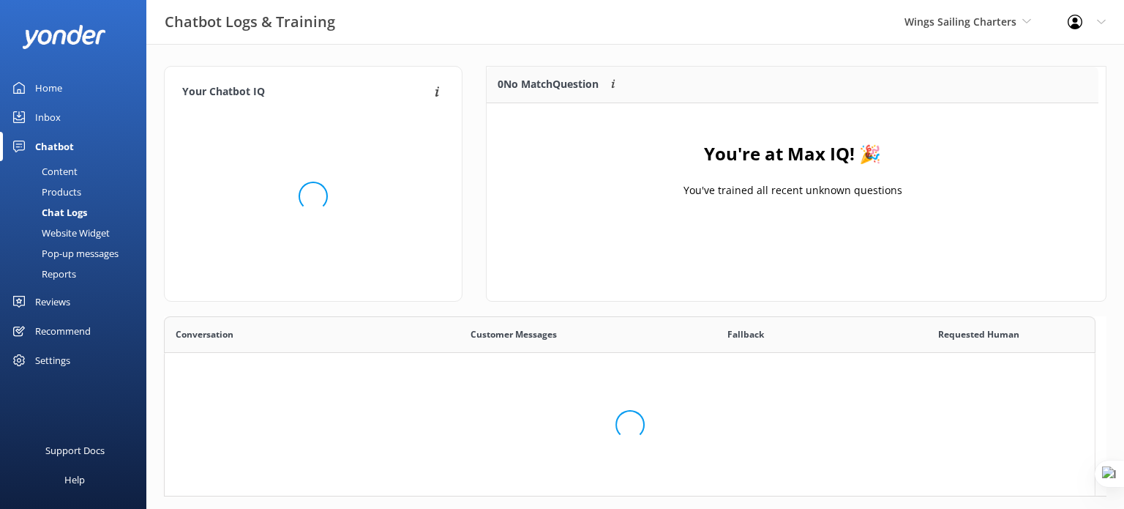
scroll to position [171, 608]
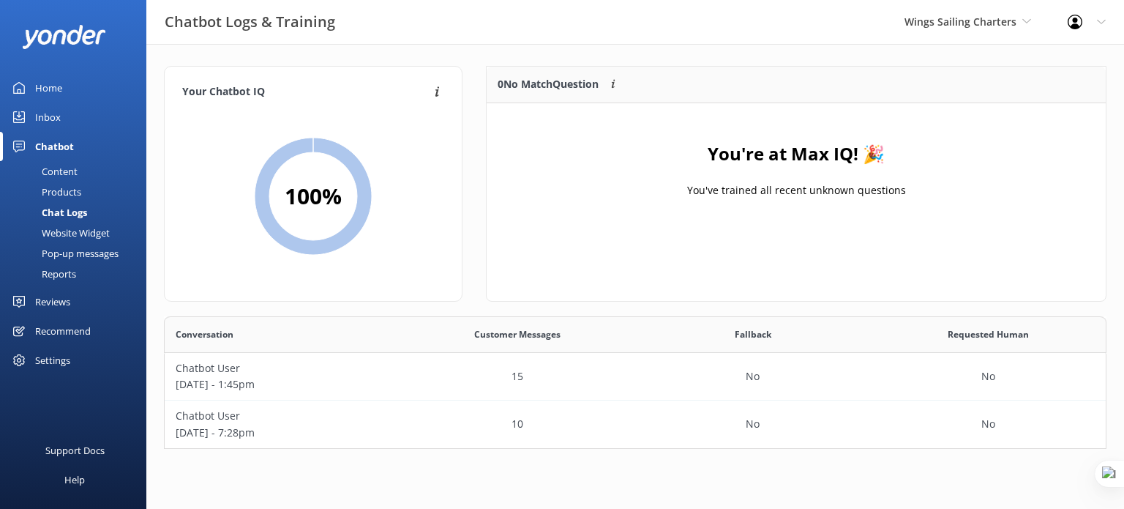
click at [67, 237] on div "Website Widget" at bounding box center [59, 233] width 101 height 20
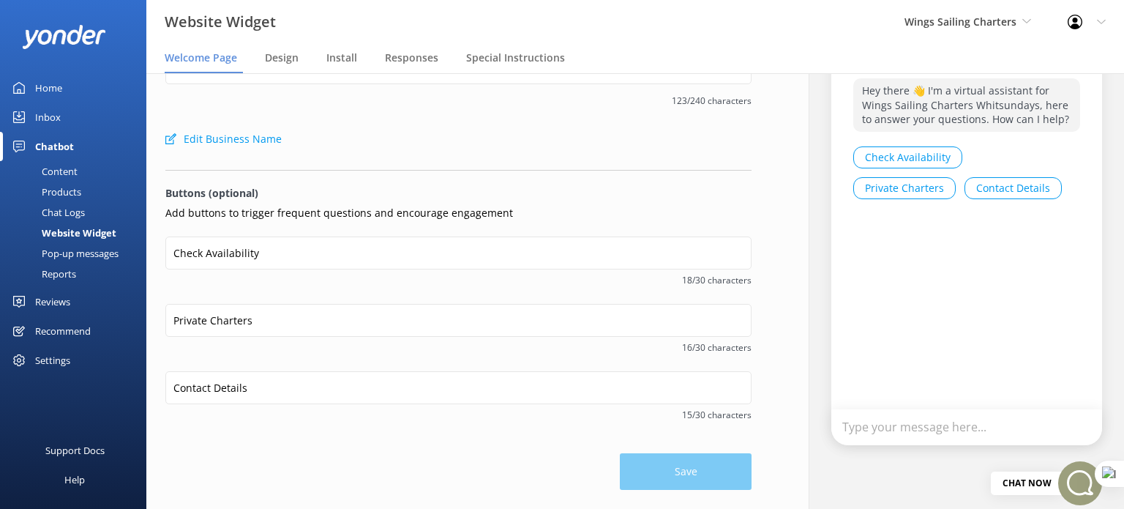
scroll to position [123, 0]
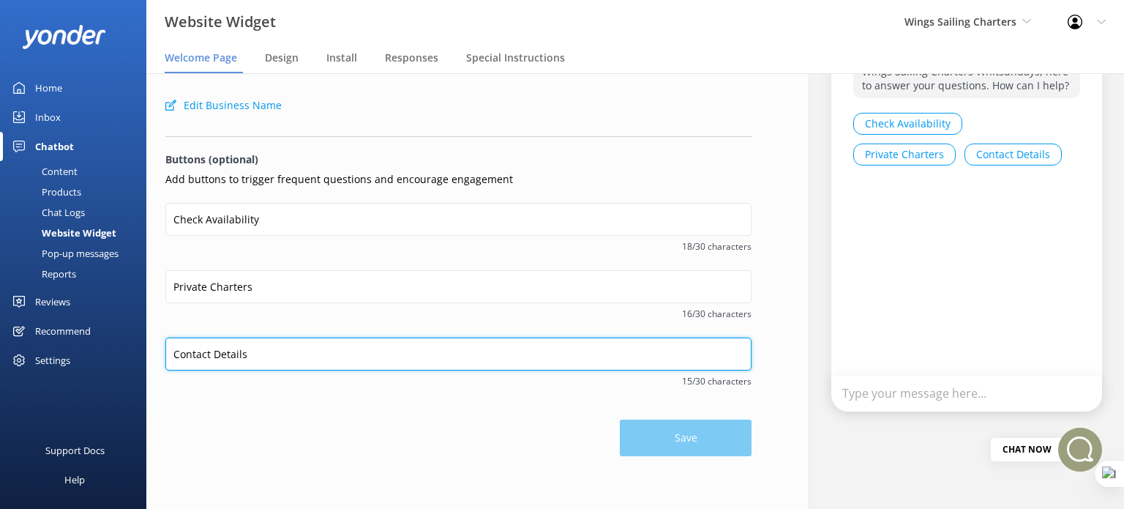
drag, startPoint x: 228, startPoint y: 342, endPoint x: 117, endPoint y: 341, distance: 111.3
click at [117, 341] on div "Website Widget Wings Sailing Charters Yonder demo [GEOGRAPHIC_DATA] Bea [PERSON…" at bounding box center [562, 291] width 1124 height 436
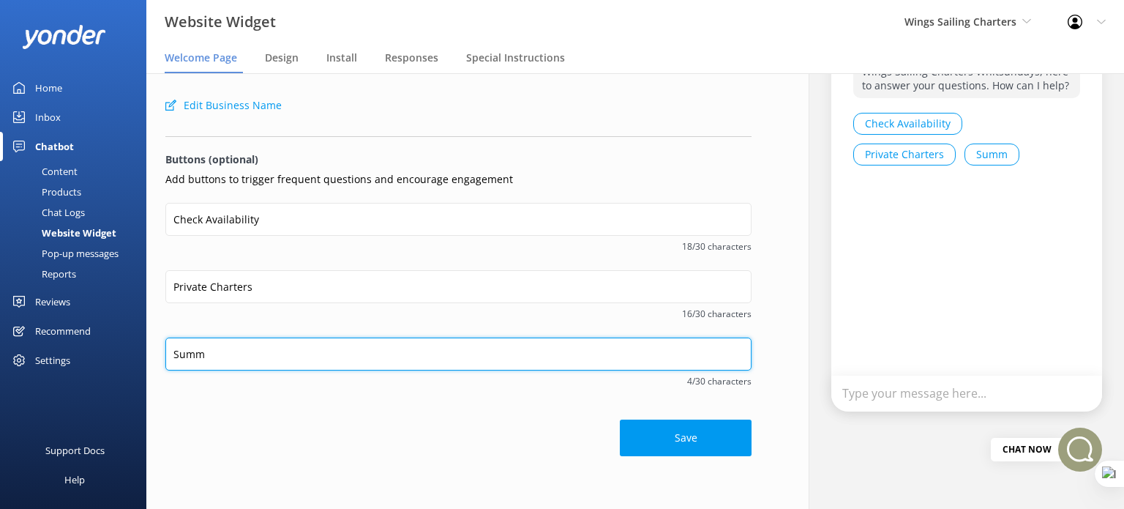
type input "Summer specials"
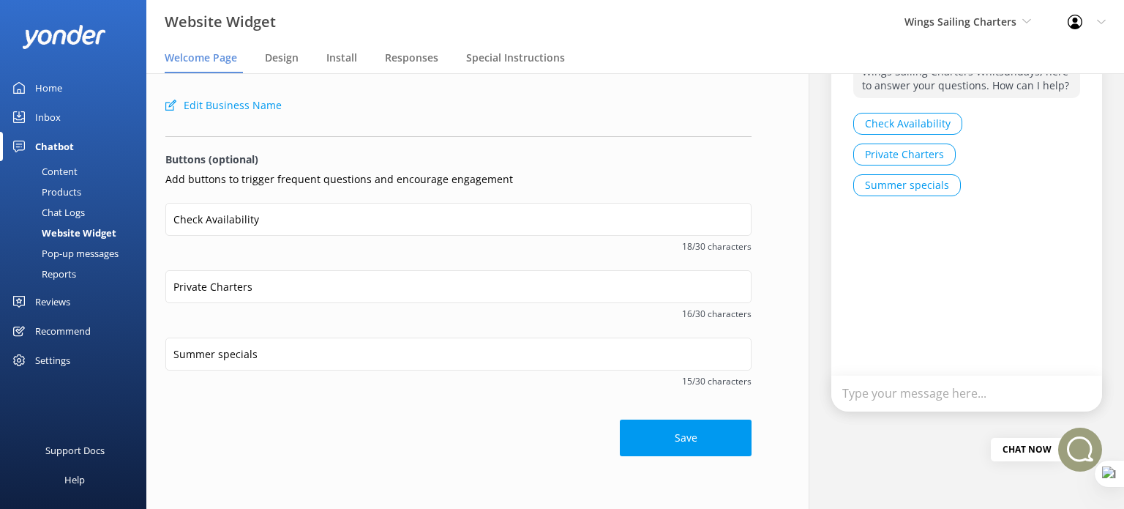
click at [512, 414] on div "Save" at bounding box center [458, 430] width 586 height 51
click at [67, 171] on div "Content" at bounding box center [43, 171] width 69 height 20
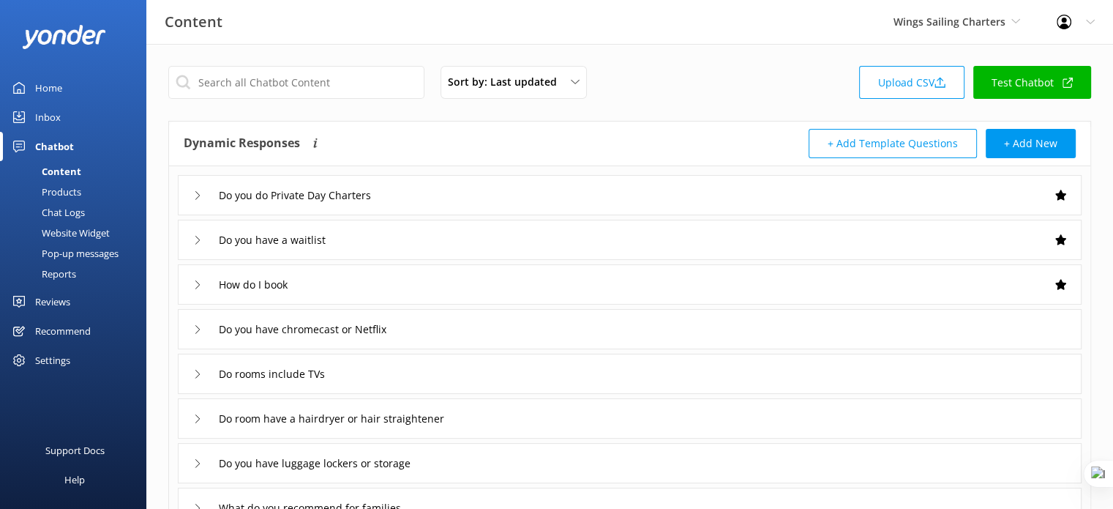
click at [59, 234] on div "Website Widget" at bounding box center [59, 233] width 101 height 20
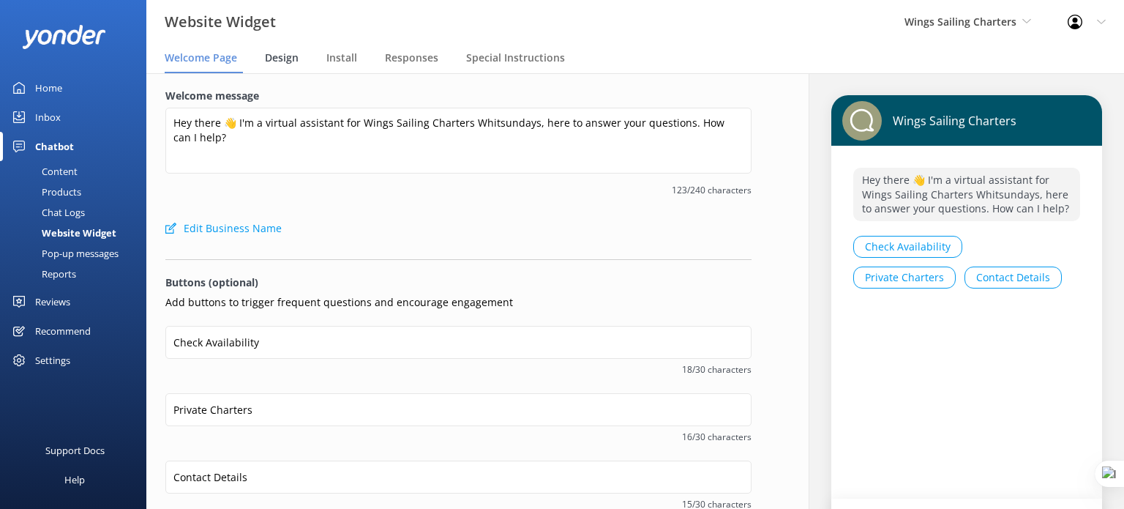
click at [287, 55] on span "Design" at bounding box center [282, 58] width 34 height 15
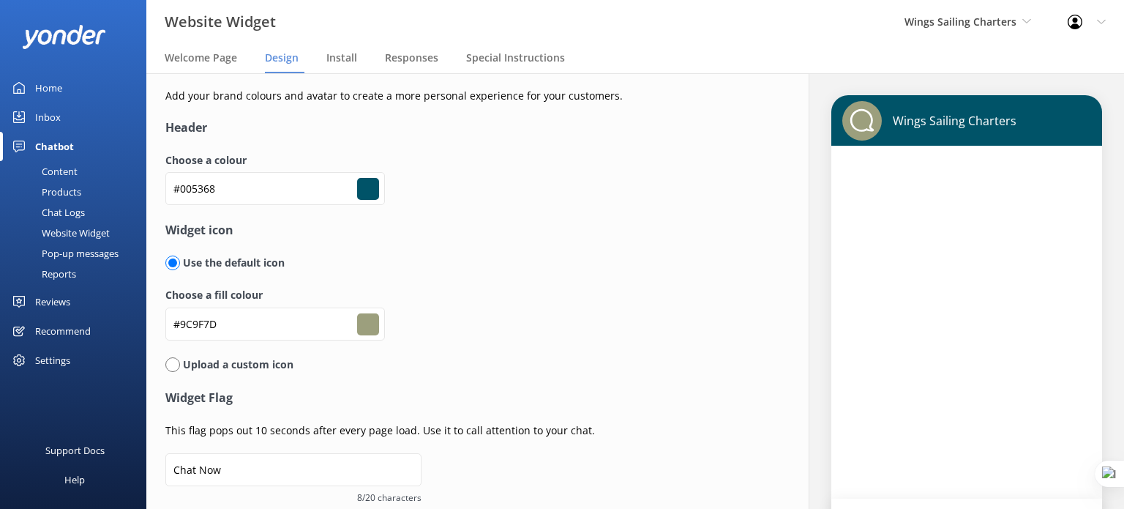
click at [173, 365] on input "radio" at bounding box center [172, 364] width 15 height 15
radio input "true"
radio input "false"
type input "#ffffff"
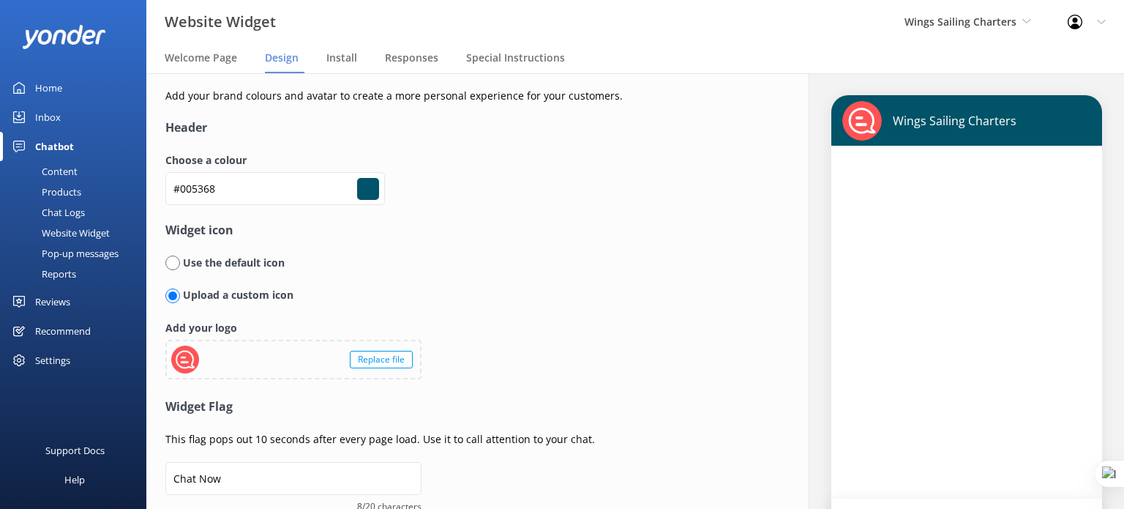
click at [170, 265] on input "radio" at bounding box center [172, 262] width 15 height 15
radio input "true"
radio input "false"
type input "#ffffff"
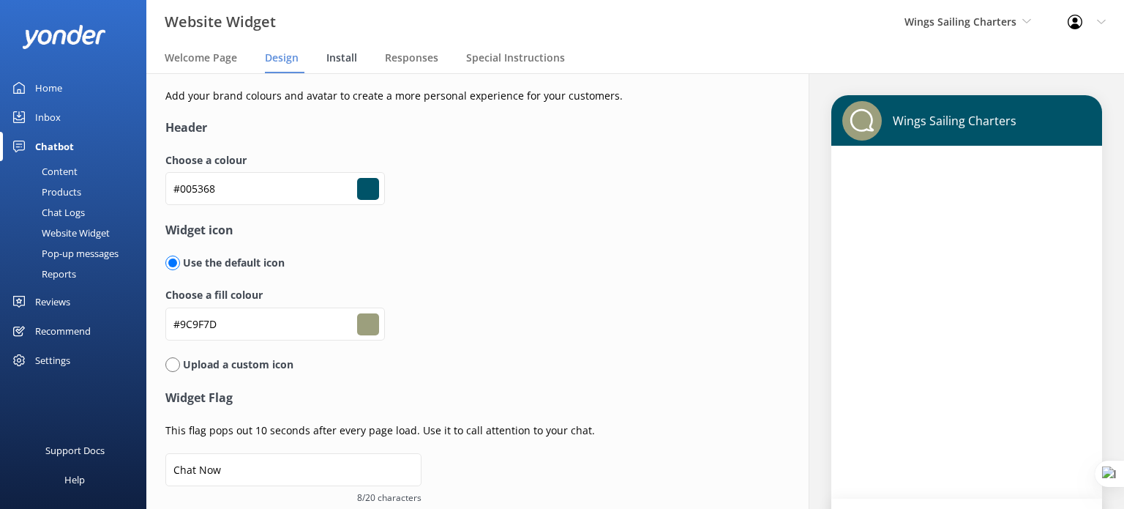
click at [343, 58] on span "Install" at bounding box center [341, 58] width 31 height 15
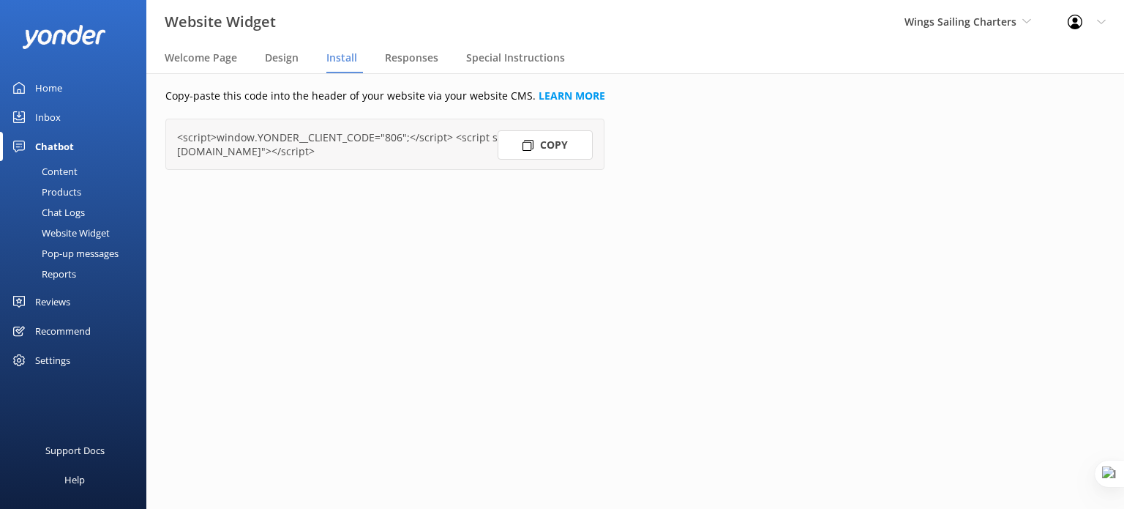
click at [542, 144] on button "Copy" at bounding box center [545, 144] width 95 height 29
click at [419, 58] on span "Responses" at bounding box center [411, 58] width 53 height 15
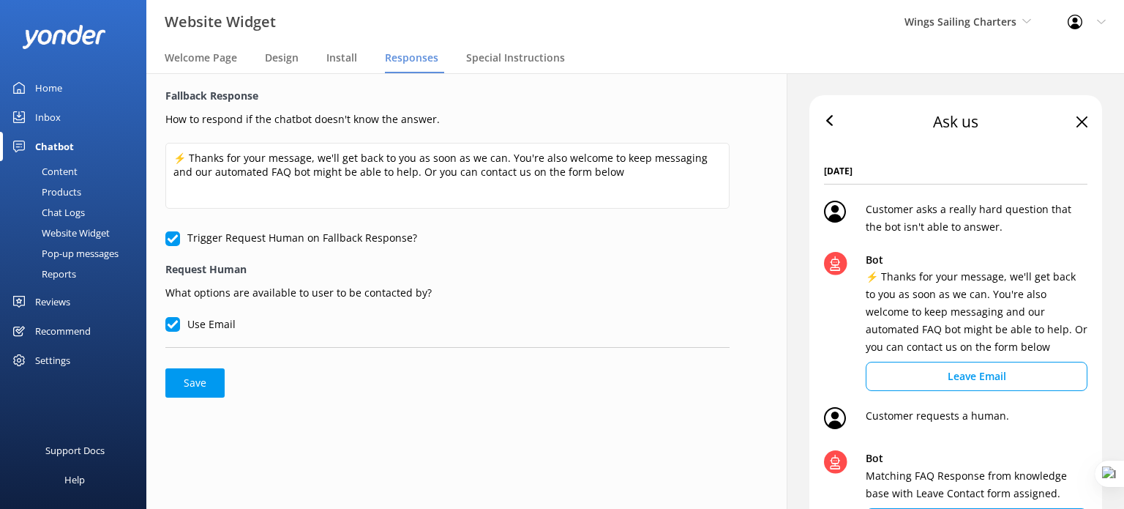
click at [76, 208] on div "Chat Logs" at bounding box center [47, 212] width 76 height 20
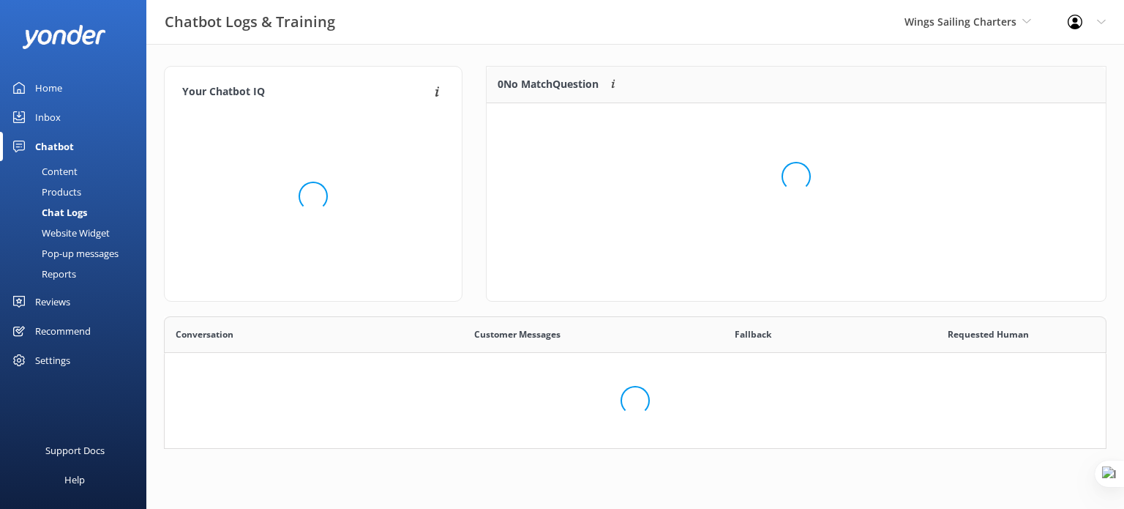
scroll to position [121, 931]
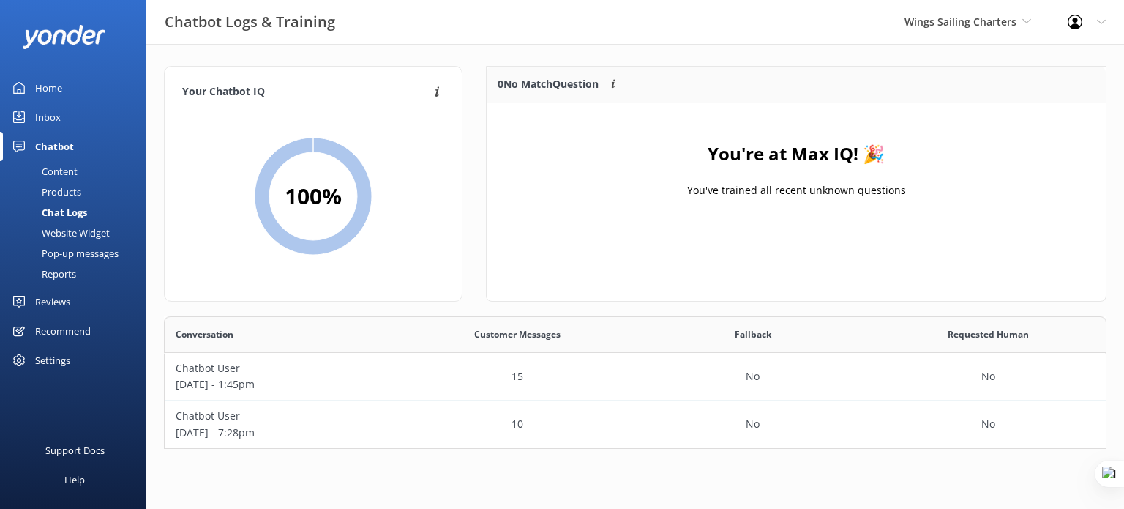
click at [76, 225] on div "Website Widget" at bounding box center [59, 233] width 101 height 20
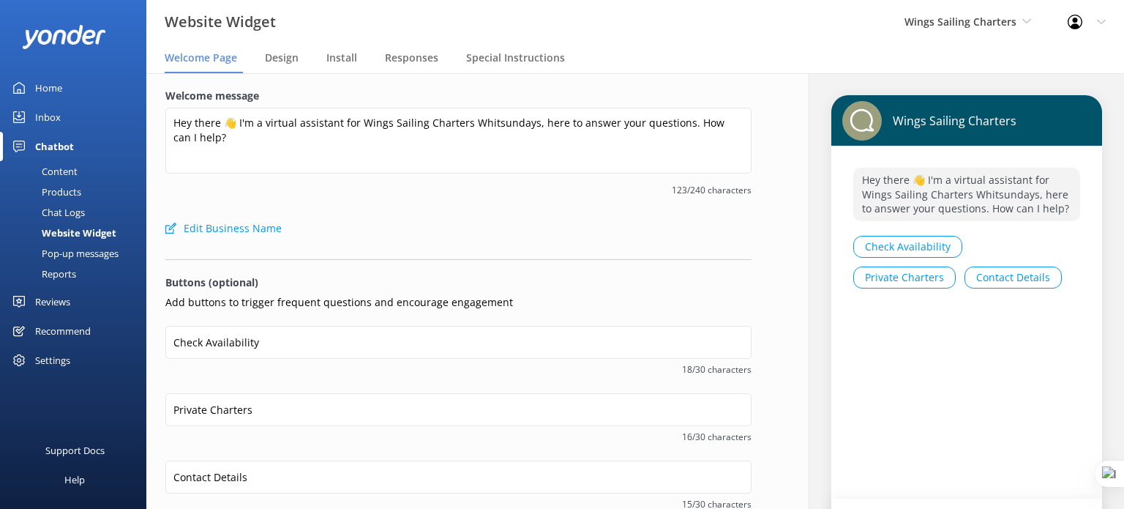
click at [250, 193] on span "123/240 characters" at bounding box center [458, 190] width 586 height 14
click at [408, 61] on span "Responses" at bounding box center [411, 58] width 53 height 15
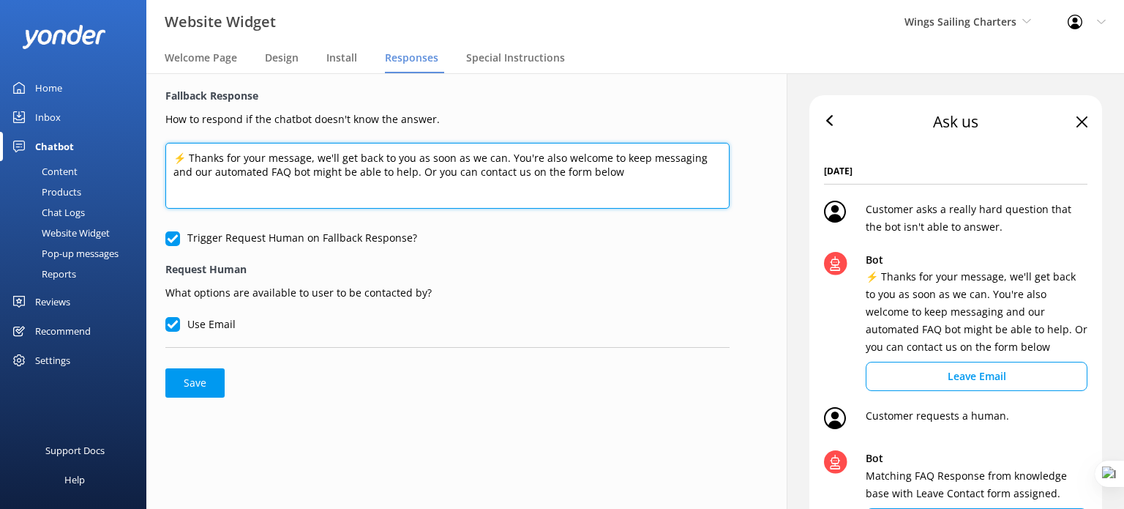
drag, startPoint x: 635, startPoint y: 175, endPoint x: 167, endPoint y: 143, distance: 468.8
click at [167, 143] on textarea "⚡ Thanks for your message, we'll get back to you as soon as we can. You're also…" at bounding box center [447, 176] width 564 height 66
click at [310, 165] on textarea "⚡ Thanks for your message, we'll get back to you as soon as we can. You're also…" at bounding box center [447, 176] width 564 height 66
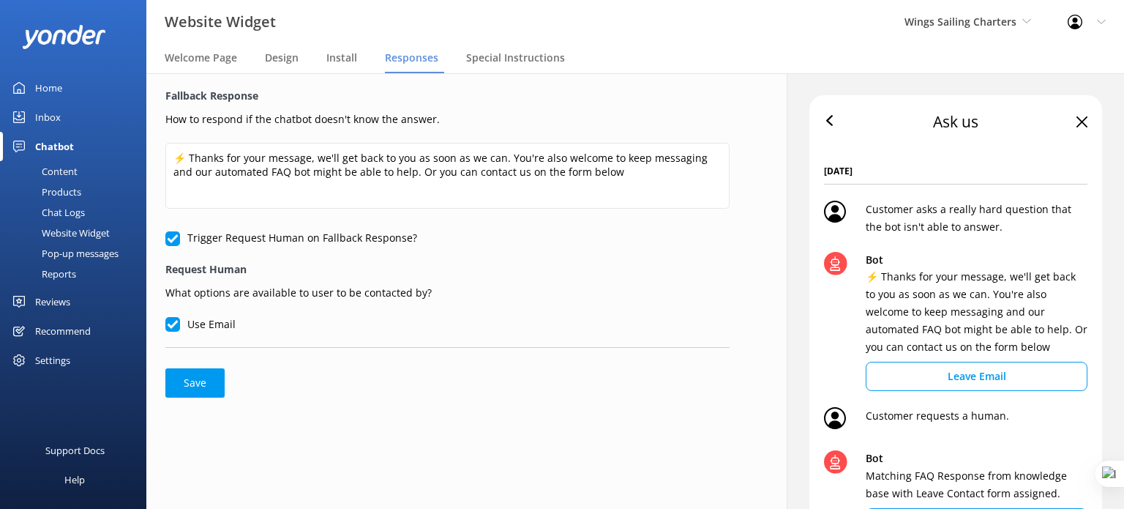
click at [96, 254] on div "Pop-up messages" at bounding box center [64, 253] width 110 height 20
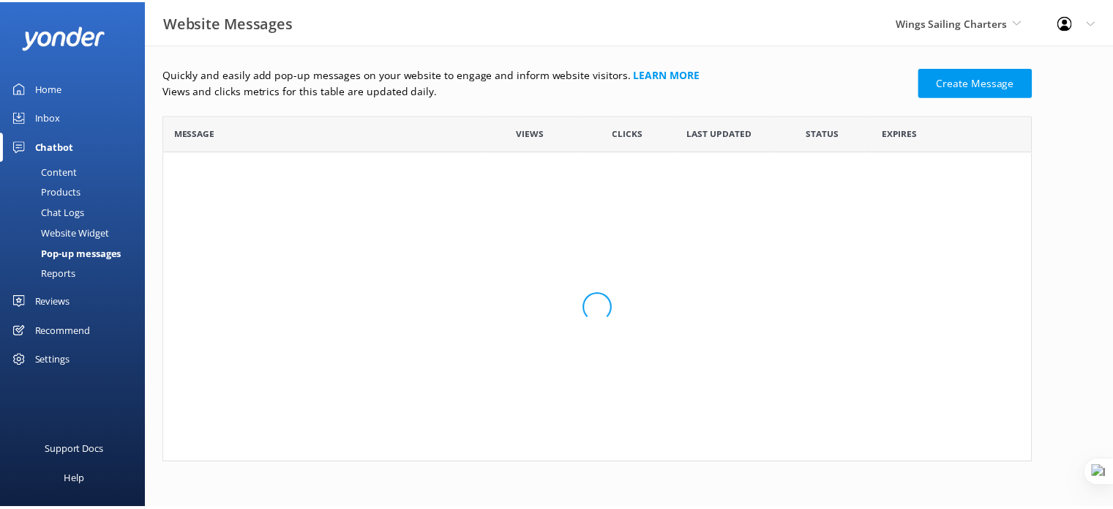
scroll to position [337, 867]
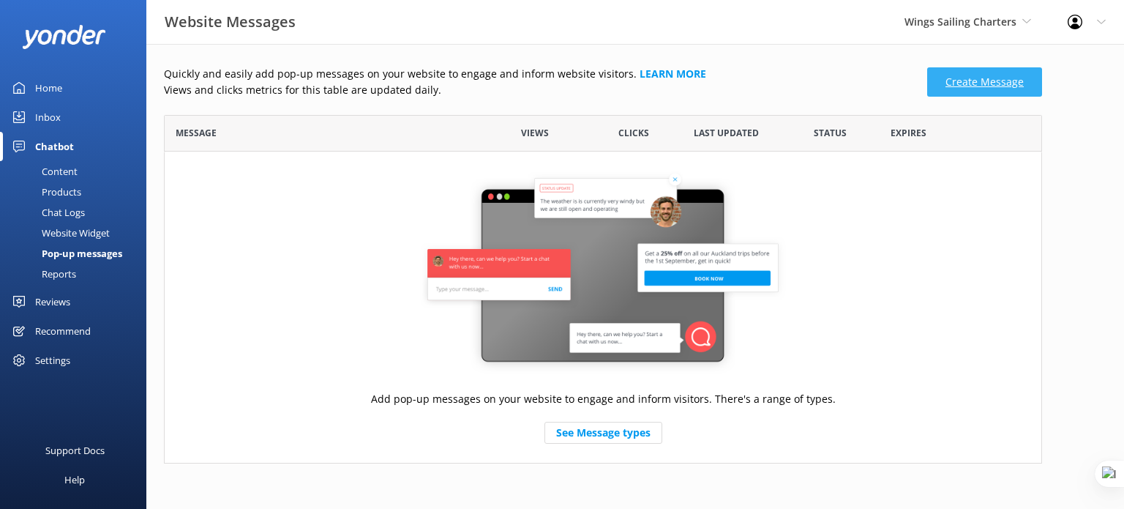
click at [1009, 84] on link "Create Message" at bounding box center [984, 81] width 115 height 29
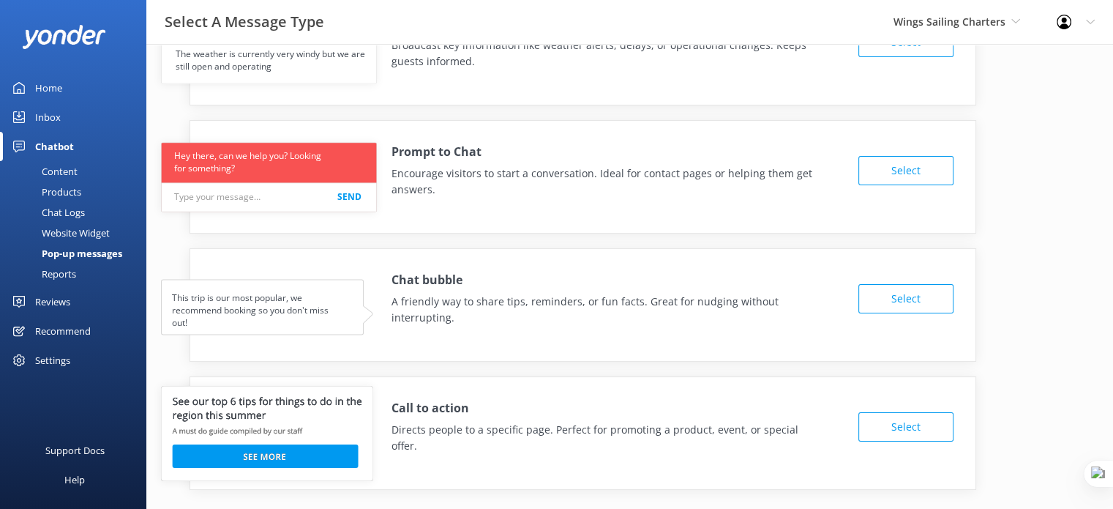
scroll to position [91, 0]
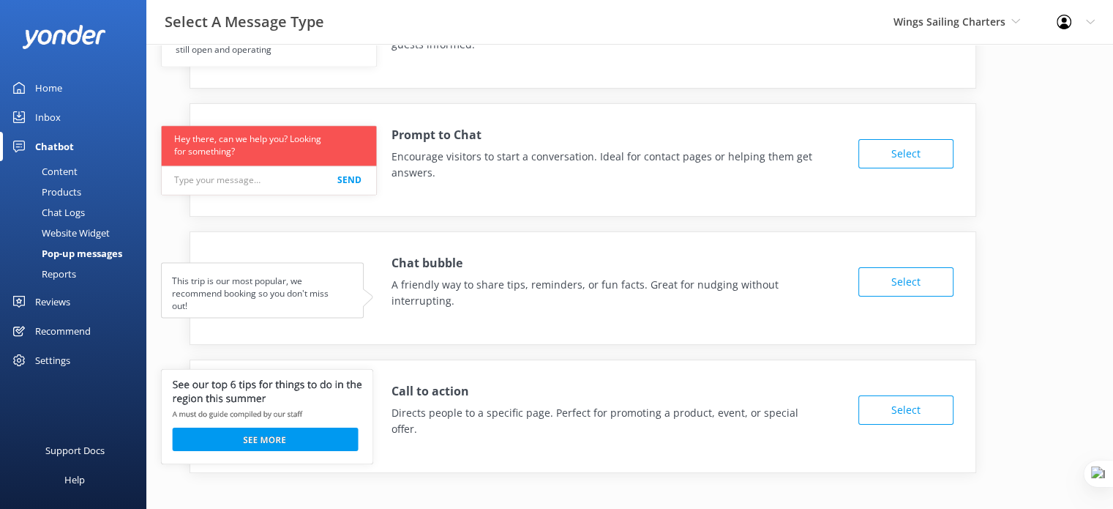
click at [902, 395] on button "Select" at bounding box center [906, 409] width 95 height 29
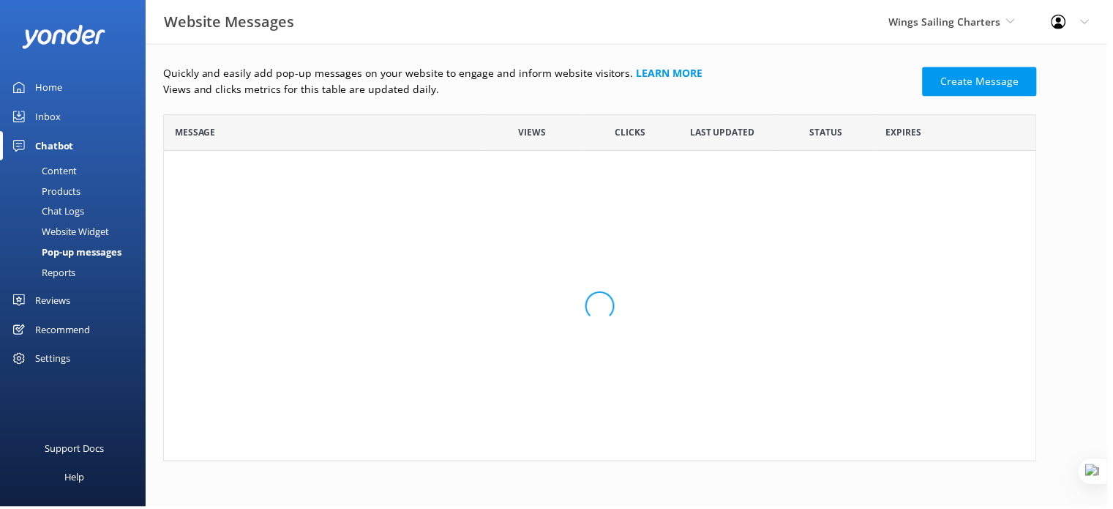
scroll to position [337, 867]
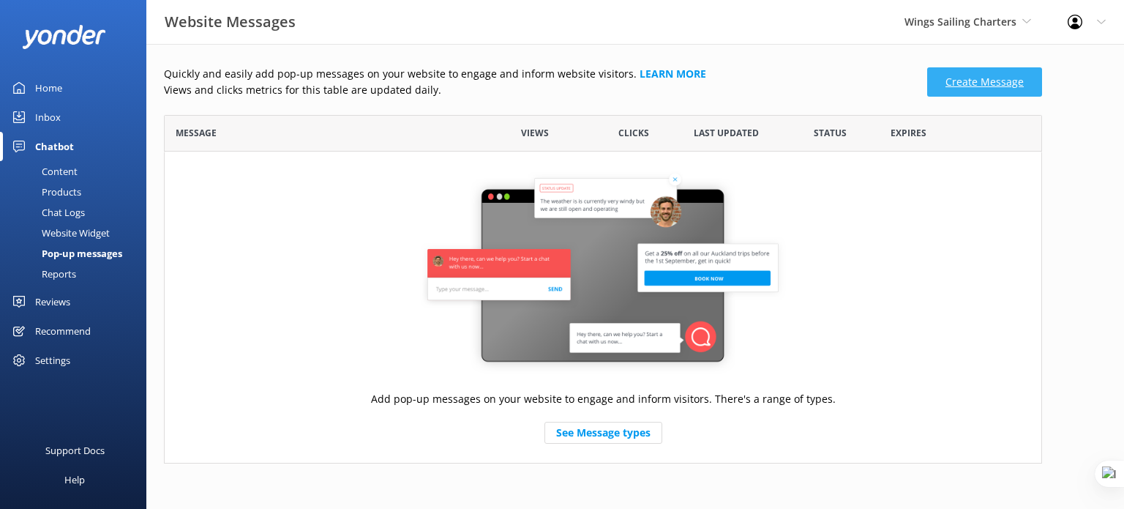
click at [983, 75] on link "Create Message" at bounding box center [984, 81] width 115 height 29
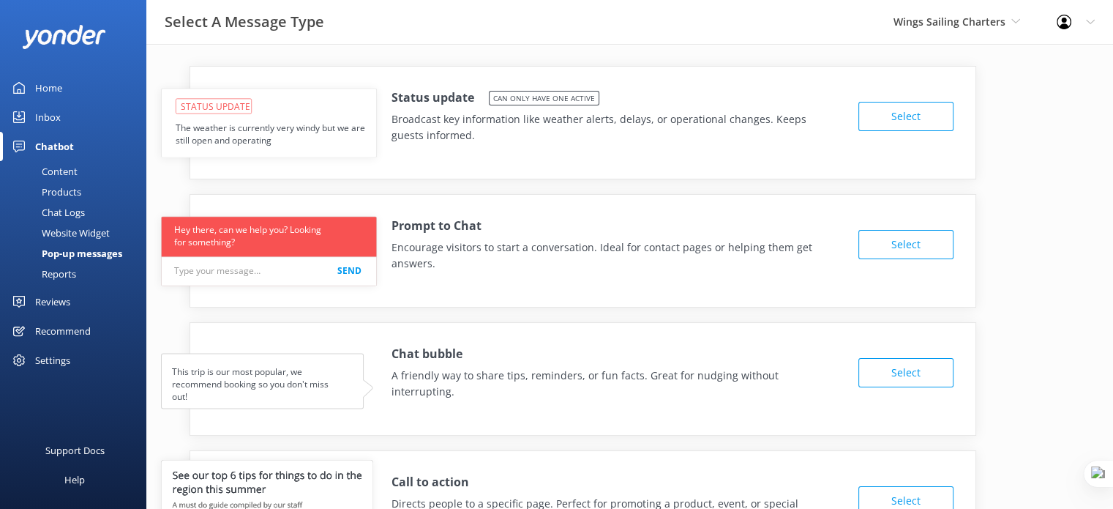
click at [930, 114] on button "Select" at bounding box center [906, 116] width 95 height 29
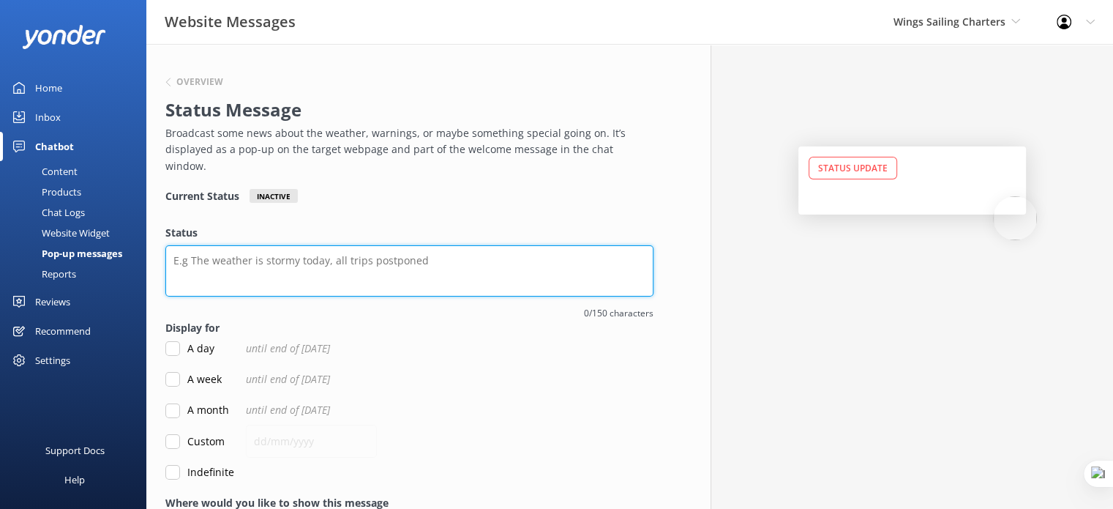
click at [436, 247] on textarea "Status" at bounding box center [409, 270] width 488 height 51
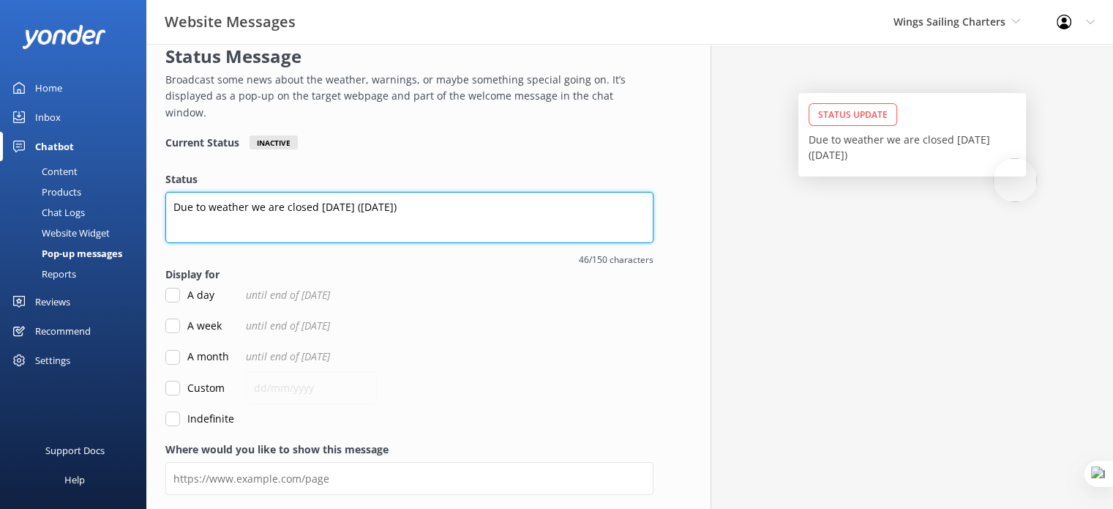
scroll to position [90, 0]
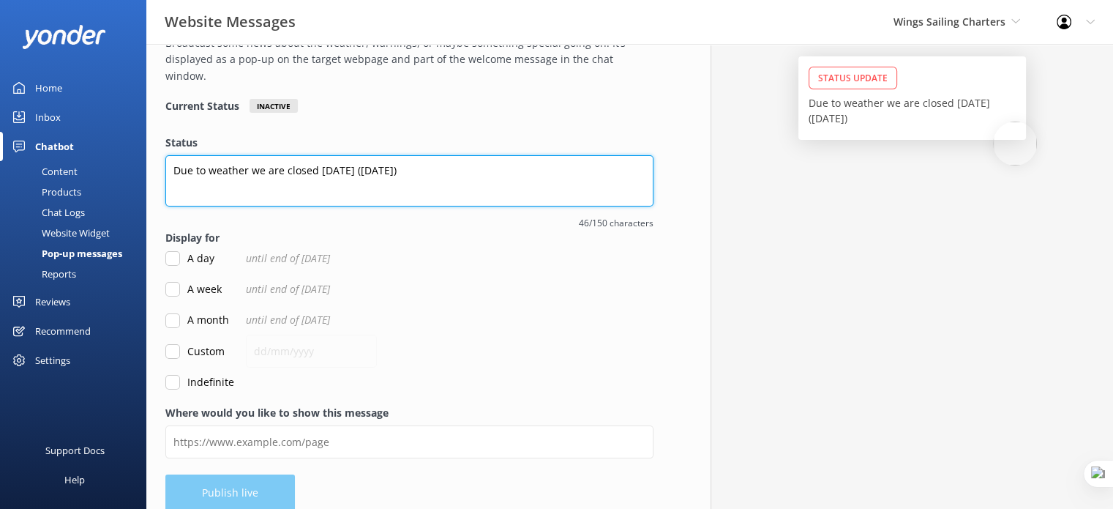
type textarea "Due to weather we are closed [DATE] ([DATE])"
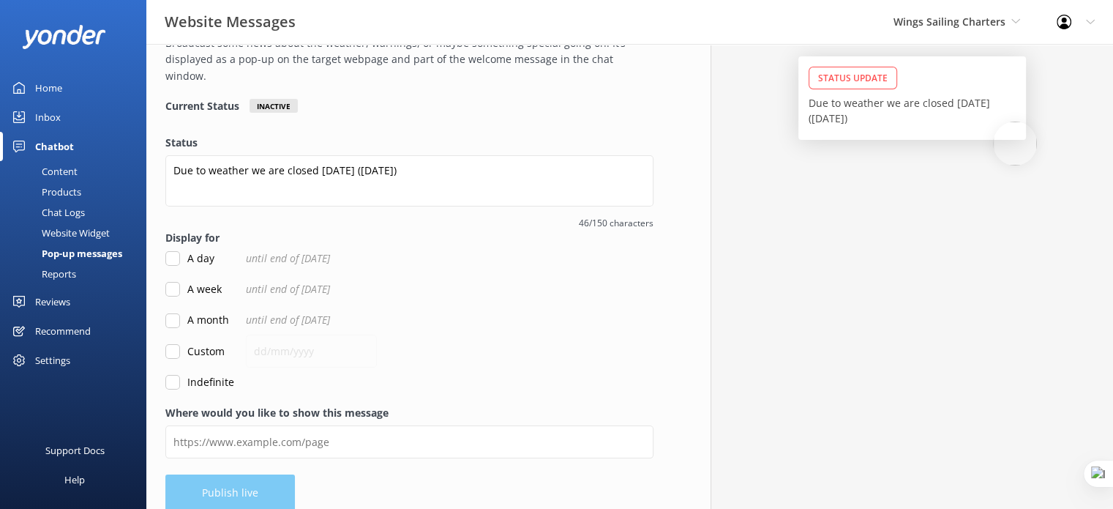
click at [173, 344] on input "Custom" at bounding box center [172, 351] width 15 height 15
checkbox input "true"
click at [322, 335] on input "text" at bounding box center [311, 351] width 131 height 33
type input "28/08/2025"
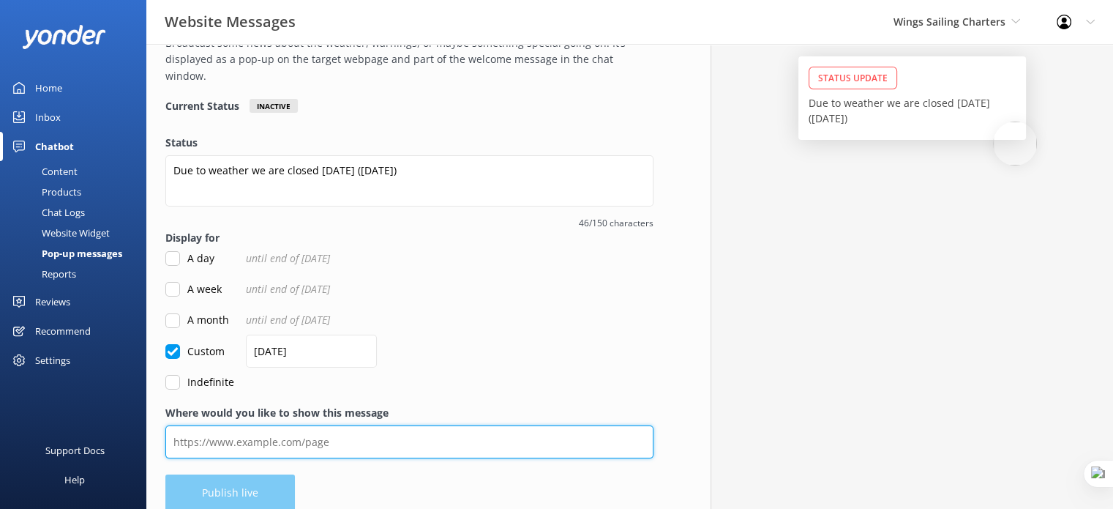
drag, startPoint x: 365, startPoint y: 427, endPoint x: 370, endPoint y: 412, distance: 15.3
click at [365, 427] on input "Where would you like to show this message" at bounding box center [409, 441] width 488 height 33
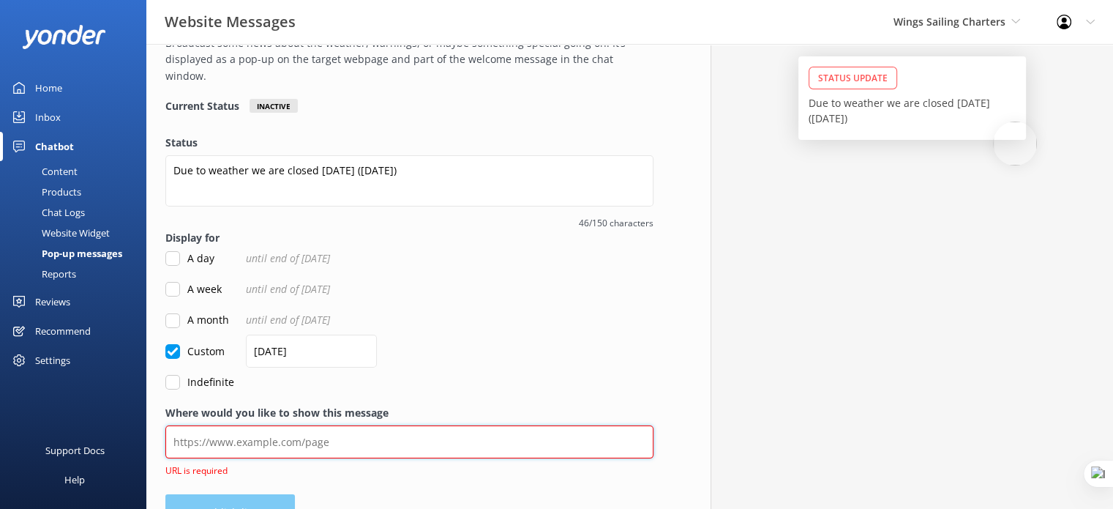
click at [321, 427] on input "Where would you like to show this message" at bounding box center [409, 441] width 488 height 33
paste input "https://www.wings.com.au/"
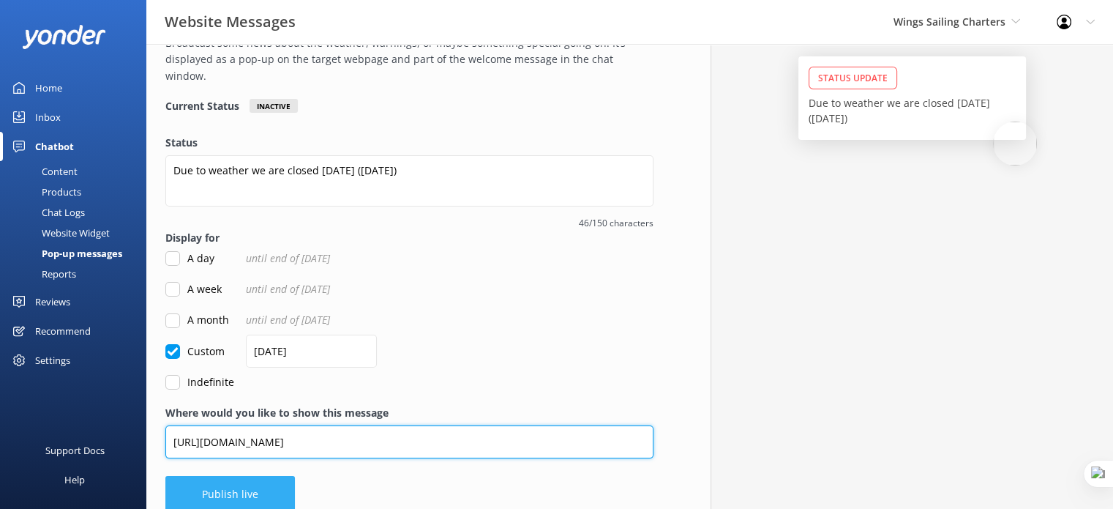
type input "https://www.wings.com.au/"
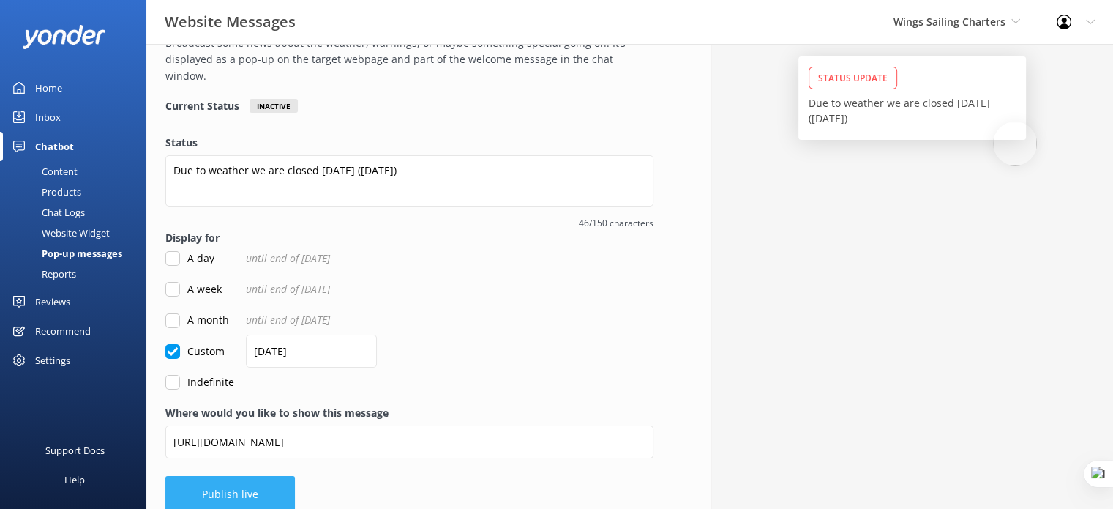
click at [261, 480] on button "Publish live" at bounding box center [230, 494] width 130 height 37
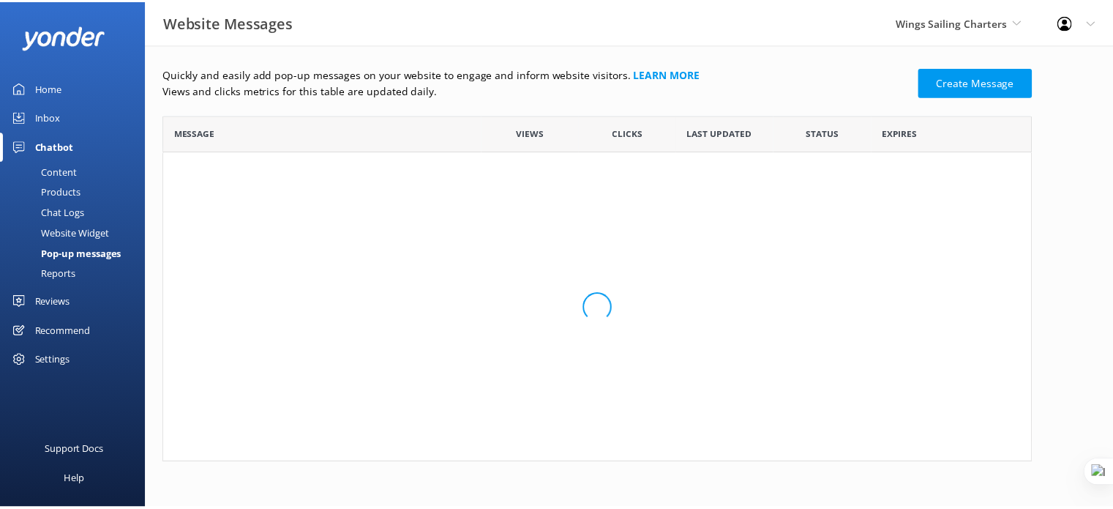
scroll to position [88, 867]
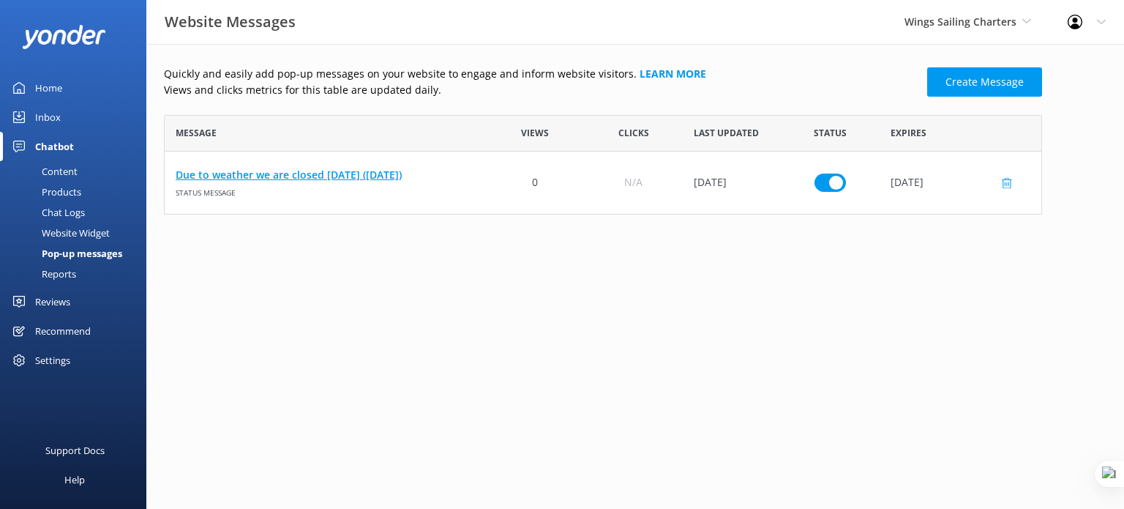
click at [391, 179] on link "Due to weather we are closed today (August 28)" at bounding box center [325, 175] width 299 height 16
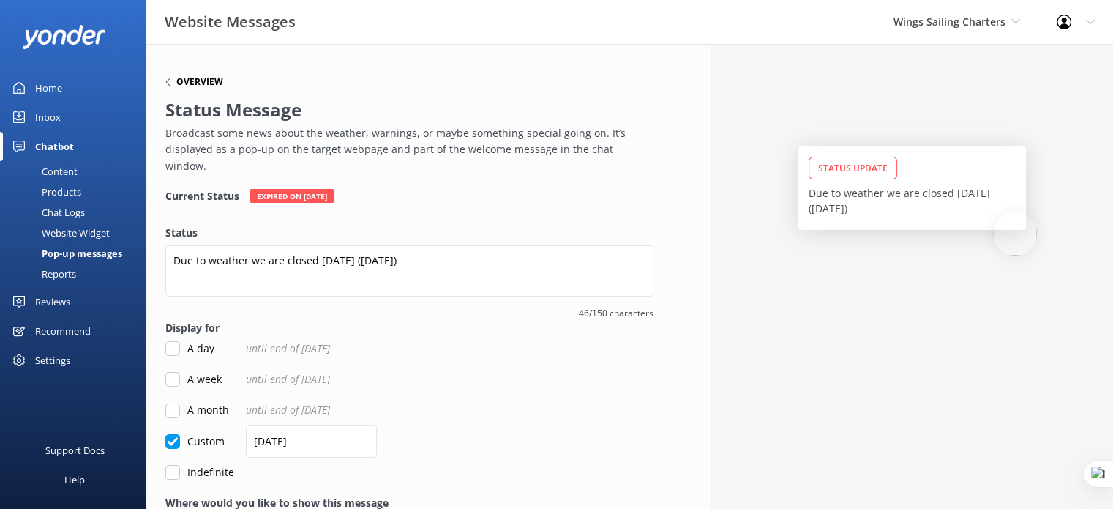
click at [197, 86] on h6 "Overview" at bounding box center [199, 82] width 47 height 9
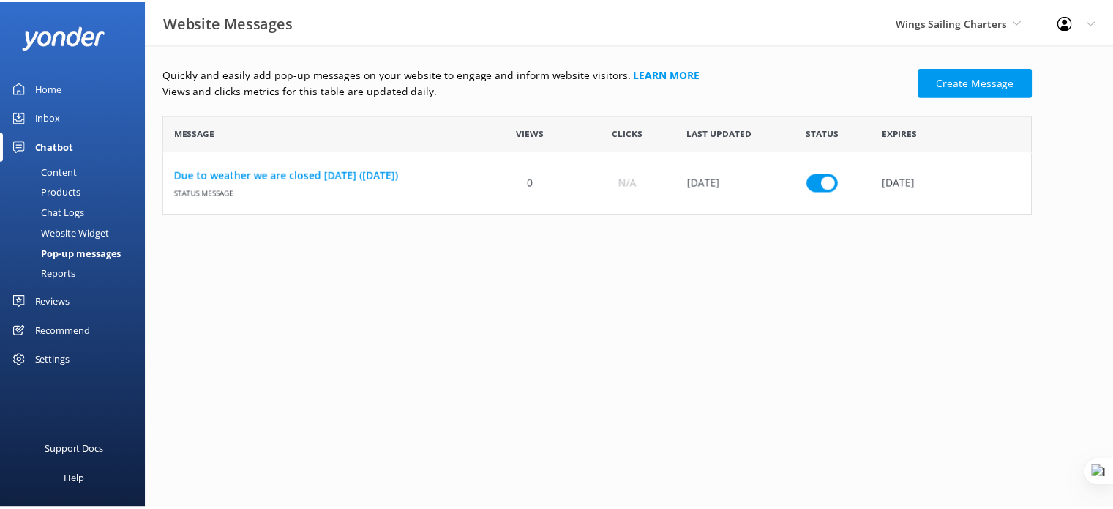
scroll to position [88, 867]
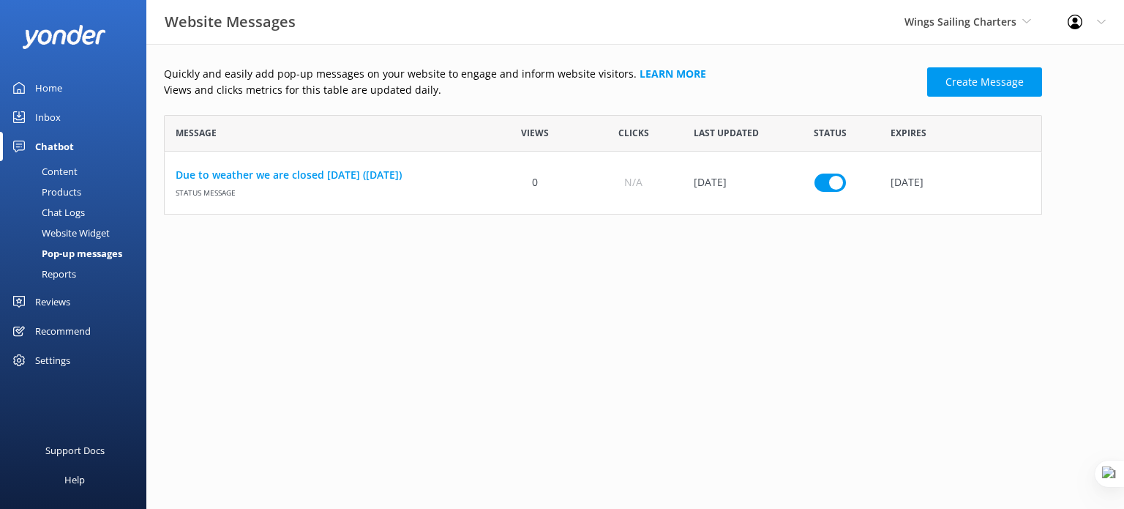
click at [59, 337] on div "Recommend" at bounding box center [63, 330] width 56 height 29
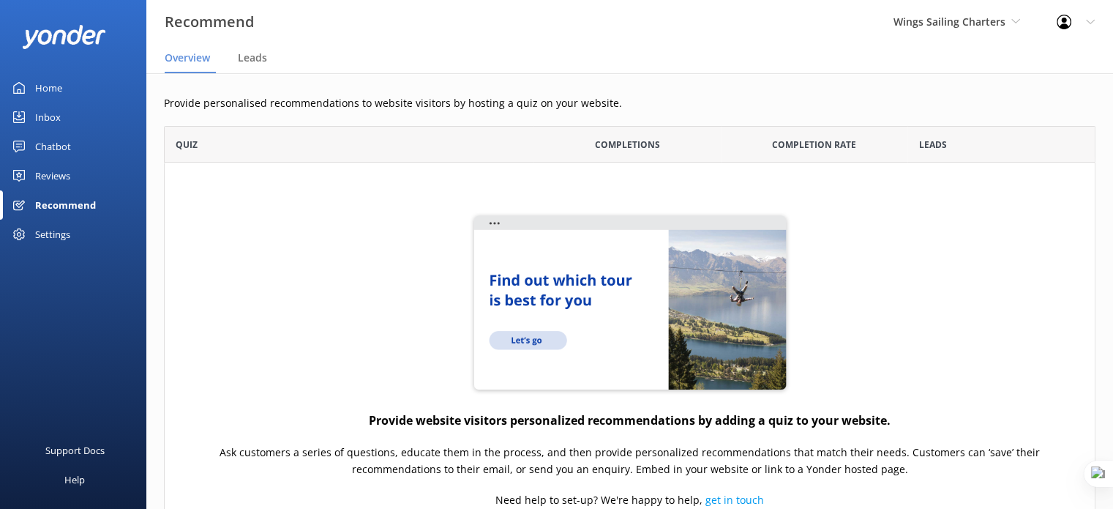
click at [52, 173] on div "Reviews" at bounding box center [52, 175] width 35 height 29
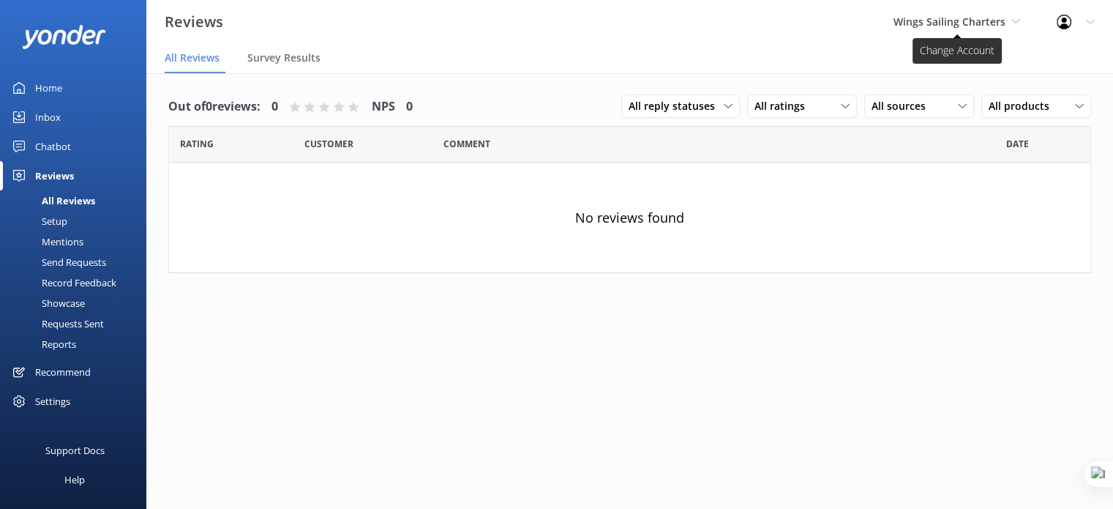
click at [948, 22] on span "Wings Sailing Charters" at bounding box center [950, 22] width 112 height 14
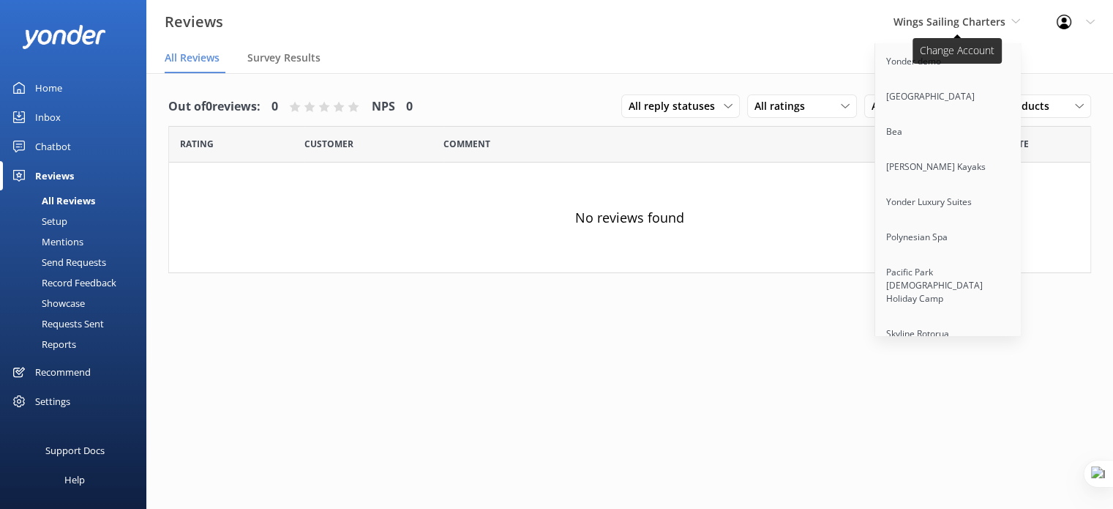
scroll to position [3385, 0]
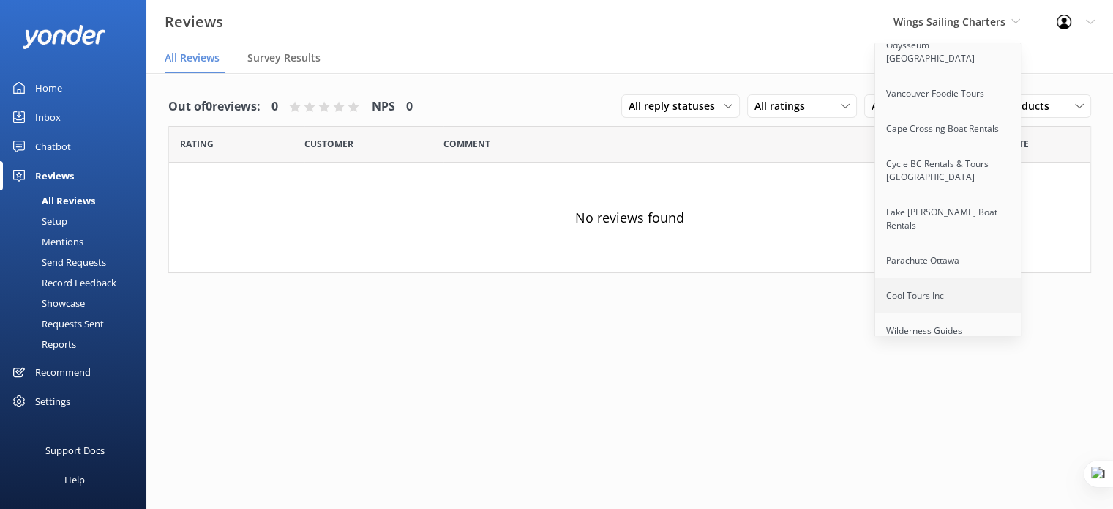
click at [933, 278] on link "Cool Tours Inc" at bounding box center [948, 295] width 146 height 35
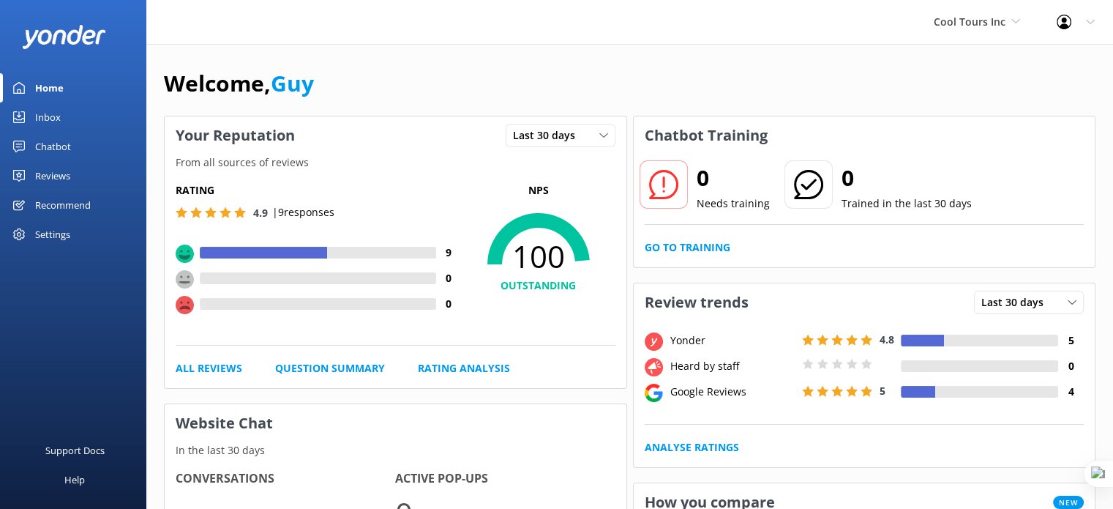
scroll to position [18, 0]
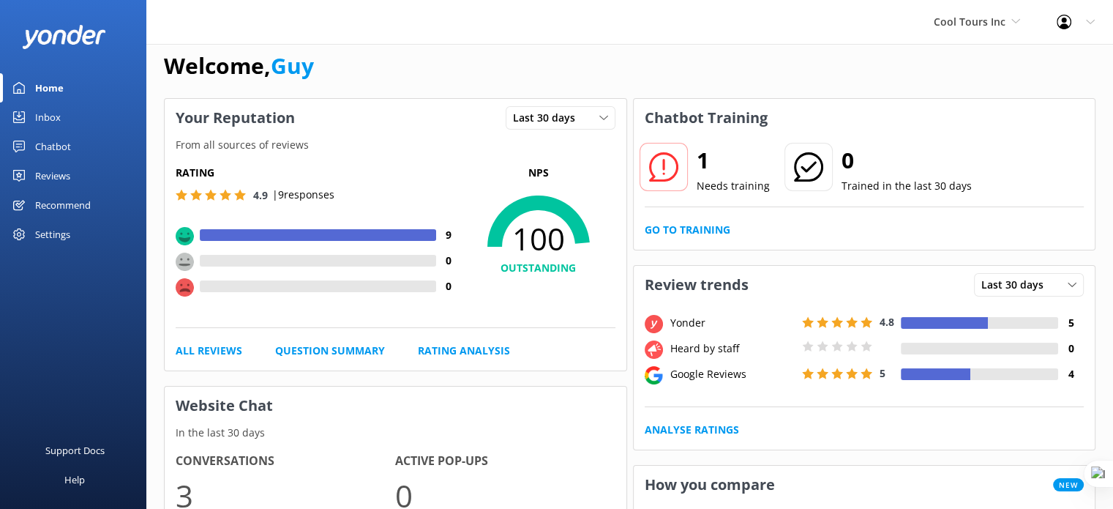
click at [65, 149] on div "Chatbot" at bounding box center [53, 146] width 36 height 29
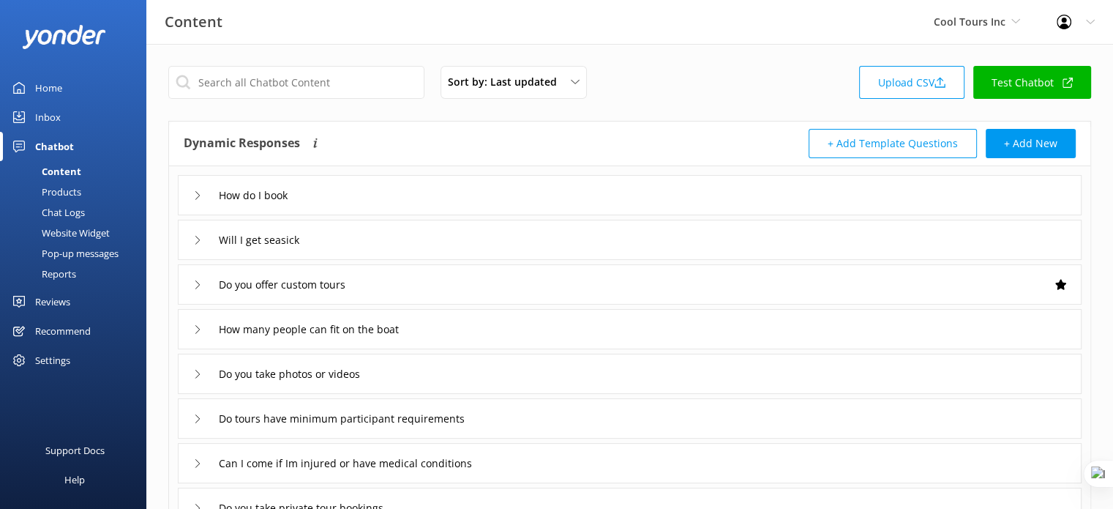
click at [56, 294] on div "Reviews" at bounding box center [52, 301] width 35 height 29
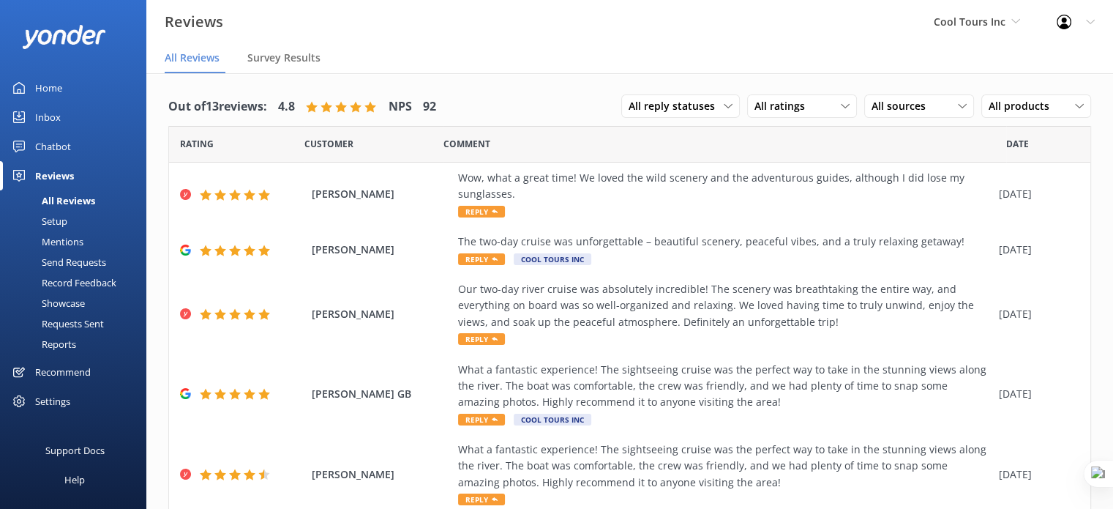
click at [82, 213] on link "Setup" at bounding box center [78, 221] width 138 height 20
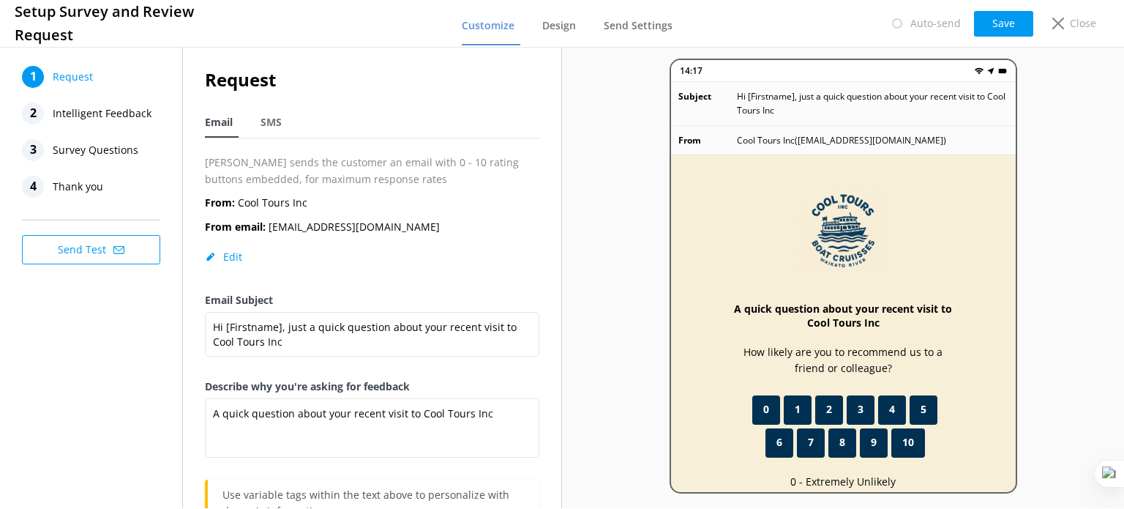
click at [110, 111] on span "Intelligent Feedback" at bounding box center [102, 113] width 99 height 22
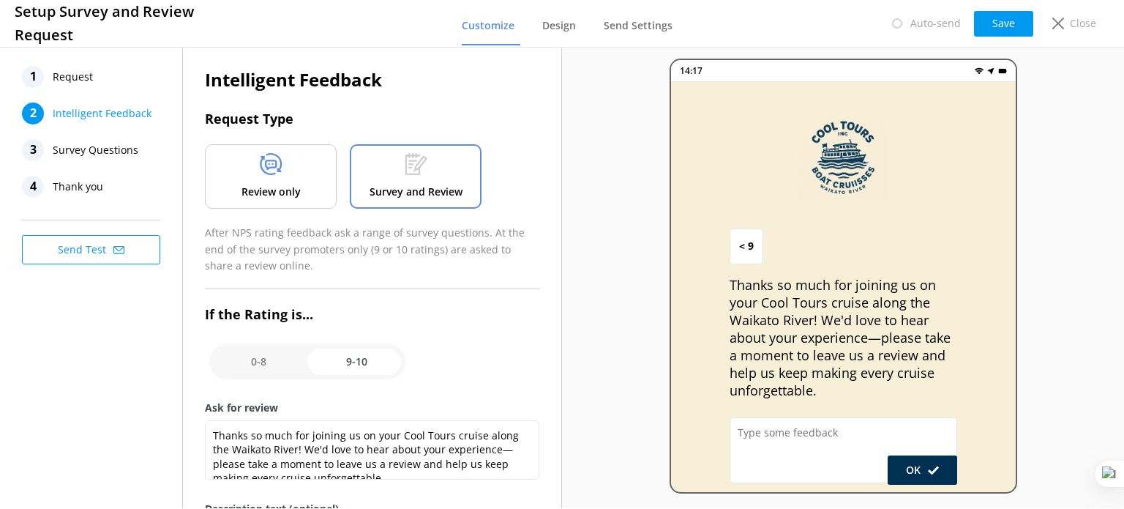
click at [267, 176] on div at bounding box center [271, 167] width 23 height 28
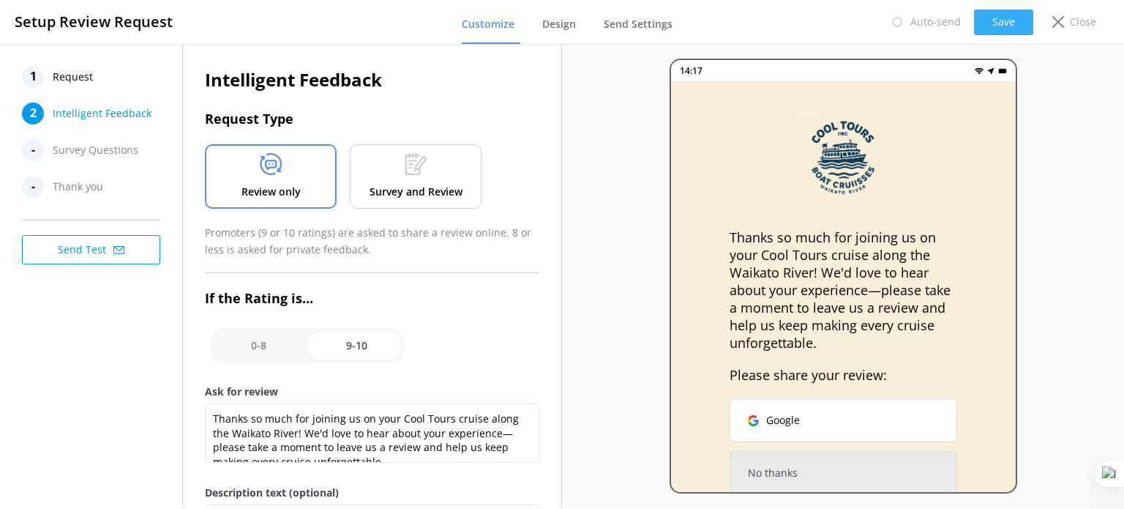
click at [1023, 14] on button "Save" at bounding box center [1003, 23] width 59 height 26
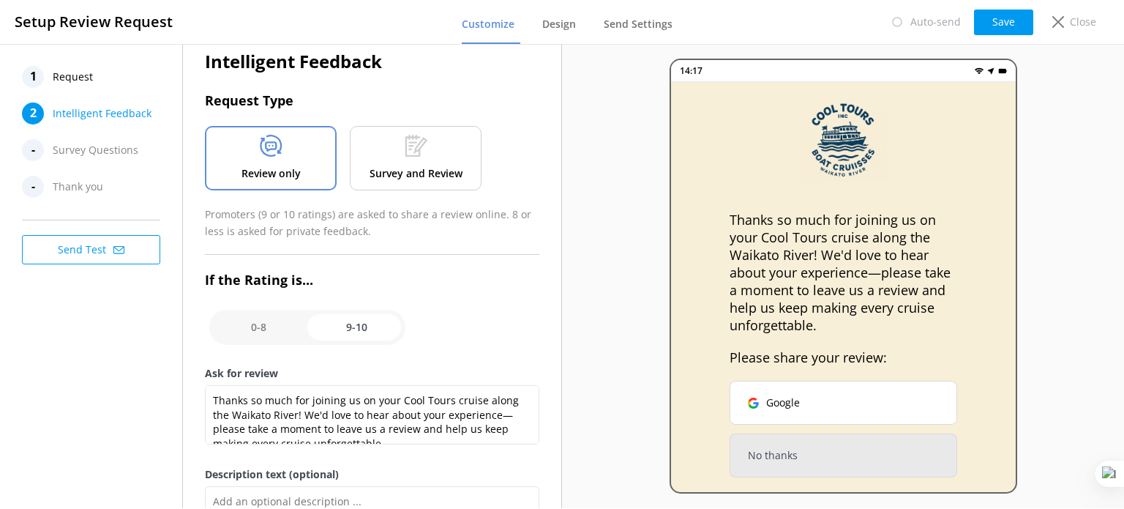
scroll to position [37, 0]
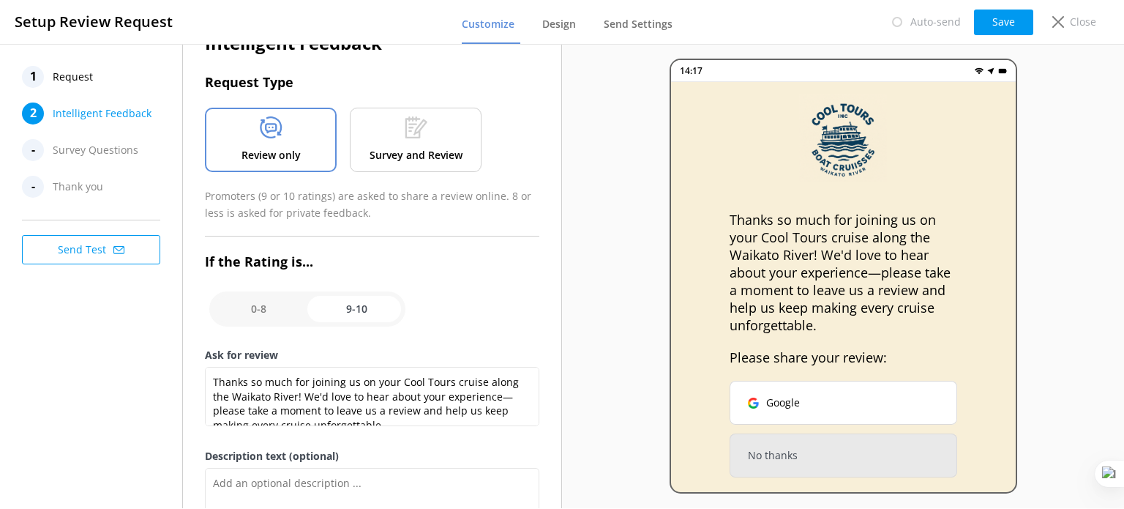
click at [801, 403] on button "Google" at bounding box center [844, 403] width 228 height 44
click at [260, 315] on input "checkbox" at bounding box center [307, 308] width 196 height 35
checkbox input "false"
type textarea "Please tell us why"
type textarea "Your feedback is important to help us improve"
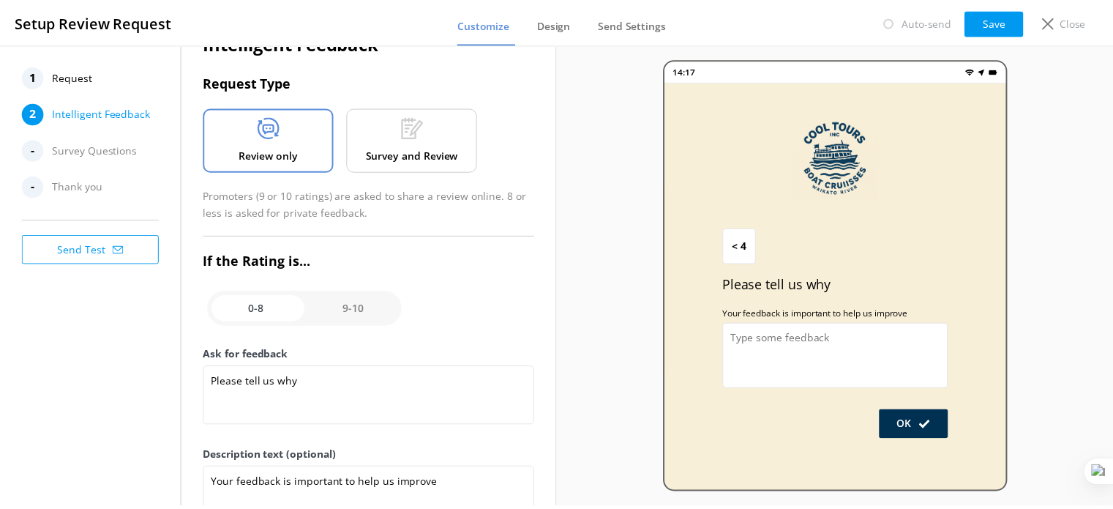
scroll to position [0, 0]
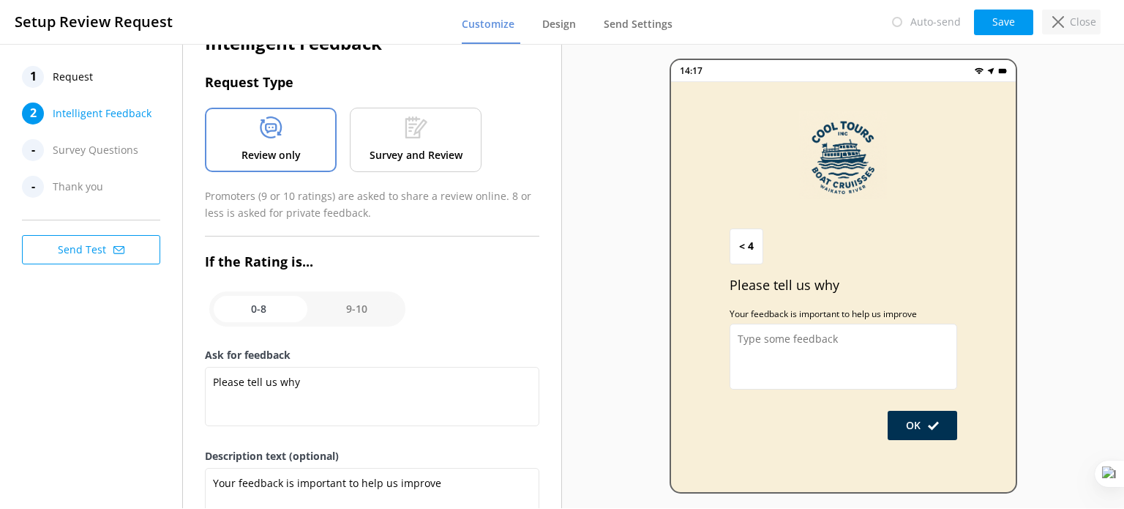
click at [1064, 16] on icon at bounding box center [1059, 22] width 12 height 12
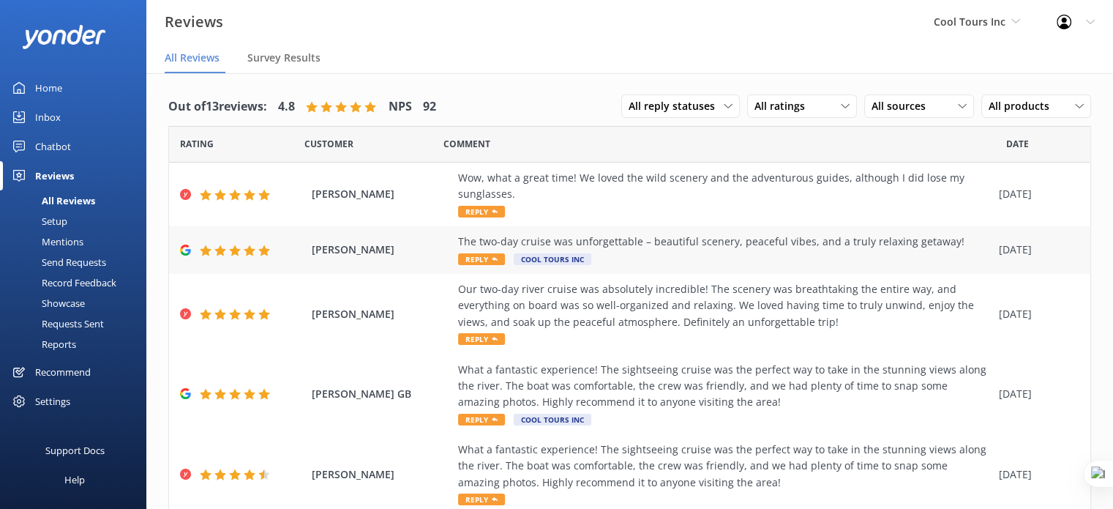
click at [676, 244] on div "The two-day cruise was unforgettable – beautiful scenery, peaceful vibes, and a…" at bounding box center [725, 242] width 534 height 16
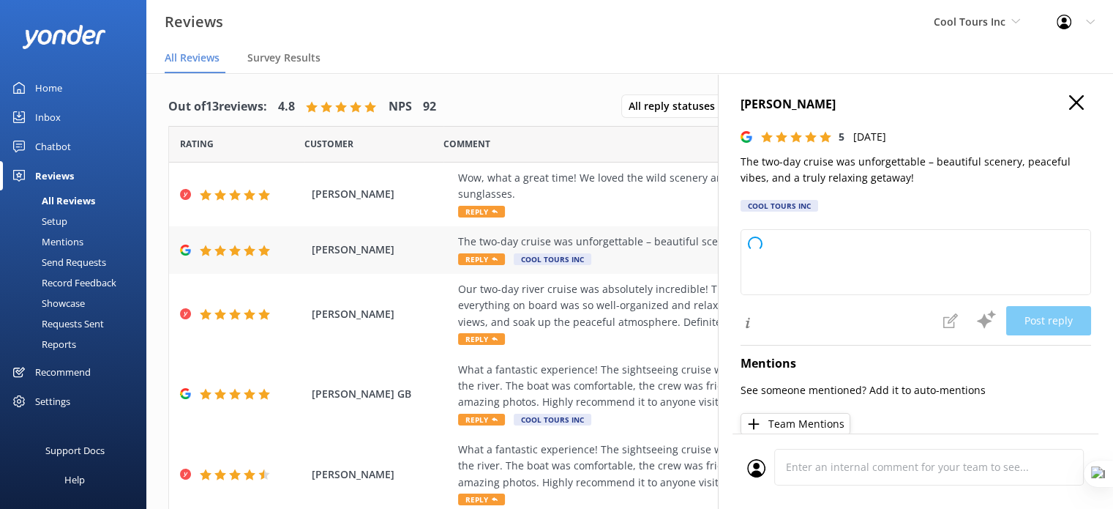
type textarea "Thank you so much for your wonderful review! We're thrilled to hear you had suc…"
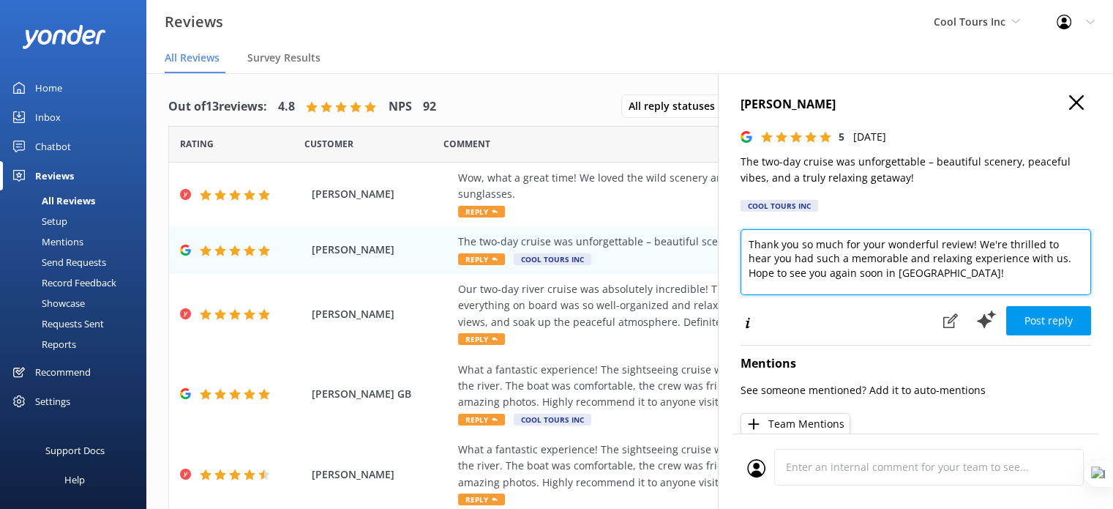
drag, startPoint x: 974, startPoint y: 269, endPoint x: 746, endPoint y: 242, distance: 229.3
click at [746, 242] on textarea "Thank you so much for your wonderful review! We're thrilled to hear you had suc…" at bounding box center [916, 262] width 351 height 66
click at [894, 260] on textarea "Thank you so much for your wonderful review! We're thrilled to hear you had suc…" at bounding box center [916, 262] width 351 height 66
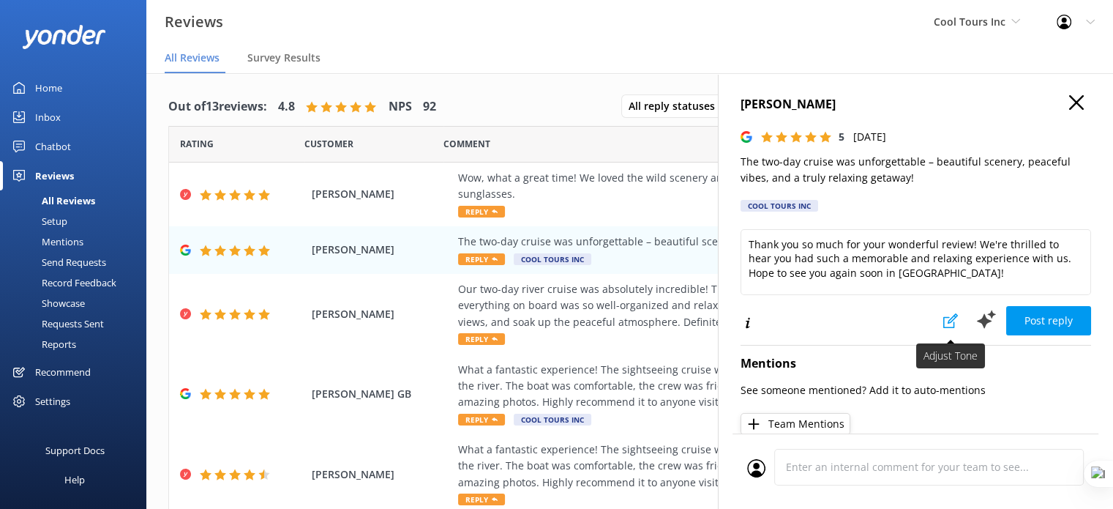
click at [944, 314] on icon at bounding box center [951, 320] width 15 height 15
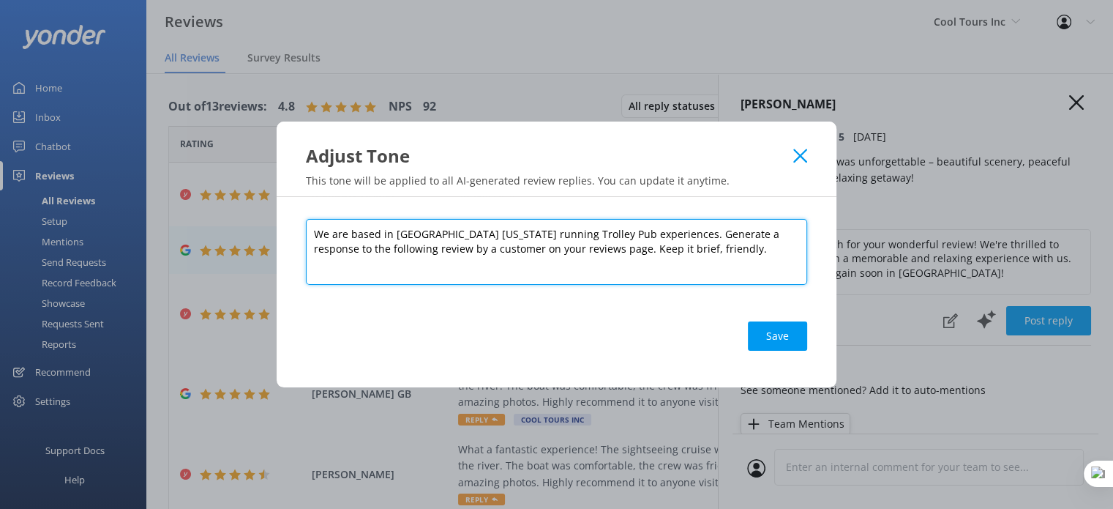
drag, startPoint x: 562, startPoint y: 234, endPoint x: 394, endPoint y: 233, distance: 168.4
click at [394, 233] on textarea "We are based in Columbus Ohio running Trolley Pub experiences. Generate a respo…" at bounding box center [556, 252] width 501 height 66
click at [468, 236] on textarea "We are based in Whitsunday, QUeensland experiences. Generate a response to the …" at bounding box center [556, 252] width 501 height 66
click at [520, 234] on textarea "We are based in Whitsunday, Queensland experiences. Generate a response to the …" at bounding box center [556, 252] width 501 height 66
click at [564, 236] on textarea "We are based in Whitsunday, Queensland offering saling charter experiences. Gen…" at bounding box center [556, 252] width 501 height 66
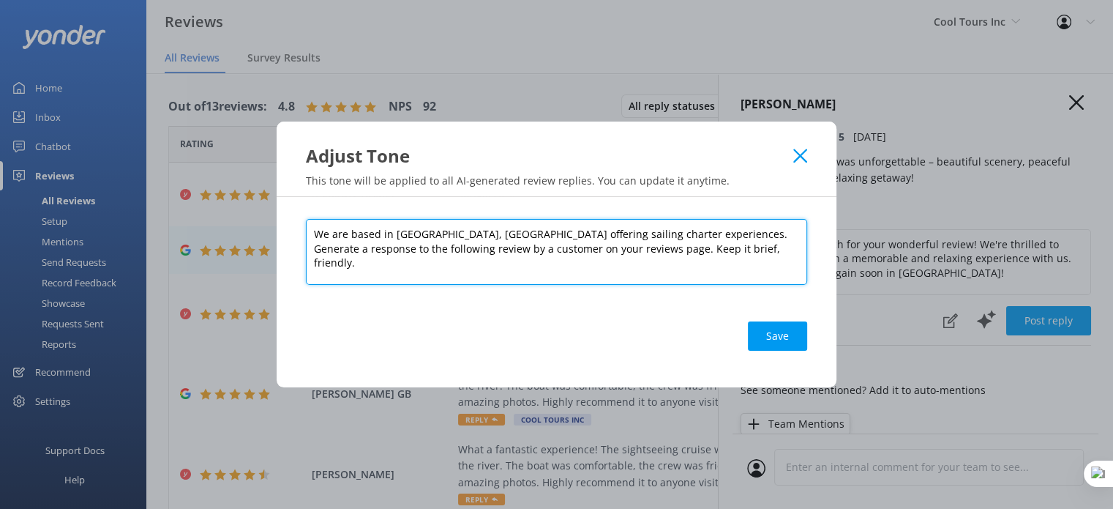
click at [709, 250] on textarea "We are based in Whitsunday, Queensland offering sailing charter experiences. Ge…" at bounding box center [556, 252] width 501 height 66
type textarea "We are based in Whitsunday, Queensland offering sailing charter experiences. Ge…"
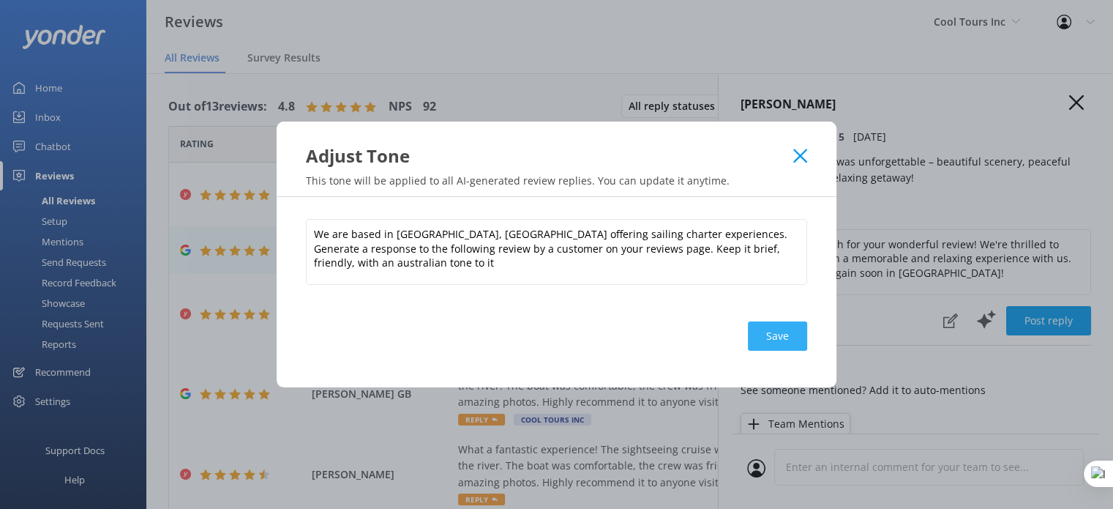
click at [780, 333] on button "Save" at bounding box center [777, 335] width 59 height 29
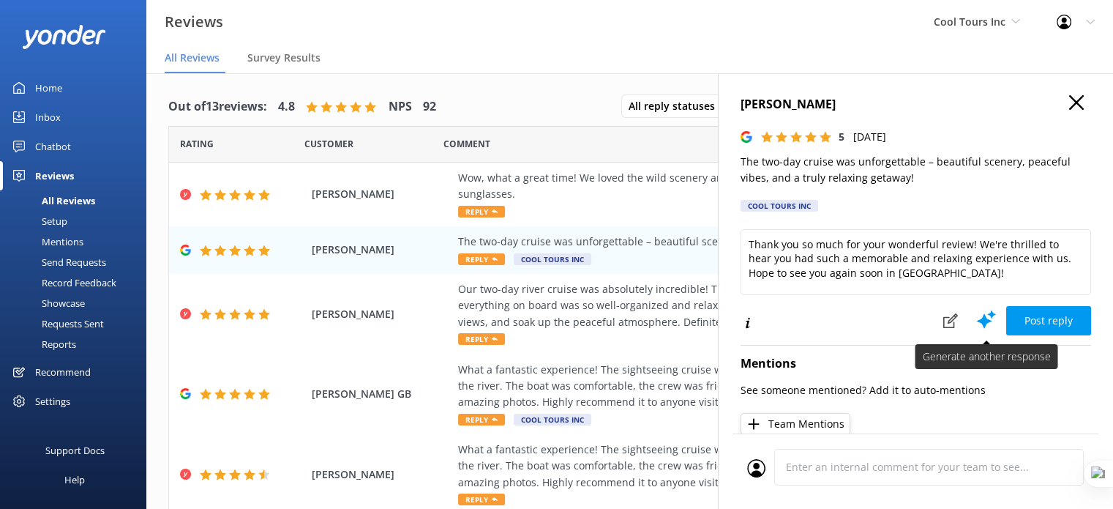
click at [977, 323] on use at bounding box center [986, 319] width 19 height 18
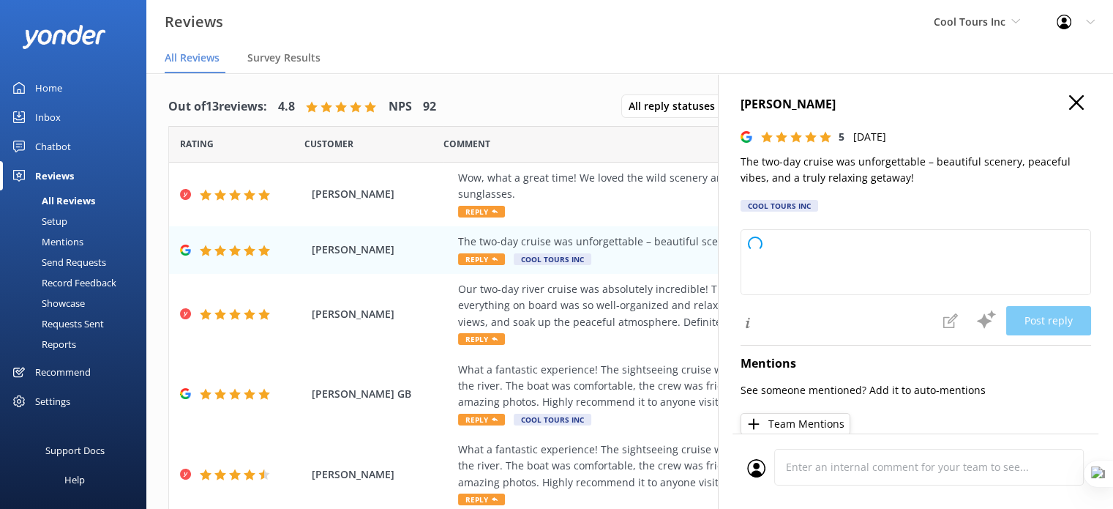
type textarea "G’day mate, thanks heaps for your lovely review! We’re stoked to hear you had s…"
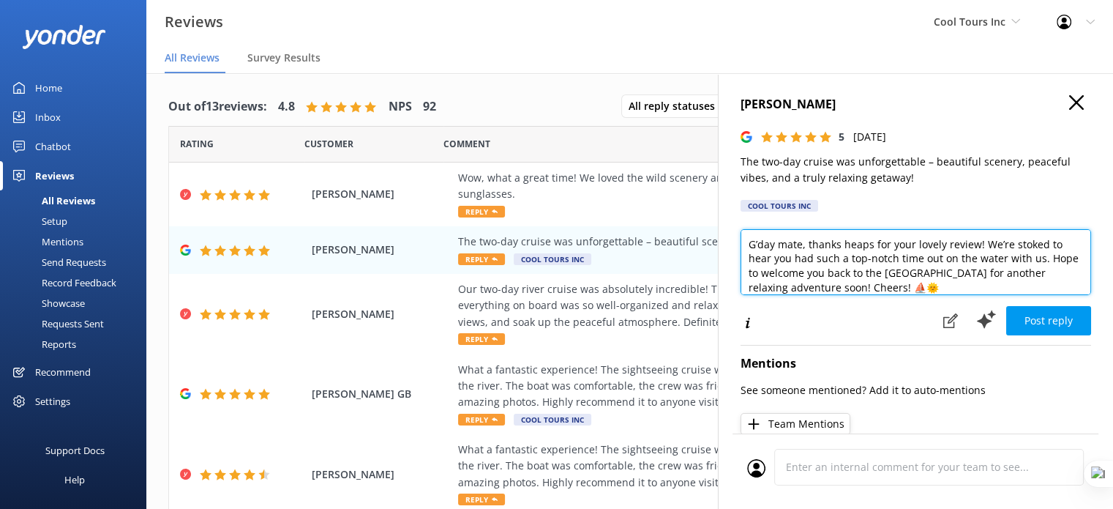
click at [884, 260] on textarea "G’day mate, thanks heaps for your lovely review! We’re stoked to hear you had s…" at bounding box center [916, 262] width 351 height 66
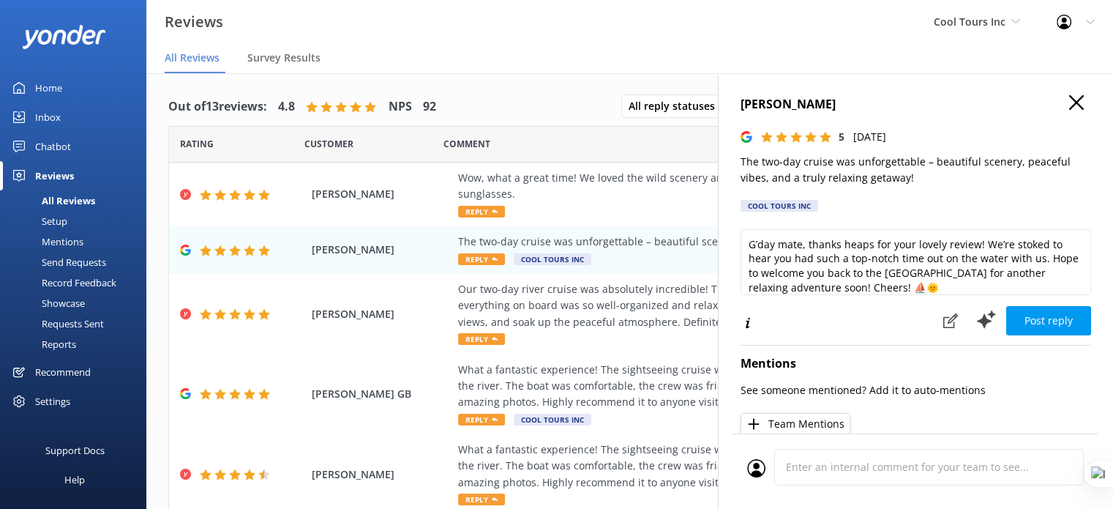
click at [1069, 100] on use "button" at bounding box center [1076, 102] width 15 height 15
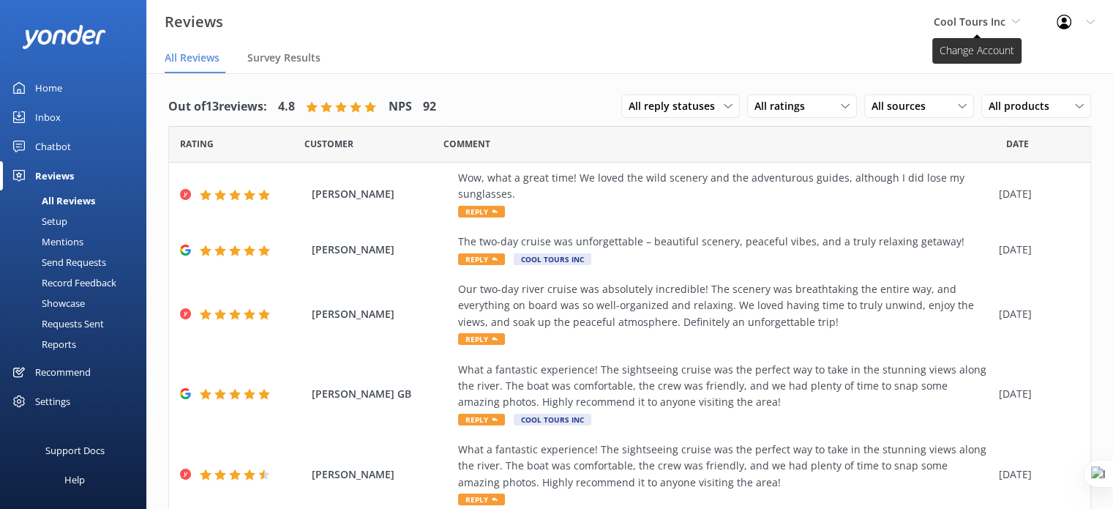
click at [992, 23] on span "Cool Tours Inc" at bounding box center [970, 22] width 72 height 14
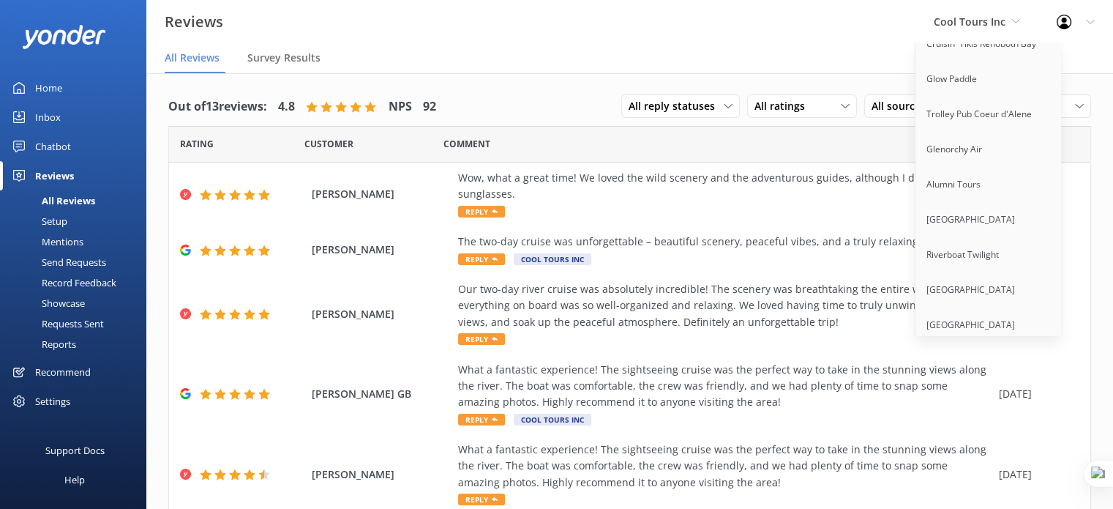
scroll to position [11395, 0]
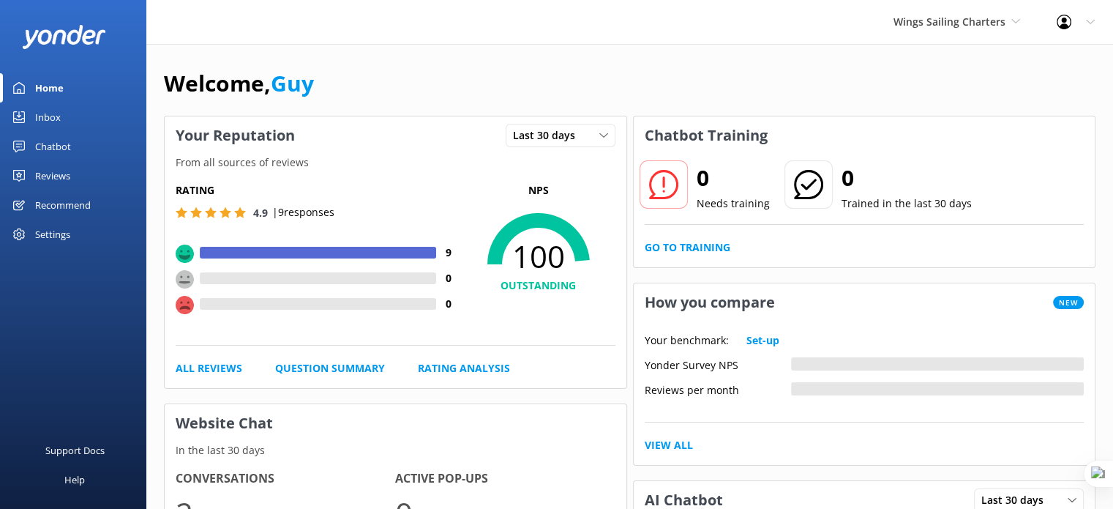
click at [53, 145] on div "Chatbot" at bounding box center [53, 146] width 36 height 29
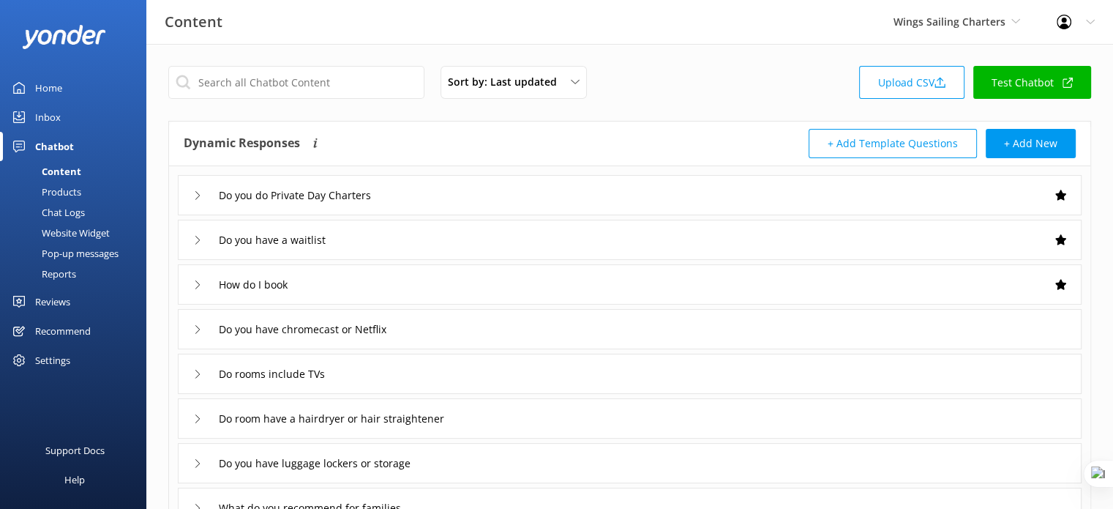
click at [51, 301] on div "Reviews" at bounding box center [52, 301] width 35 height 29
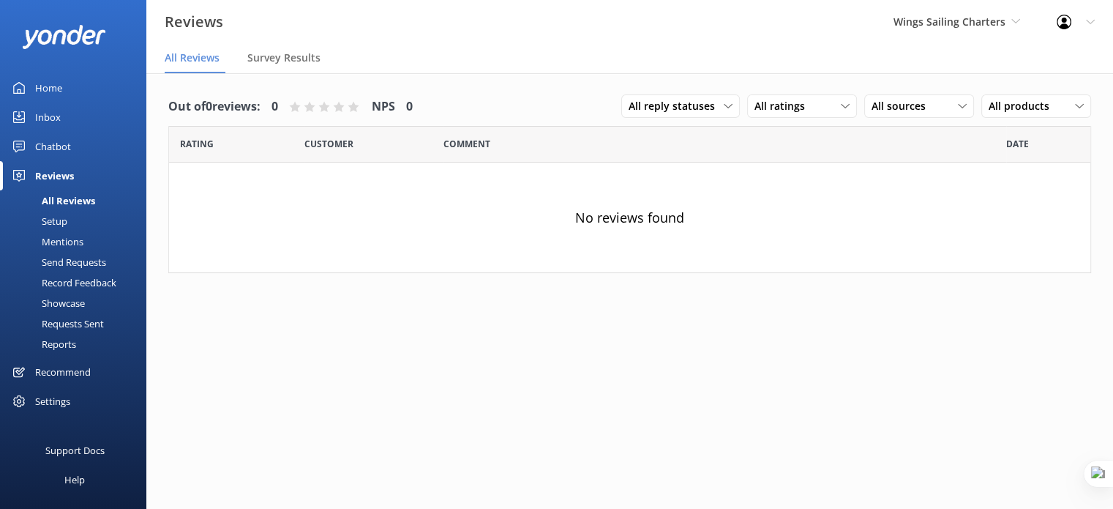
click at [59, 216] on div "Setup" at bounding box center [38, 221] width 59 height 20
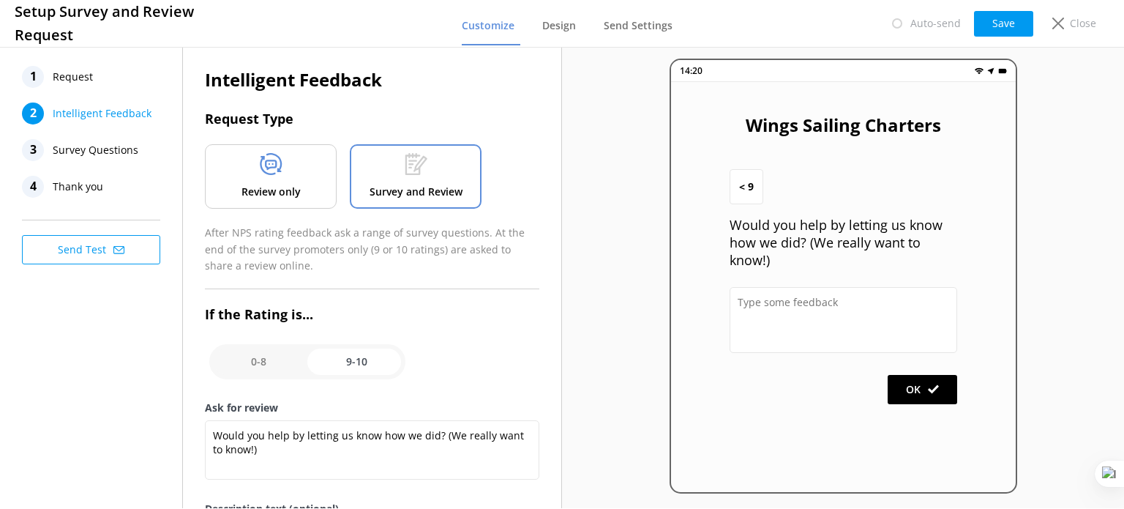
click at [293, 181] on div "Review only" at bounding box center [271, 176] width 132 height 64
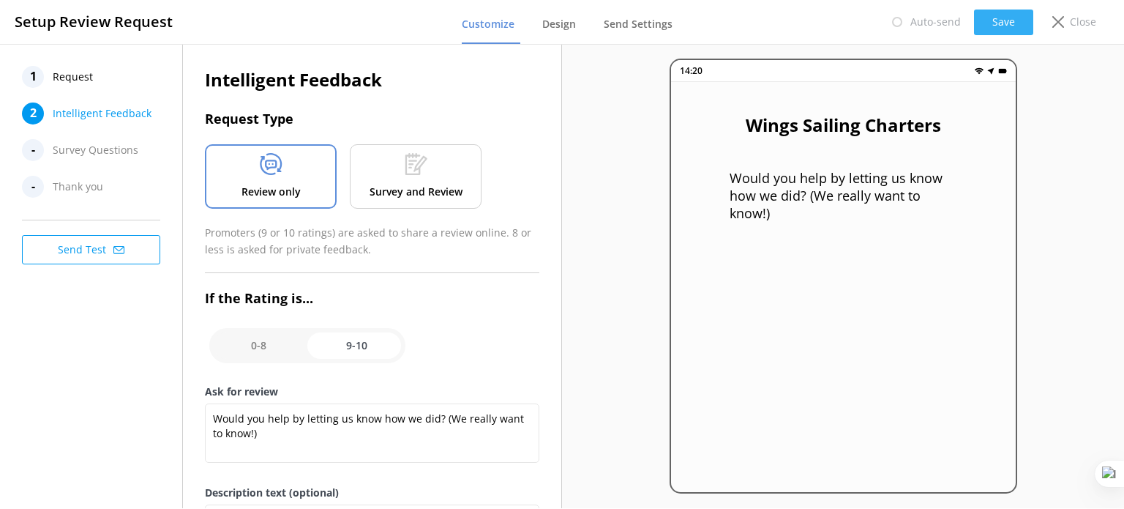
click at [1009, 22] on button "Save" at bounding box center [1003, 23] width 59 height 26
click at [1066, 23] on div "Close" at bounding box center [1071, 22] width 59 height 25
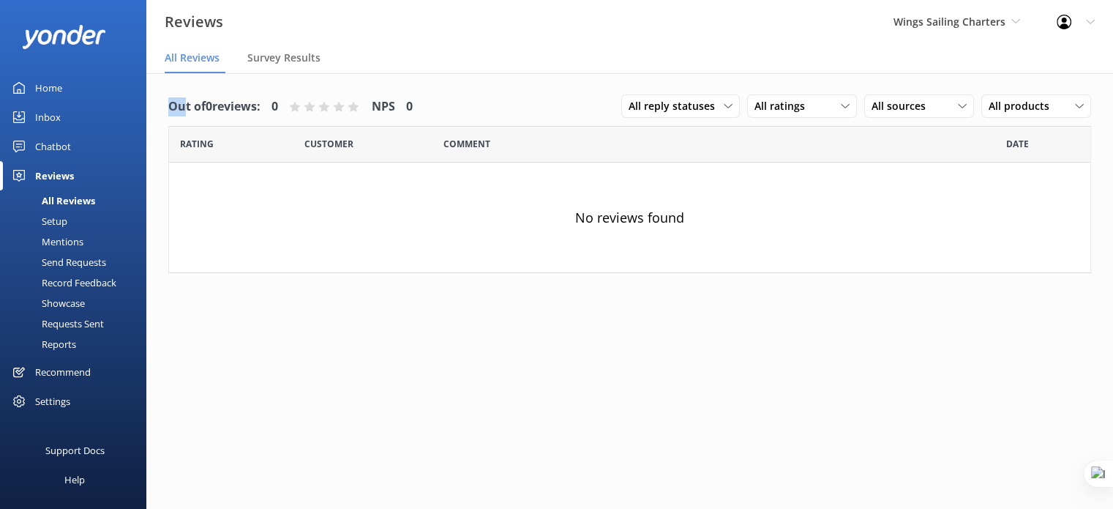
drag, startPoint x: 168, startPoint y: 108, endPoint x: 182, endPoint y: 105, distance: 14.1
click at [182, 105] on h4 "Out of 0 reviews:" at bounding box center [214, 106] width 92 height 19
drag, startPoint x: 879, startPoint y: 20, endPoint x: 1004, endPoint y: 23, distance: 124.5
click at [1004, 23] on div "Wings Sailing Charters Yonder demo Musket Cove Island Resort & Marina Bea Abel …" at bounding box center [956, 22] width 163 height 44
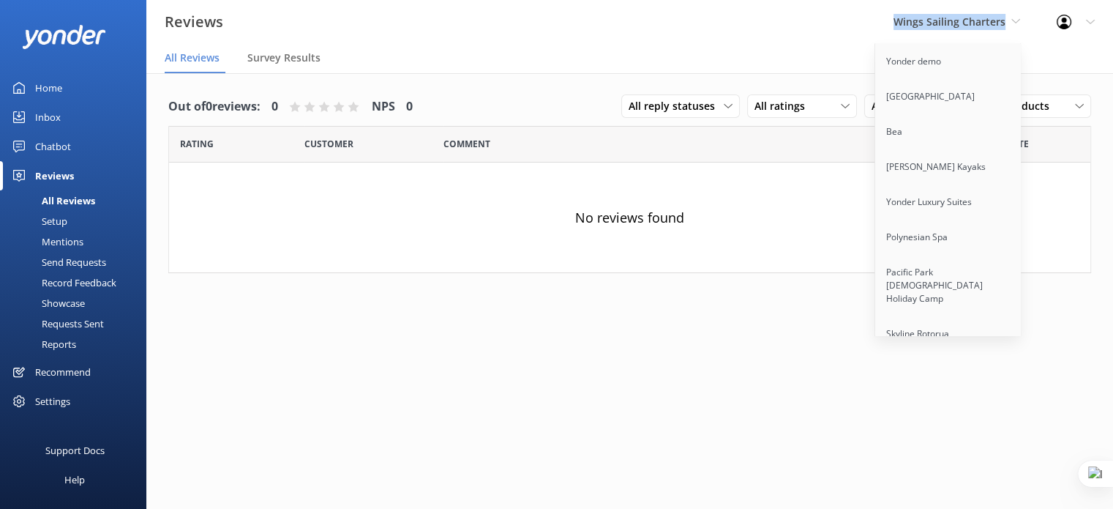
copy span "Wings Sailing Charters"
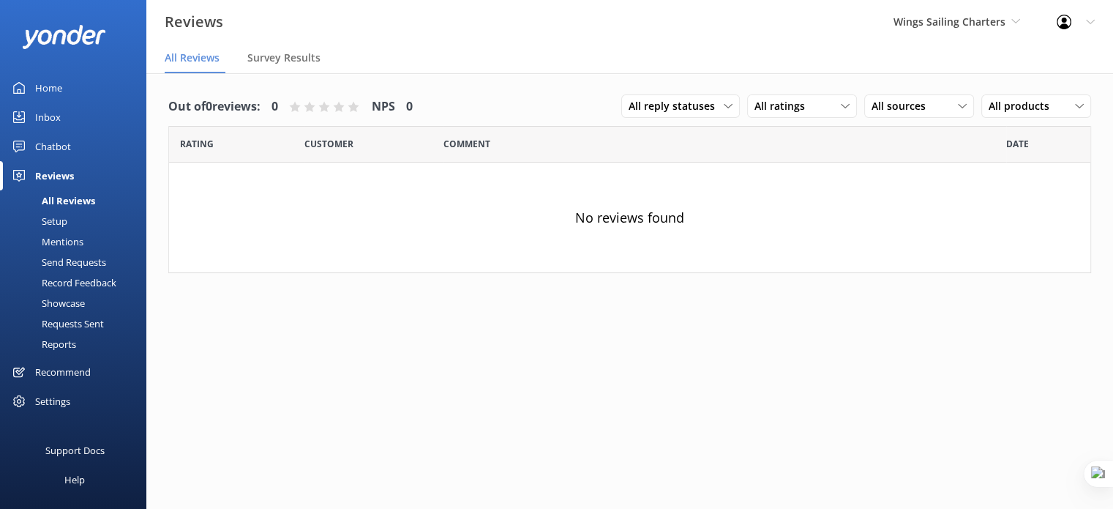
click at [71, 399] on div "Settings" at bounding box center [73, 400] width 146 height 29
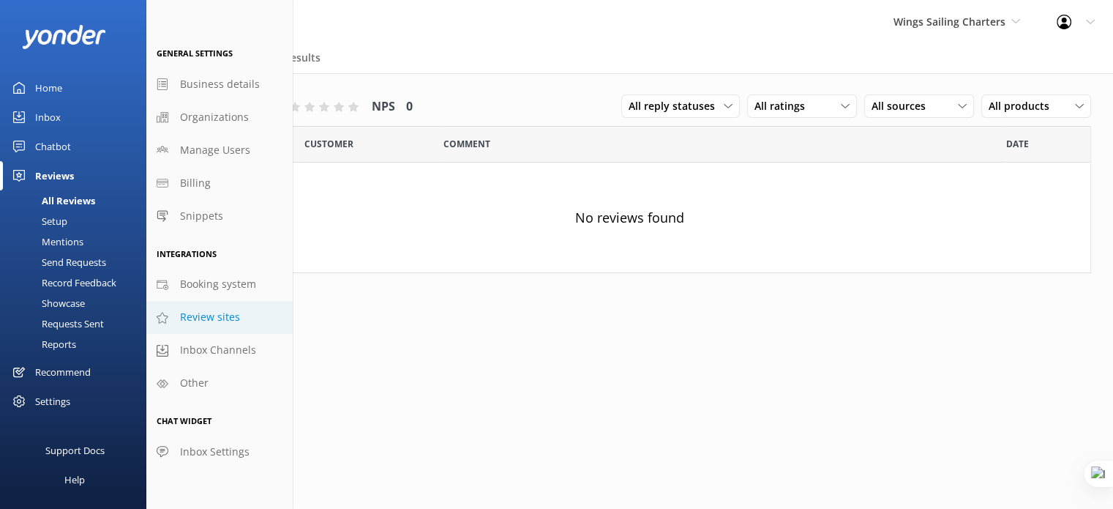
click at [219, 315] on span "Review sites" at bounding box center [210, 317] width 60 height 16
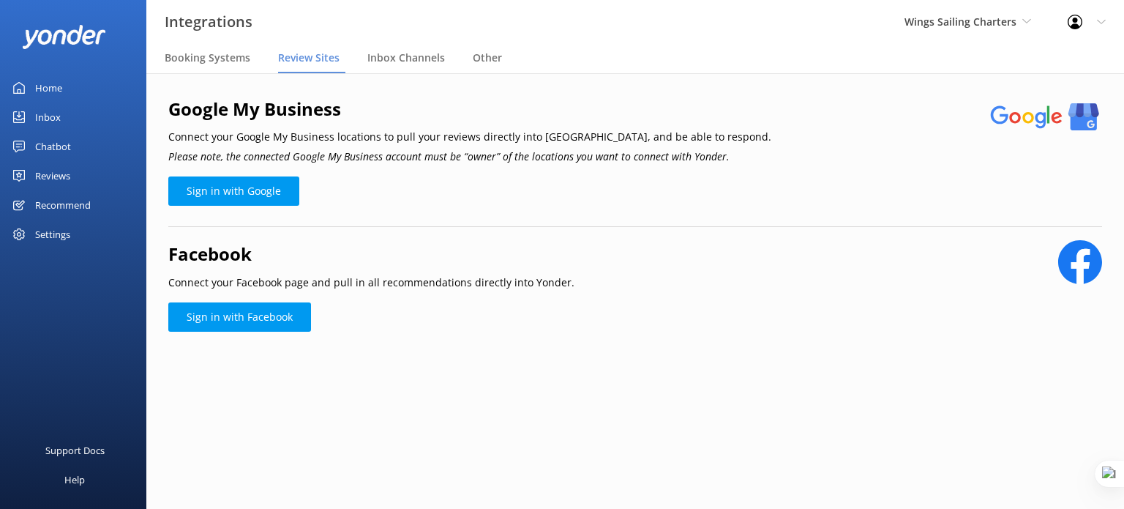
click at [38, 174] on div "Reviews" at bounding box center [52, 175] width 35 height 29
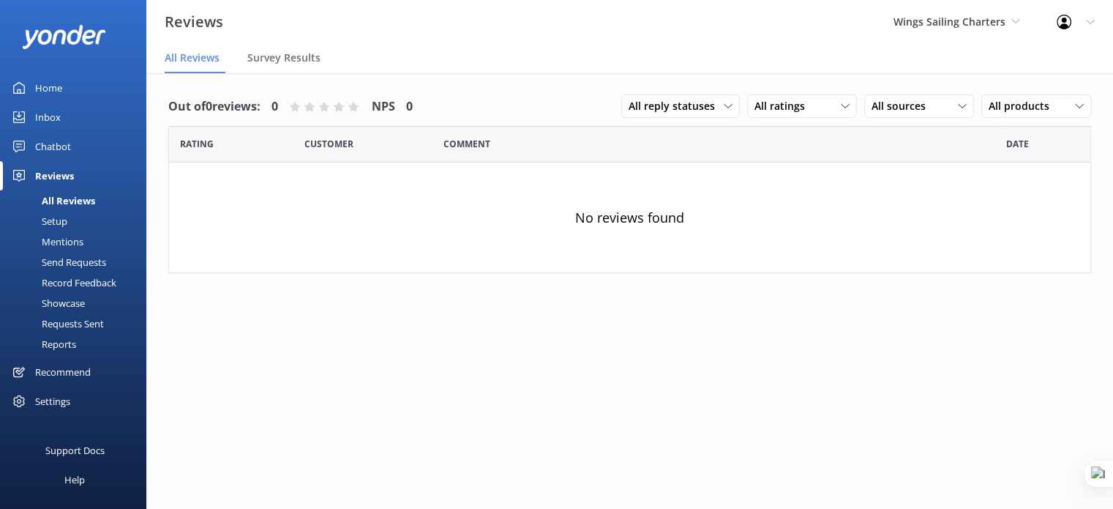
click at [69, 239] on div "Mentions" at bounding box center [46, 241] width 75 height 20
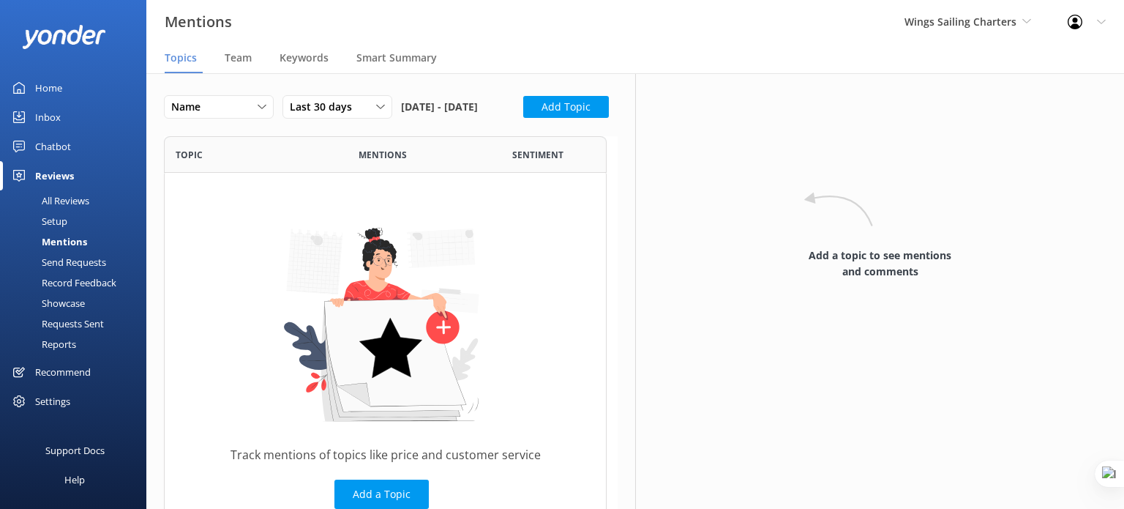
scroll to position [392, 431]
click at [1002, 20] on span "Wings Sailing Charters" at bounding box center [961, 22] width 112 height 14
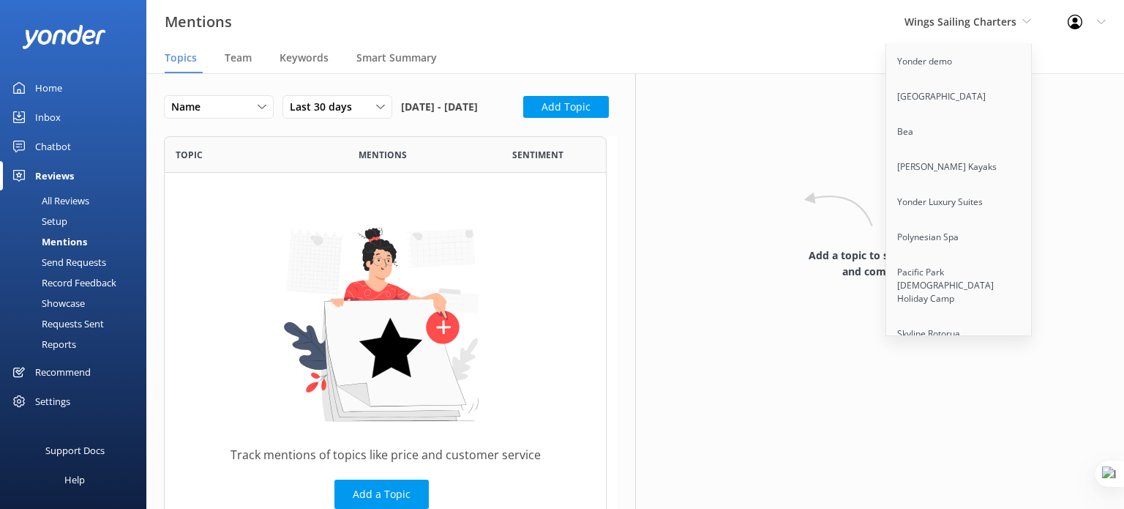
scroll to position [3385, 0]
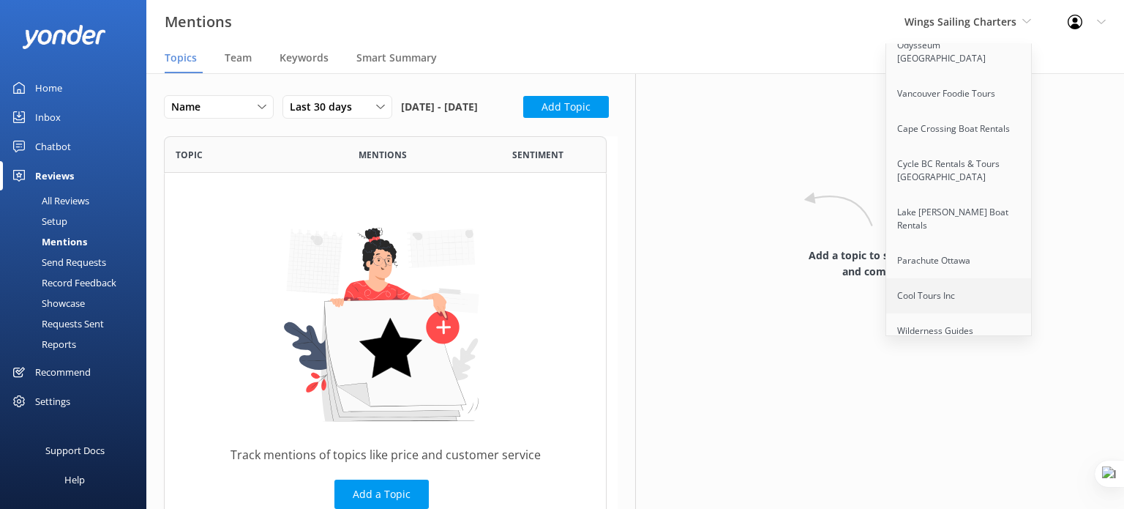
click at [943, 278] on link "Cool Tours Inc" at bounding box center [959, 295] width 146 height 35
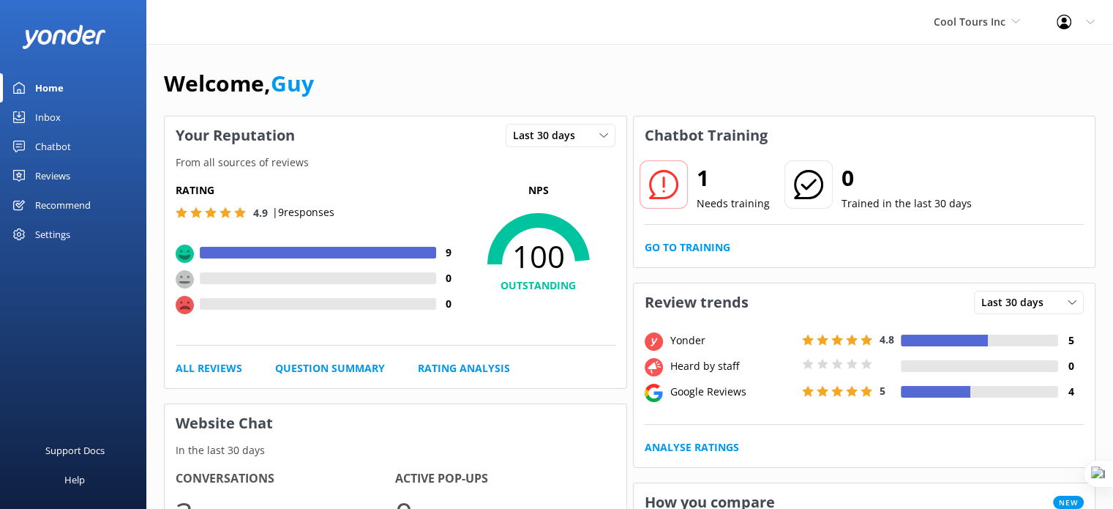
click at [50, 175] on div "Reviews" at bounding box center [52, 175] width 35 height 29
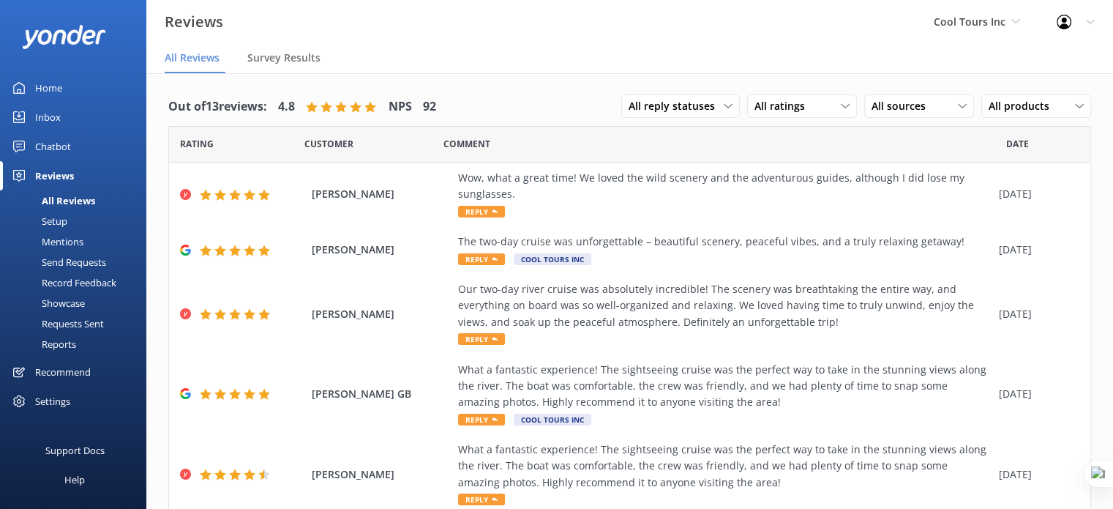
click at [59, 244] on div "Mentions" at bounding box center [46, 241] width 75 height 20
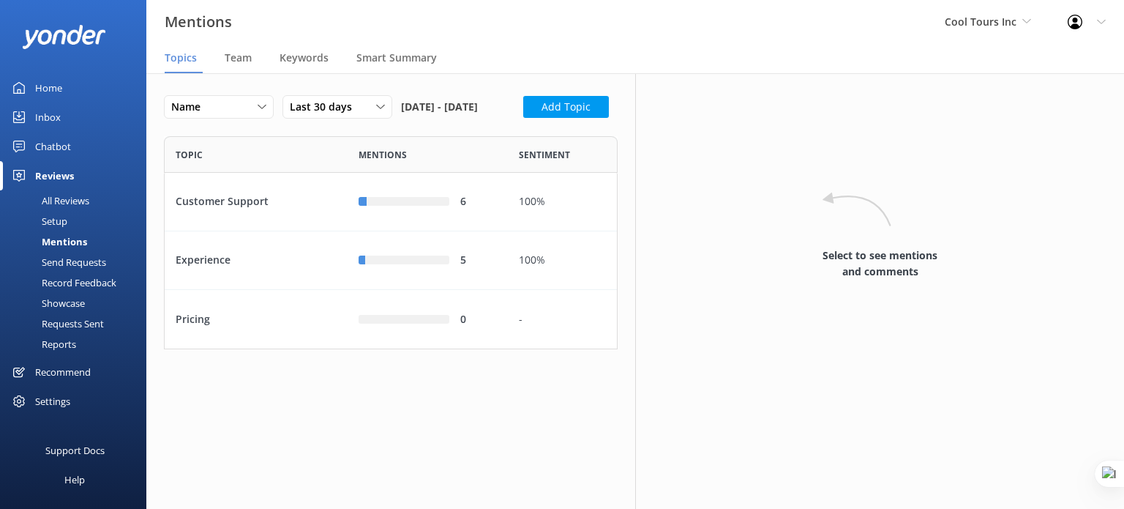
scroll to position [201, 442]
click at [291, 231] on div "Customer Support" at bounding box center [256, 202] width 183 height 59
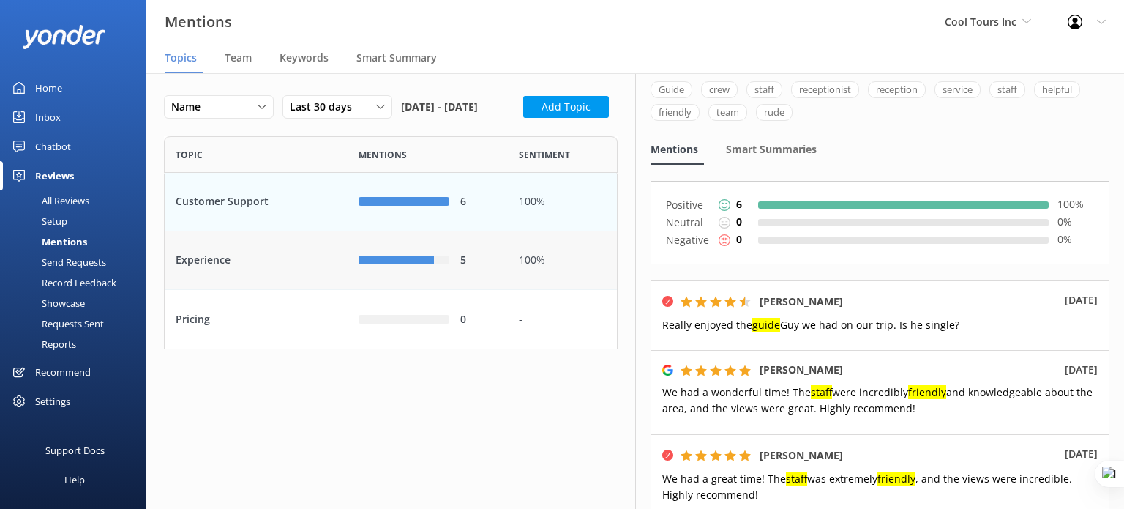
scroll to position [18, 0]
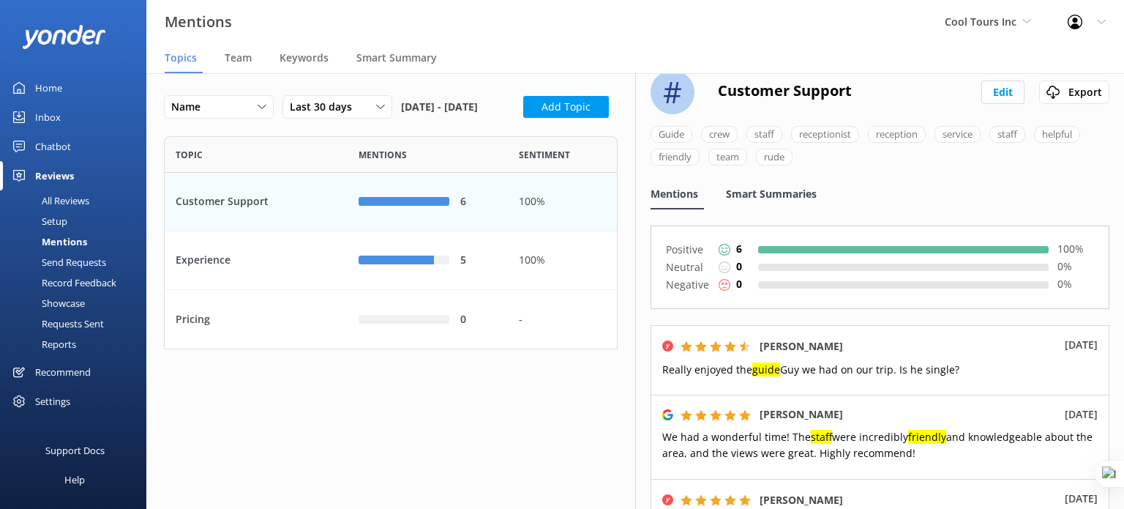
click at [782, 192] on span "Smart Summaries" at bounding box center [771, 194] width 91 height 15
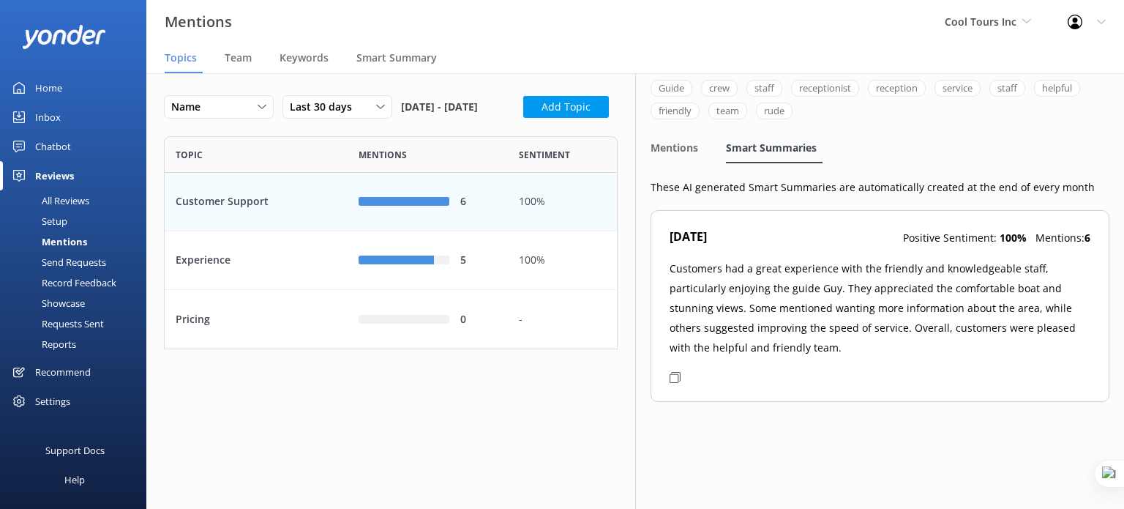
scroll to position [65, 0]
click at [228, 56] on span "Team" at bounding box center [238, 58] width 27 height 15
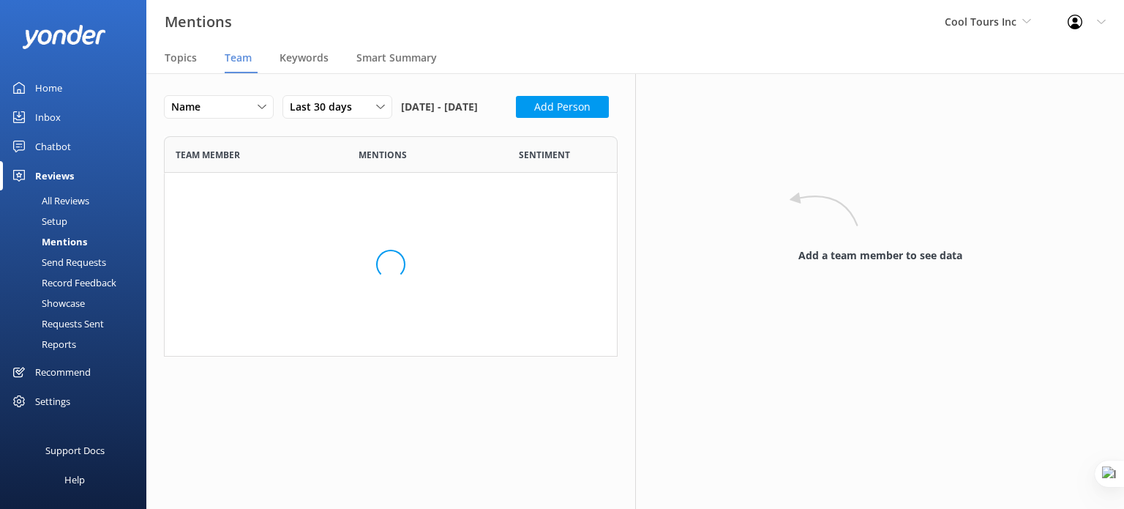
scroll to position [84, 442]
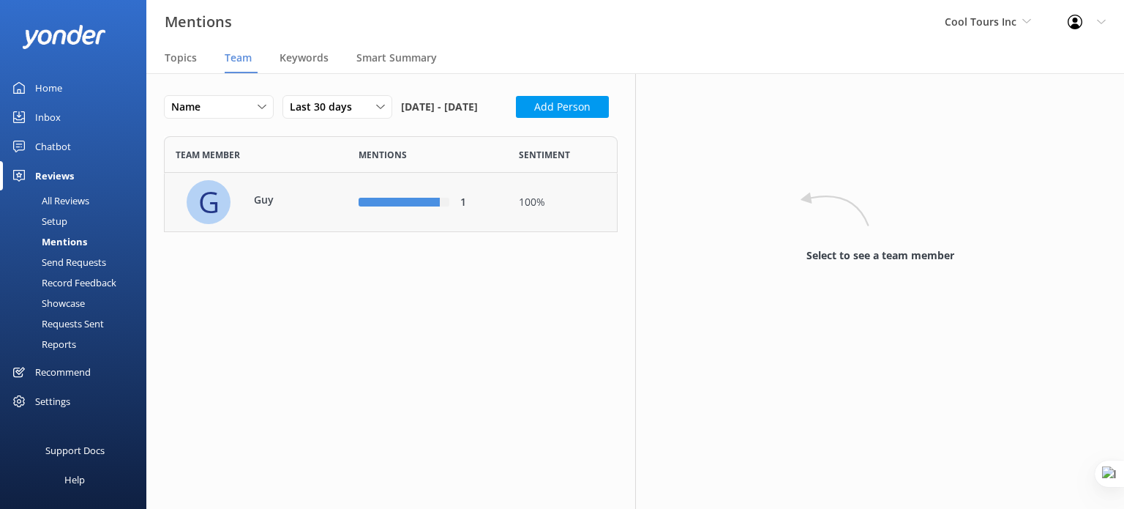
click at [366, 210] on div "1" at bounding box center [428, 202] width 138 height 16
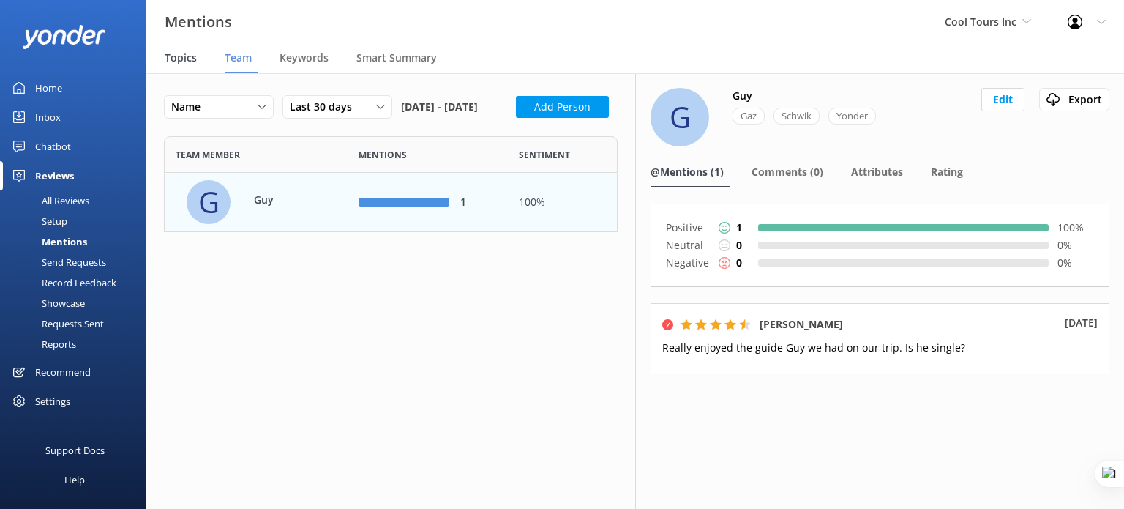
click at [179, 64] on span "Topics" at bounding box center [181, 58] width 32 height 15
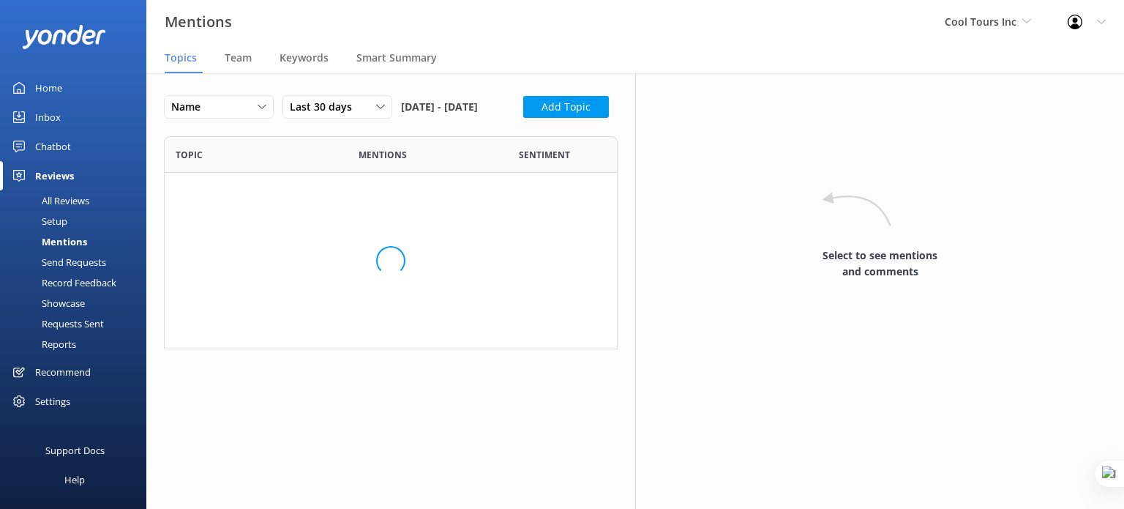
scroll to position [201, 442]
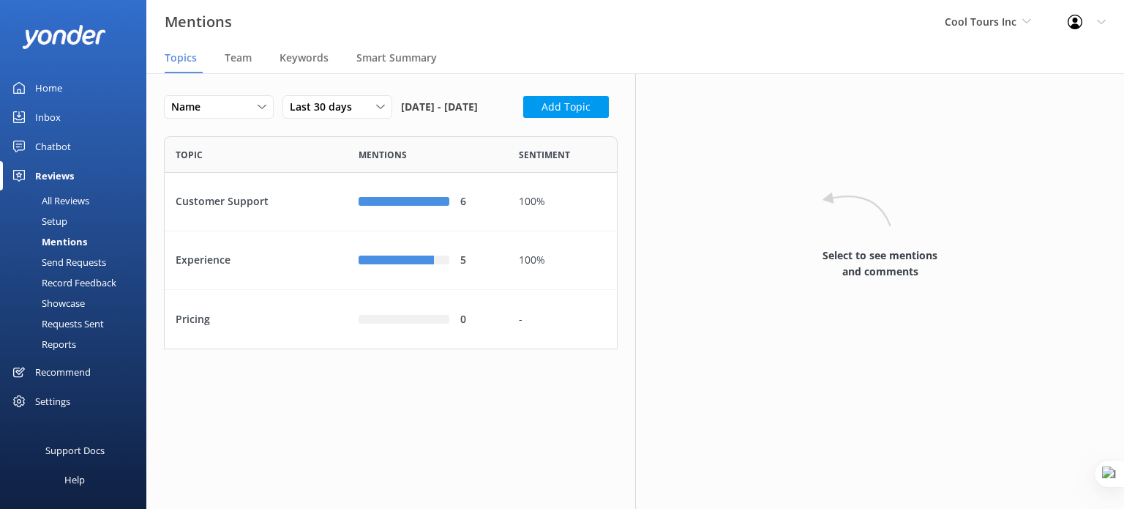
click at [44, 146] on div "Chatbot" at bounding box center [53, 146] width 36 height 29
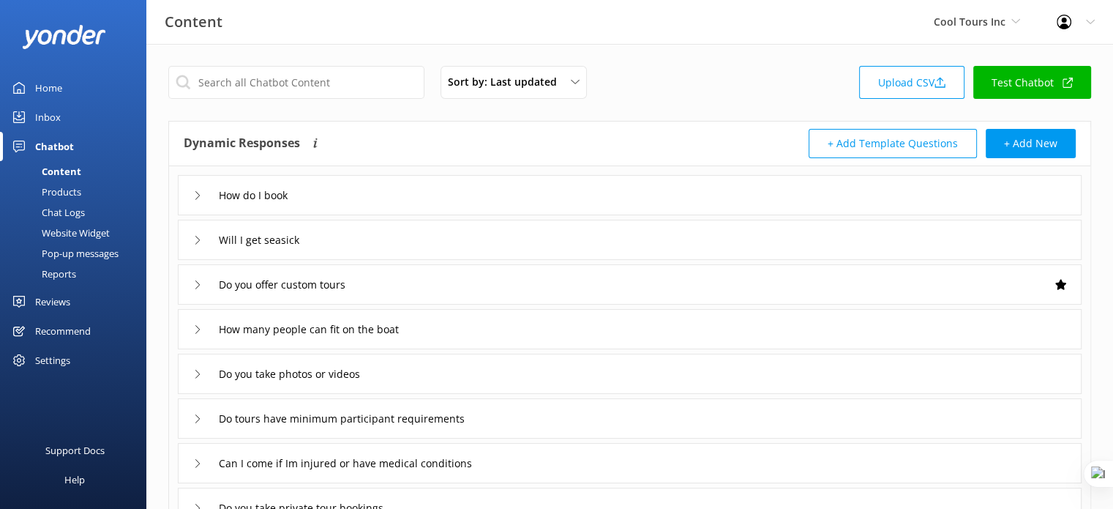
click at [54, 307] on div "Reviews" at bounding box center [52, 301] width 35 height 29
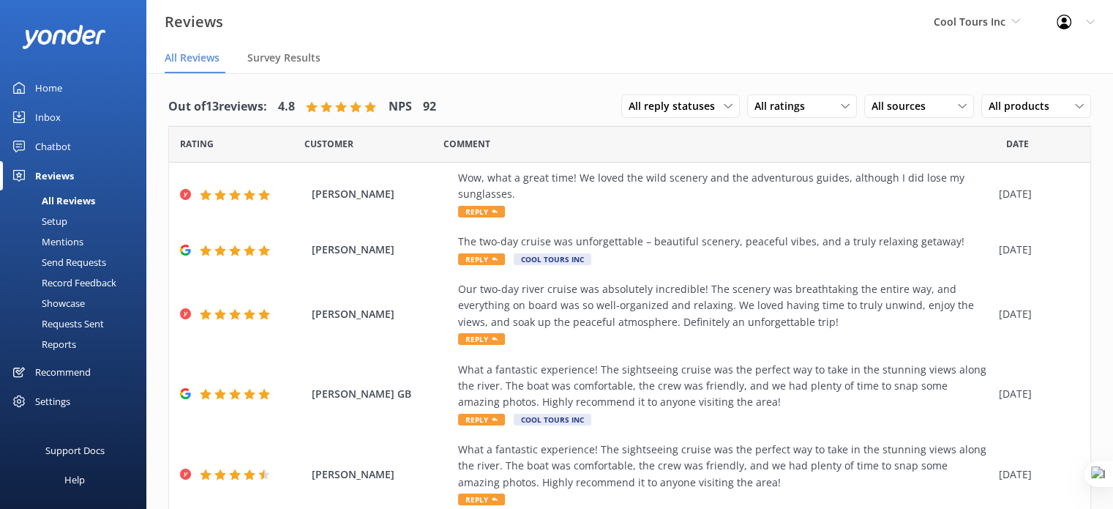
click at [62, 403] on div "Settings" at bounding box center [52, 400] width 35 height 29
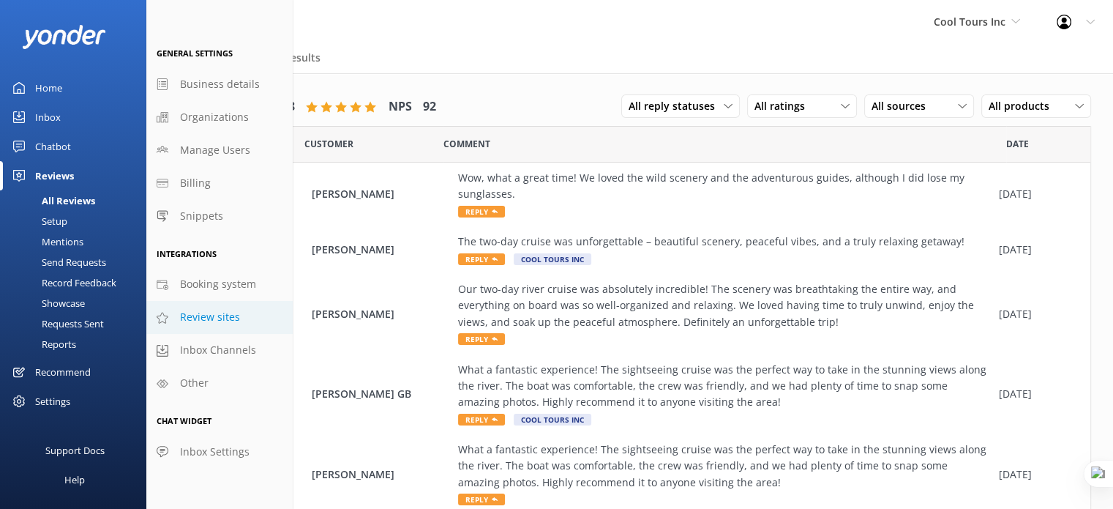
click at [232, 320] on span "Review sites" at bounding box center [210, 317] width 60 height 16
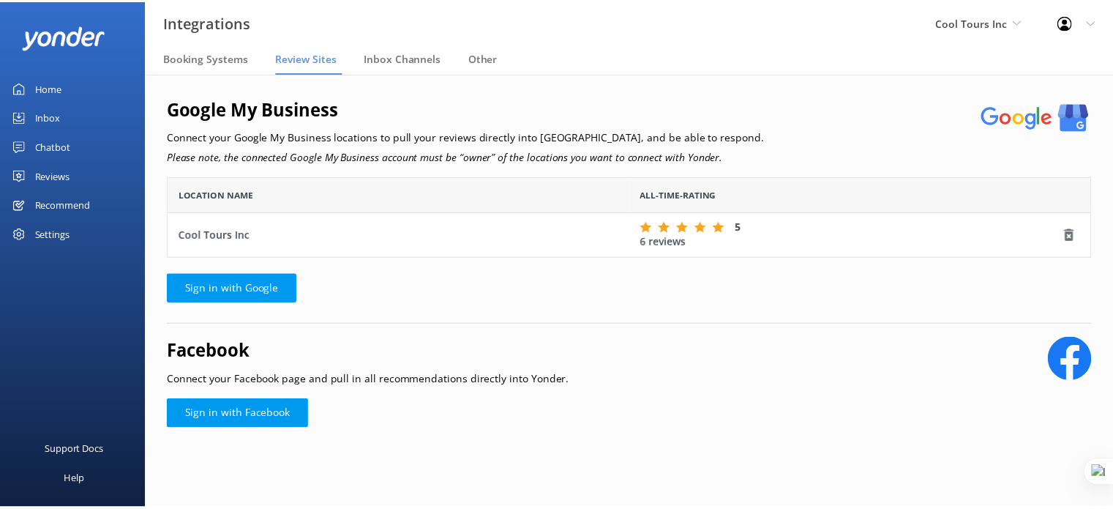
scroll to position [70, 922]
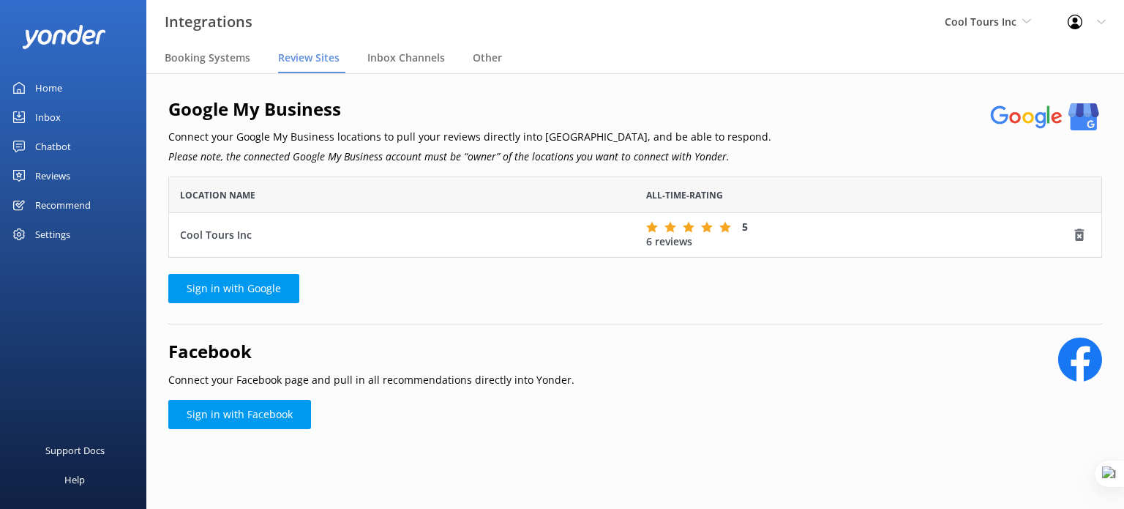
click at [62, 175] on div "Reviews" at bounding box center [52, 175] width 35 height 29
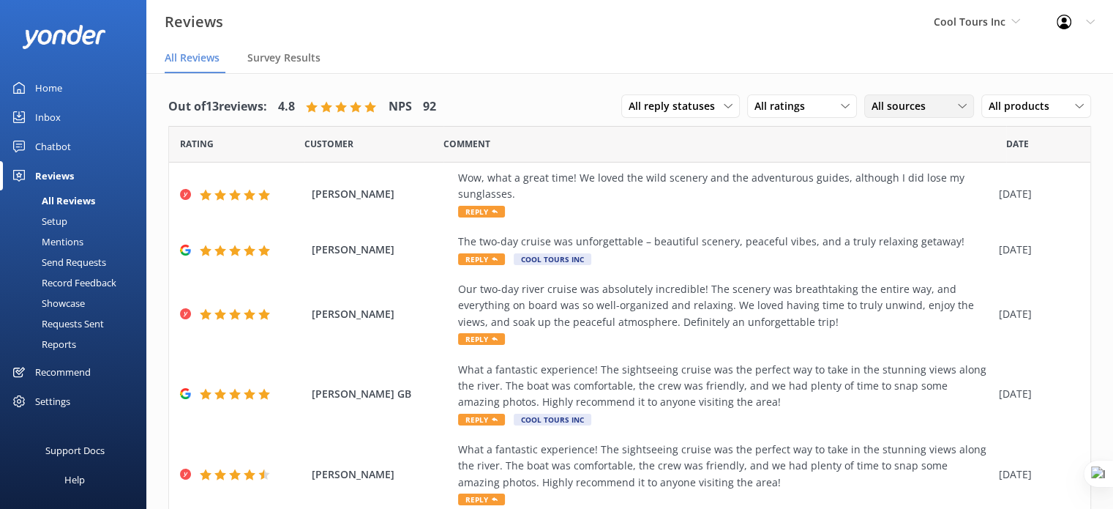
click at [892, 102] on span "All sources" at bounding box center [903, 106] width 63 height 16
click at [899, 218] on div "Google reviews" at bounding box center [929, 225] width 86 height 15
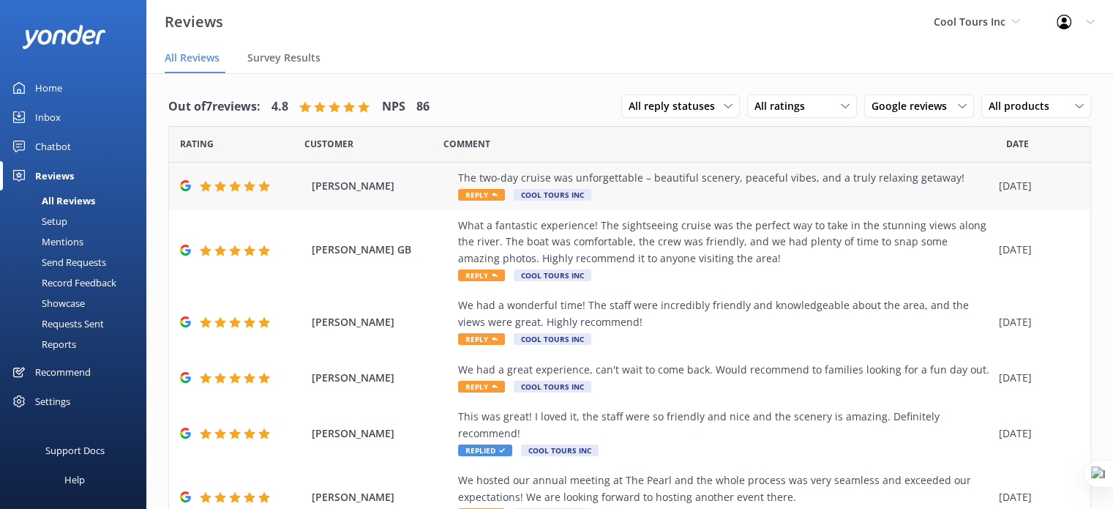
click at [709, 189] on div "The two-day cruise was unforgettable – beautiful scenery, peaceful vibes, and a…" at bounding box center [725, 186] width 534 height 33
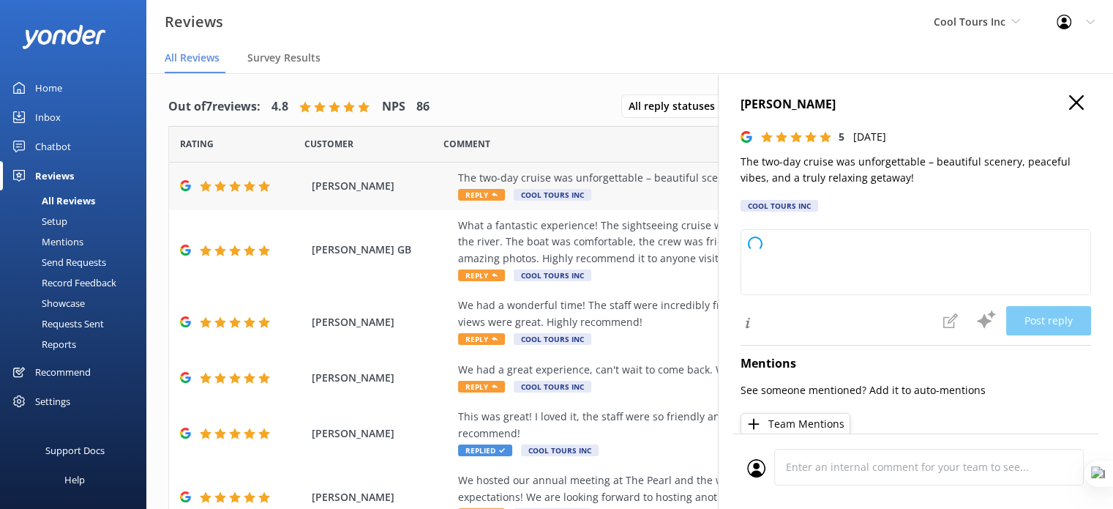
type textarea "G’day mate, thanks heaps for your kind words! Stoked to hear you had such a mem…"
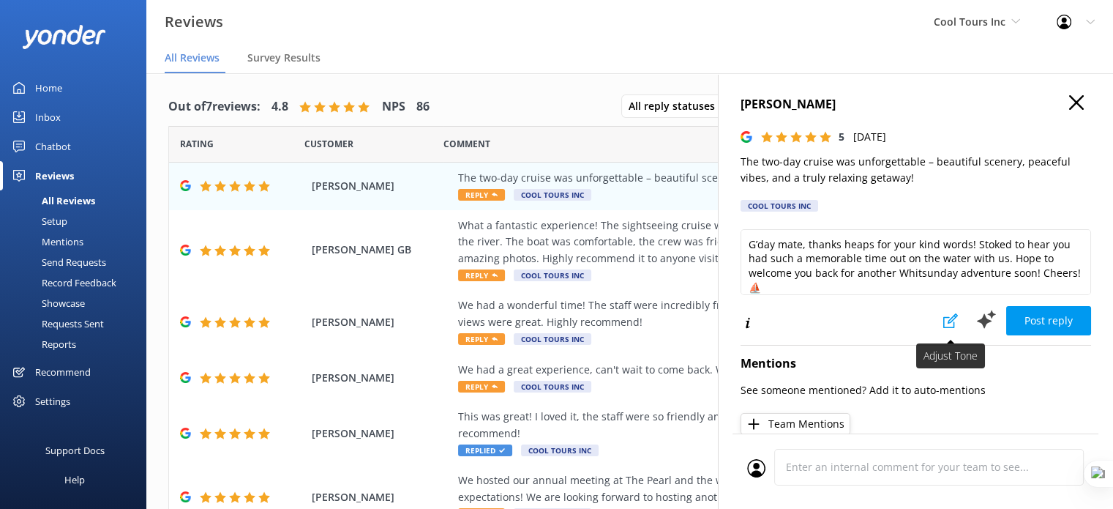
click at [944, 321] on use at bounding box center [951, 320] width 15 height 15
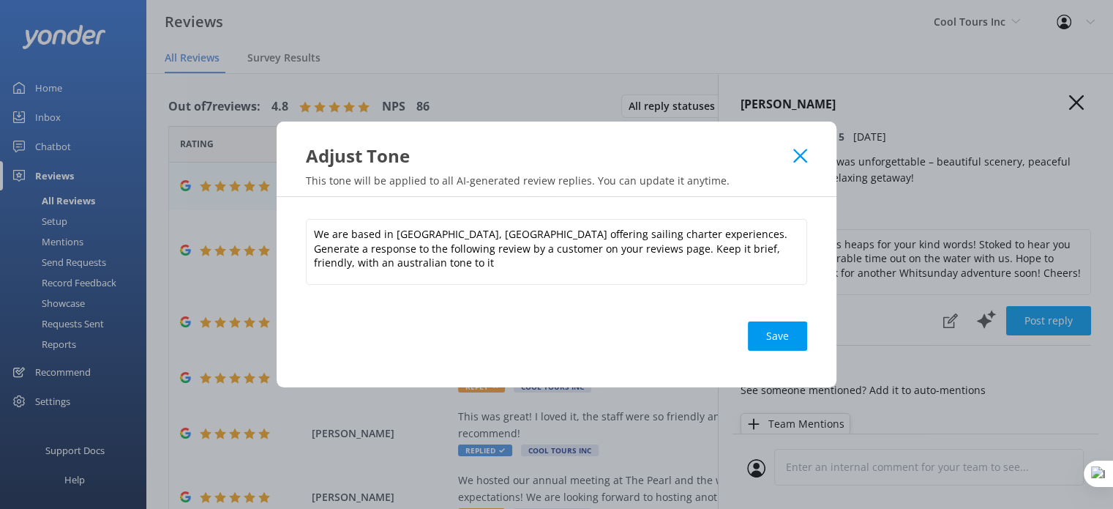
click at [802, 153] on icon at bounding box center [800, 156] width 14 height 15
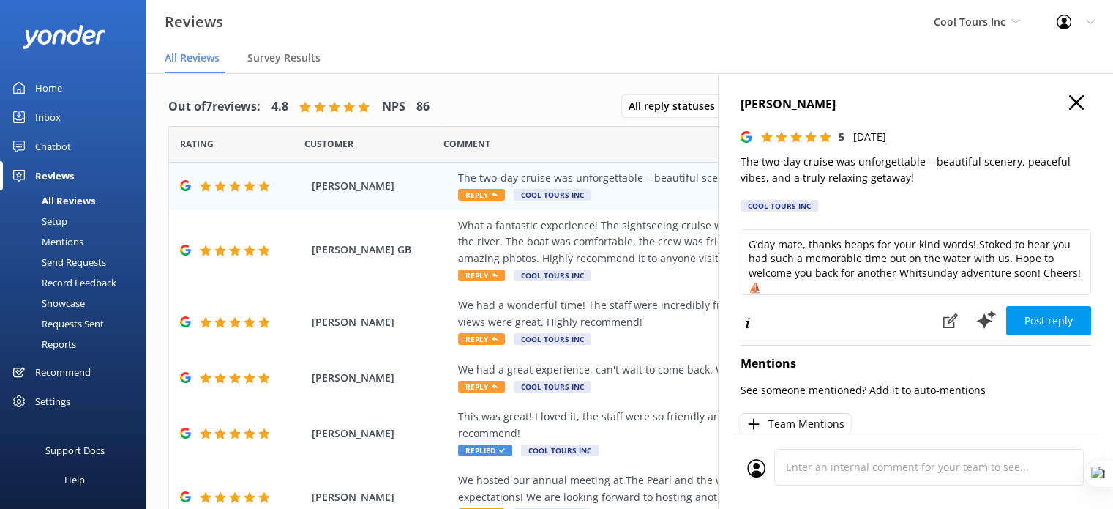
click at [1069, 99] on use "button" at bounding box center [1076, 102] width 15 height 15
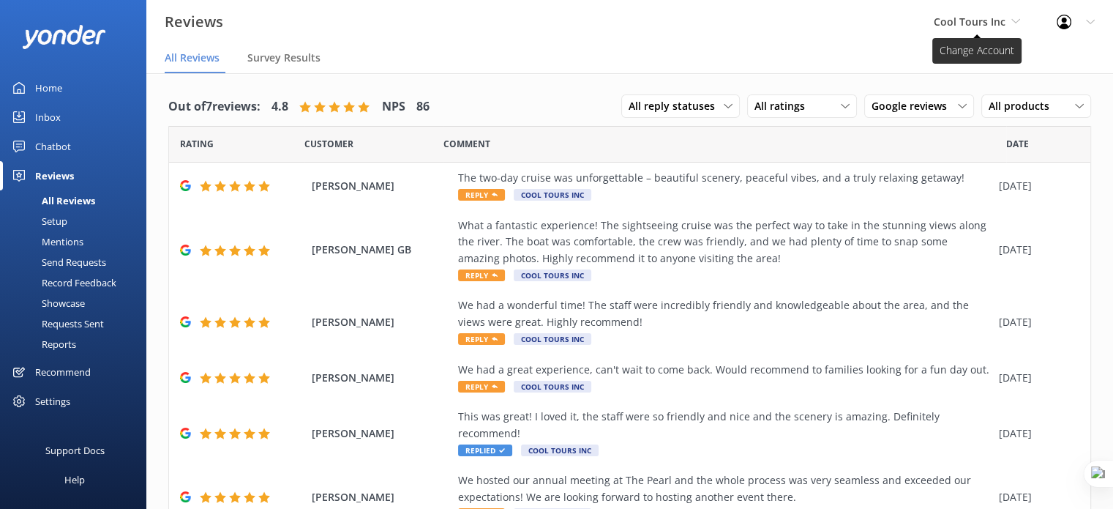
click at [996, 20] on span "Cool Tours Inc" at bounding box center [970, 22] width 72 height 14
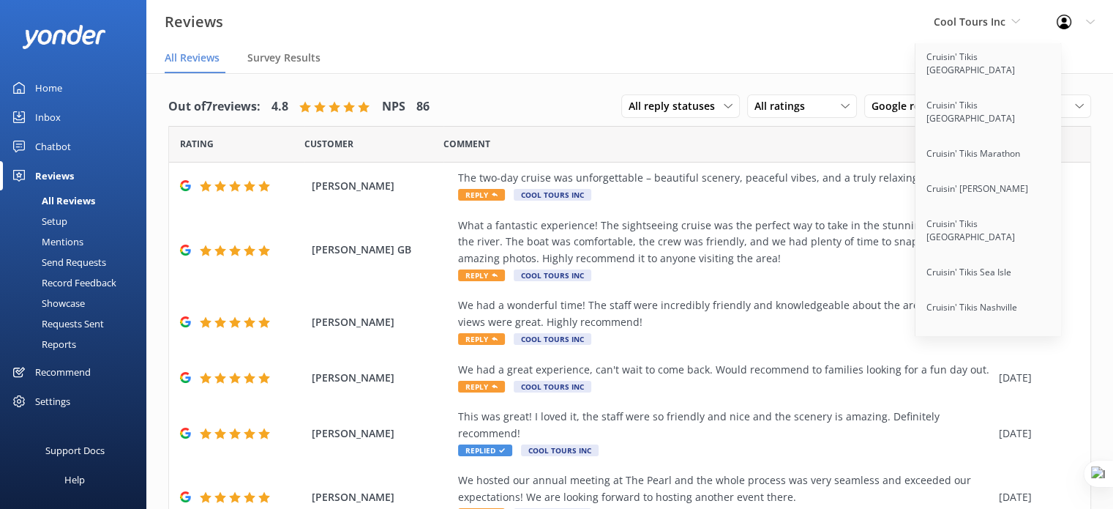
scroll to position [11395, 0]
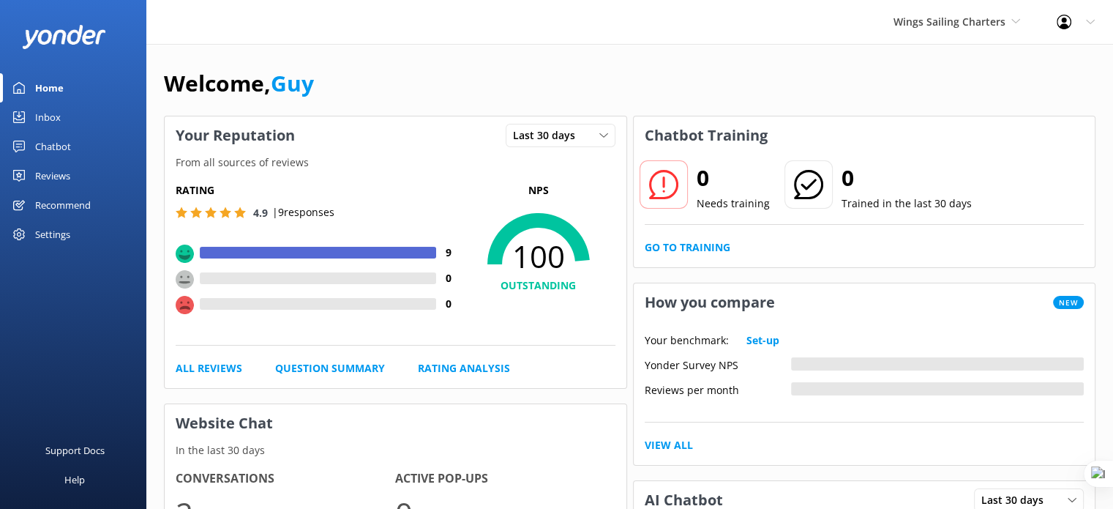
click at [67, 147] on div "Chatbot" at bounding box center [53, 146] width 36 height 29
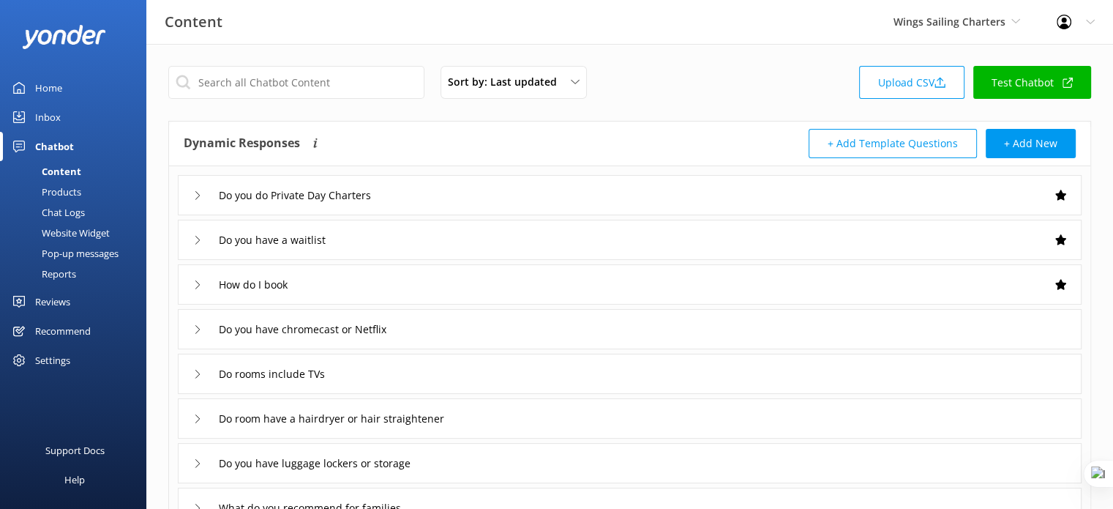
click at [78, 229] on div "Website Widget" at bounding box center [59, 233] width 101 height 20
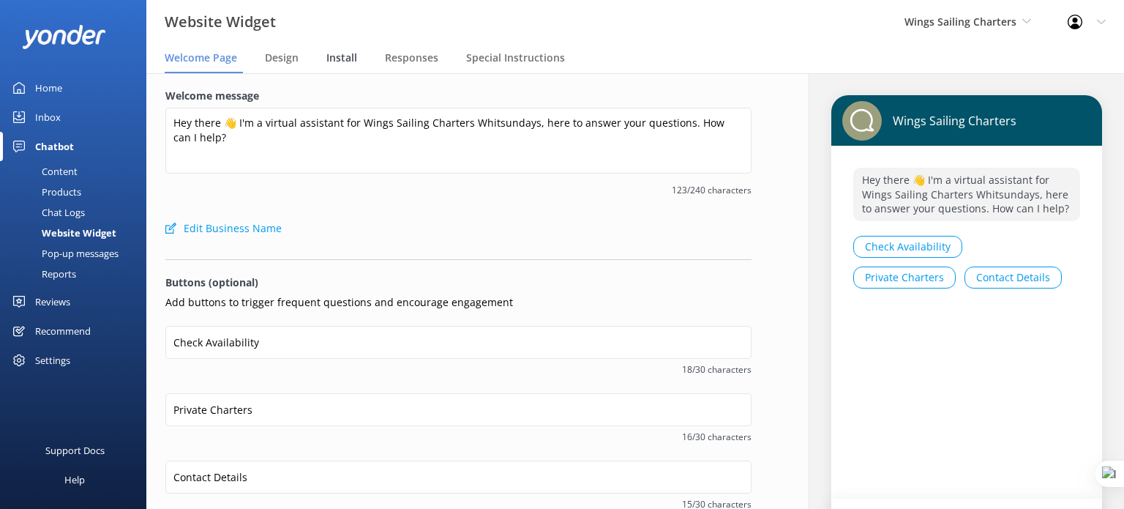
click at [348, 61] on span "Install" at bounding box center [341, 58] width 31 height 15
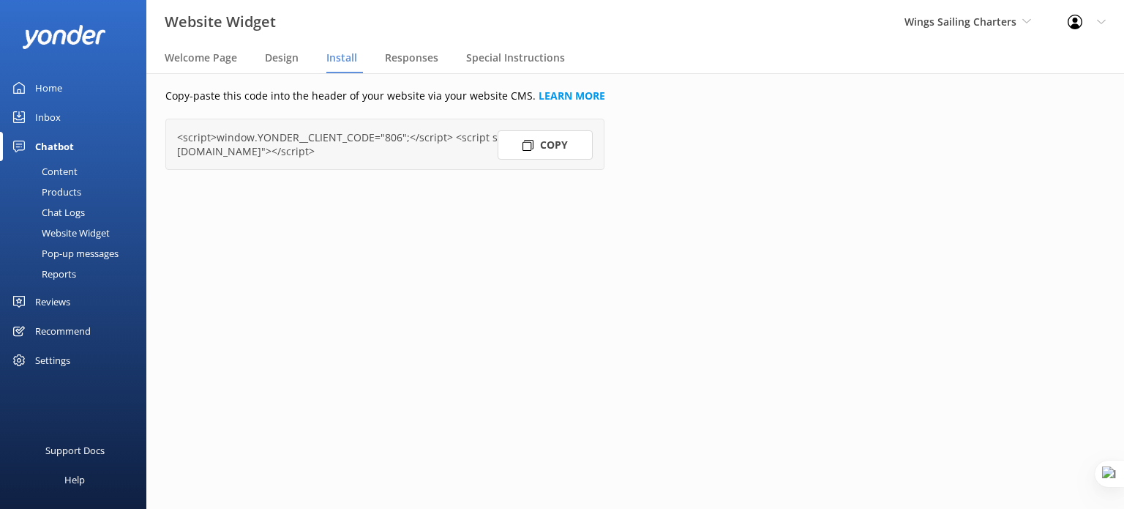
click at [559, 140] on button "Copy" at bounding box center [545, 144] width 95 height 29
click at [34, 64] on div at bounding box center [73, 36] width 146 height 73
click at [53, 86] on div "Home" at bounding box center [48, 87] width 27 height 29
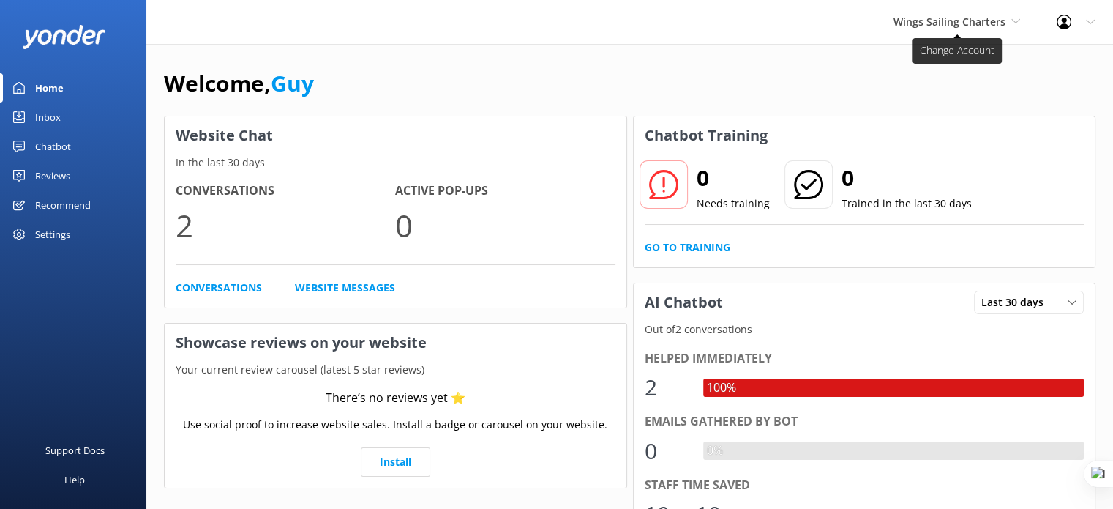
click at [1010, 20] on span "Wings Sailing Charters" at bounding box center [957, 22] width 127 height 16
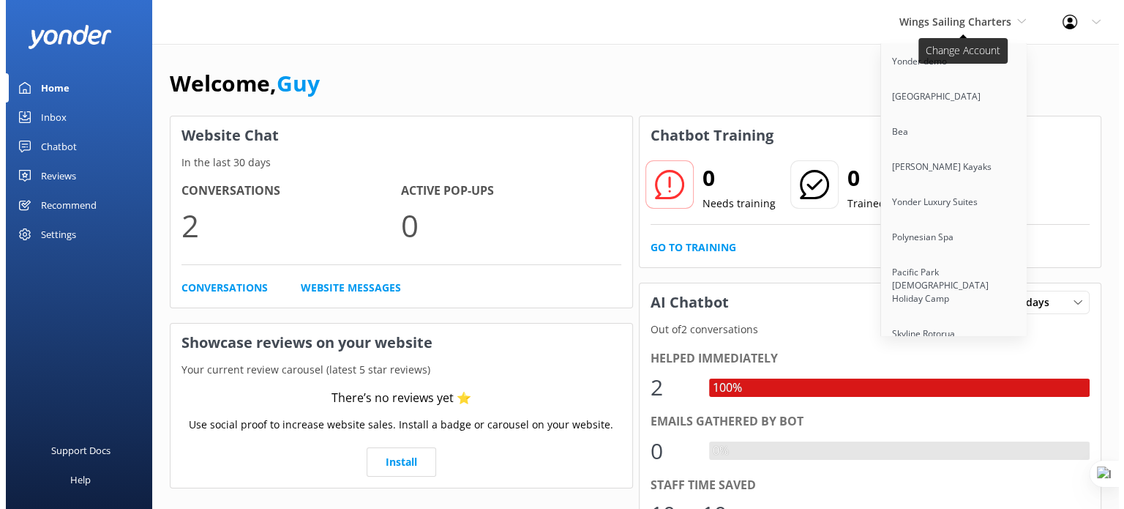
scroll to position [9577, 0]
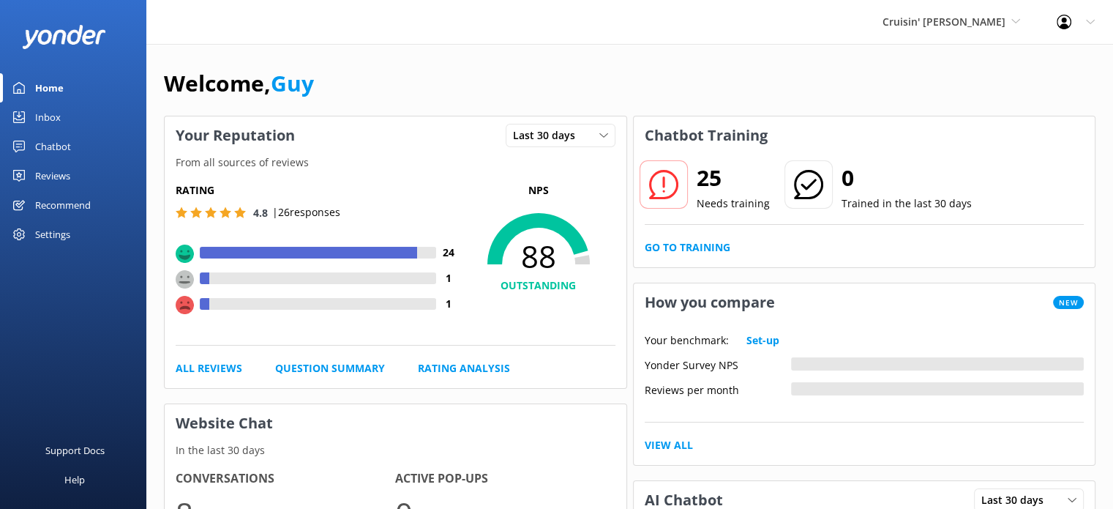
drag, startPoint x: 851, startPoint y: 20, endPoint x: 1013, endPoint y: 31, distance: 162.9
click at [1013, 31] on div "Cruisin' Tikis [GEOGRAPHIC_DATA] [GEOGRAPHIC_DATA] demo [GEOGRAPHIC_DATA] Bea […" at bounding box center [556, 22] width 1113 height 44
copy span "Cruisin' [PERSON_NAME]"
click at [53, 148] on div "Chatbot" at bounding box center [53, 146] width 36 height 29
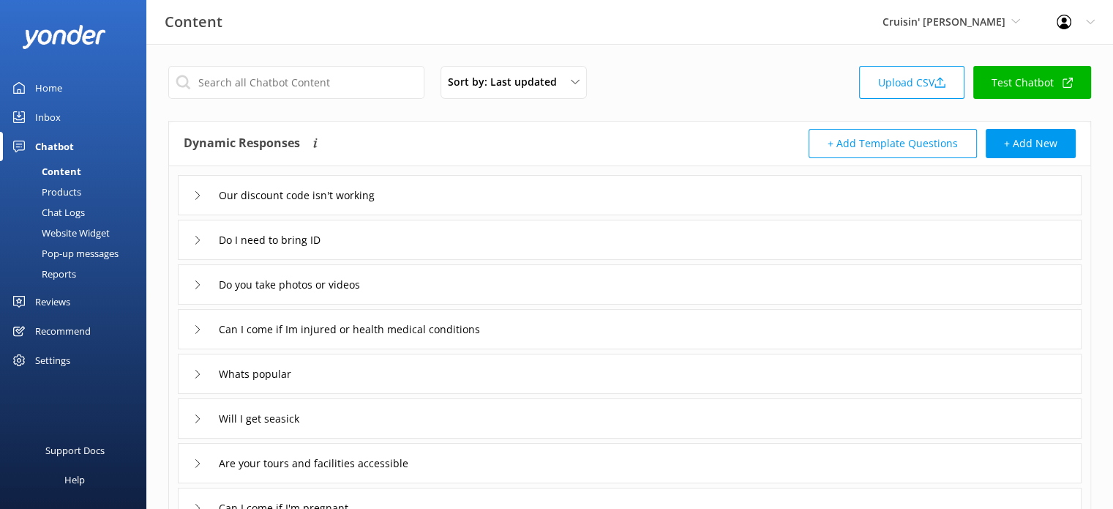
click at [53, 356] on div "Settings" at bounding box center [52, 359] width 35 height 29
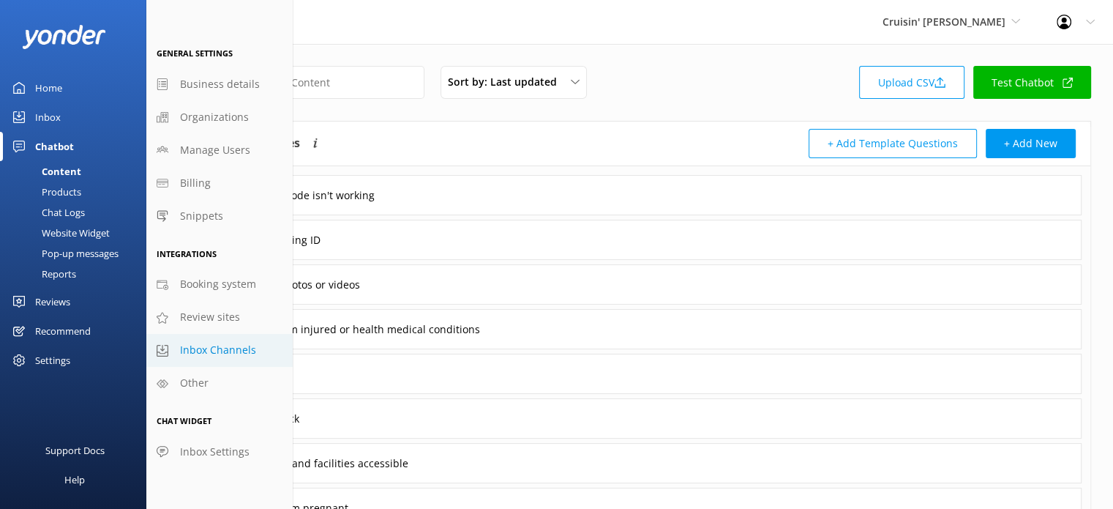
click at [222, 345] on span "Inbox Channels" at bounding box center [218, 350] width 76 height 16
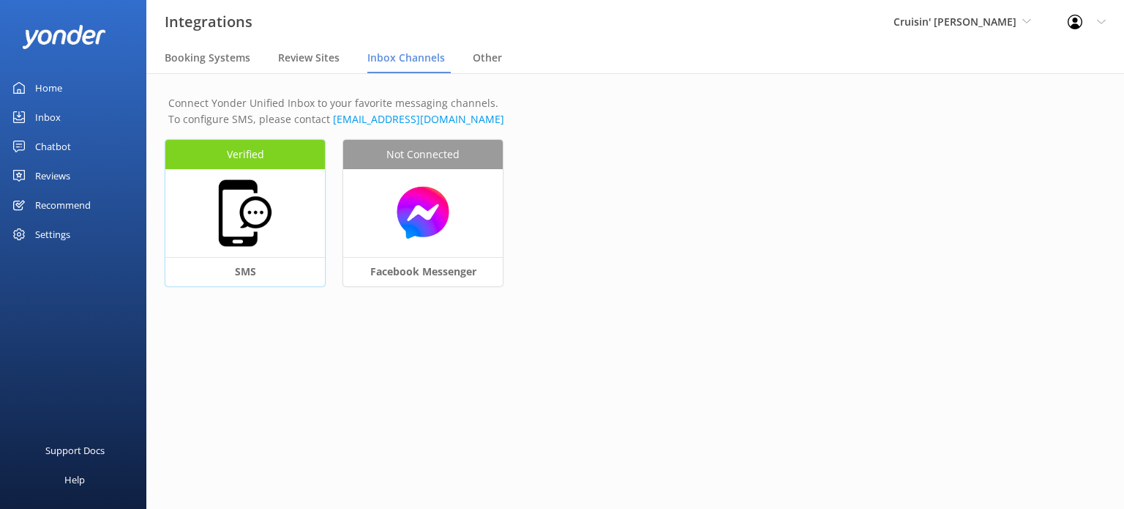
click at [267, 213] on img at bounding box center [245, 212] width 73 height 73
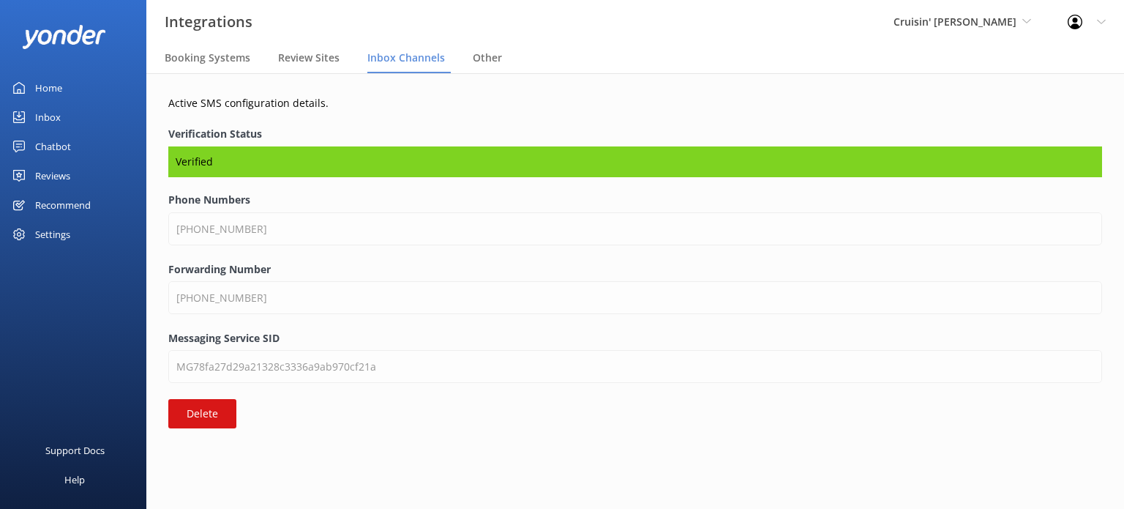
click at [44, 89] on div "Home" at bounding box center [48, 87] width 27 height 29
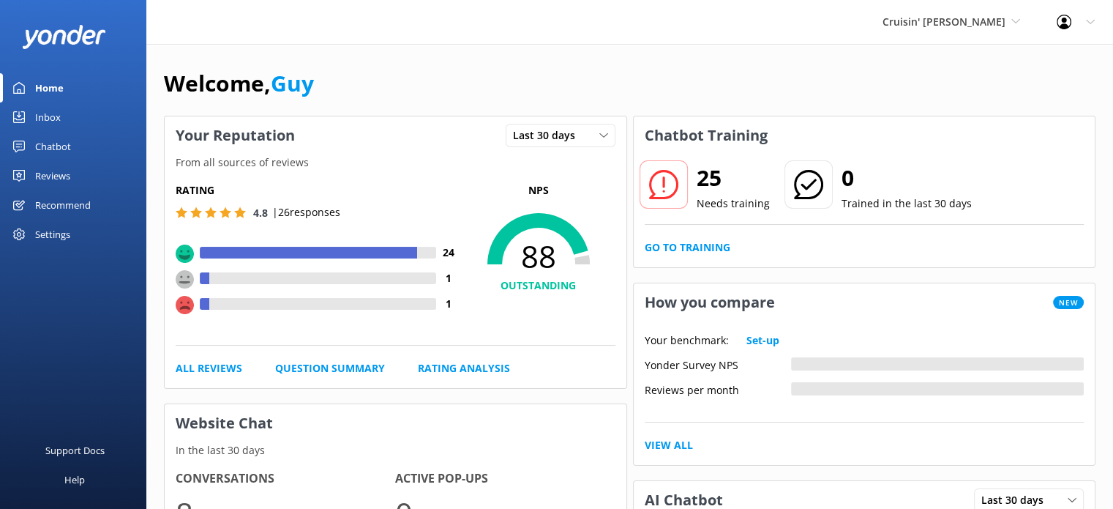
click at [61, 86] on div "Home" at bounding box center [49, 87] width 29 height 29
click at [993, 22] on span "Cruisin' [PERSON_NAME]" at bounding box center [944, 22] width 123 height 14
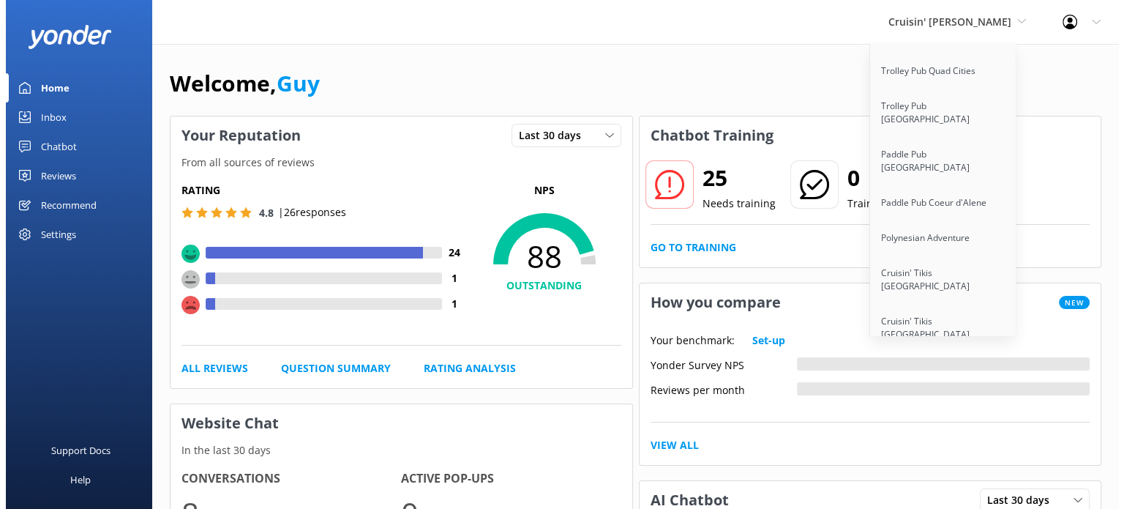
scroll to position [11395, 0]
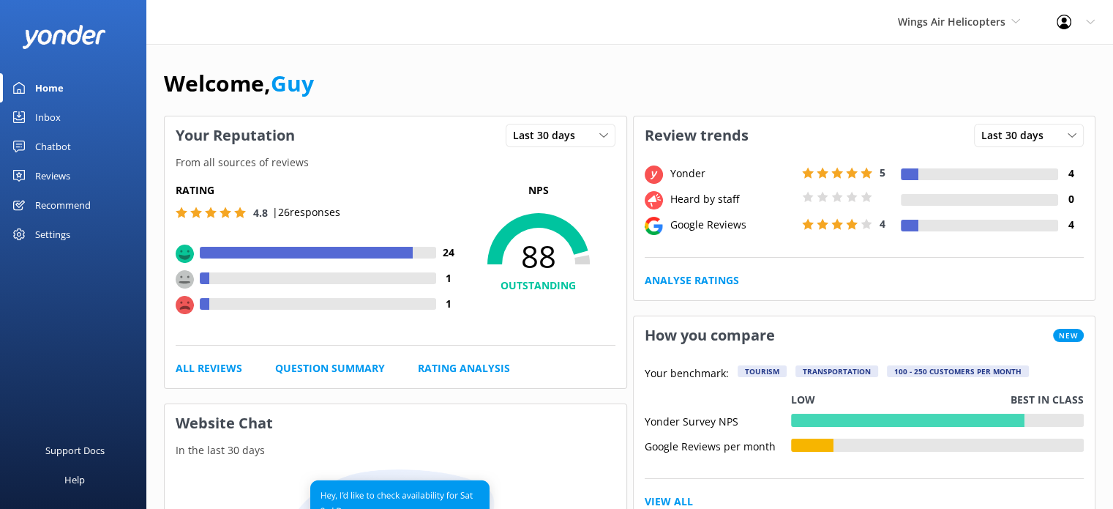
click at [51, 237] on div "Settings" at bounding box center [52, 234] width 35 height 29
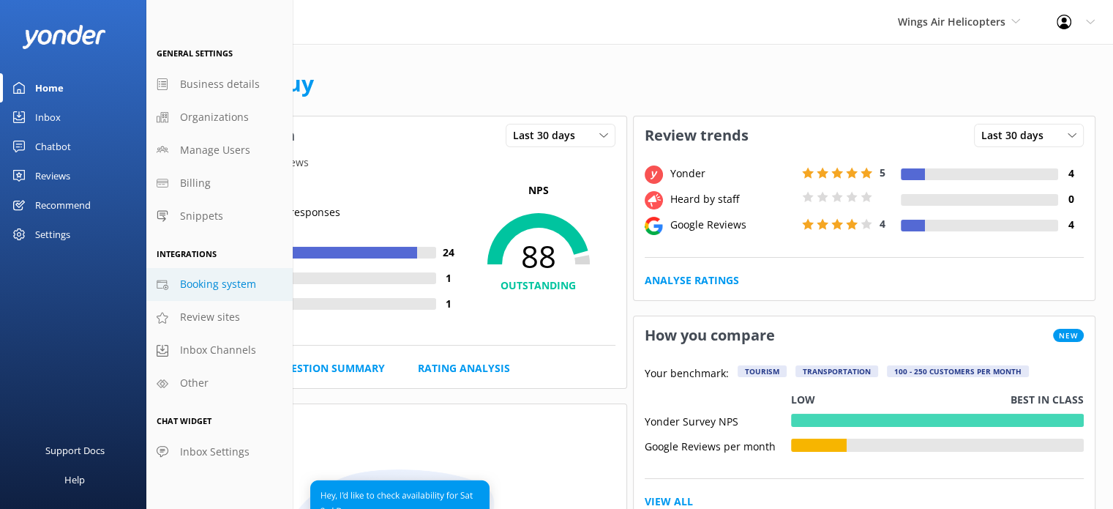
click at [223, 282] on span "Booking system" at bounding box center [218, 284] width 76 height 16
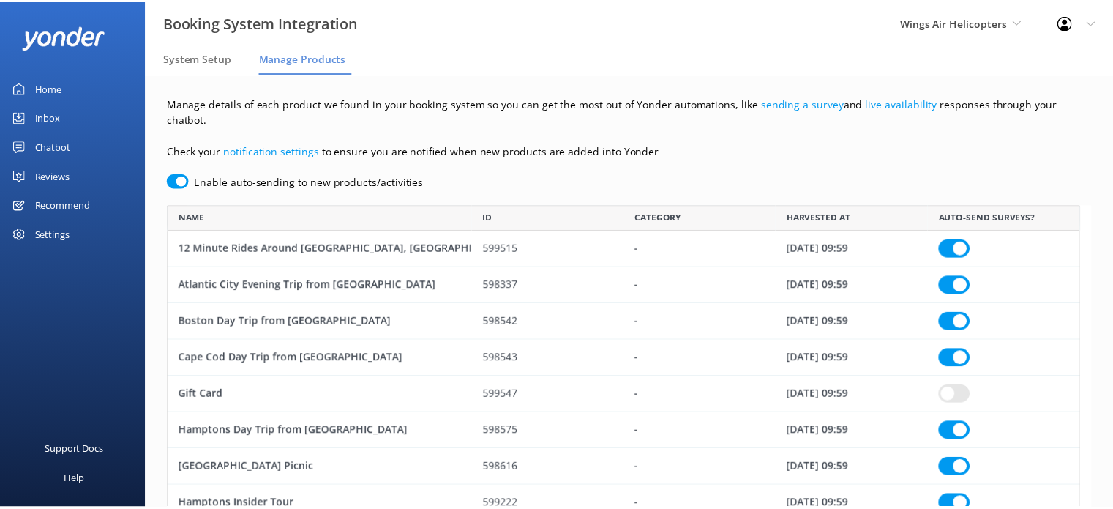
scroll to position [1443, 911]
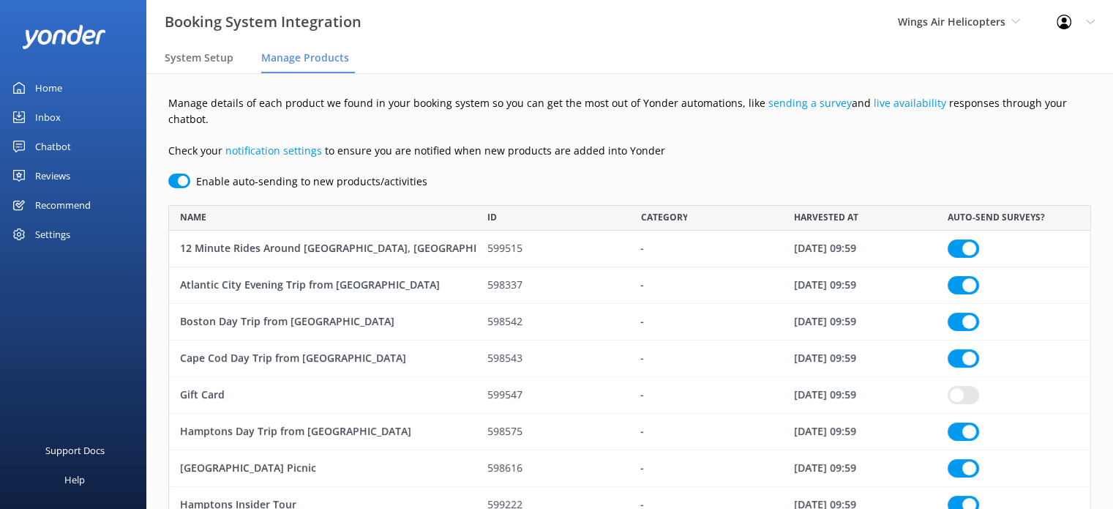
checkbox input "true"
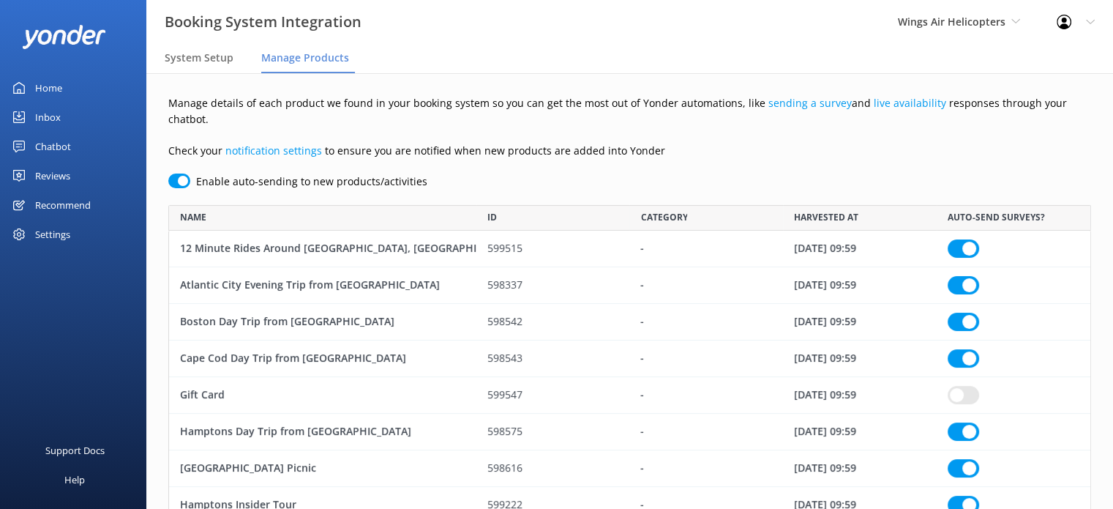
checkbox input "true"
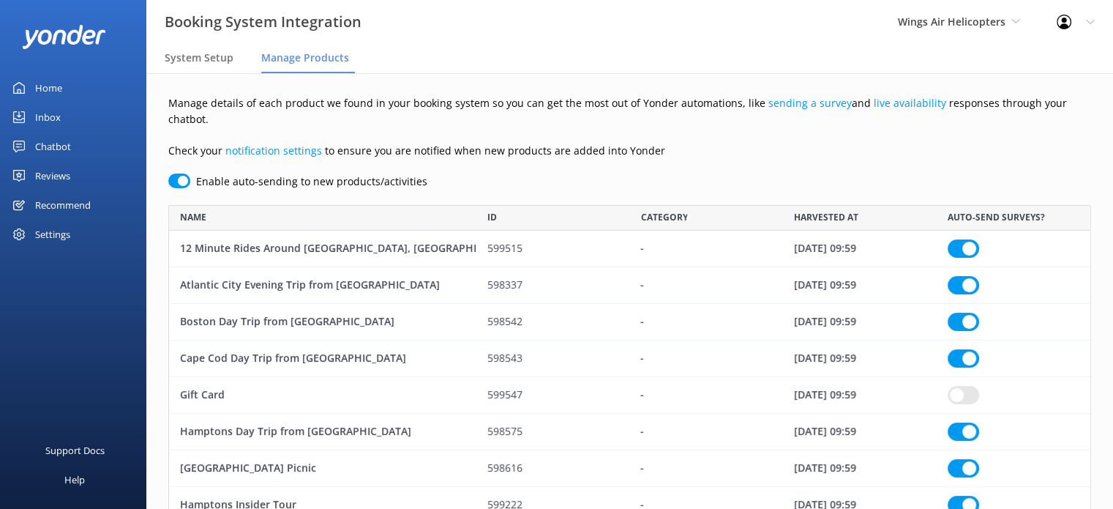
checkbox input "true"
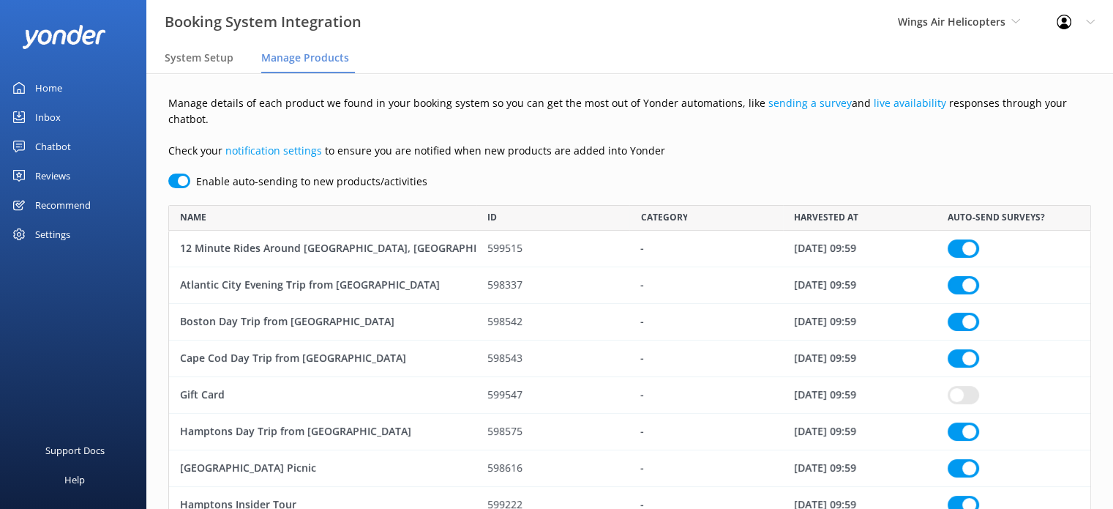
checkbox input "true"
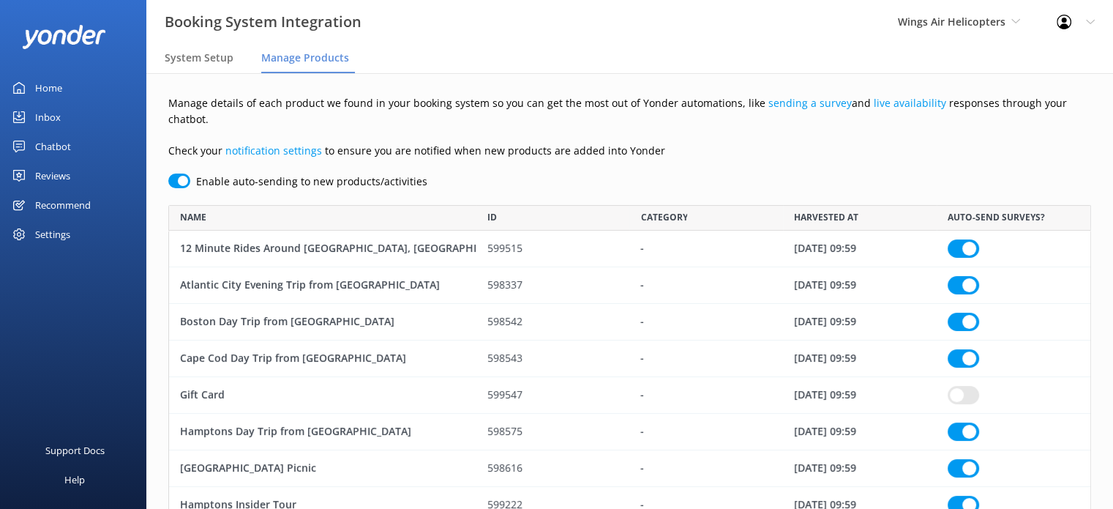
checkbox input "true"
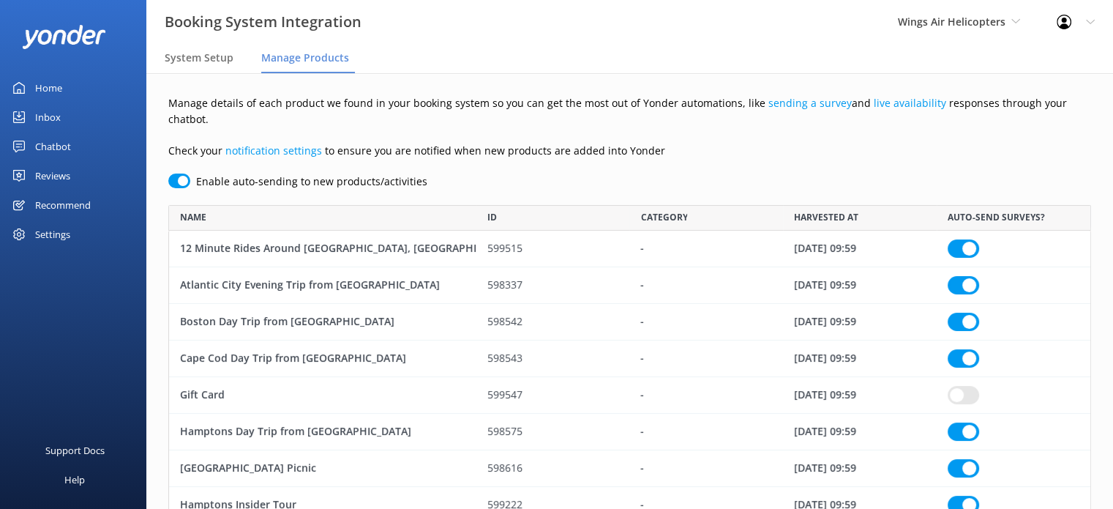
checkbox input "true"
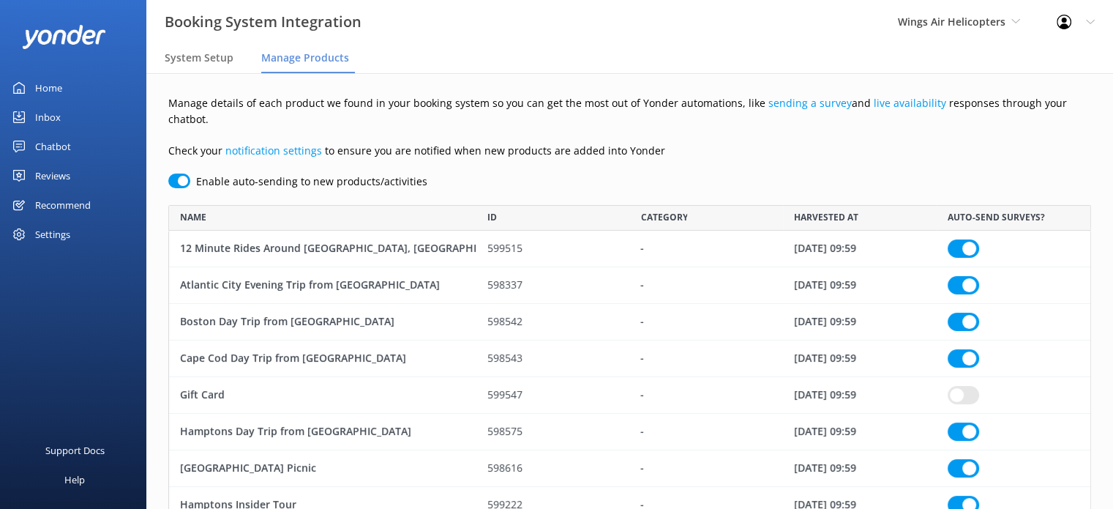
checkbox input "true"
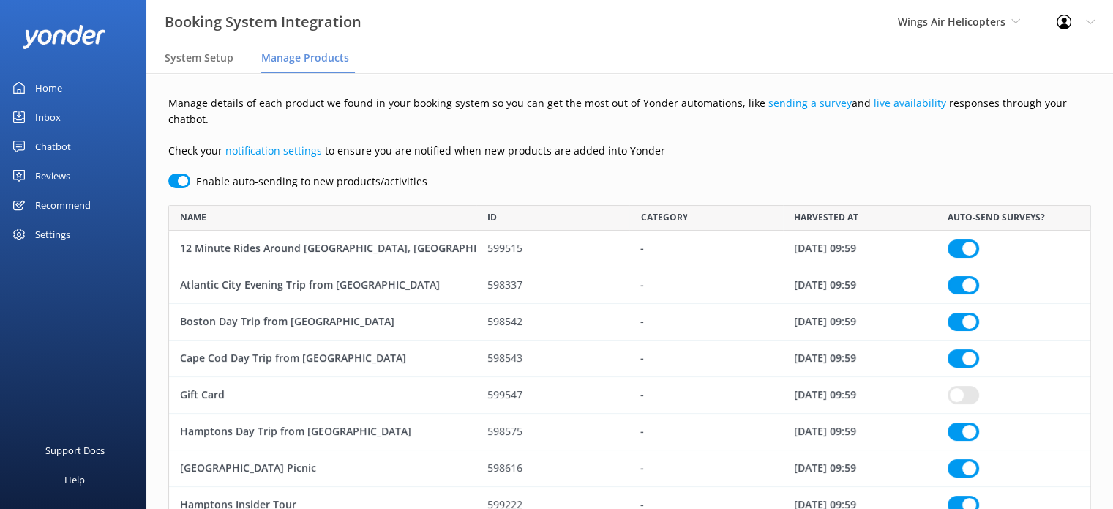
checkbox input "true"
click at [208, 40] on div "Booking System Integration" at bounding box center [190, 22] width 380 height 44
click at [209, 56] on span "System Setup" at bounding box center [199, 58] width 69 height 15
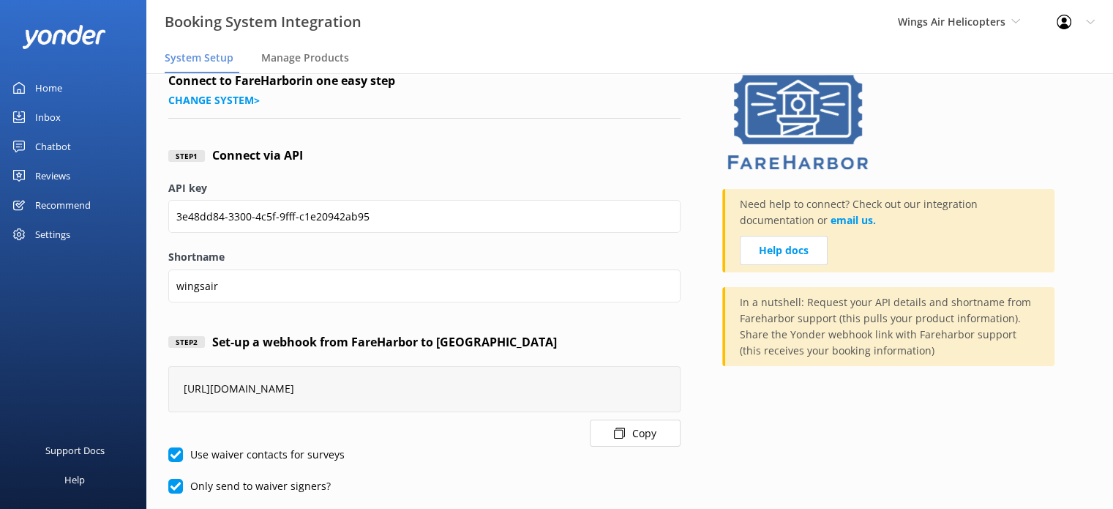
scroll to position [55, 0]
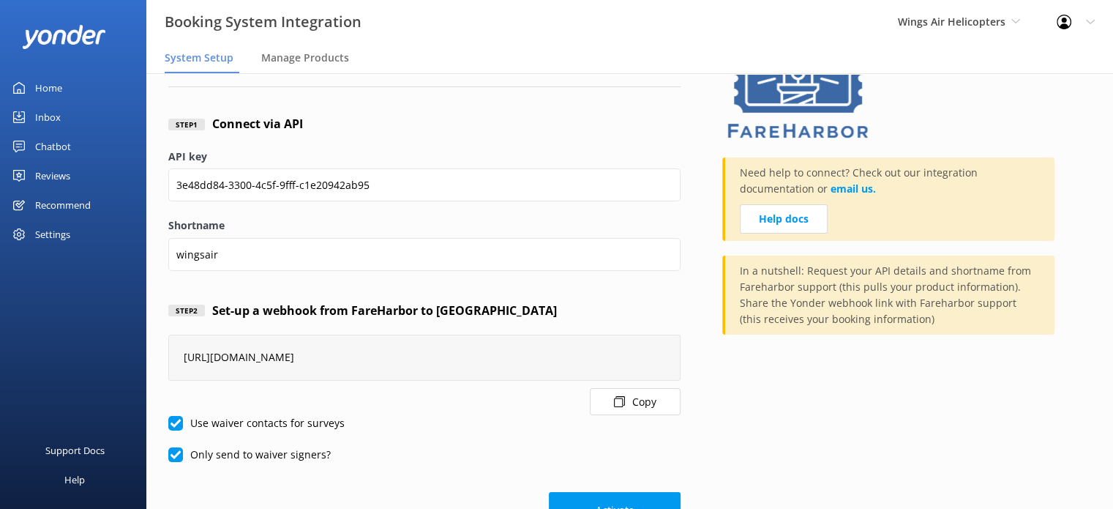
click at [662, 400] on button "Copy" at bounding box center [635, 401] width 91 height 27
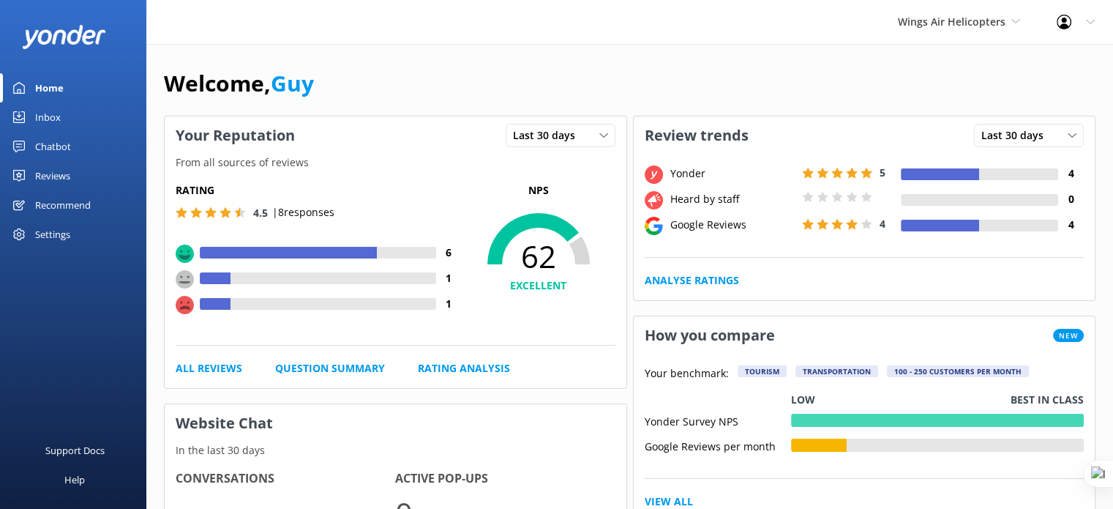
click at [88, 234] on div "Settings" at bounding box center [73, 234] width 146 height 29
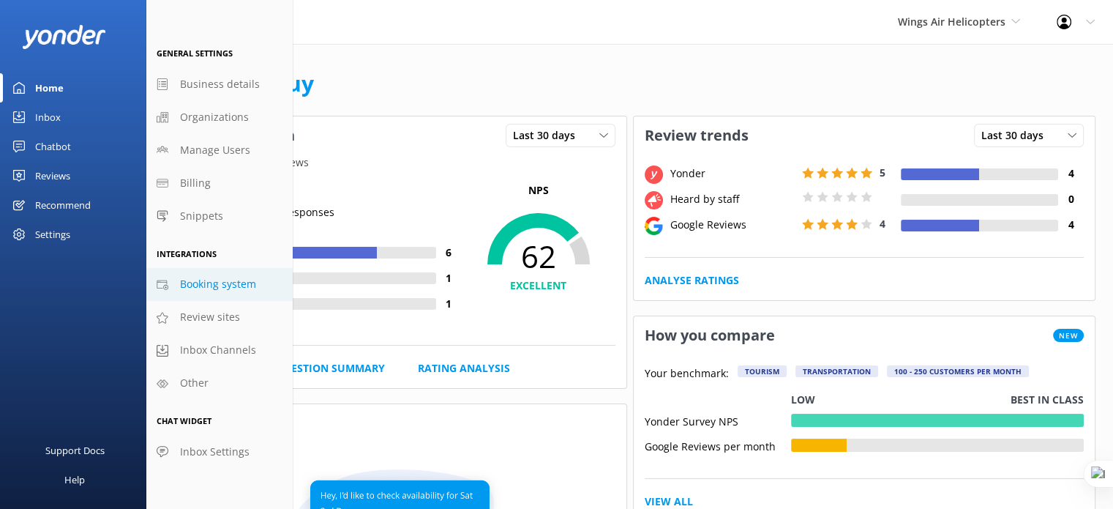
click at [234, 295] on link "Booking system" at bounding box center [219, 284] width 146 height 33
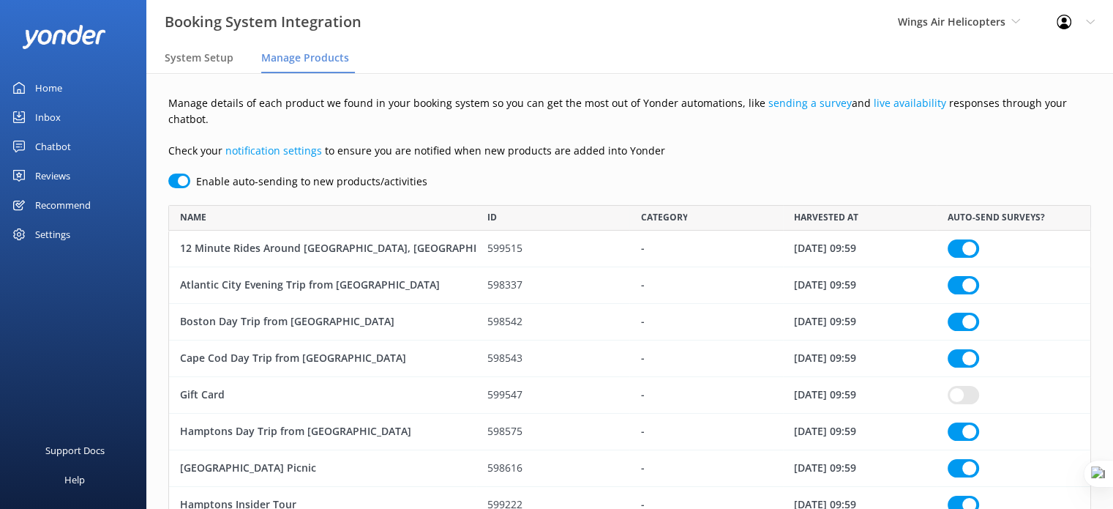
scroll to position [1443, 911]
checkbox input "true"
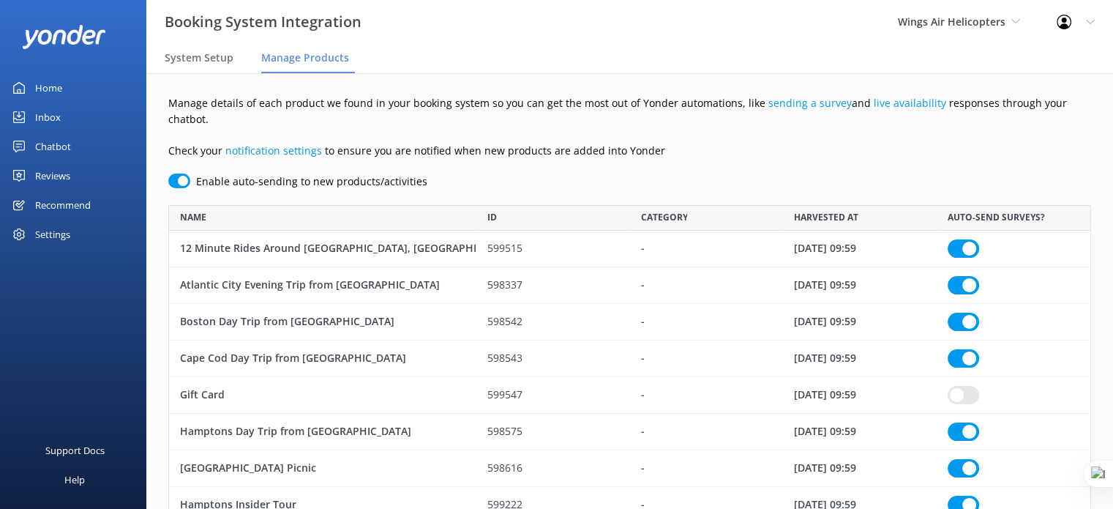
checkbox input "true"
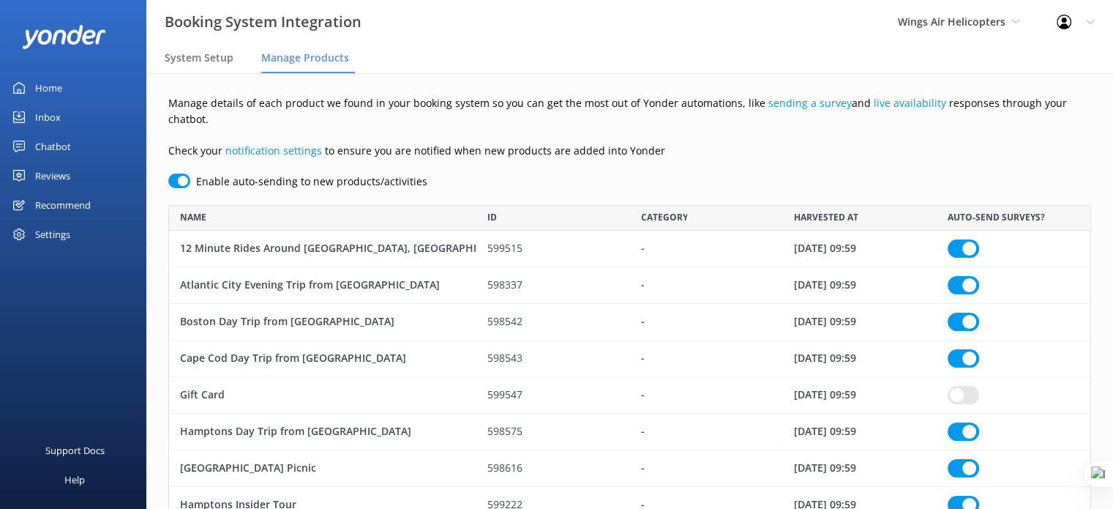
checkbox input "true"
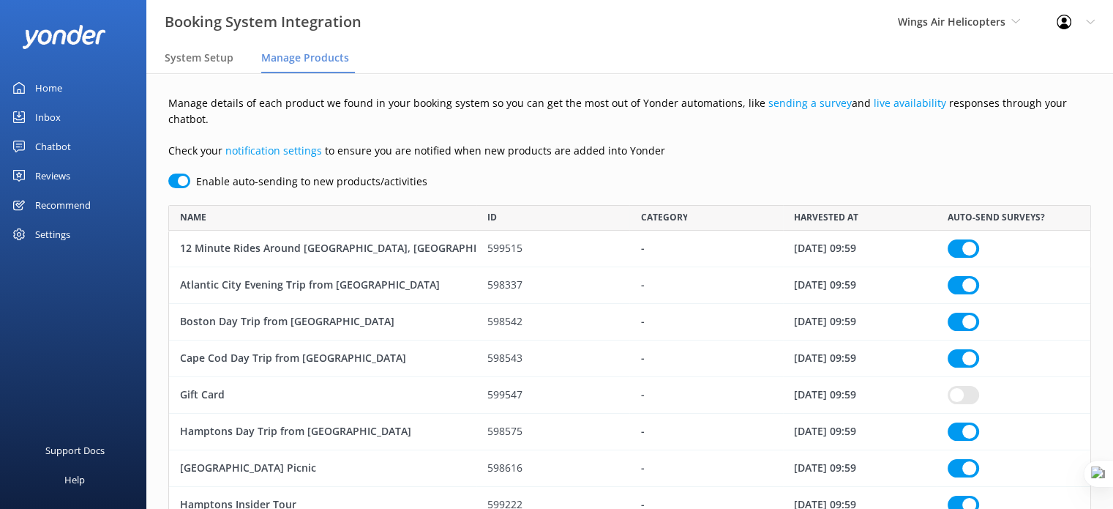
checkbox input "true"
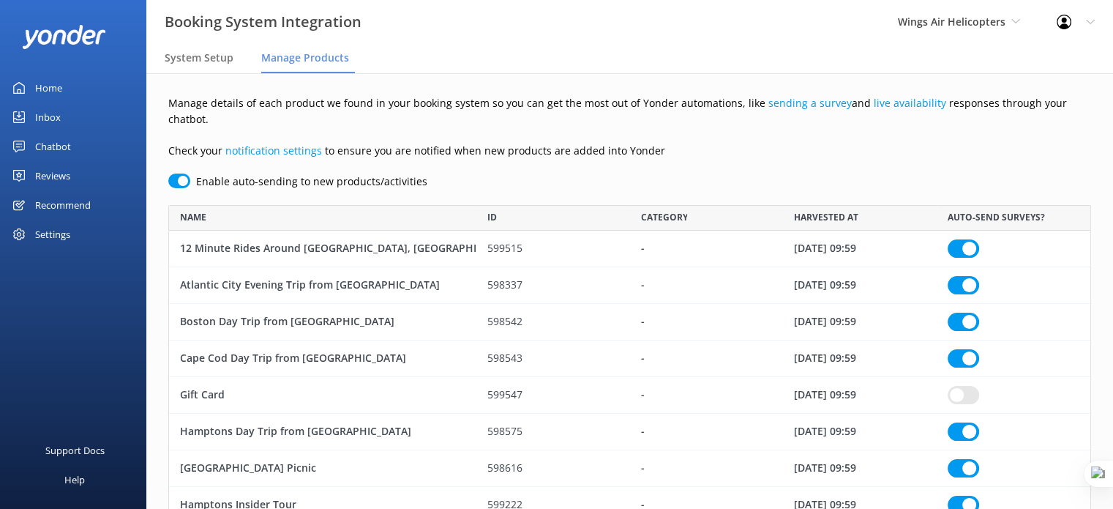
checkbox input "true"
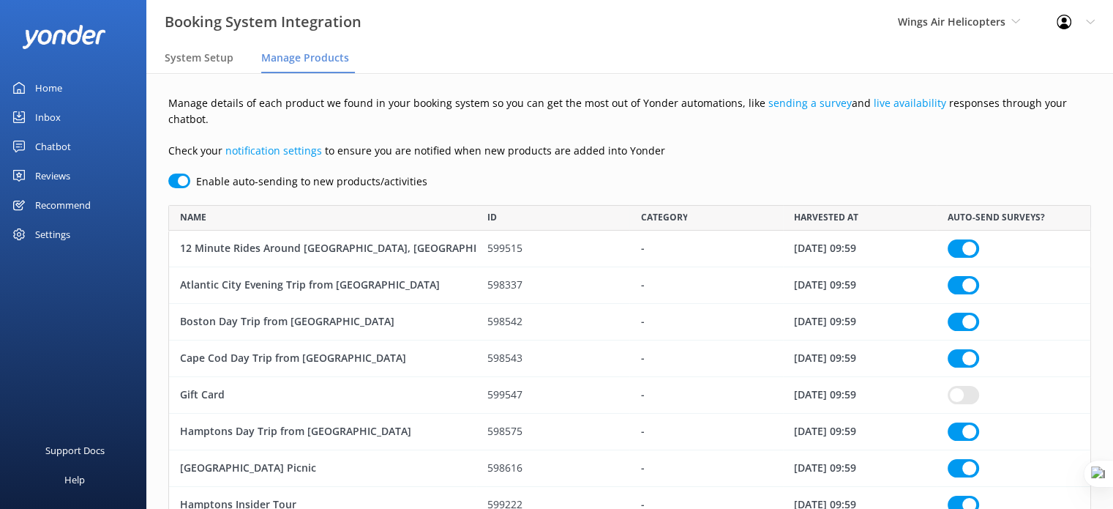
checkbox input "true"
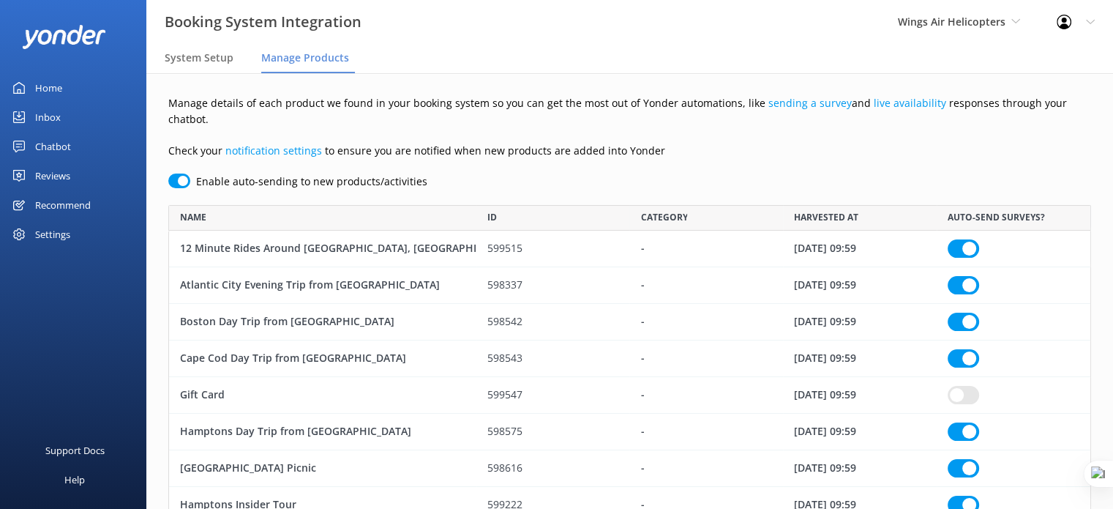
checkbox input "true"
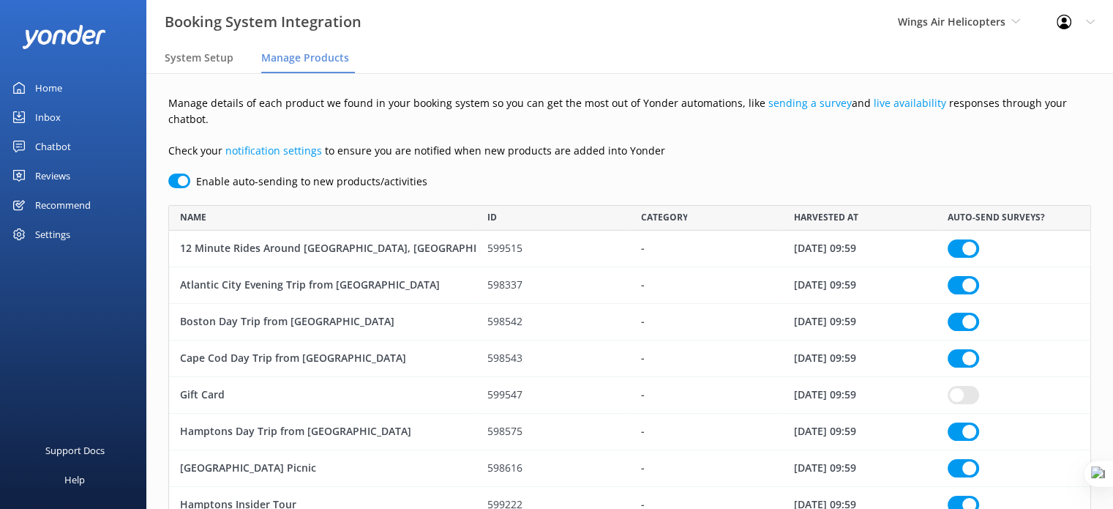
checkbox input "true"
click at [220, 61] on span "System Setup" at bounding box center [199, 58] width 69 height 15
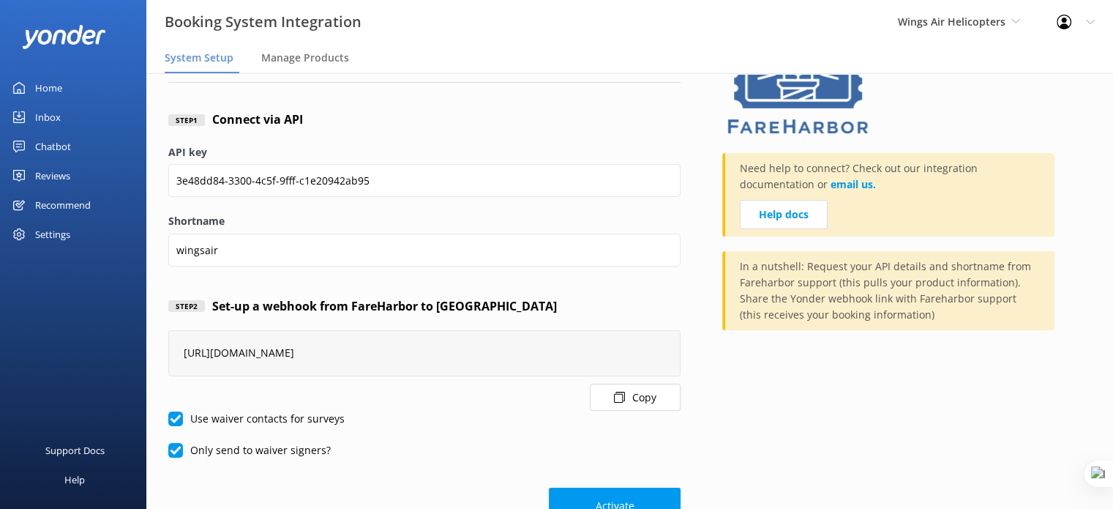
scroll to position [103, 0]
